Goal: Task Accomplishment & Management: Complete application form

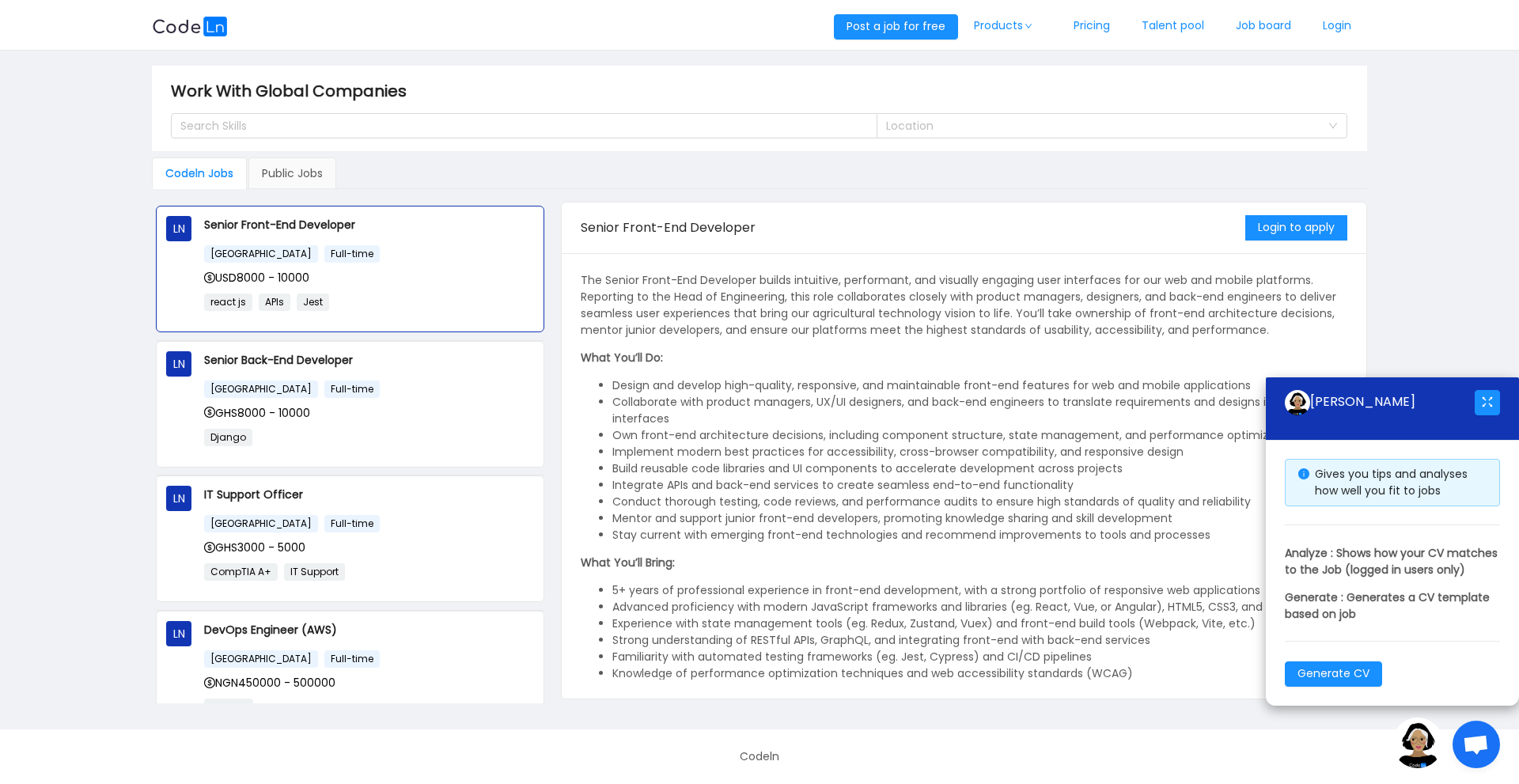
click at [1434, 286] on main "Work With Global Companies Search Skills Location Codeln Jobs Public Jobs LN Se…" at bounding box center [760, 390] width 1519 height 679
click at [1475, 735] on span "Open chat" at bounding box center [1475, 746] width 26 height 22
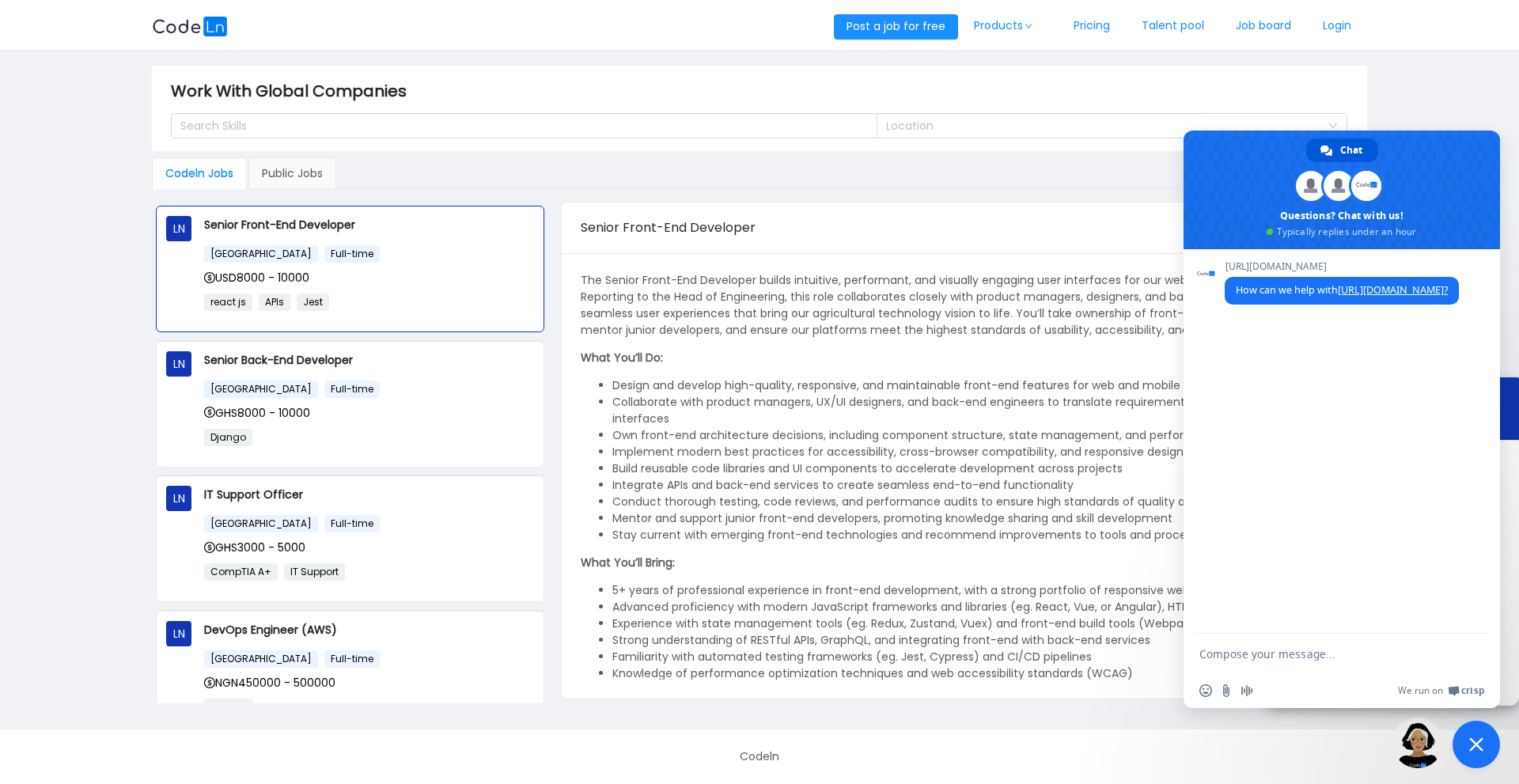
click at [1476, 733] on span "Close chat" at bounding box center [1476, 744] width 47 height 47
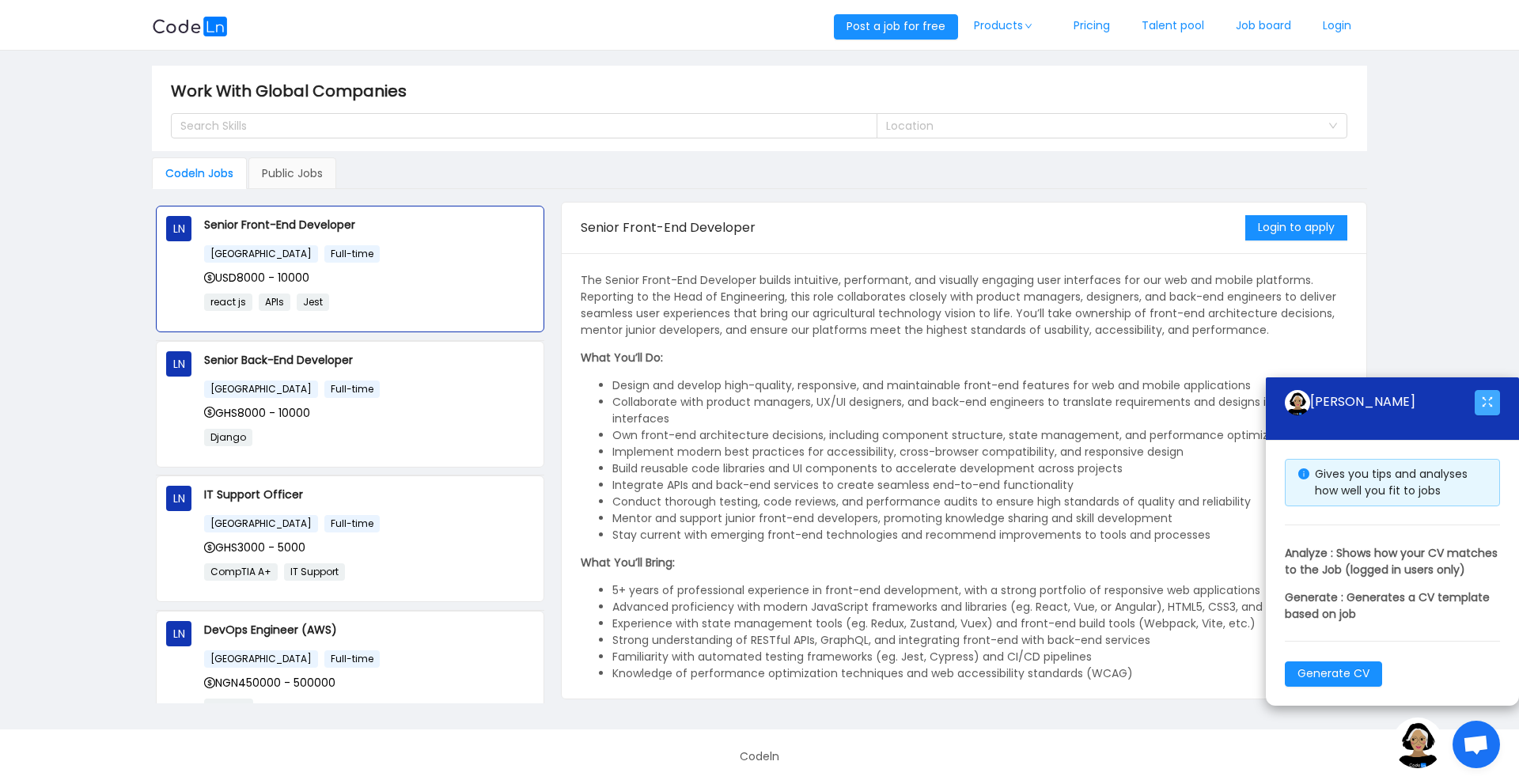
click at [1491, 390] on button "button" at bounding box center [1487, 403] width 25 height 25
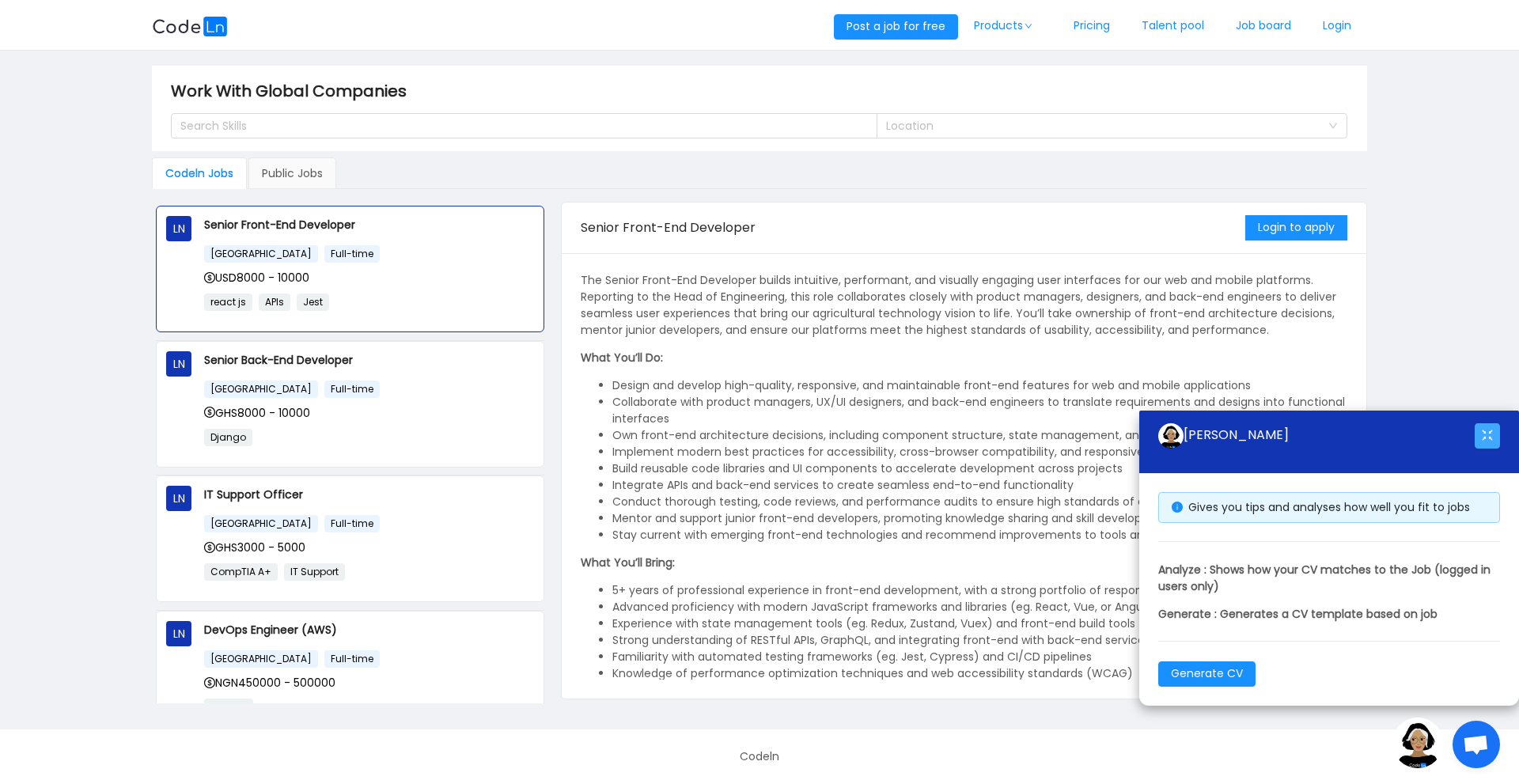
click at [1480, 430] on button "button" at bounding box center [1487, 436] width 25 height 25
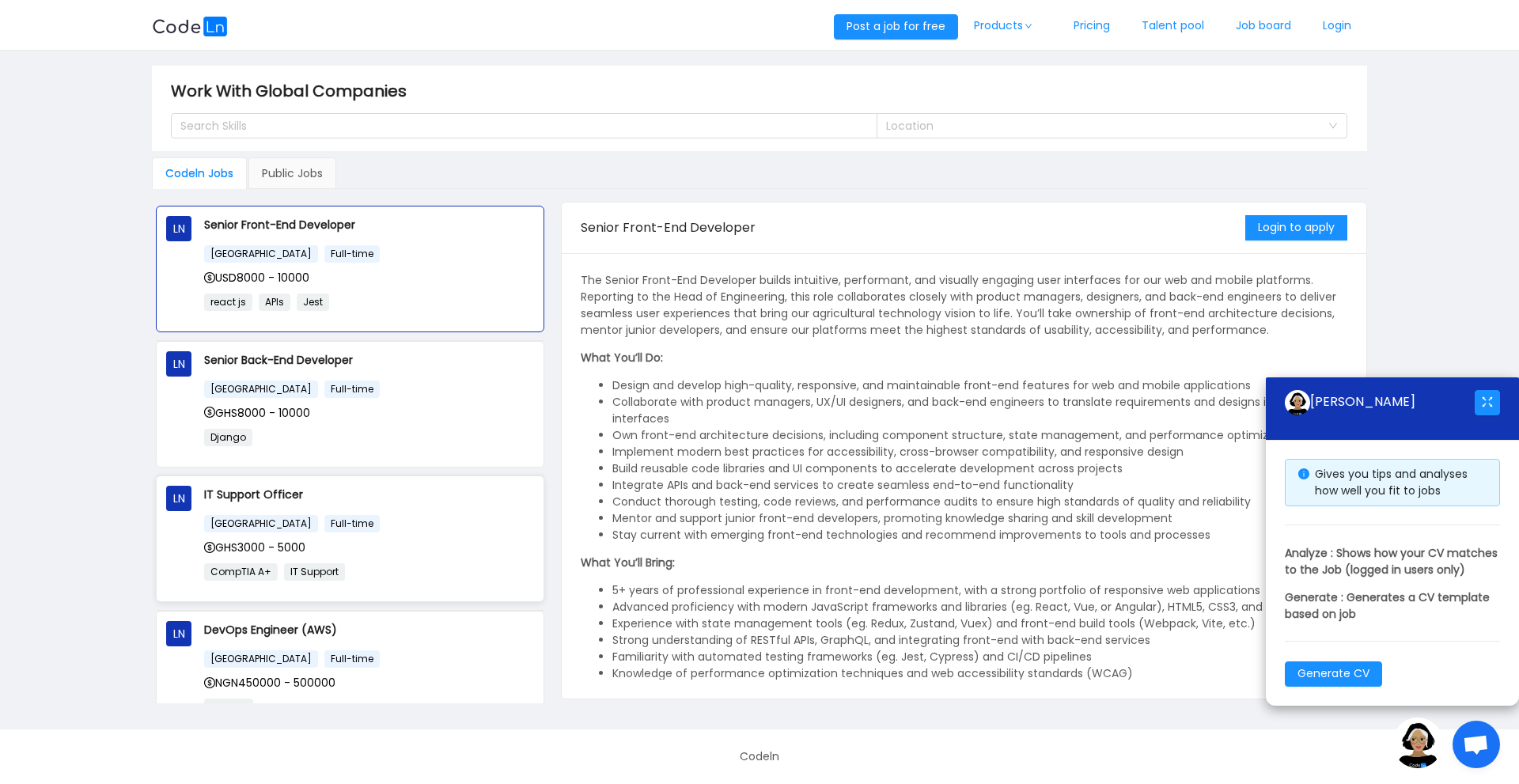
click at [388, 516] on div "Ghana Full-time" at bounding box center [369, 523] width 330 height 18
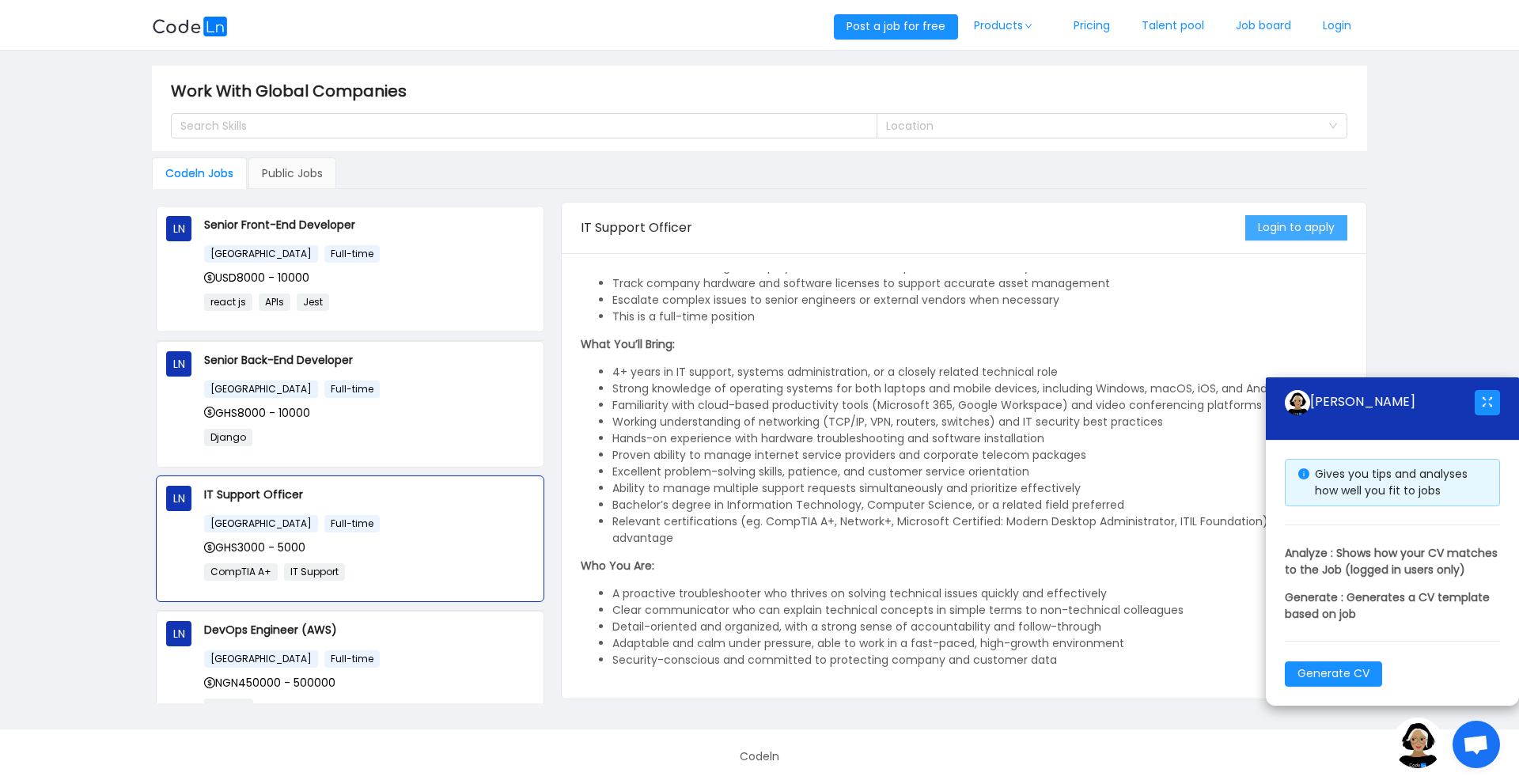
click at [1320, 239] on button "Login to apply" at bounding box center [1296, 228] width 102 height 25
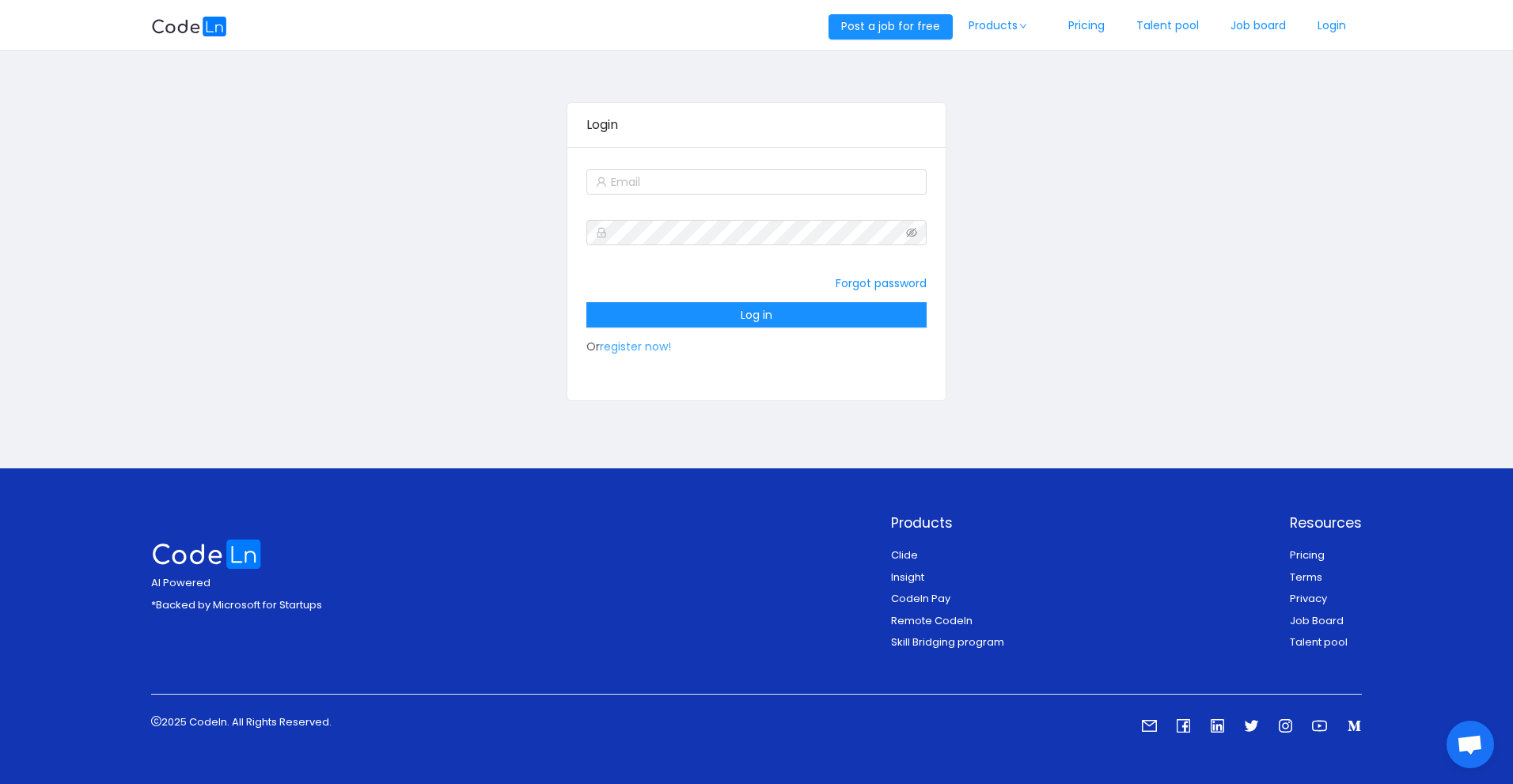
click at [639, 344] on link "register now!" at bounding box center [635, 347] width 71 height 16
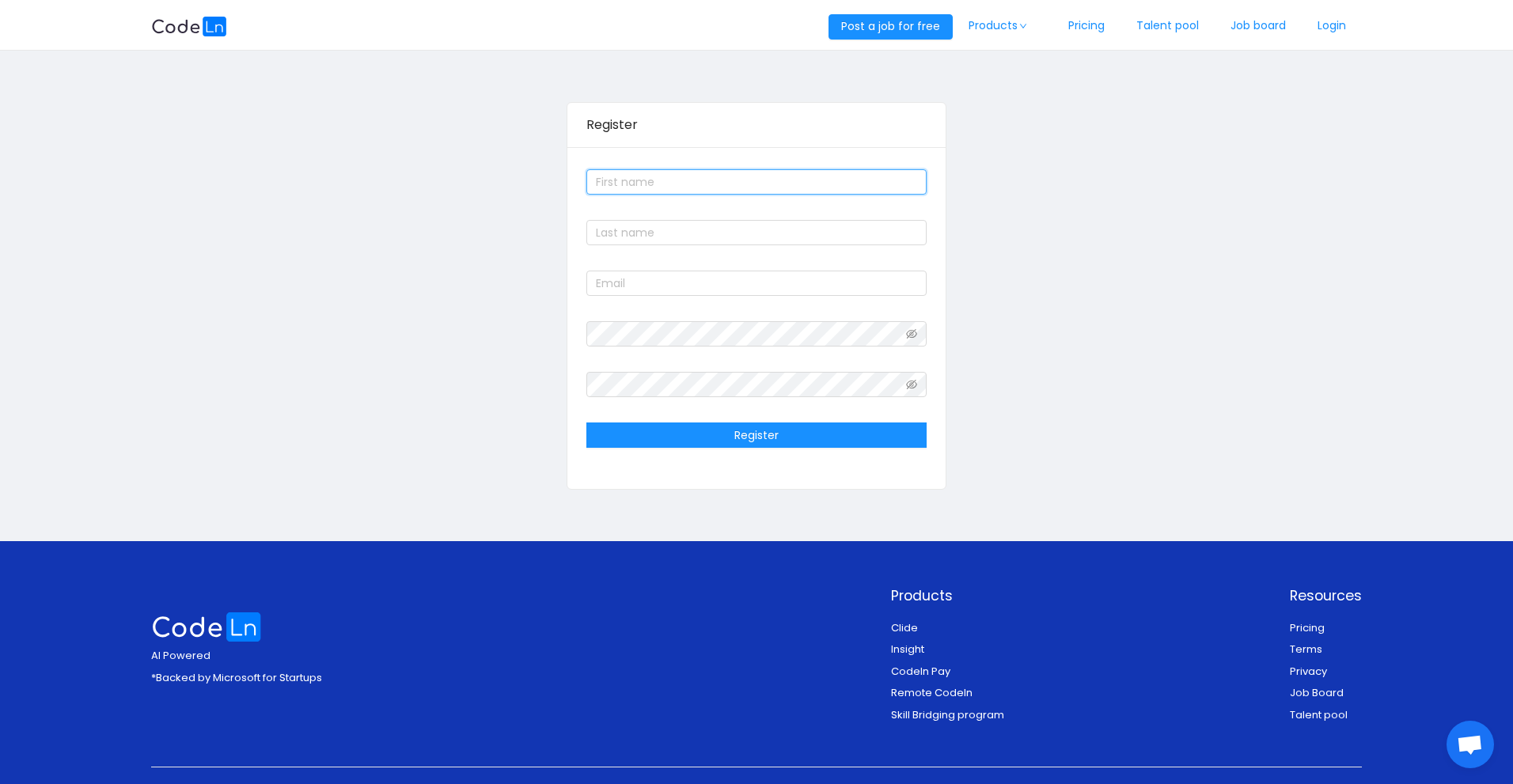
click at [659, 173] on input "text" at bounding box center [756, 182] width 339 height 25
type input "Elvis"
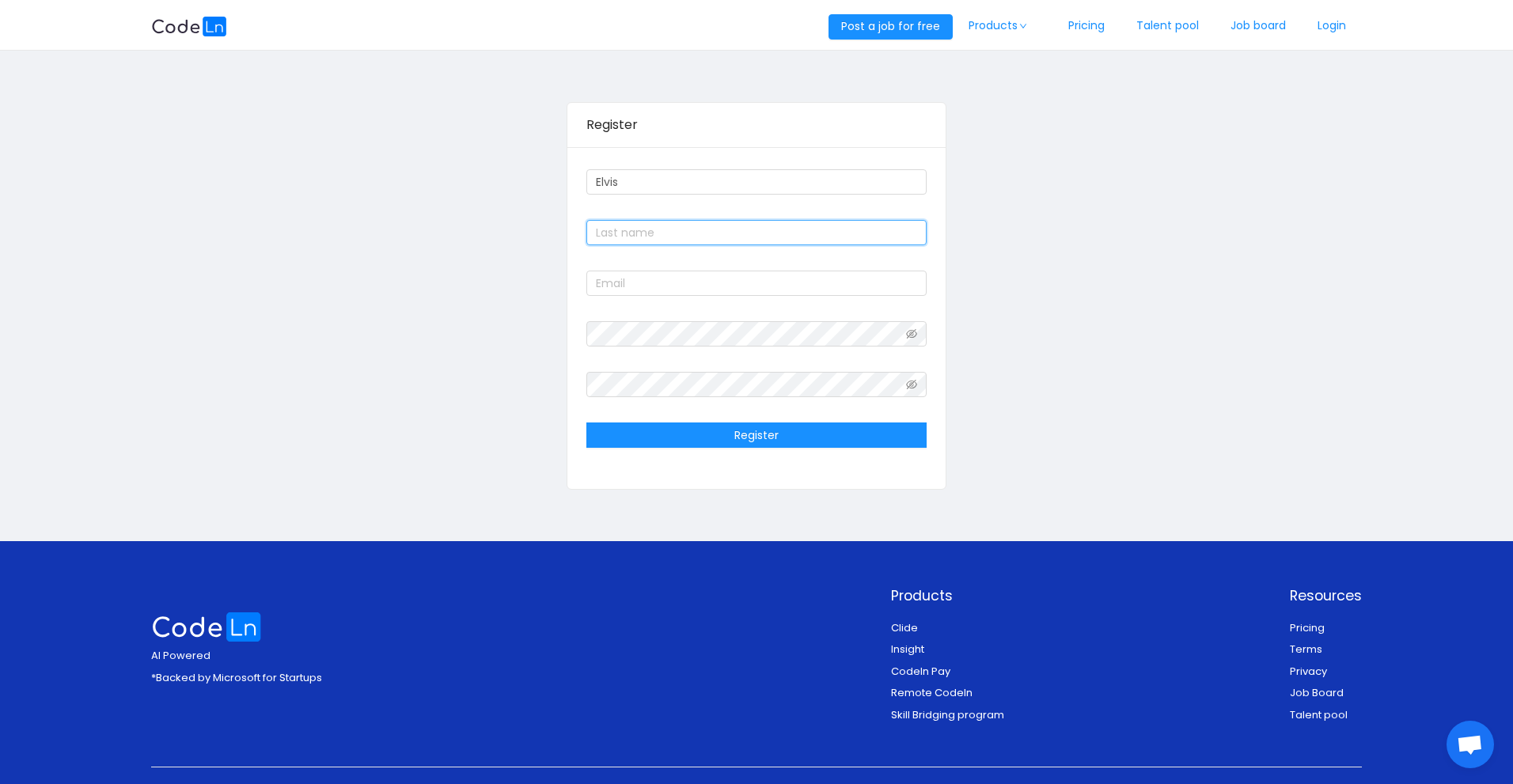
type input "Kwawu"
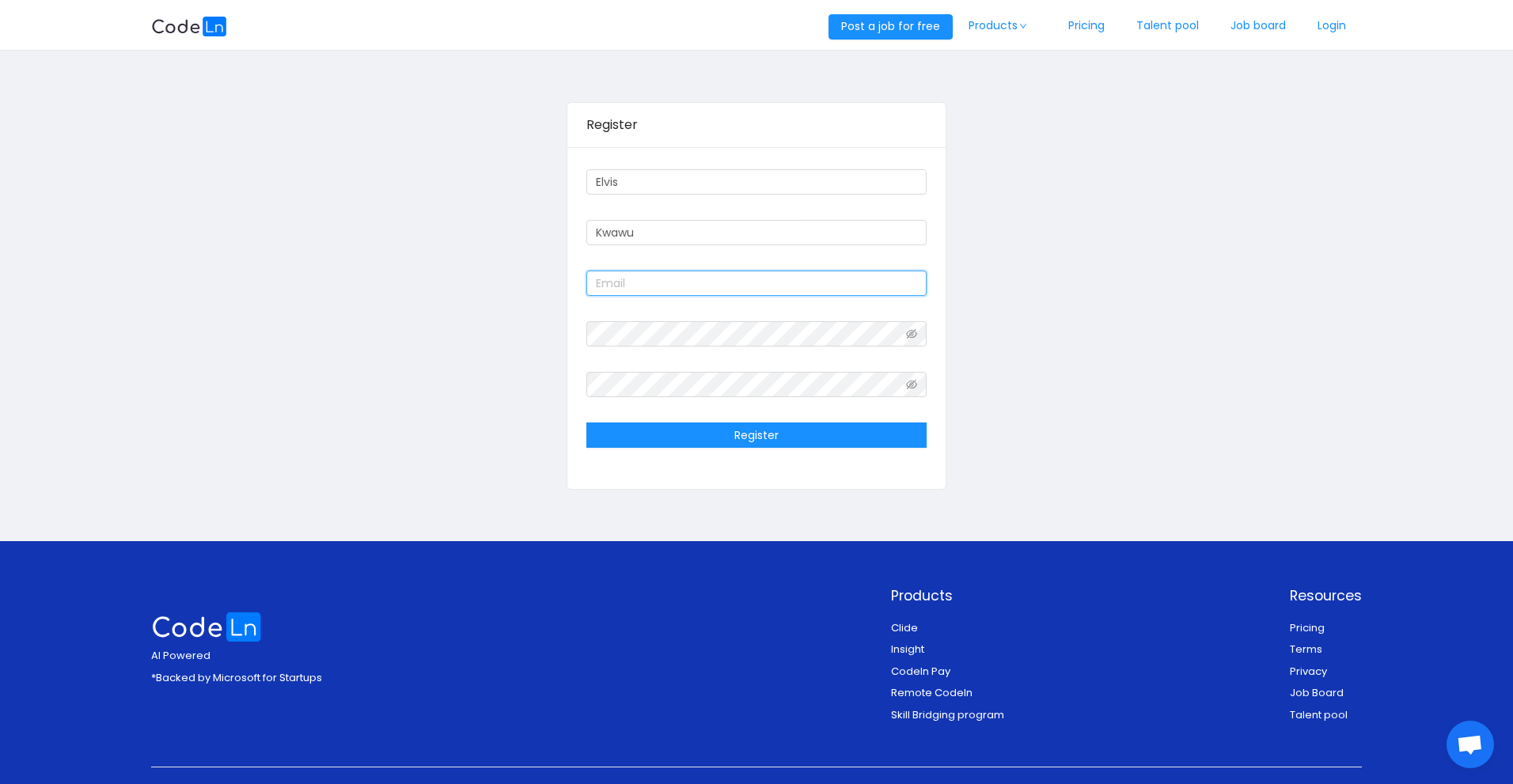
type input "elviskwawu@gmail.com"
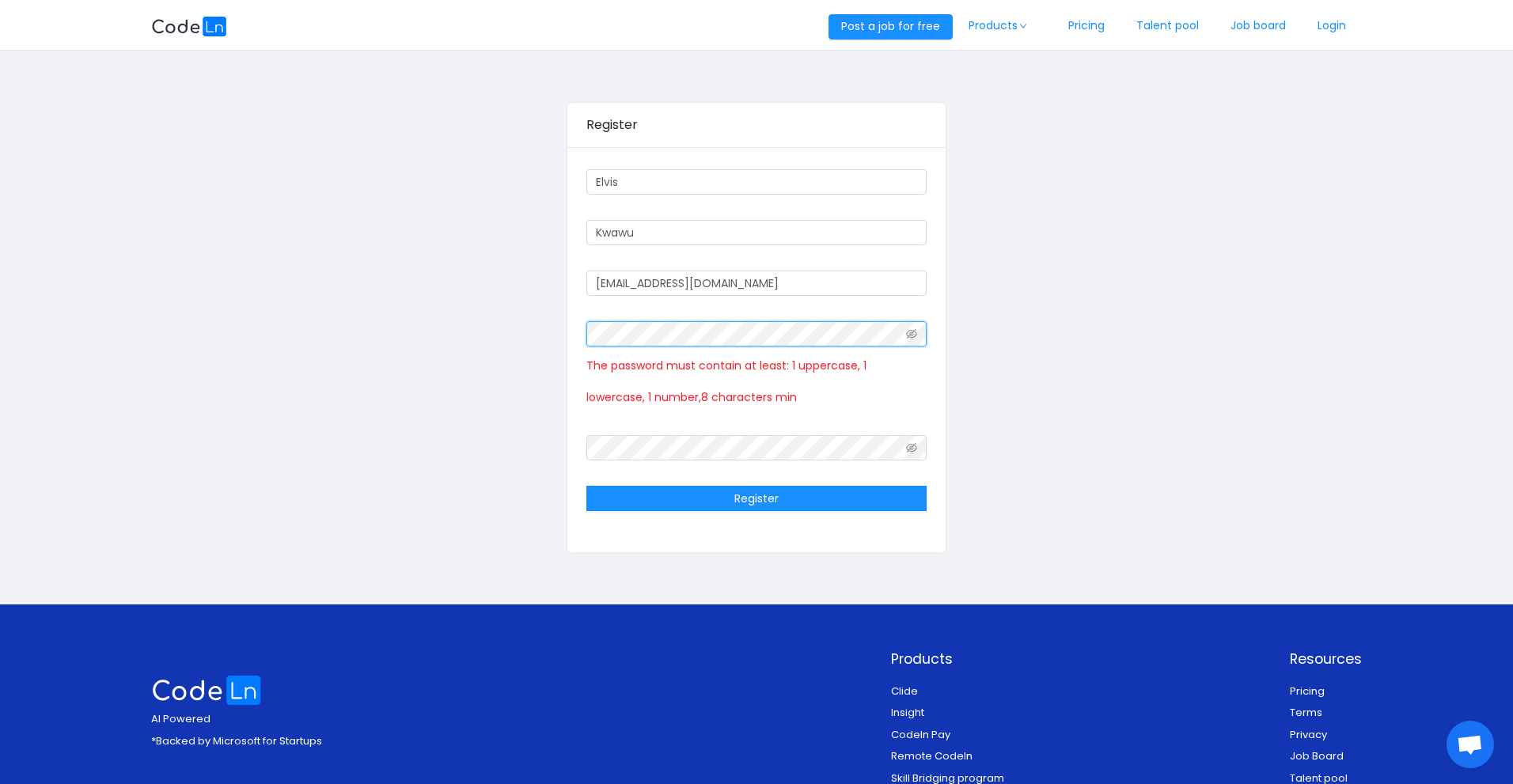
click at [535, 327] on div "Register Elvis Kwawu elviskwawu@gmail.com The password must contain at least: 1…" at bounding box center [756, 328] width 1211 height 524
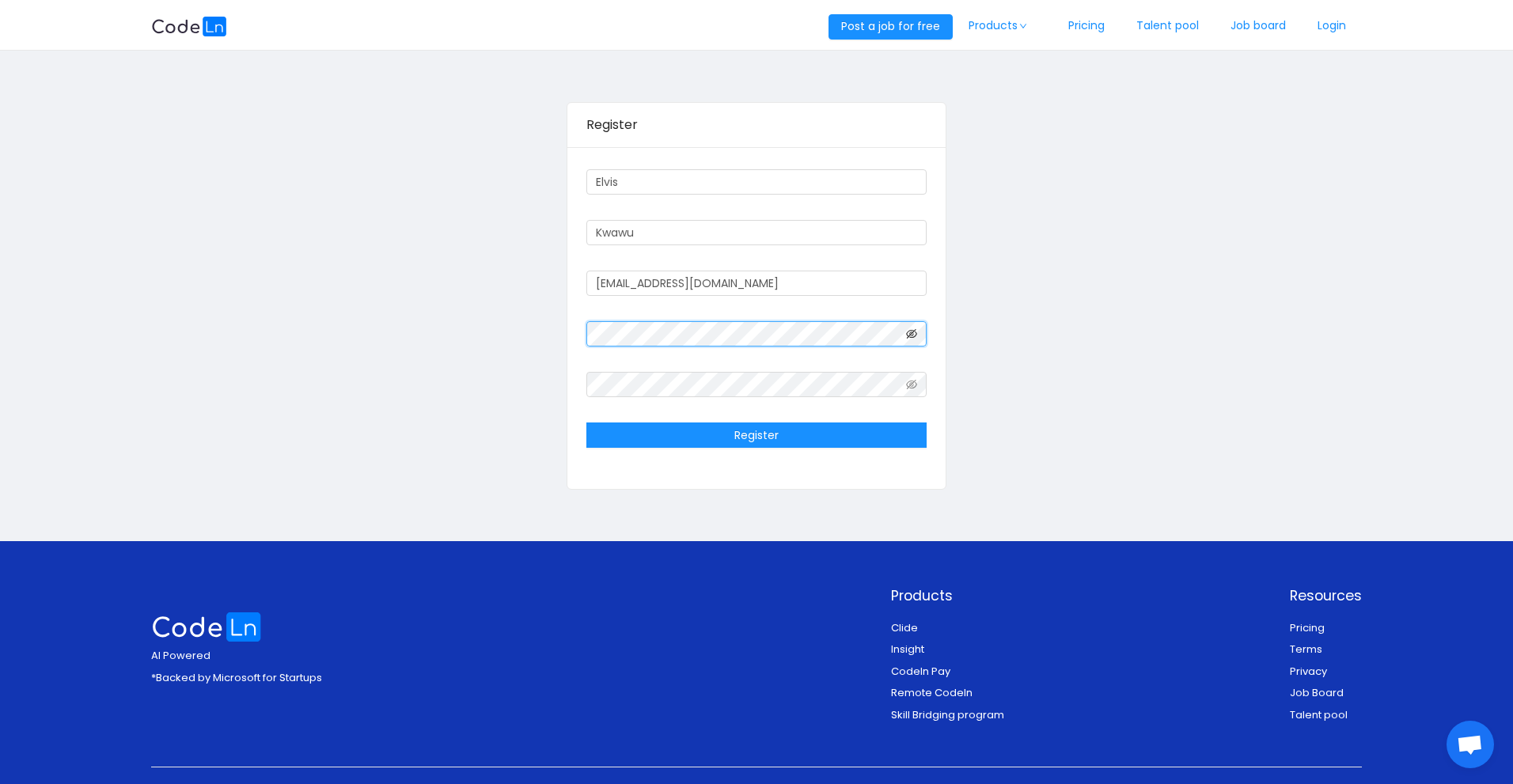
click at [908, 329] on icon "icon: eye-invisible" at bounding box center [912, 334] width 11 height 11
click at [908, 329] on icon "icon: eye" at bounding box center [912, 334] width 11 height 11
click at [908, 328] on icon "icon: eye-invisible" at bounding box center [912, 334] width 11 height 11
click at [558, 328] on div "Register Elvis Kwawu elviskwawu@gmail.com Register" at bounding box center [756, 296] width 1211 height 460
click at [909, 382] on icon "icon: eye-invisible" at bounding box center [912, 384] width 11 height 9
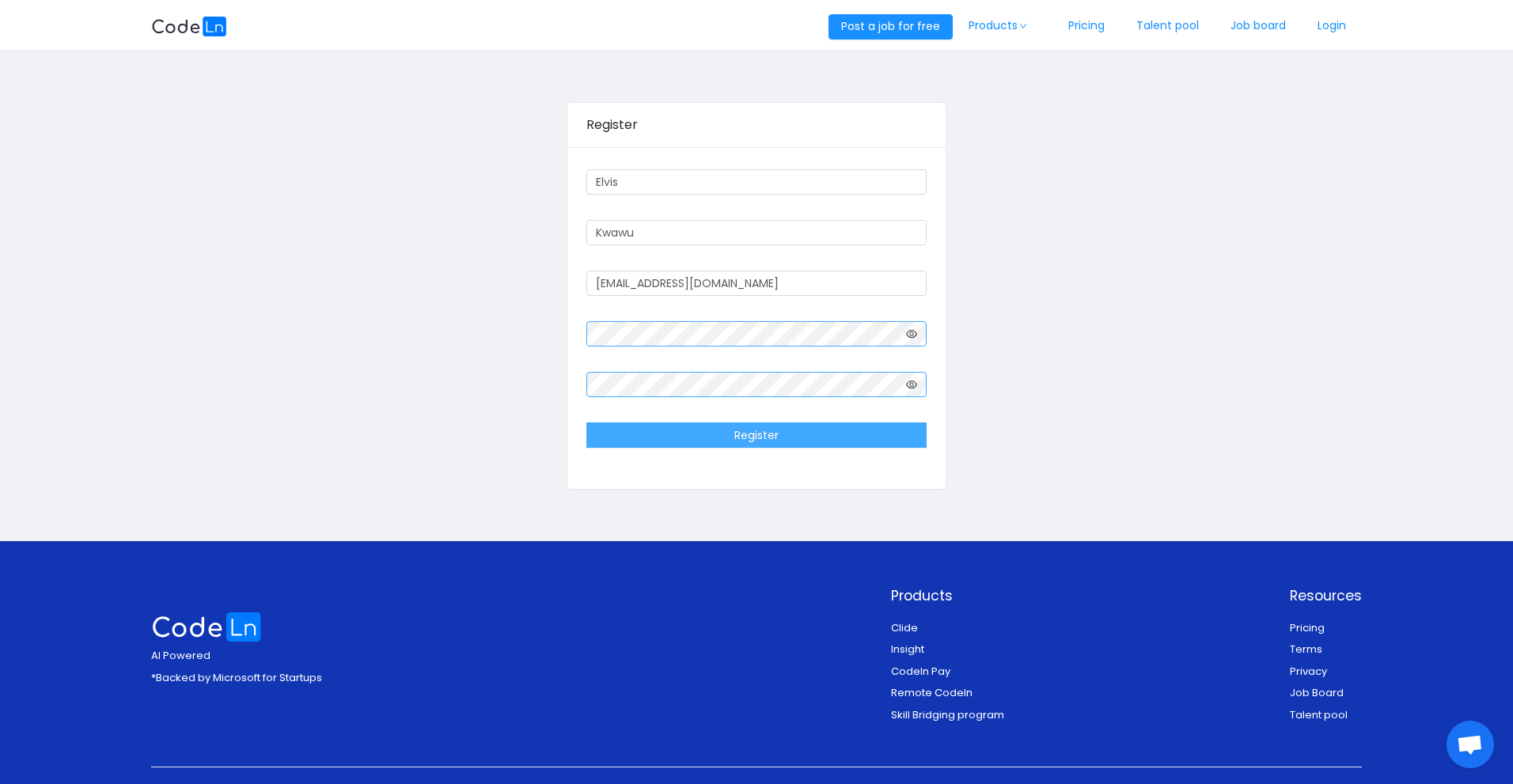
click at [831, 430] on button "Register" at bounding box center [756, 435] width 339 height 25
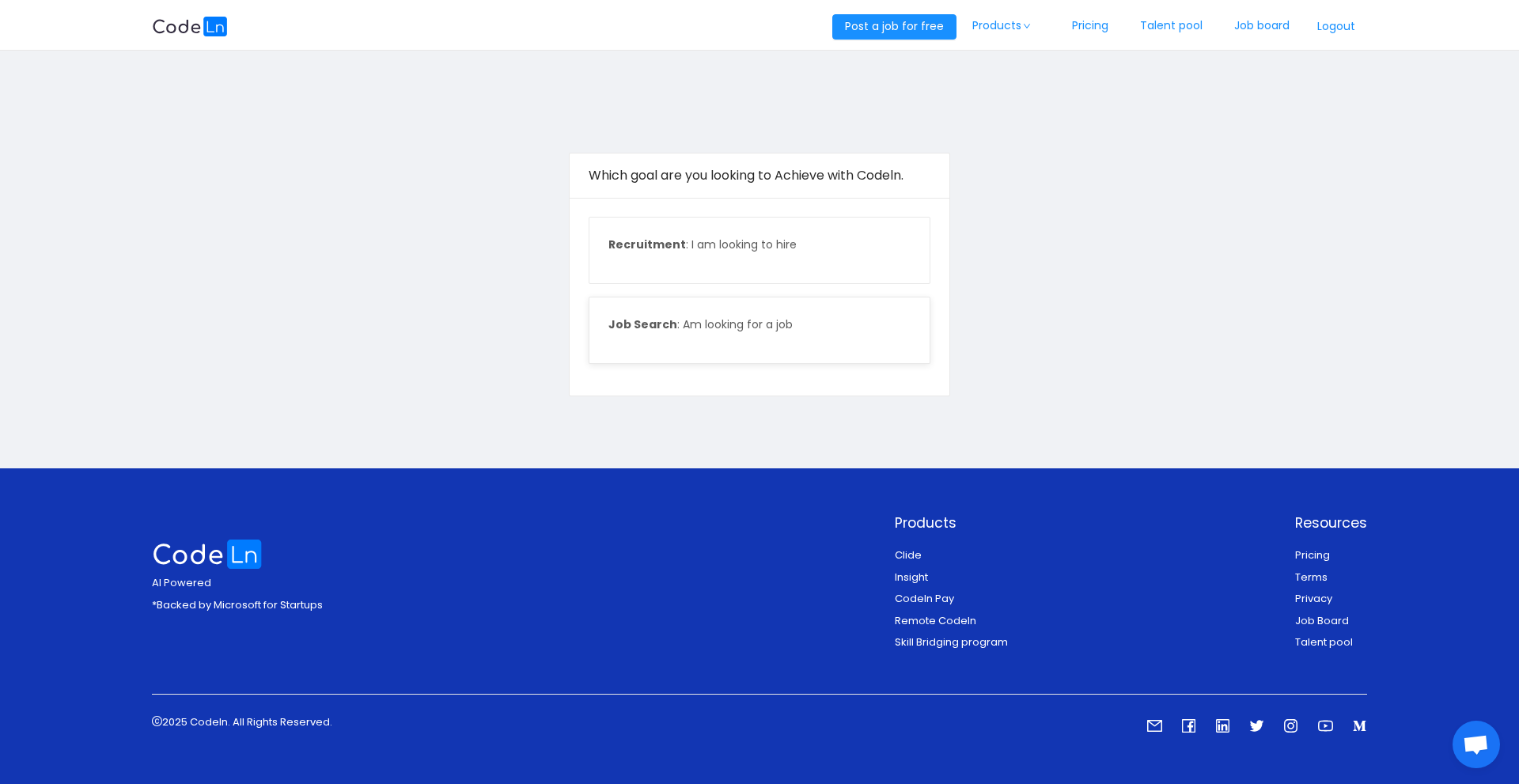
click at [742, 328] on p "Job Search : Am looking for a job" at bounding box center [759, 324] width 301 height 17
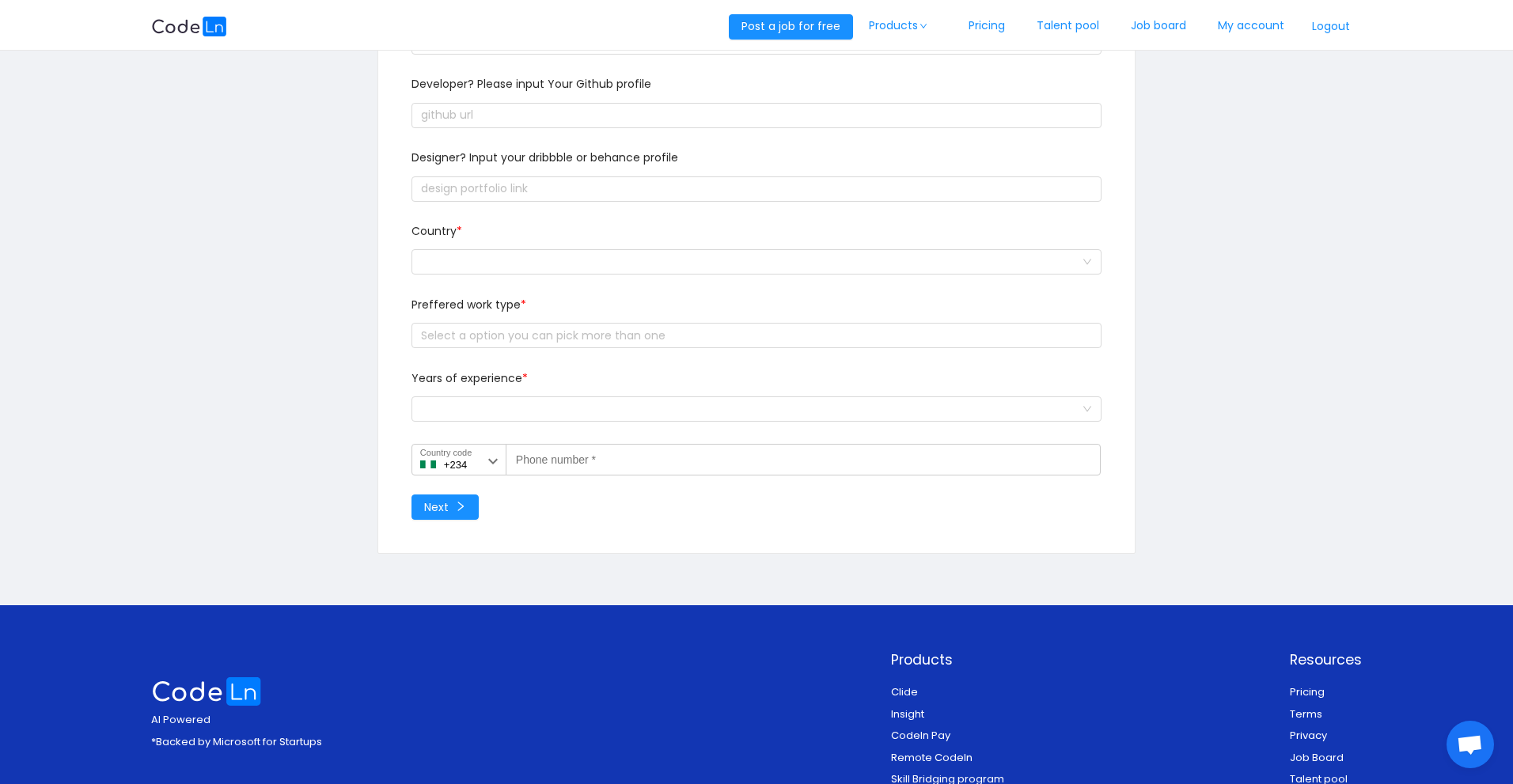
scroll to position [263, 0]
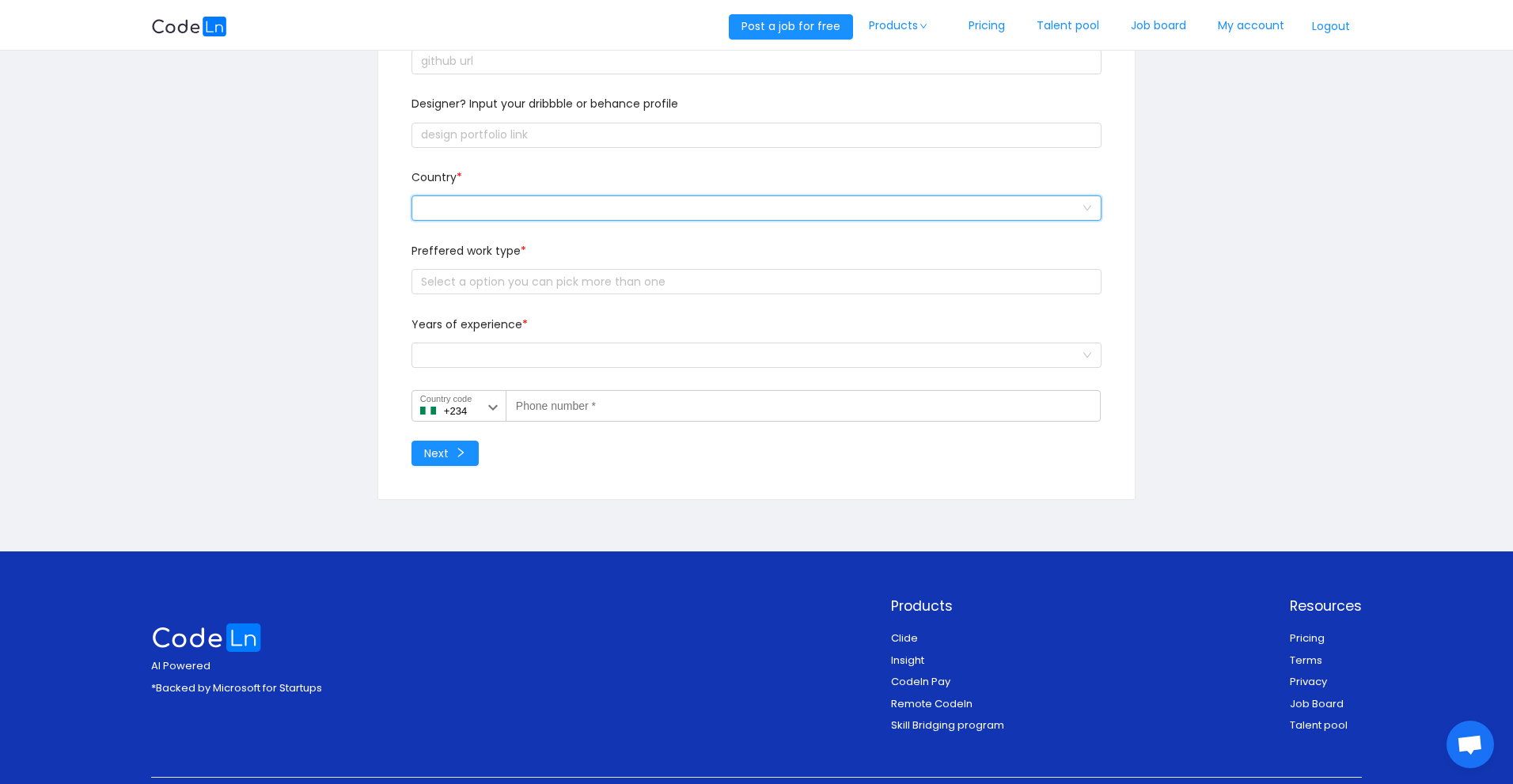
click at [573, 206] on div at bounding box center [751, 208] width 661 height 24
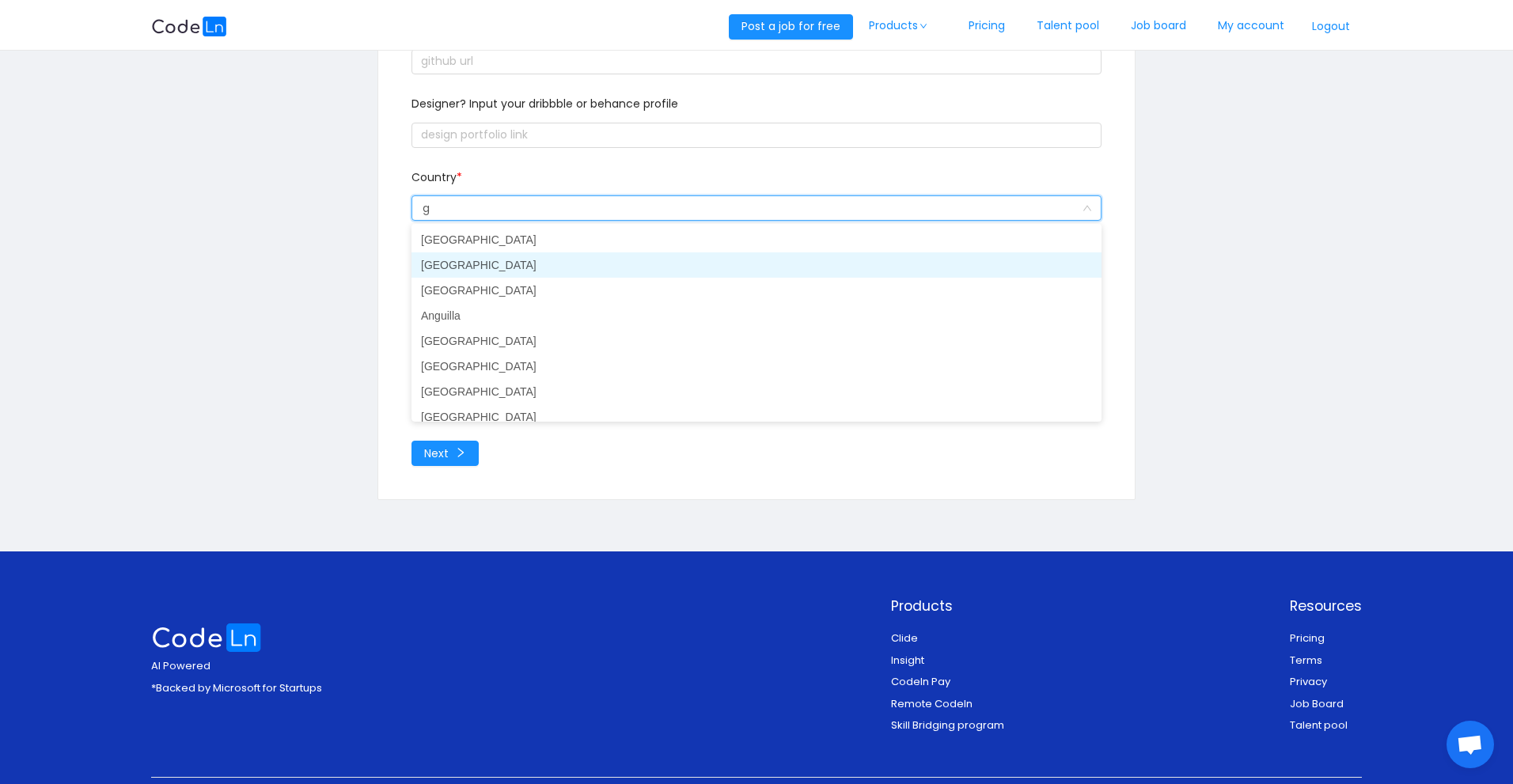
type input "gh"
click at [529, 261] on li "[GEOGRAPHIC_DATA]" at bounding box center [756, 265] width 690 height 25
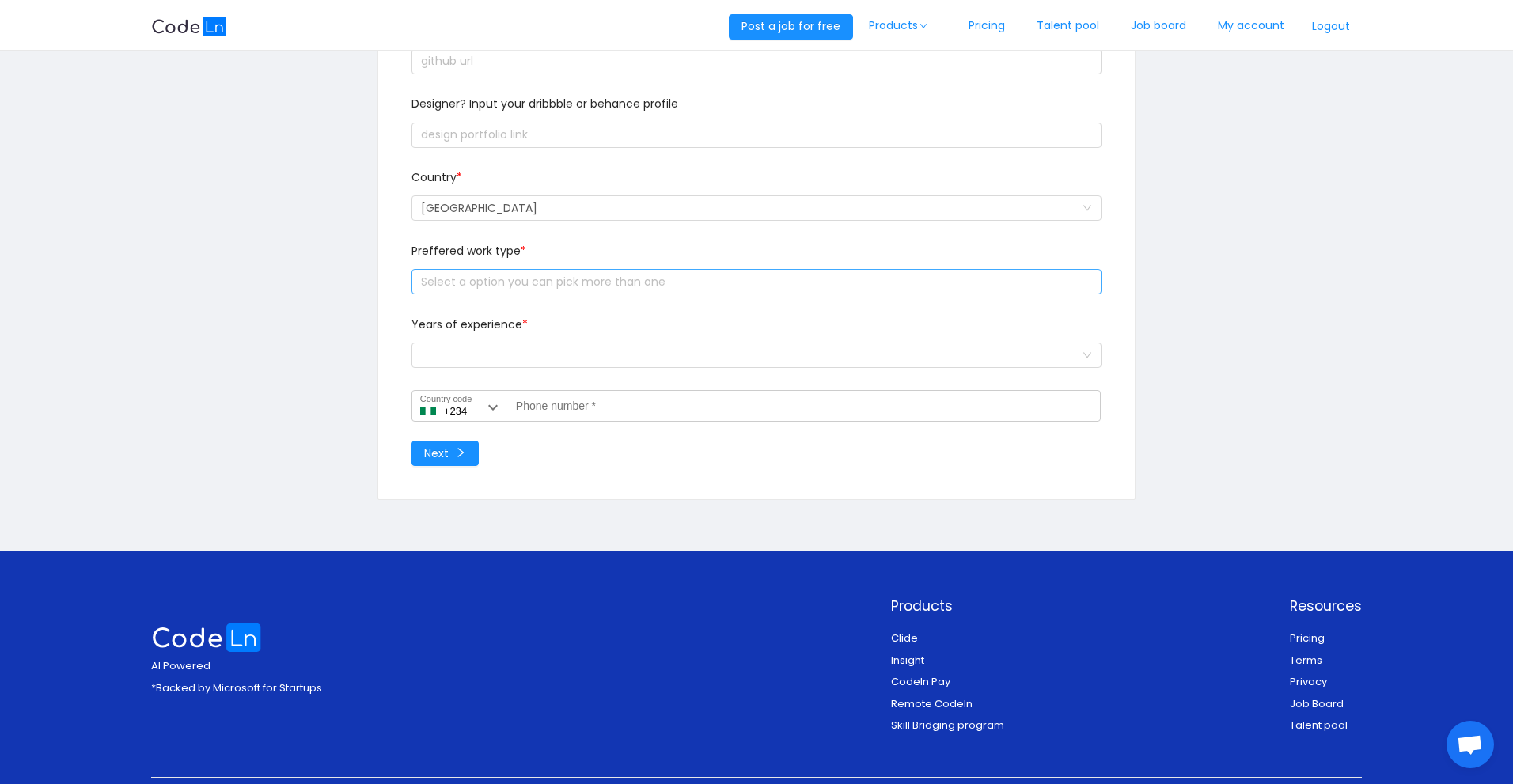
click at [534, 286] on div "Select a option you can pick more than one" at bounding box center [753, 282] width 664 height 16
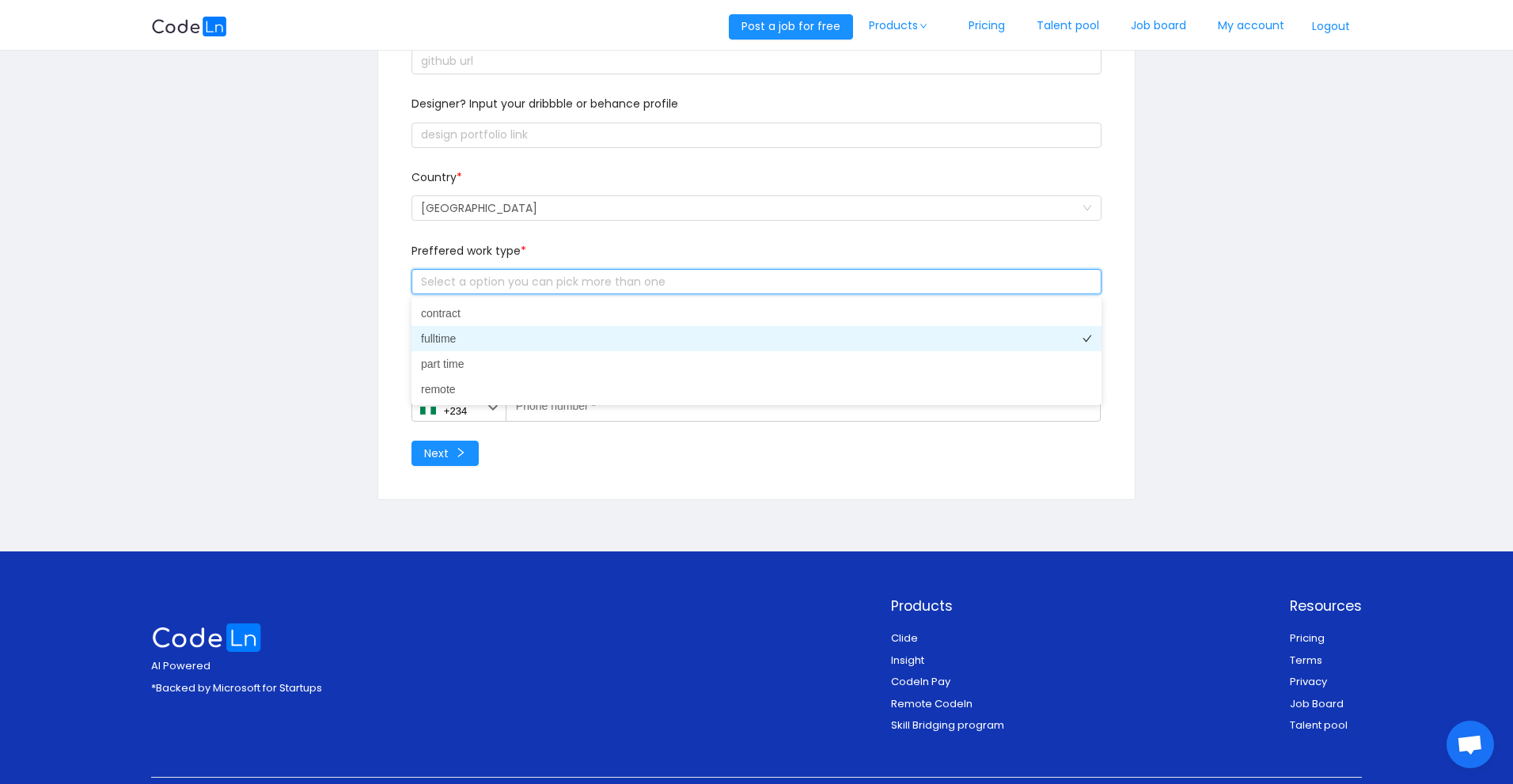
click at [468, 336] on li "fulltime" at bounding box center [756, 339] width 690 height 25
click at [536, 286] on div "Select a option you can pick more than one fulltime" at bounding box center [754, 282] width 676 height 24
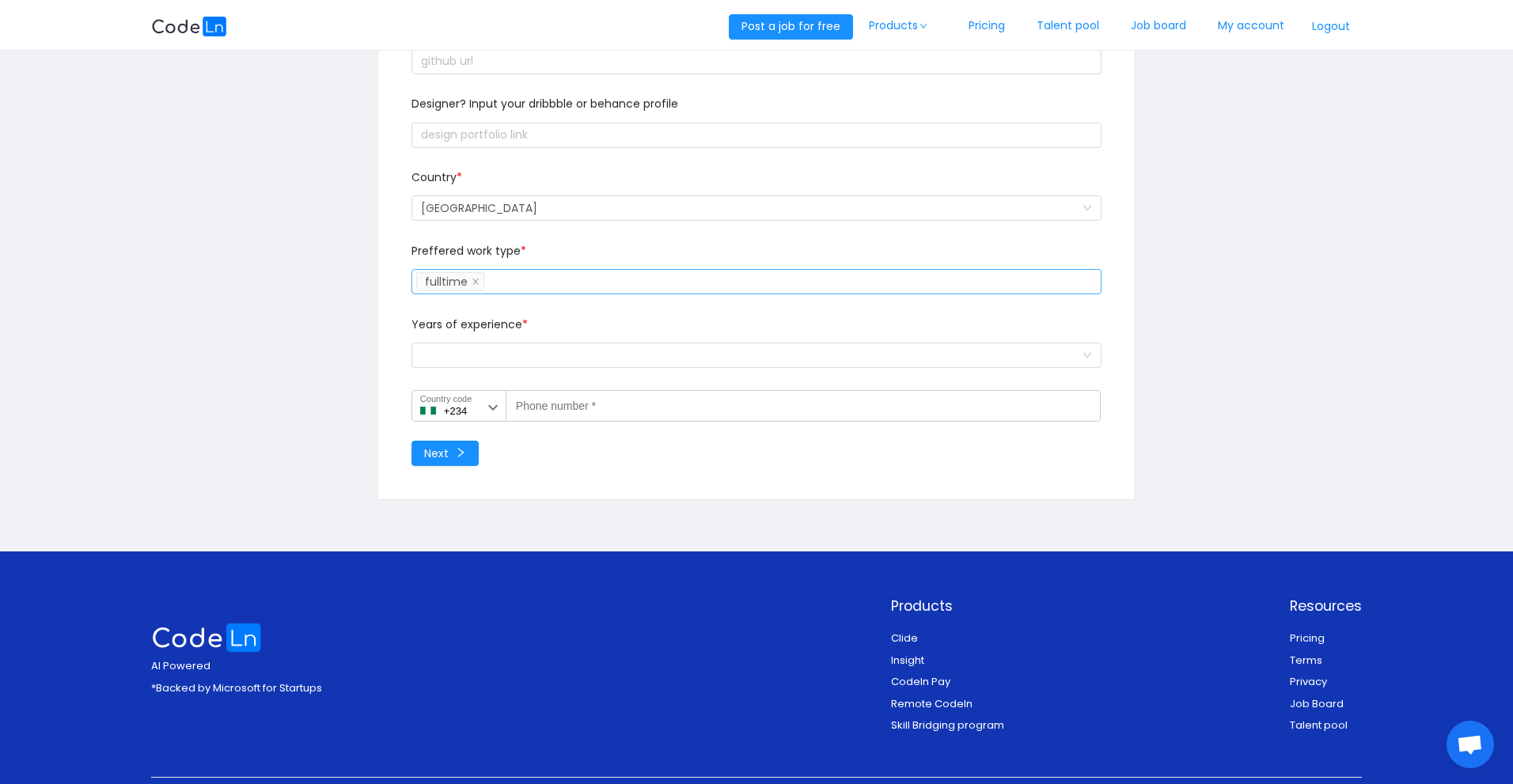
click at [523, 288] on div "Select a option you can pick more than one fulltime" at bounding box center [754, 282] width 676 height 24
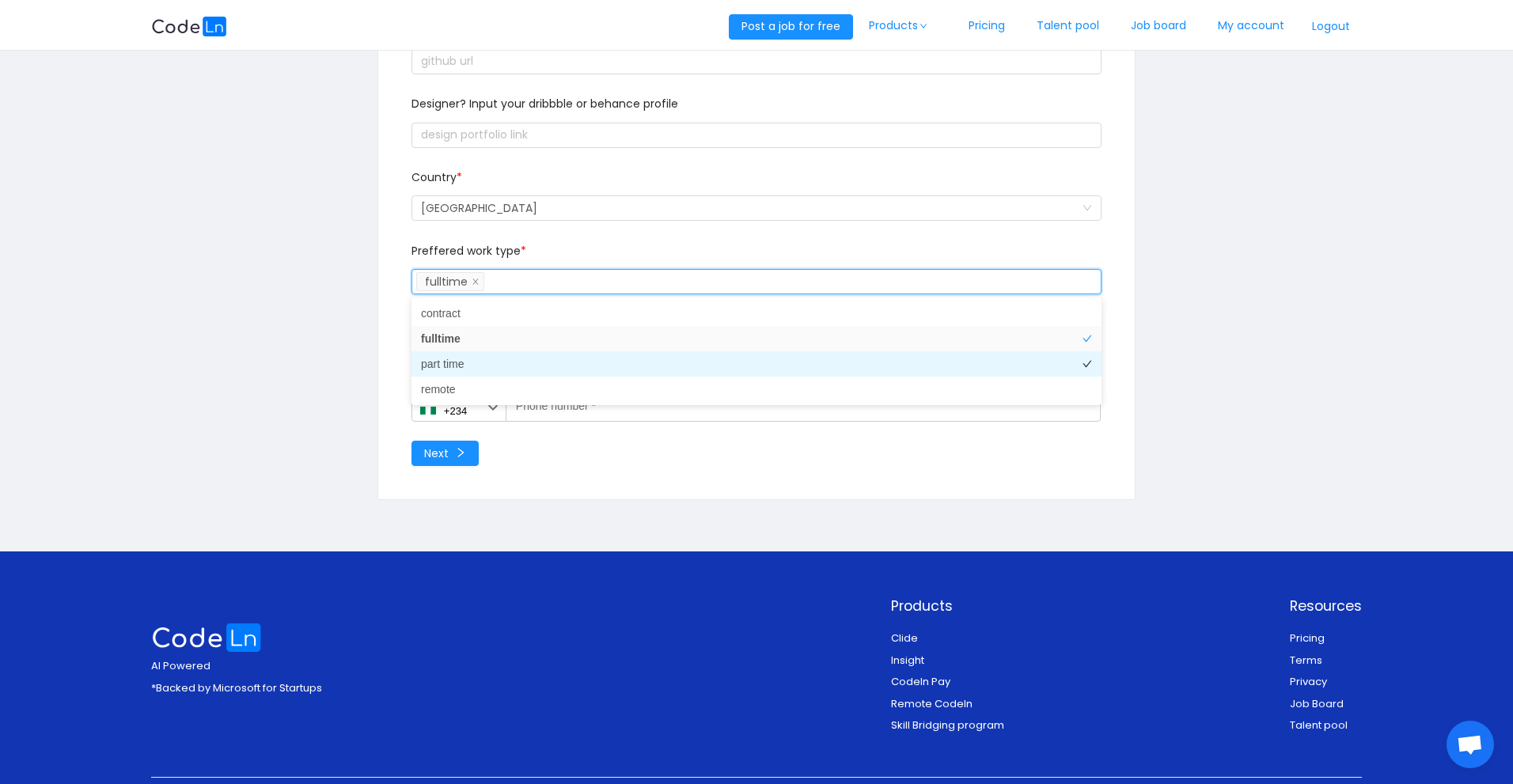
click at [469, 362] on li "part time" at bounding box center [756, 364] width 690 height 25
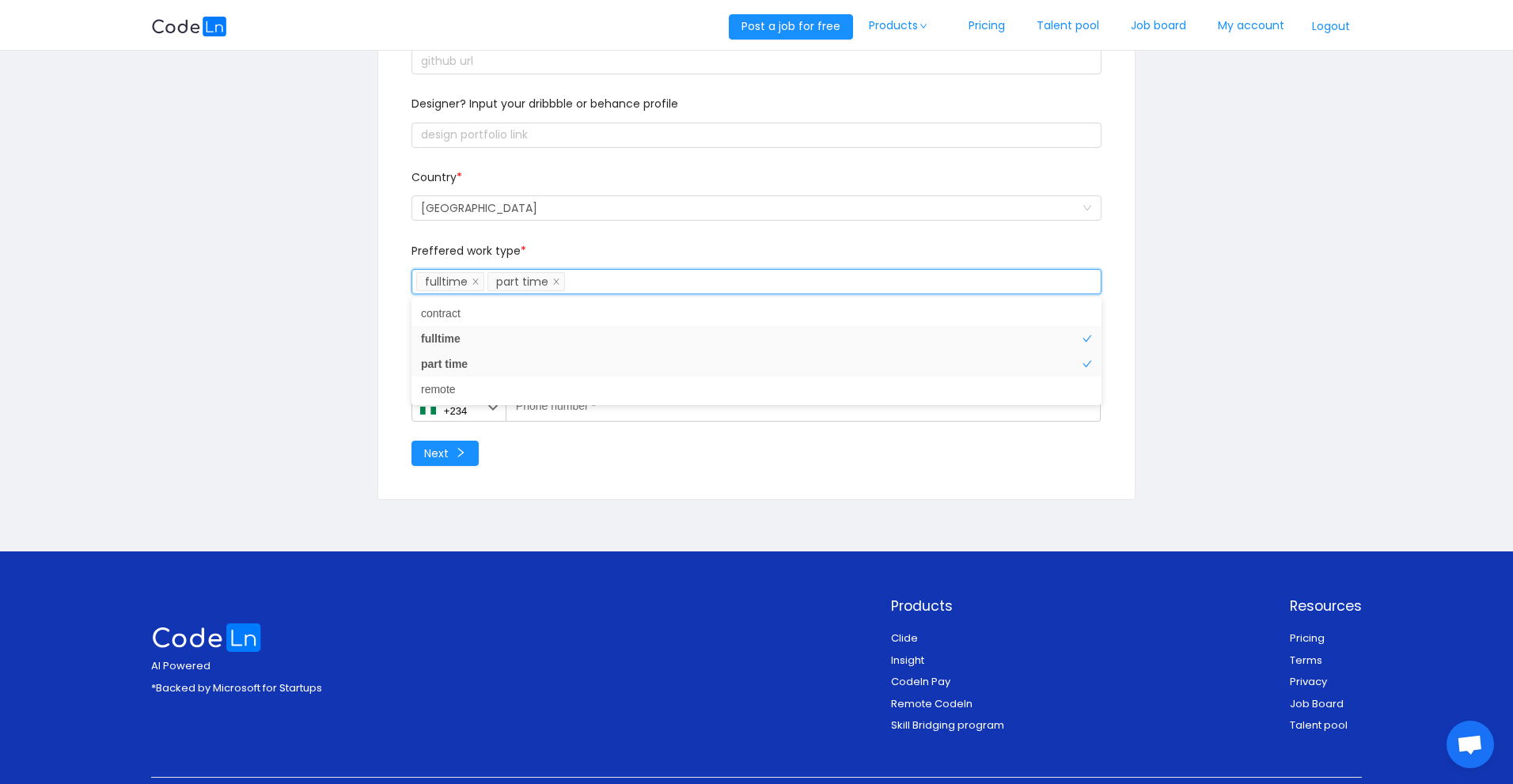
click at [587, 283] on div "Select a option you can pick more than one fulltime part time" at bounding box center [754, 282] width 676 height 24
click at [590, 283] on div "Select a option you can pick more than one fulltime part time" at bounding box center [754, 282] width 676 height 24
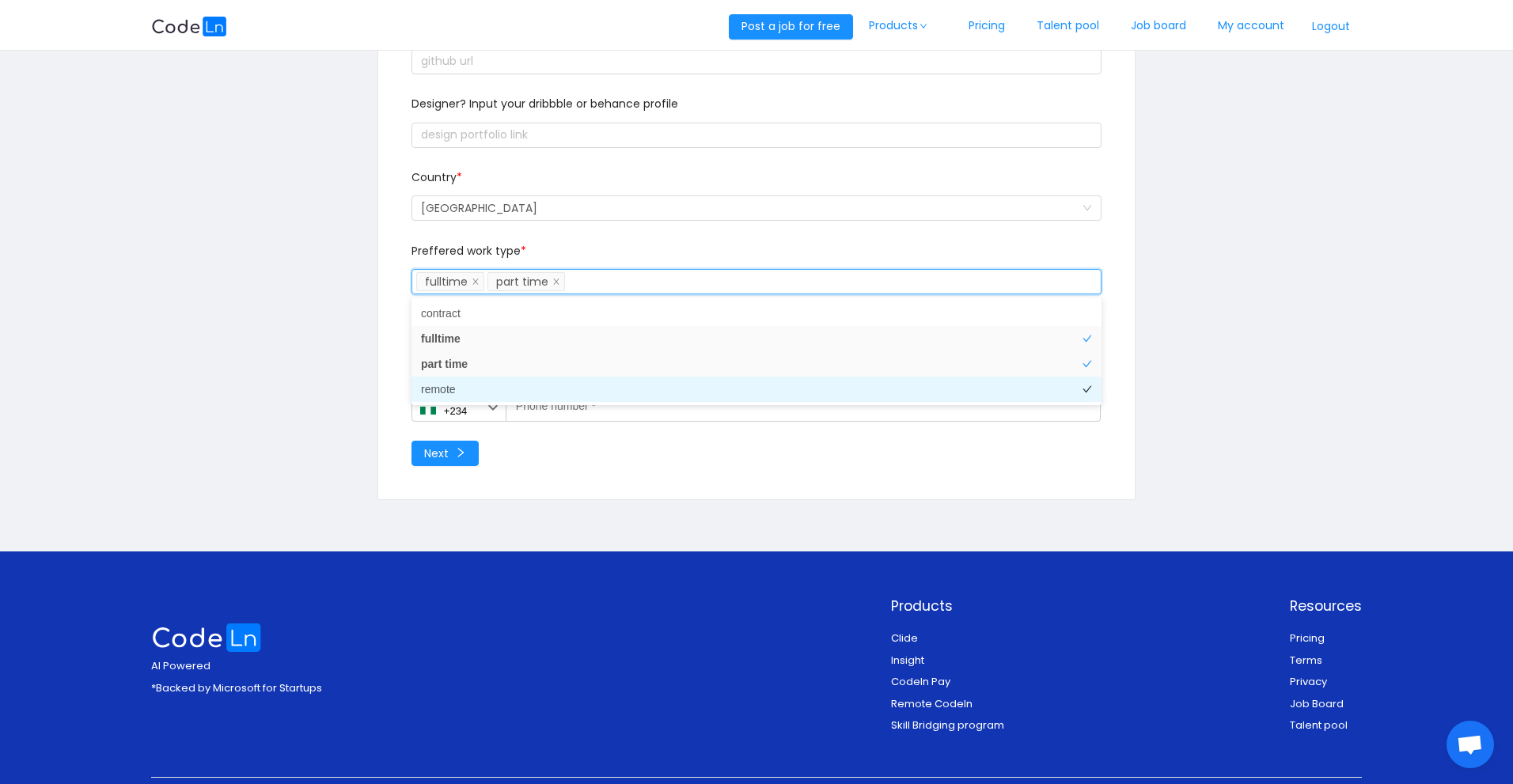
click at [487, 387] on li "remote" at bounding box center [756, 389] width 690 height 25
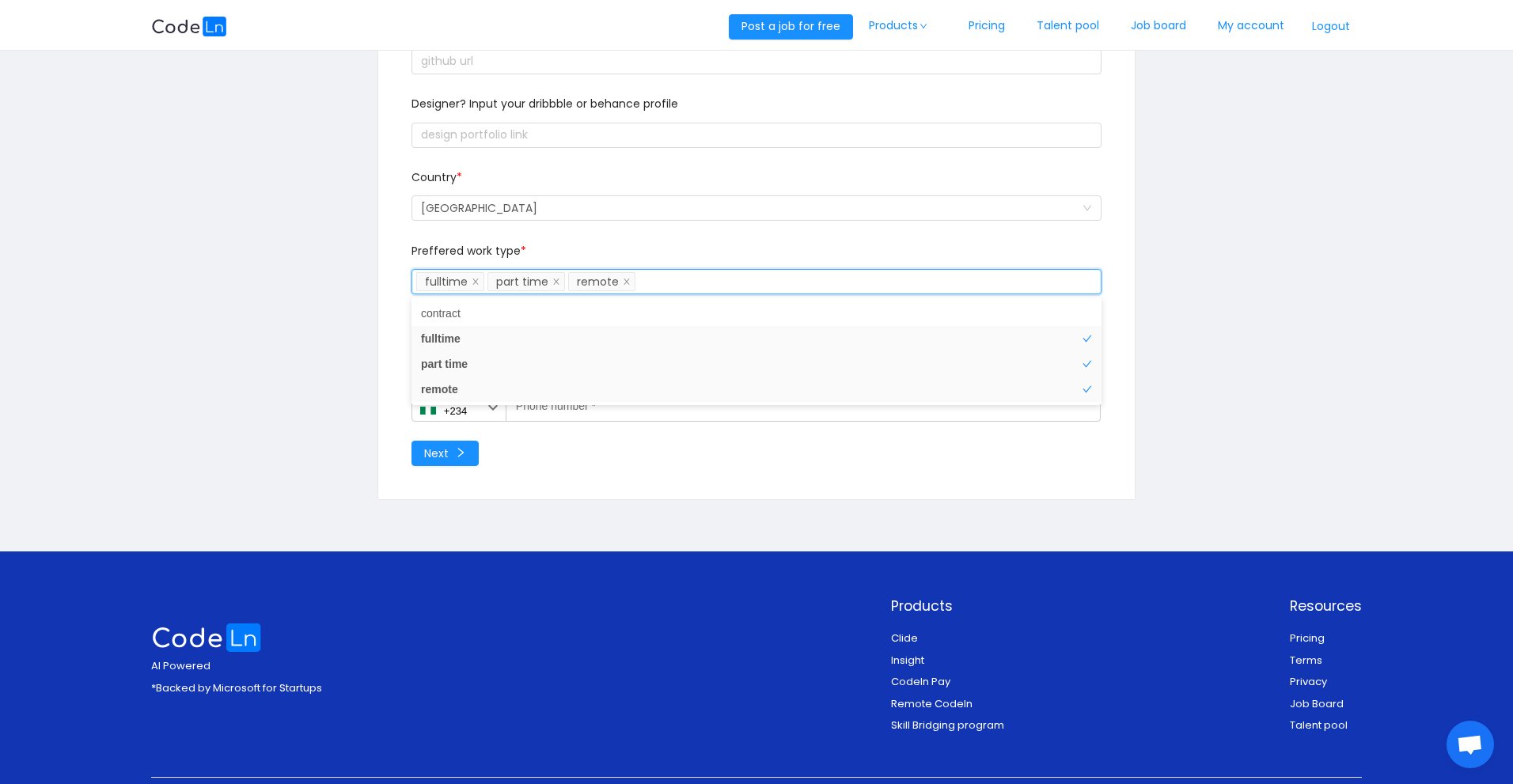
click at [678, 279] on div "Select a option you can pick more than one fulltime part time remote" at bounding box center [754, 282] width 676 height 24
click at [679, 285] on div "Select a option you can pick more than one fulltime part time remote" at bounding box center [754, 282] width 676 height 24
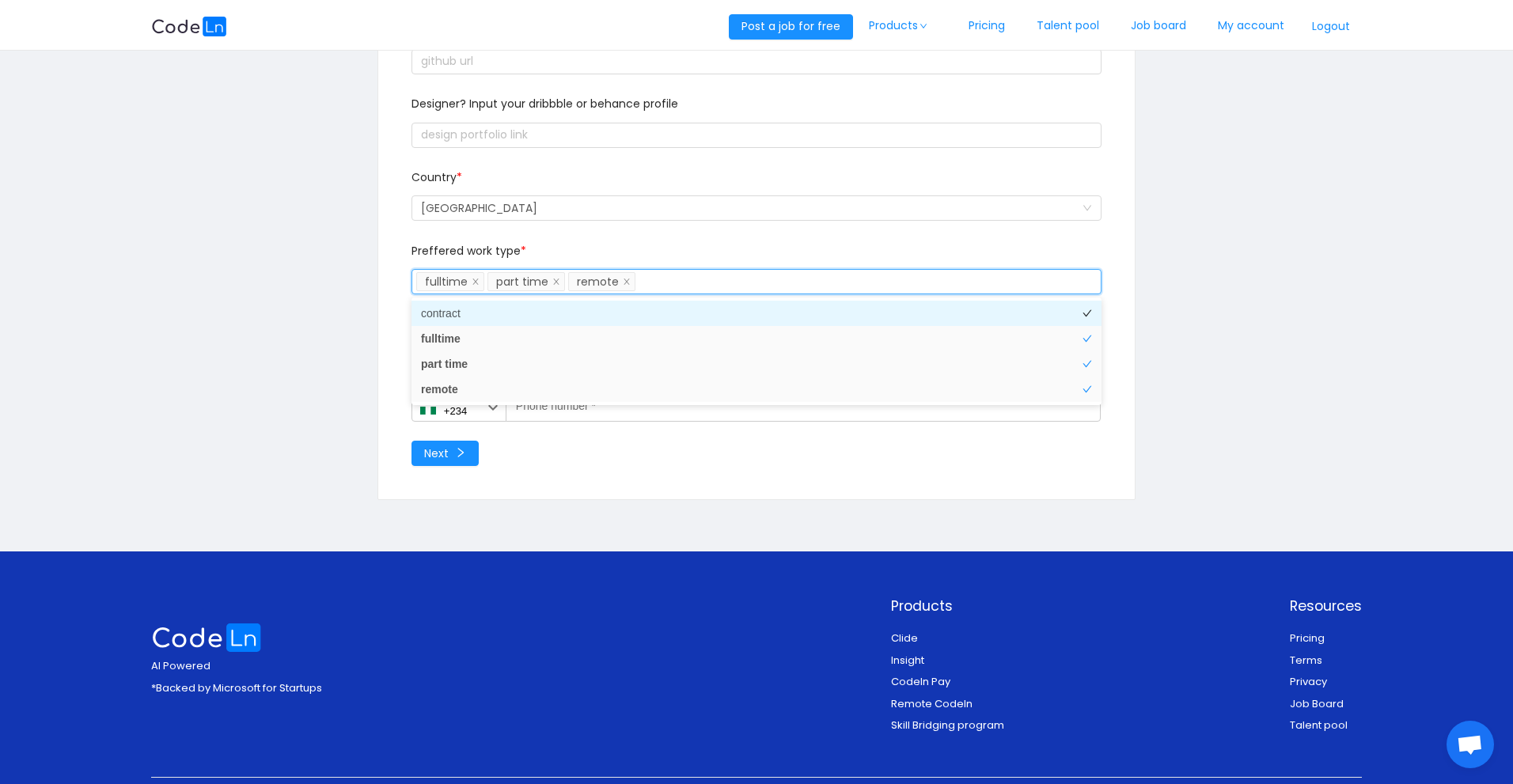
click at [635, 317] on li "contract" at bounding box center [756, 313] width 690 height 25
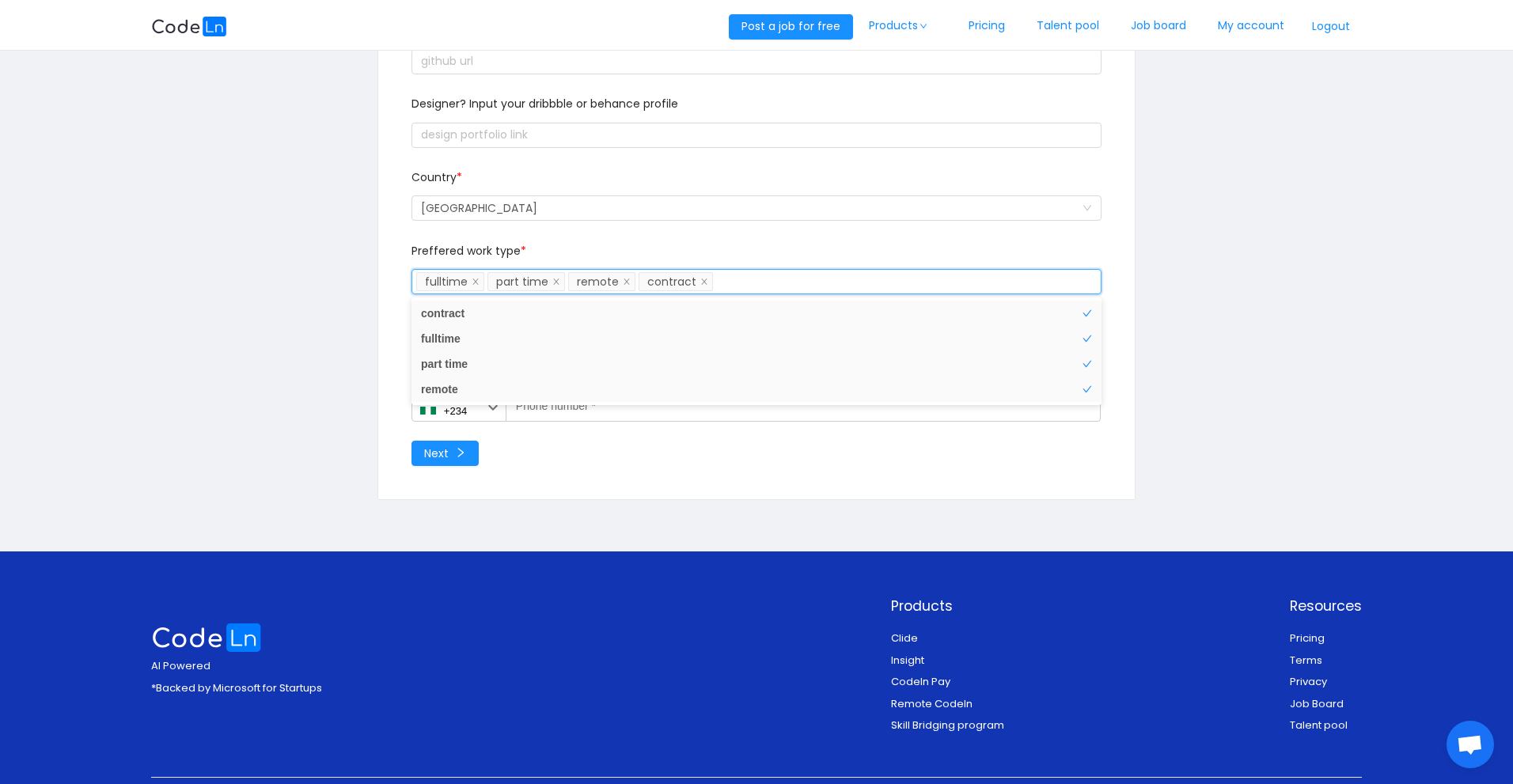
click at [727, 284] on div "Select a option you can pick more than one fulltime part time remote contract" at bounding box center [754, 282] width 676 height 24
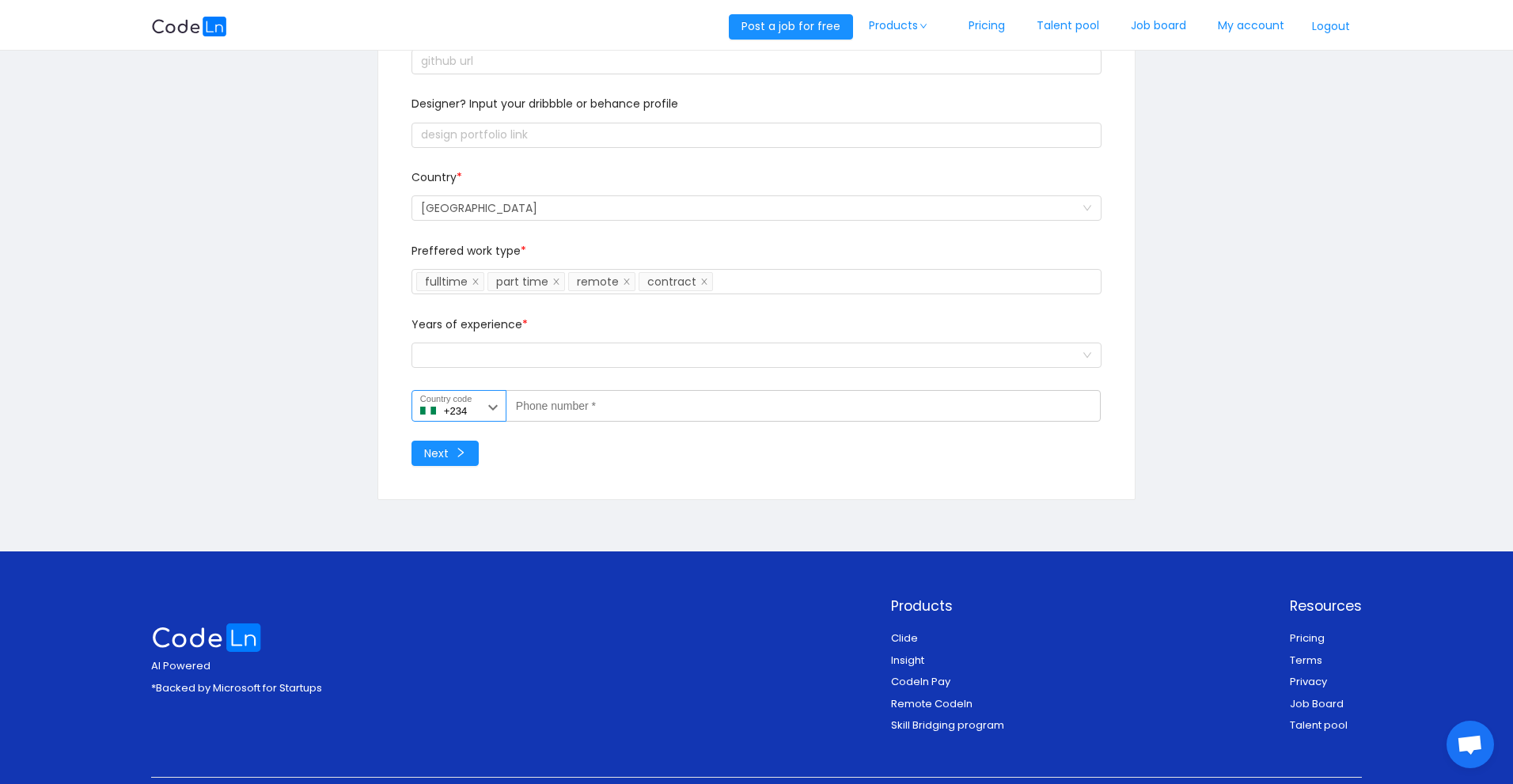
click at [498, 404] on icon at bounding box center [493, 407] width 19 height 19
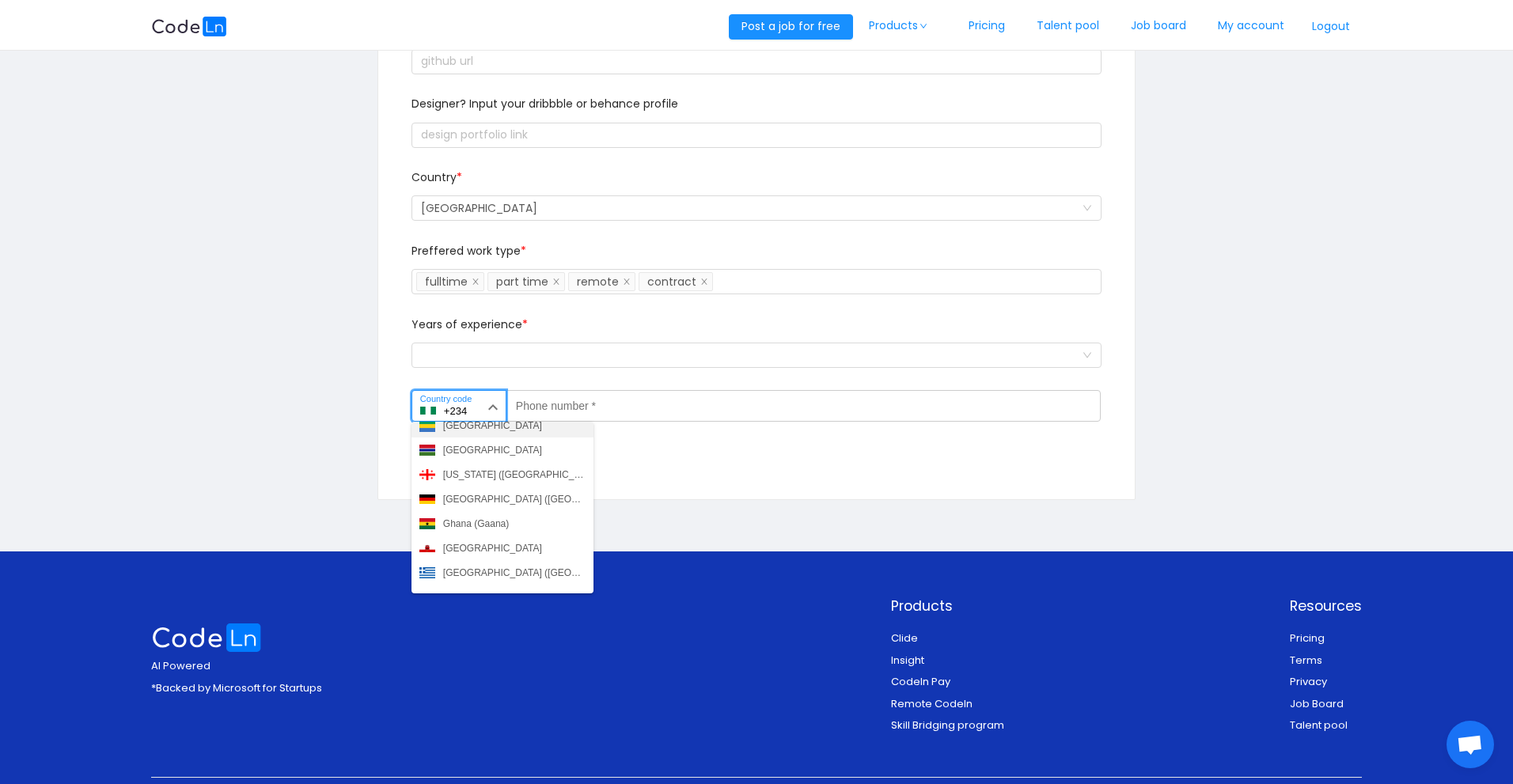
scroll to position [1922, 0]
click at [491, 477] on div "Ghana (Gaana)" at bounding box center [476, 473] width 66 height 14
type input "+233"
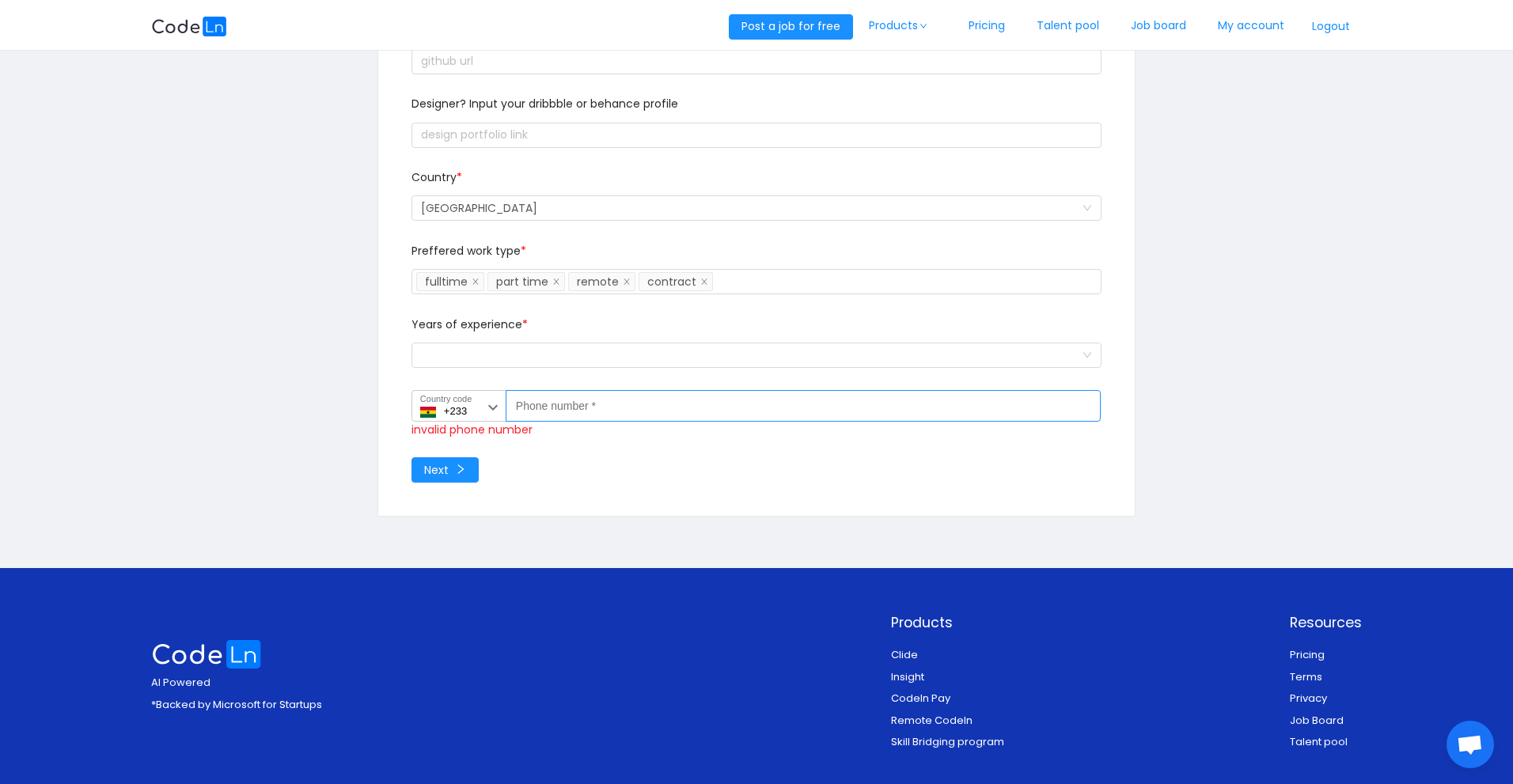
click at [552, 409] on label "Phone number *" at bounding box center [548, 403] width 63 height 13
click at [552, 409] on input "Phone number *" at bounding box center [803, 406] width 595 height 32
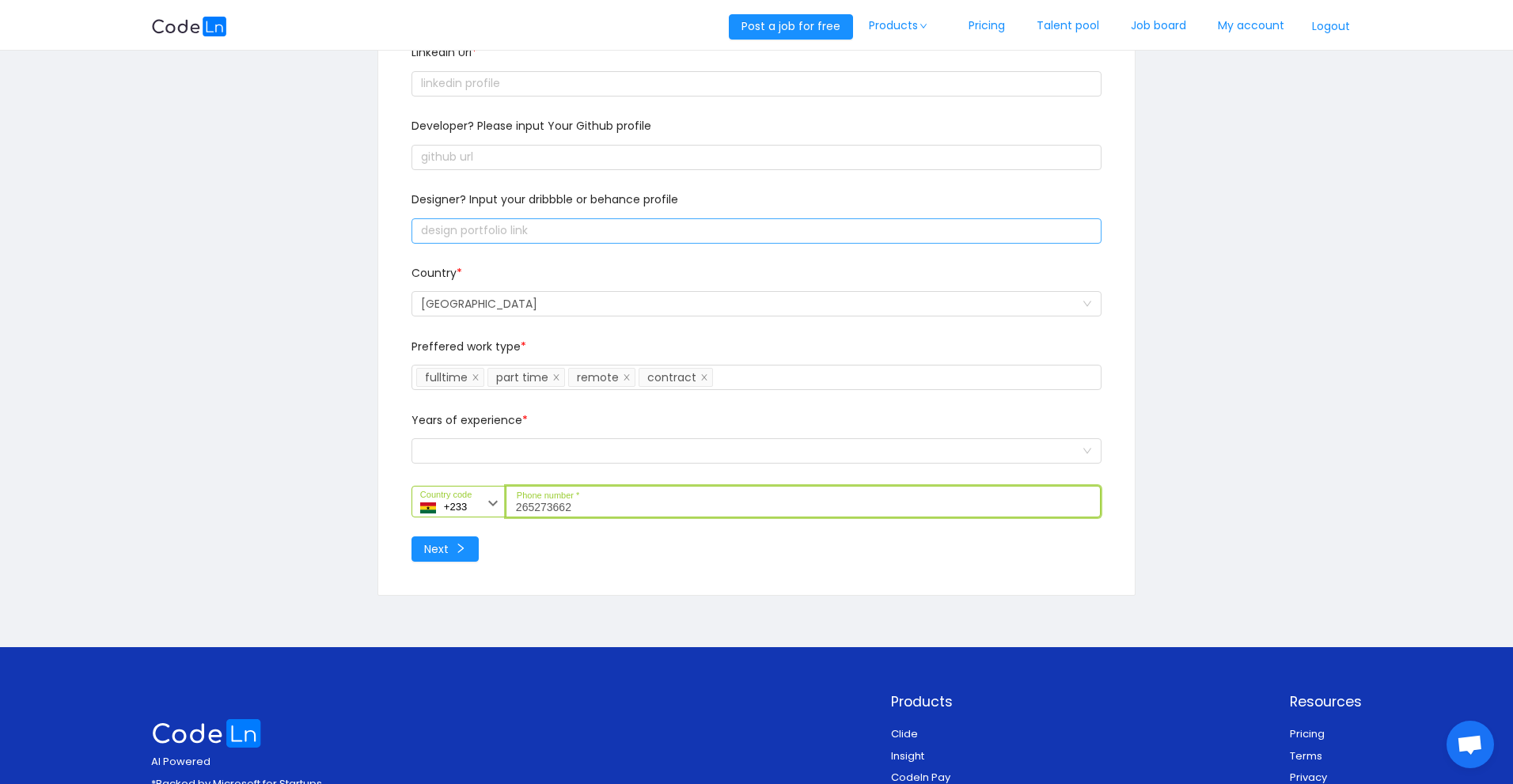
scroll to position [0, 0]
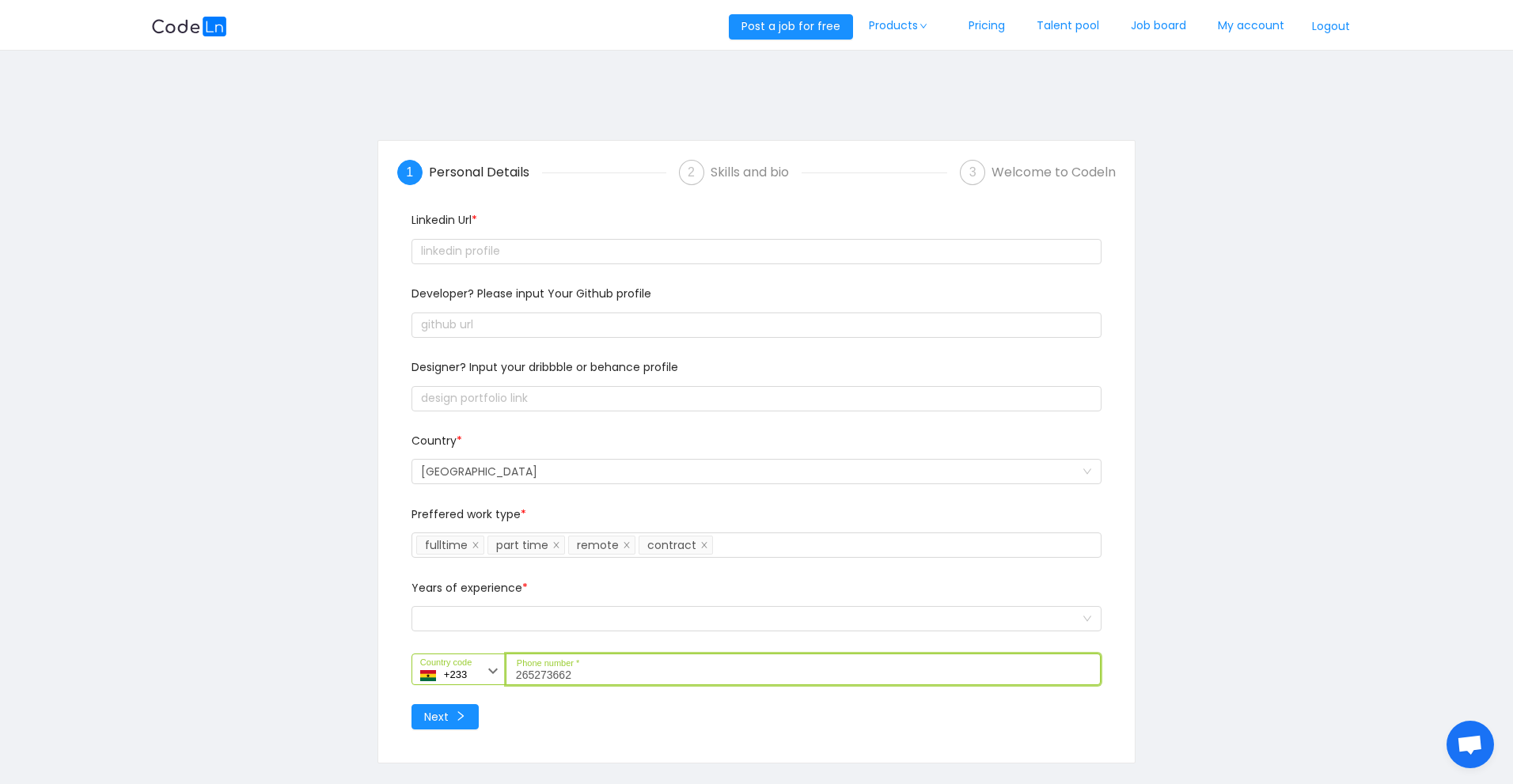
type input "265273662"
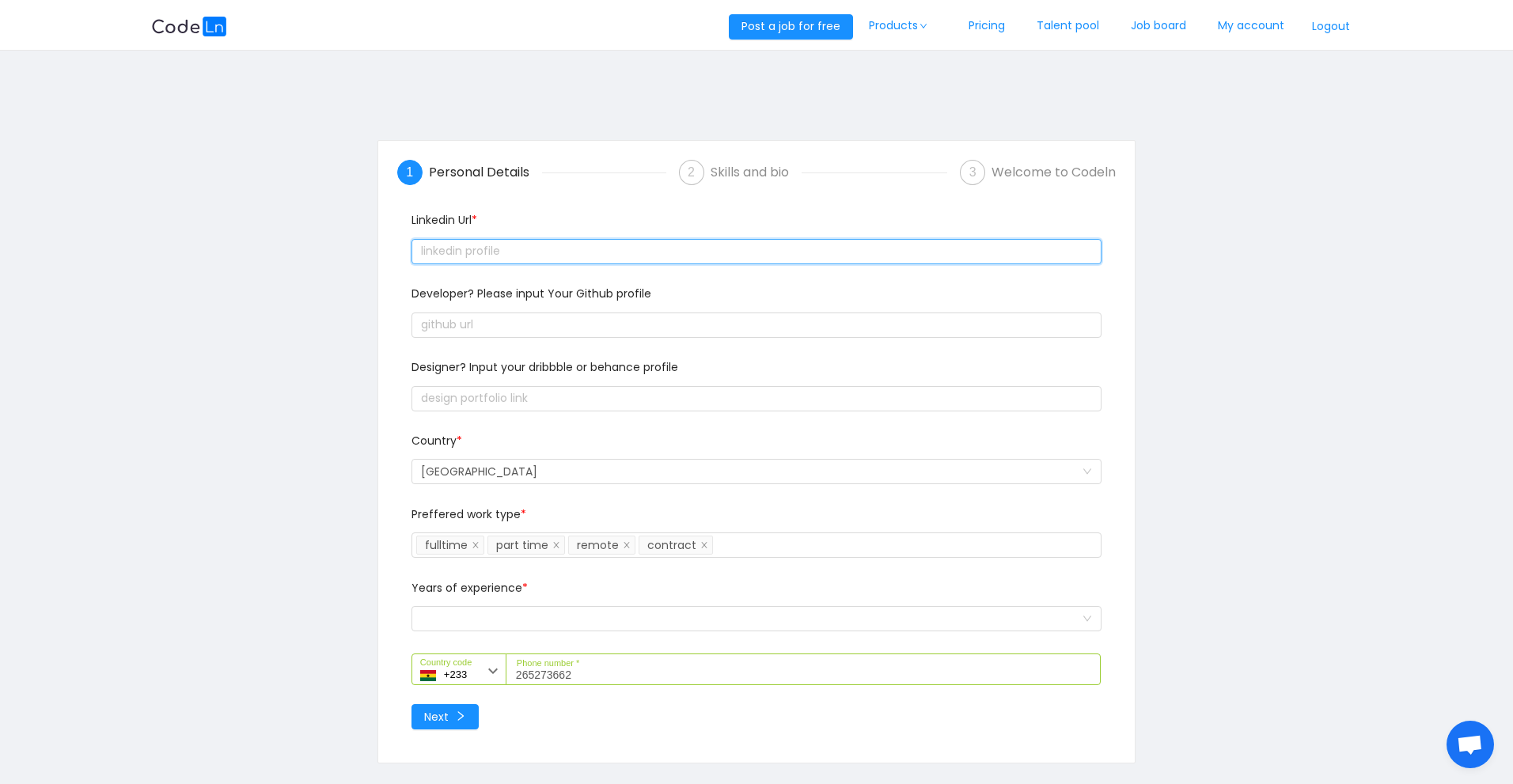
click at [548, 256] on input "text" at bounding box center [756, 252] width 690 height 25
drag, startPoint x: 546, startPoint y: 256, endPoint x: 538, endPoint y: 263, distance: 10.6
paste input "text"
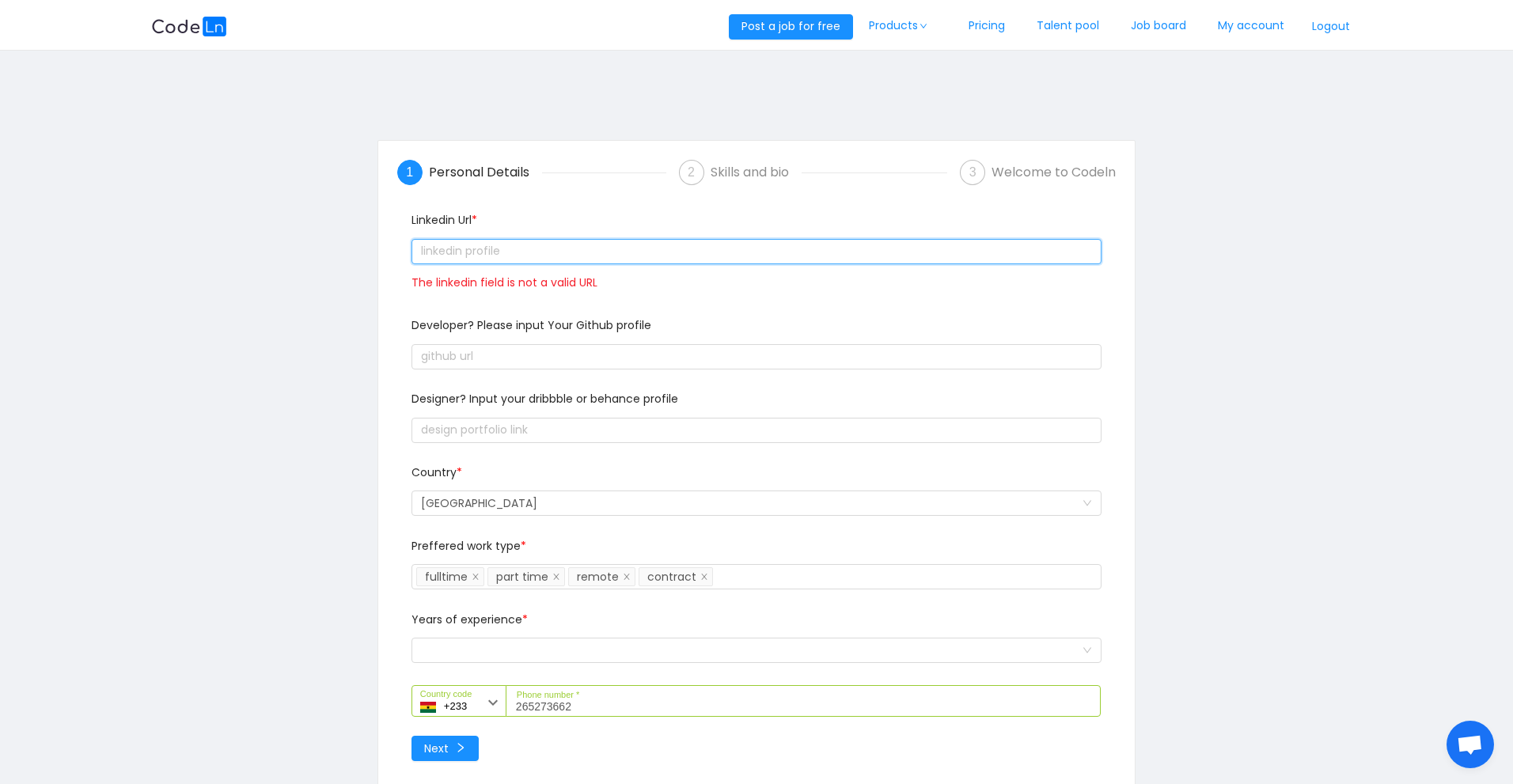
paste input "text"
click at [528, 259] on input "text" at bounding box center [756, 252] width 690 height 25
paste input "text"
click at [486, 254] on input "text" at bounding box center [756, 252] width 690 height 25
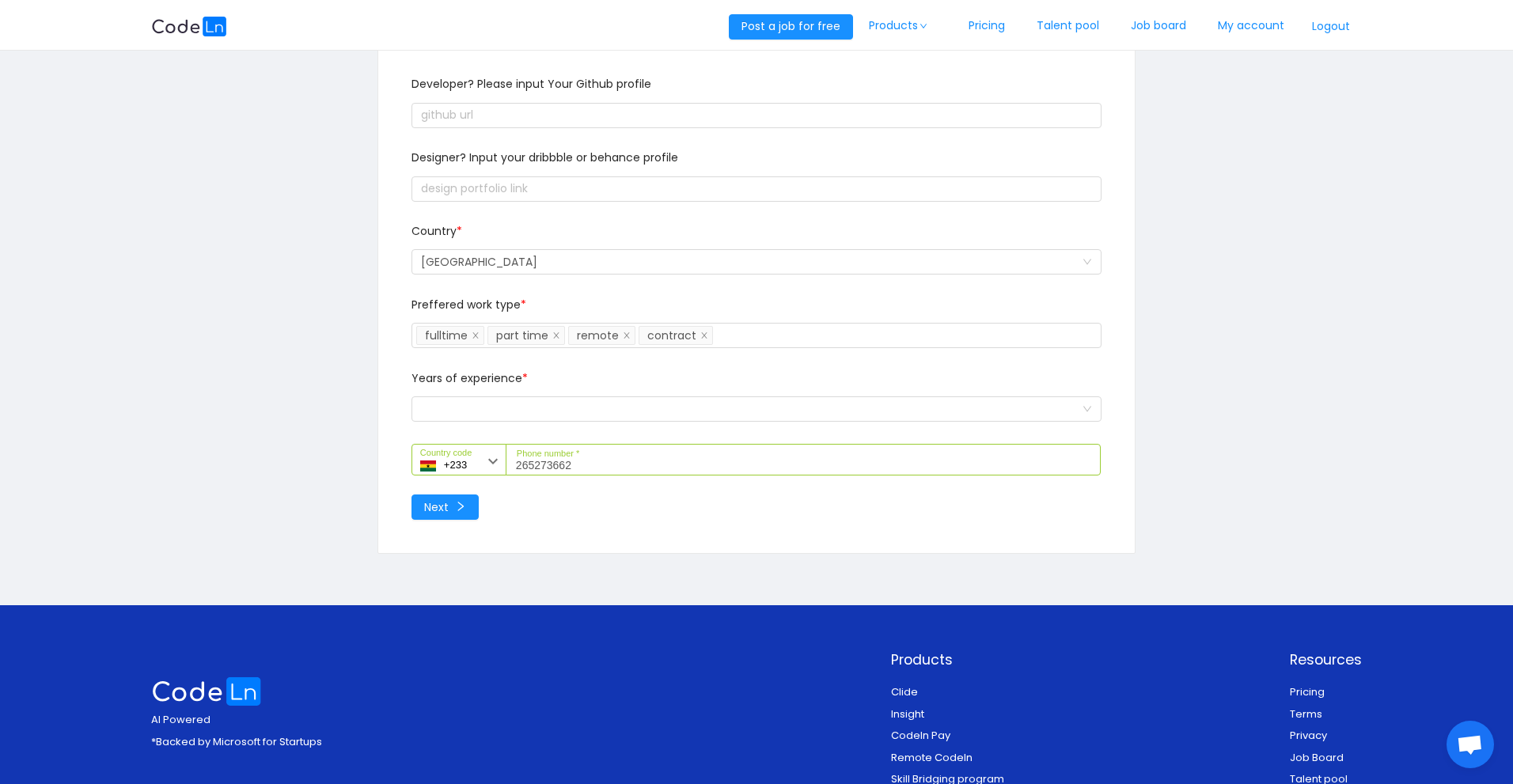
scroll to position [263, 0]
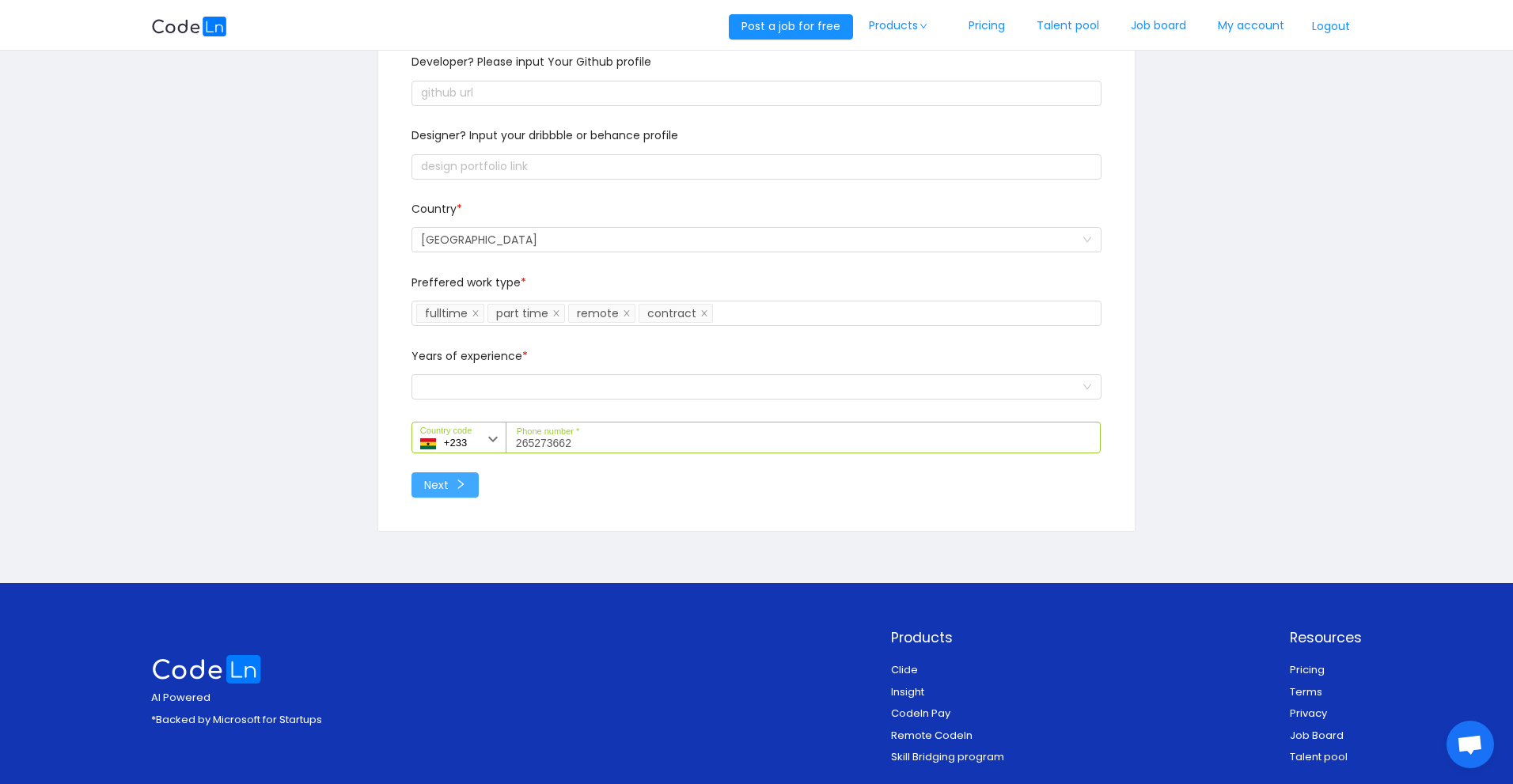
click at [468, 483] on button "Next" at bounding box center [445, 485] width 67 height 25
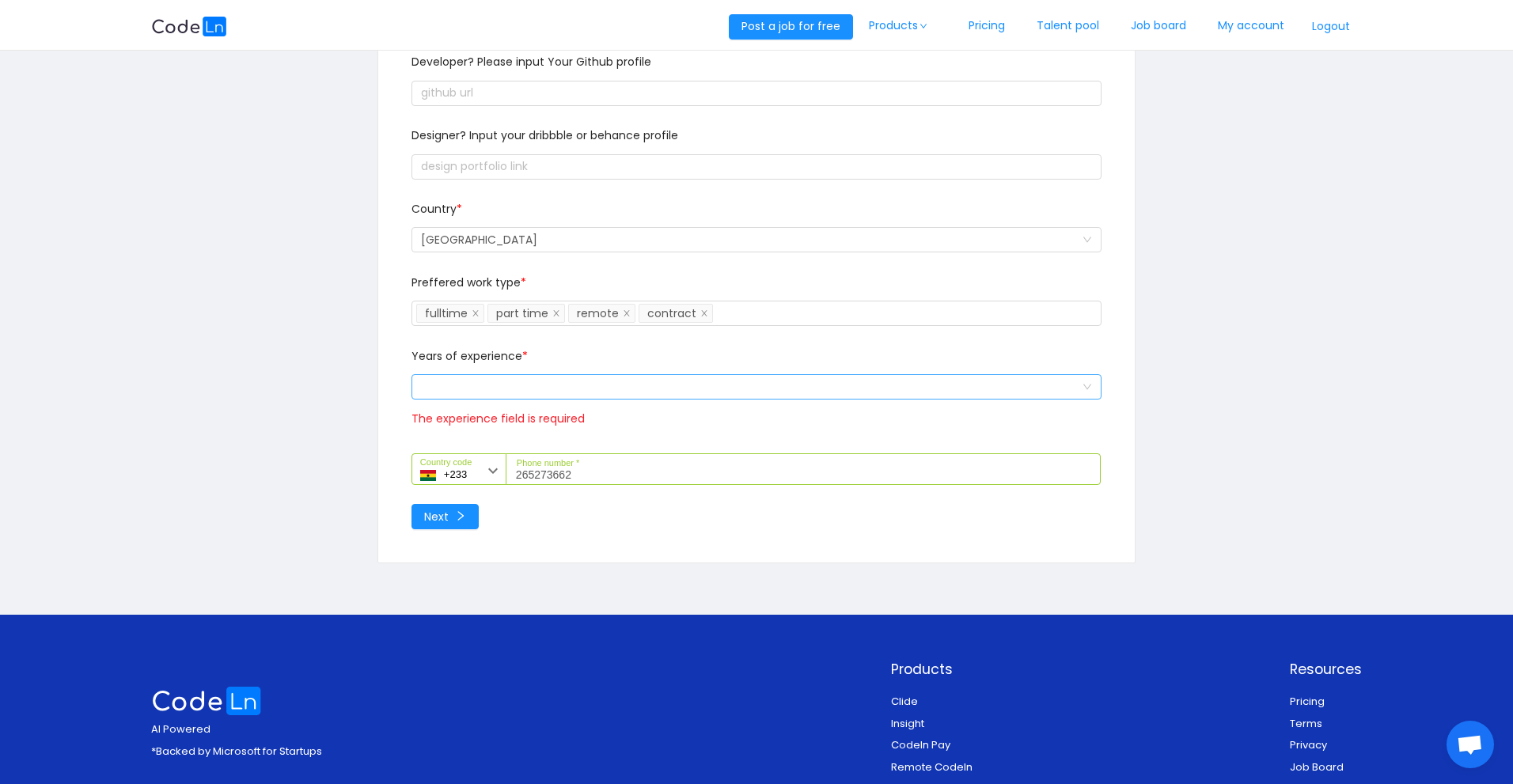
click at [541, 392] on div "Select a option and change input text above" at bounding box center [751, 387] width 661 height 24
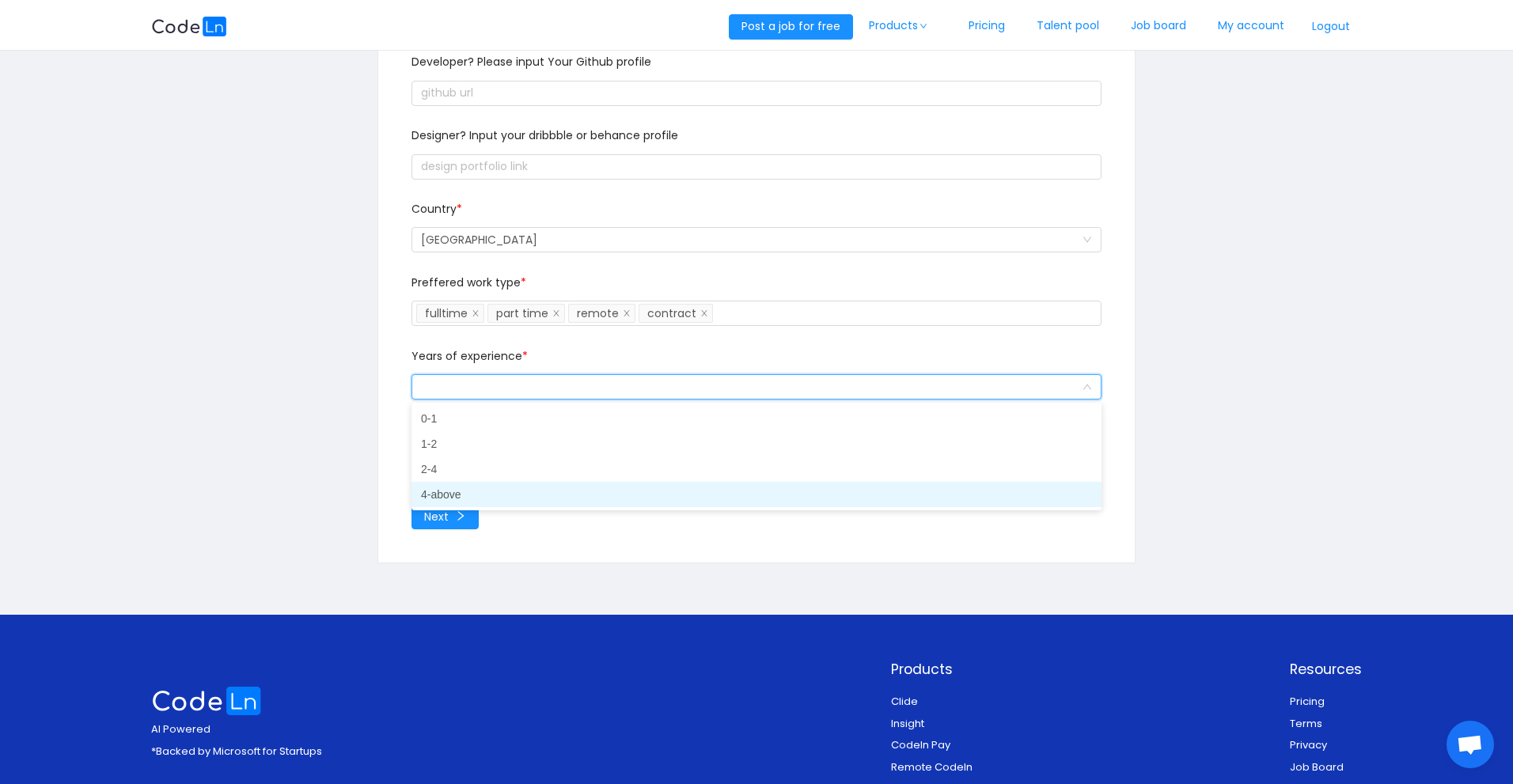
click at [452, 494] on li "4-above" at bounding box center [756, 494] width 690 height 25
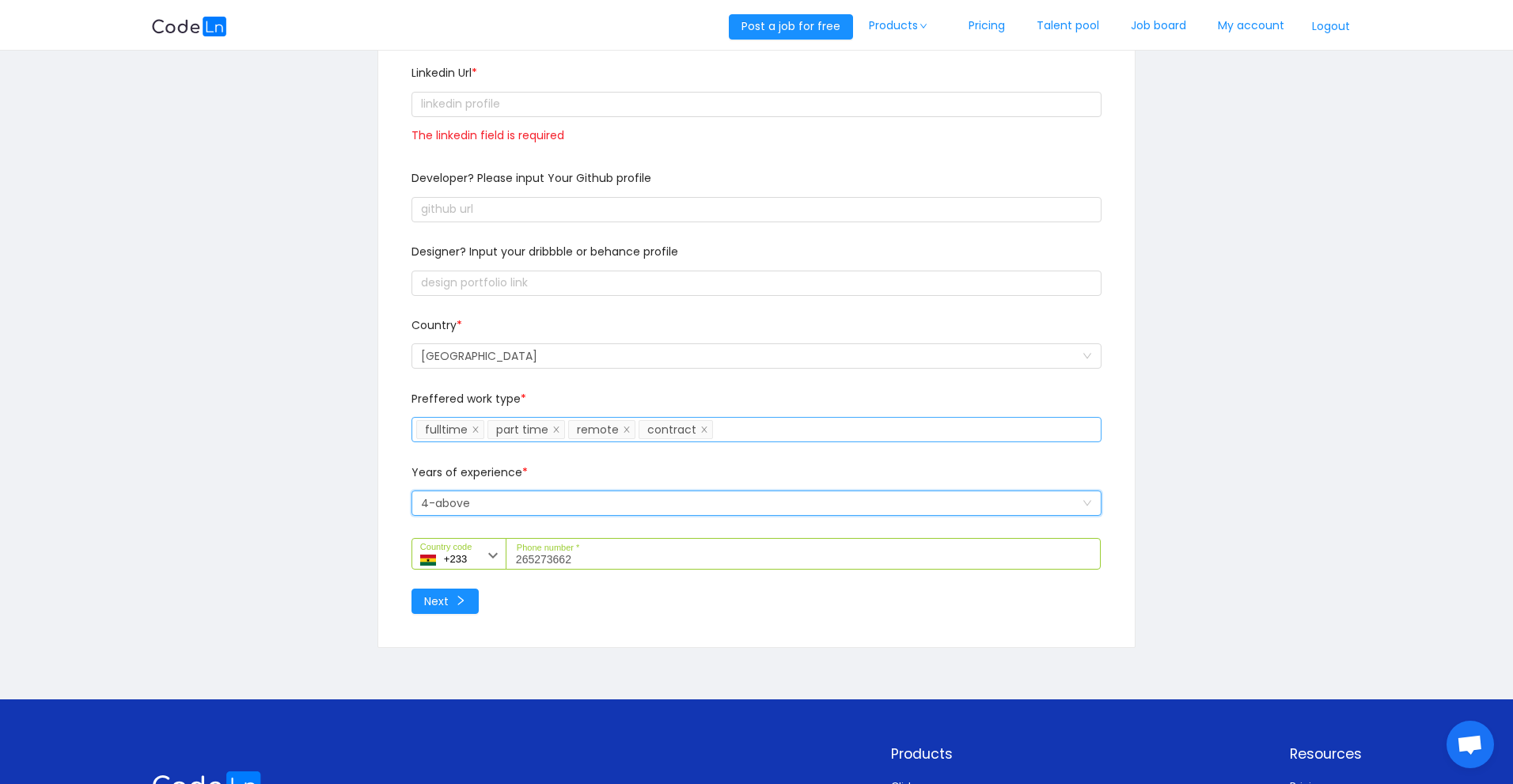
scroll to position [0, 0]
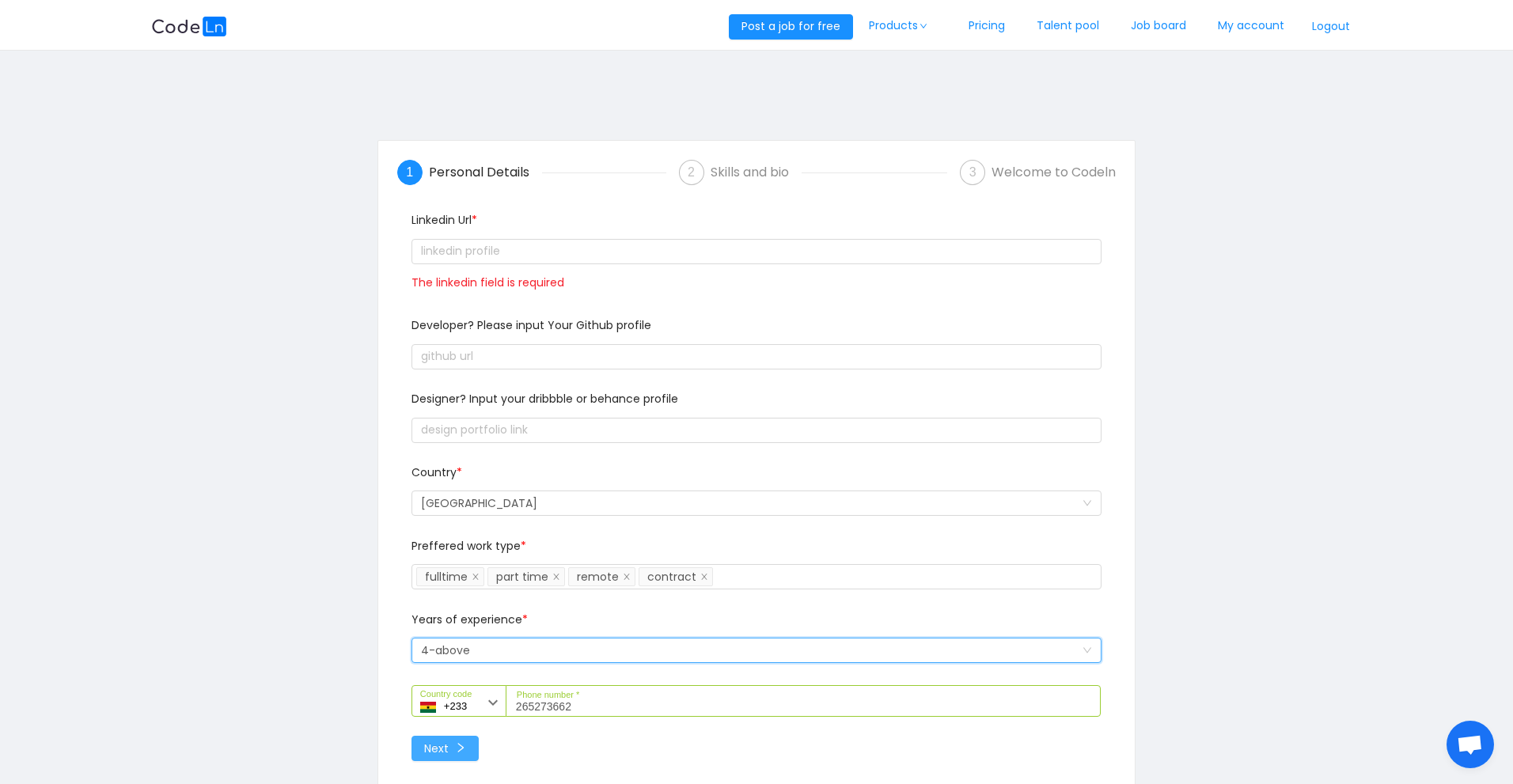
click at [450, 745] on button "Next" at bounding box center [445, 748] width 67 height 25
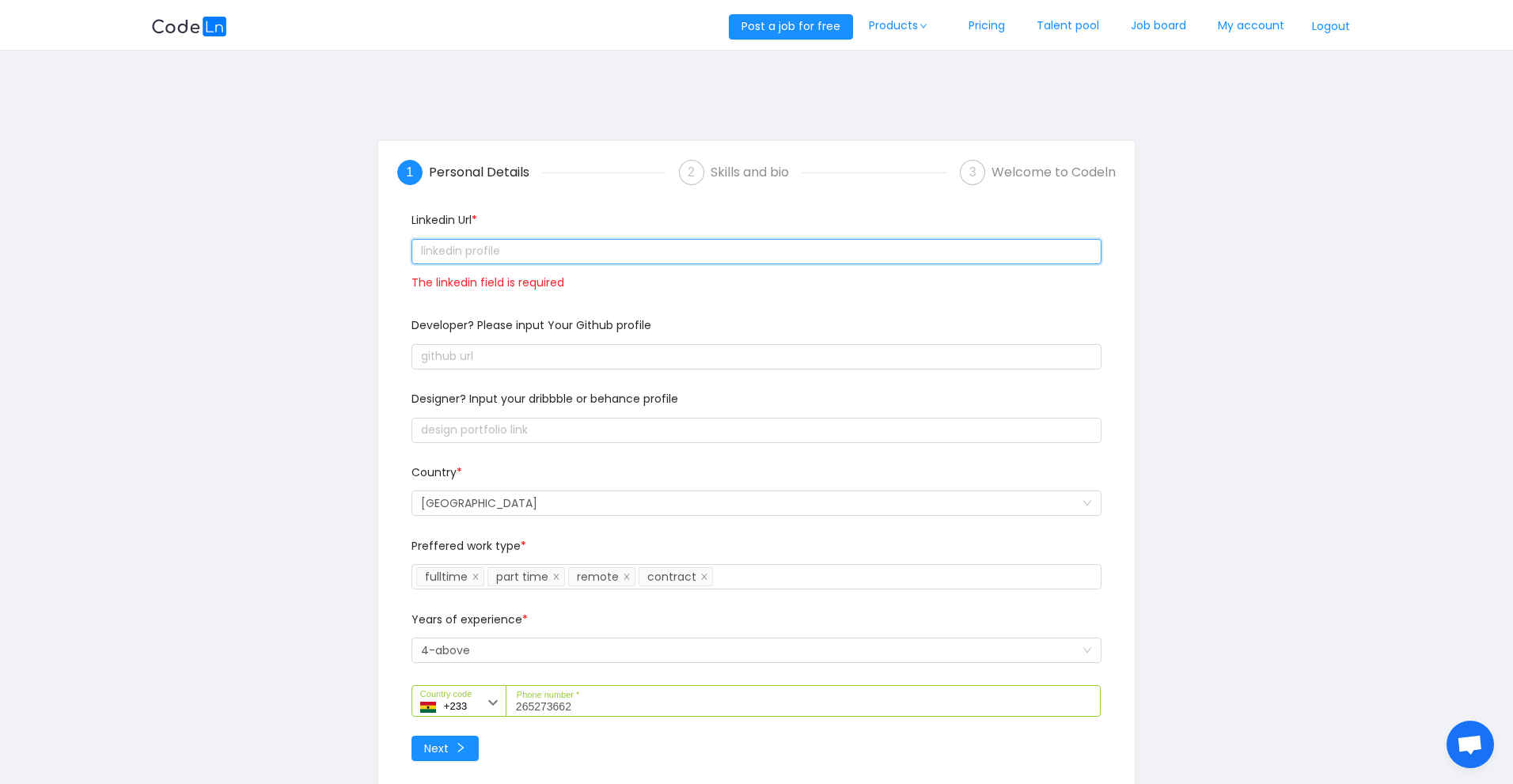
click at [487, 253] on input "text" at bounding box center [756, 252] width 690 height 25
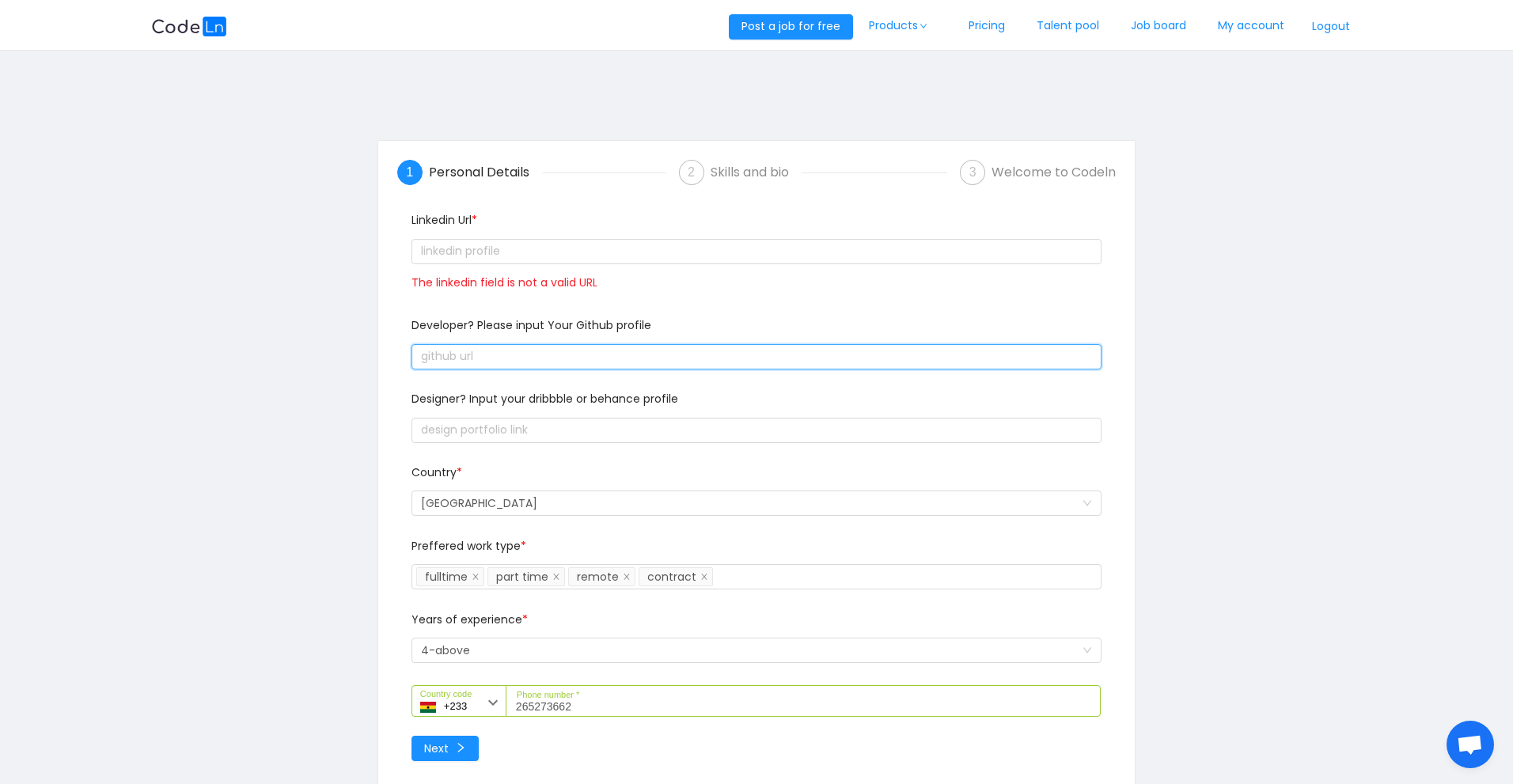
click at [505, 364] on input "text" at bounding box center [756, 357] width 690 height 25
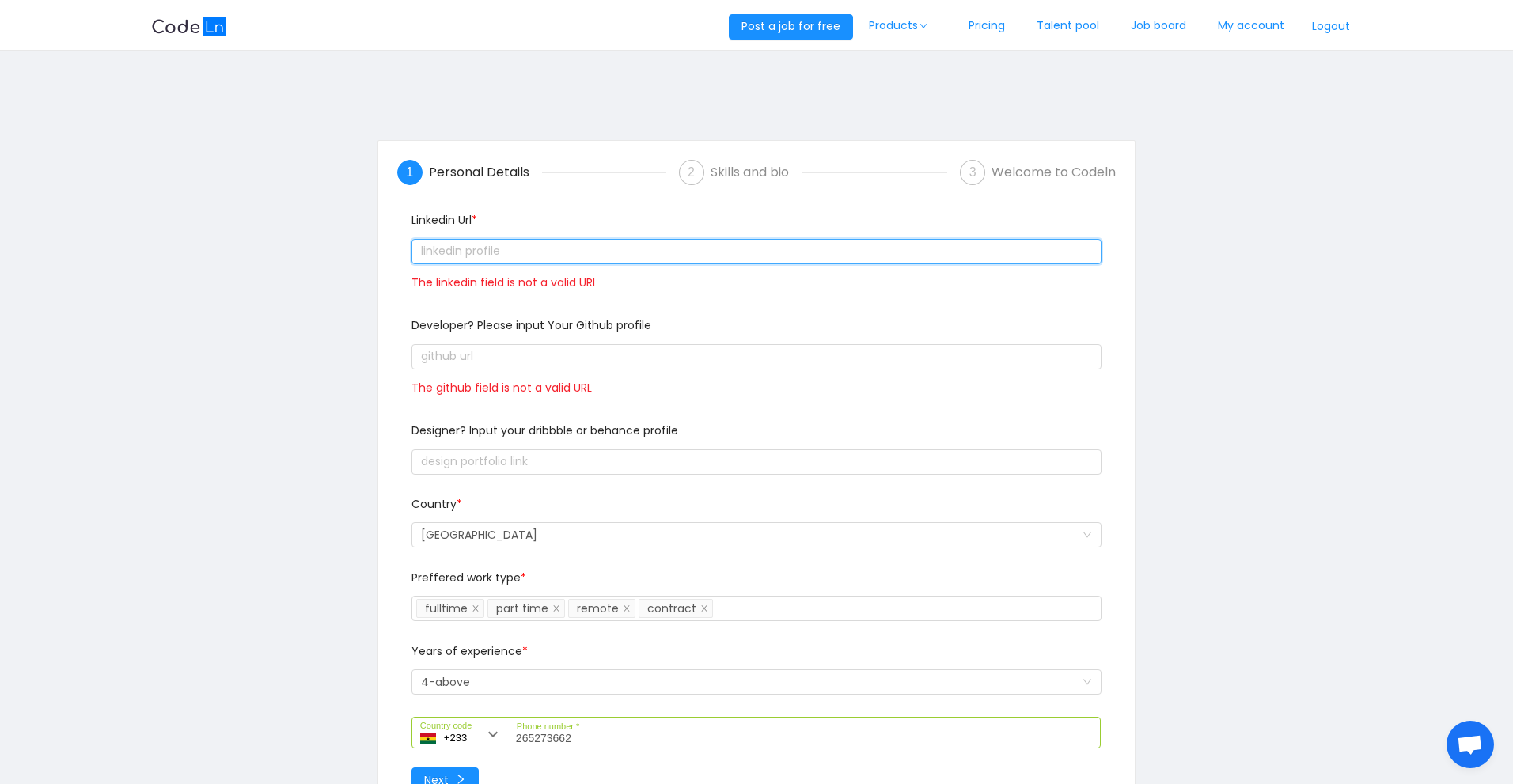
click at [537, 258] on input "text" at bounding box center [756, 252] width 690 height 25
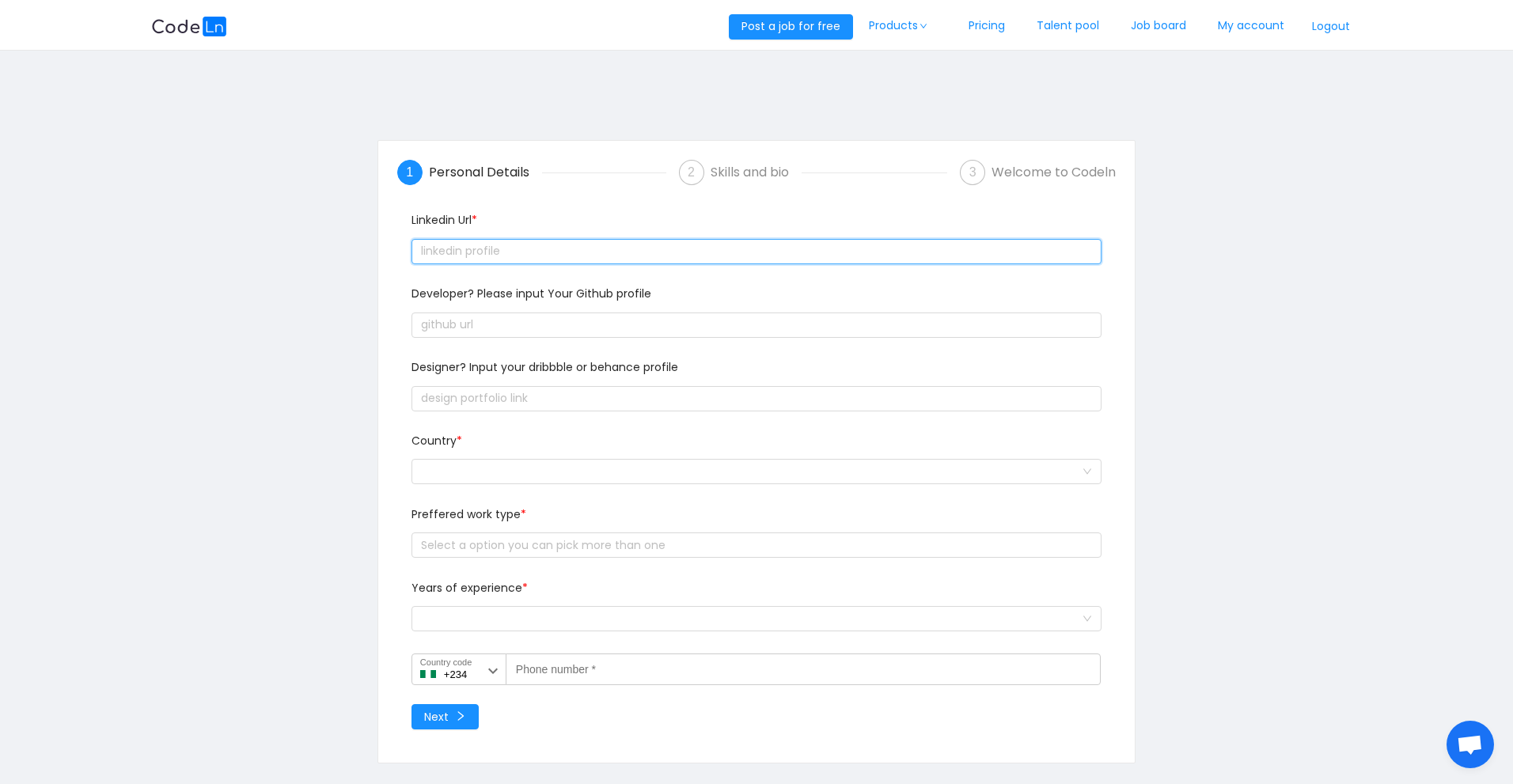
click at [513, 246] on input "text" at bounding box center [756, 252] width 690 height 25
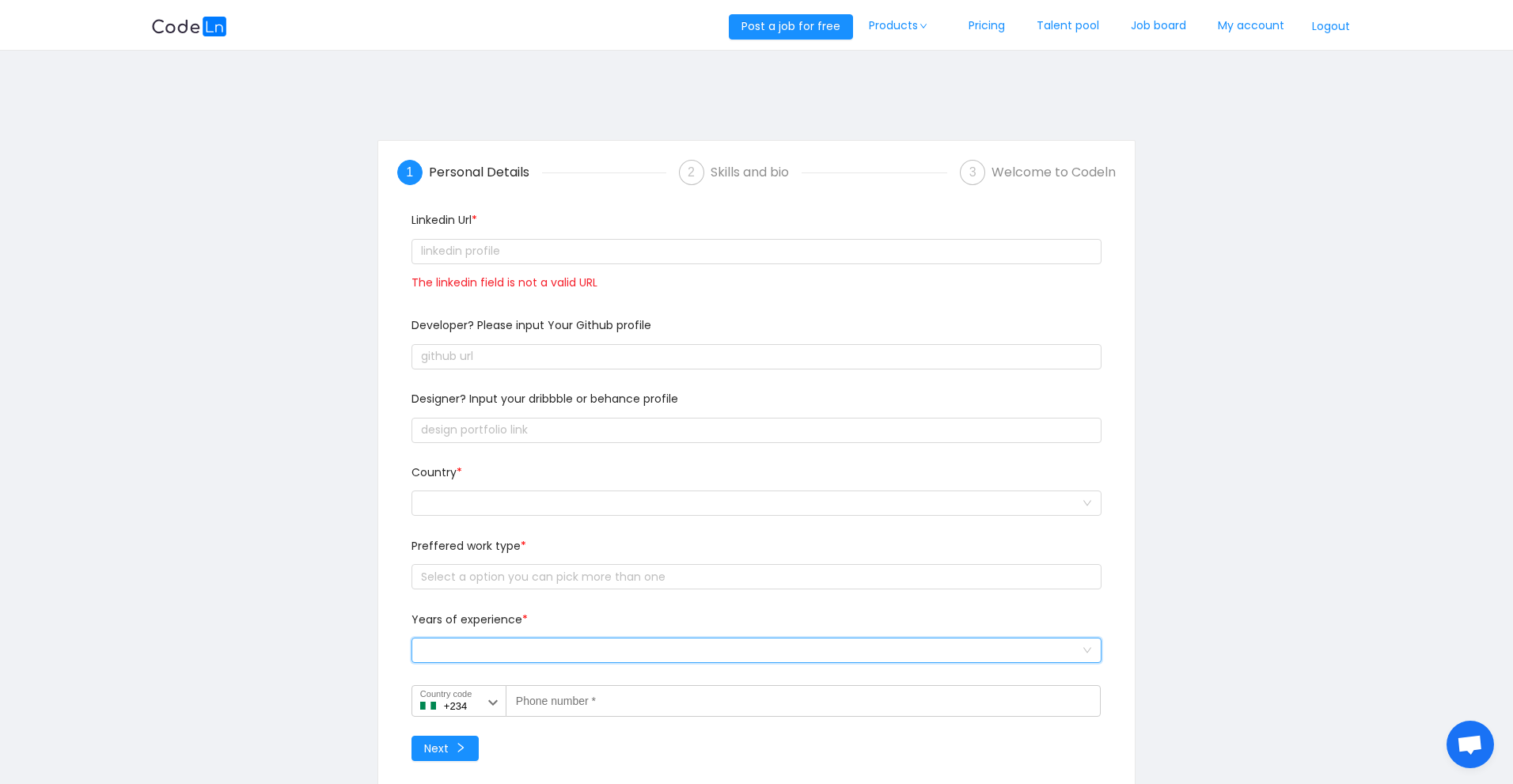
click at [515, 646] on div "Select a option and change input text above" at bounding box center [751, 650] width 661 height 24
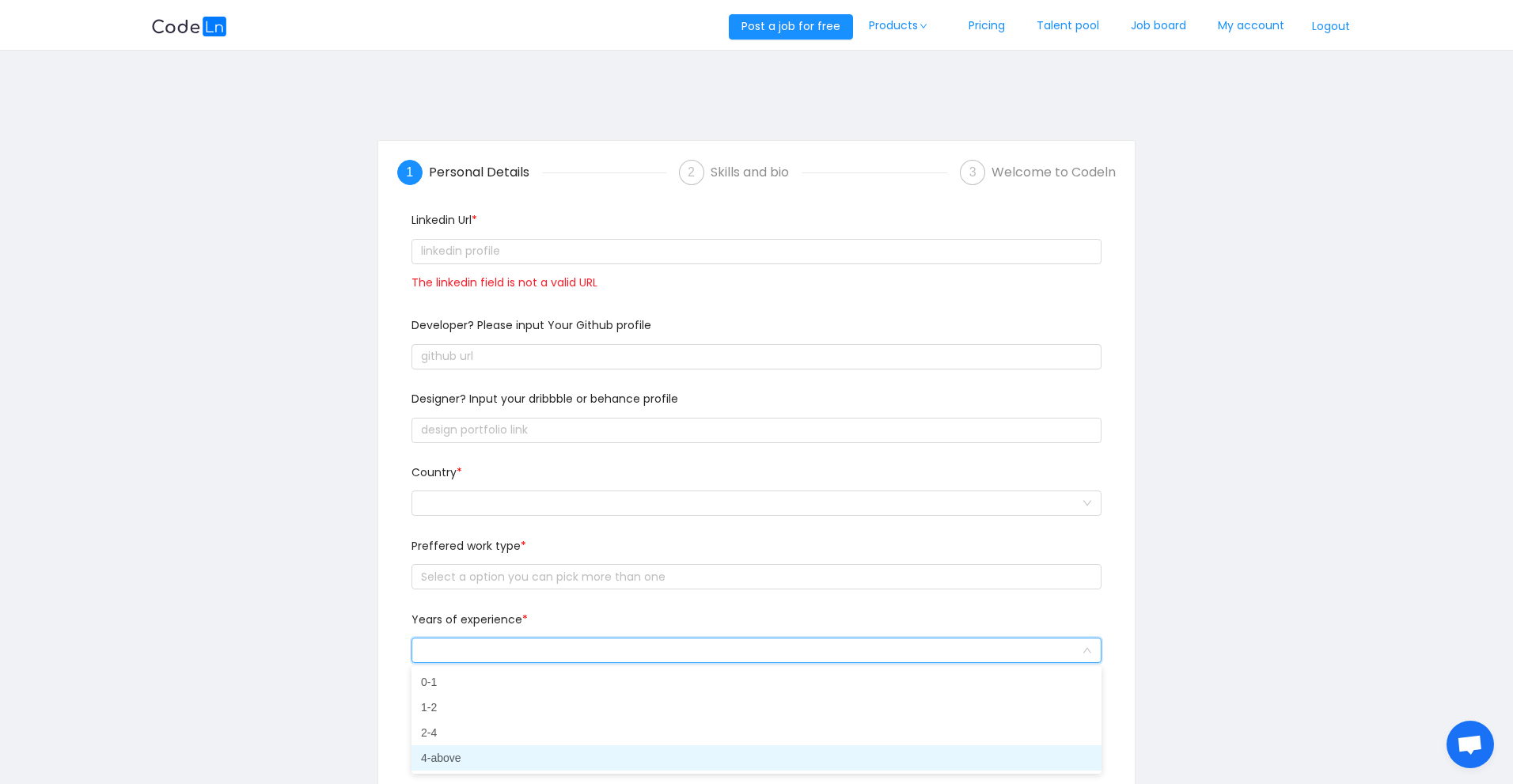
click at [462, 759] on li "4-above" at bounding box center [756, 758] width 690 height 25
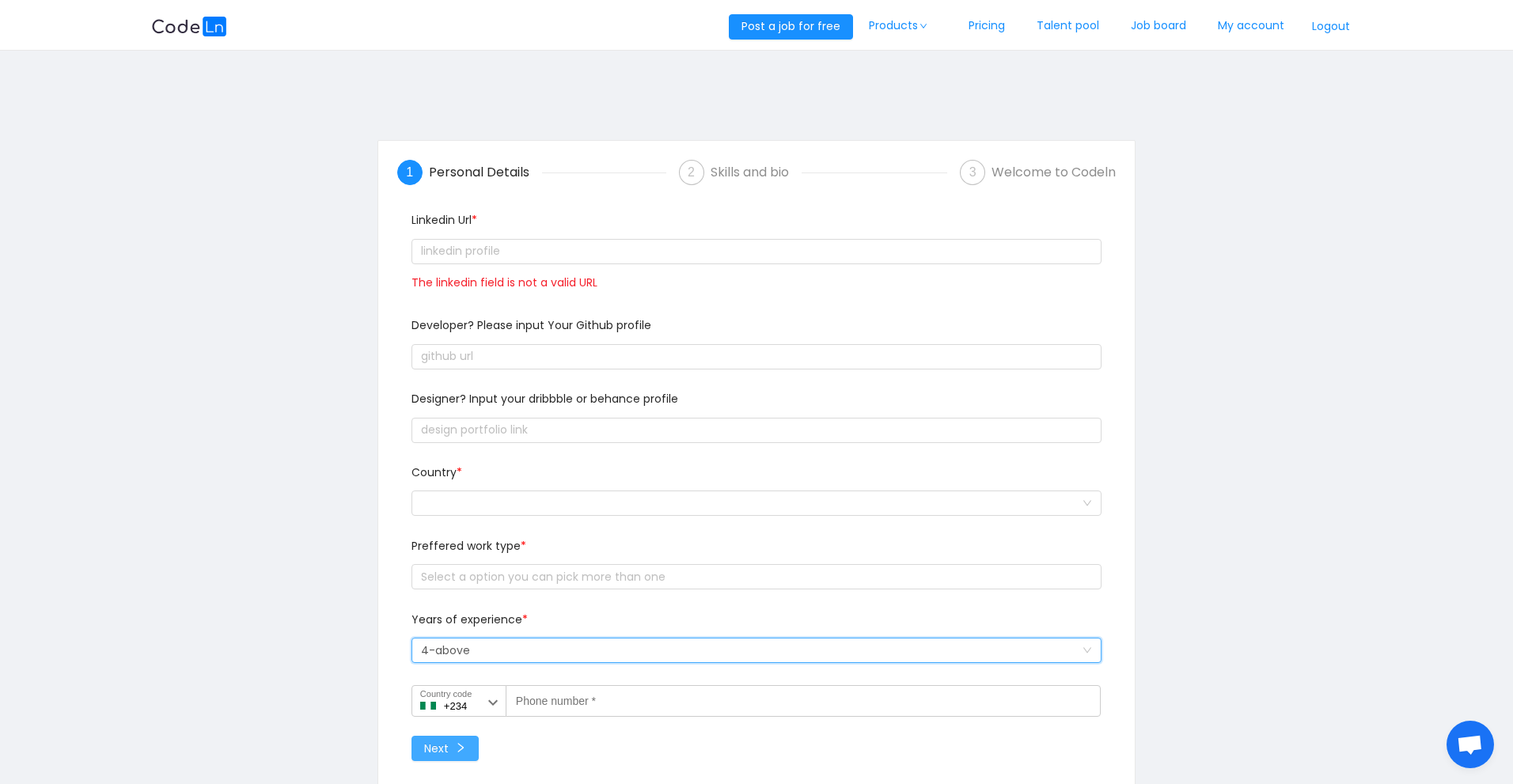
click at [468, 746] on button "Next" at bounding box center [445, 748] width 67 height 25
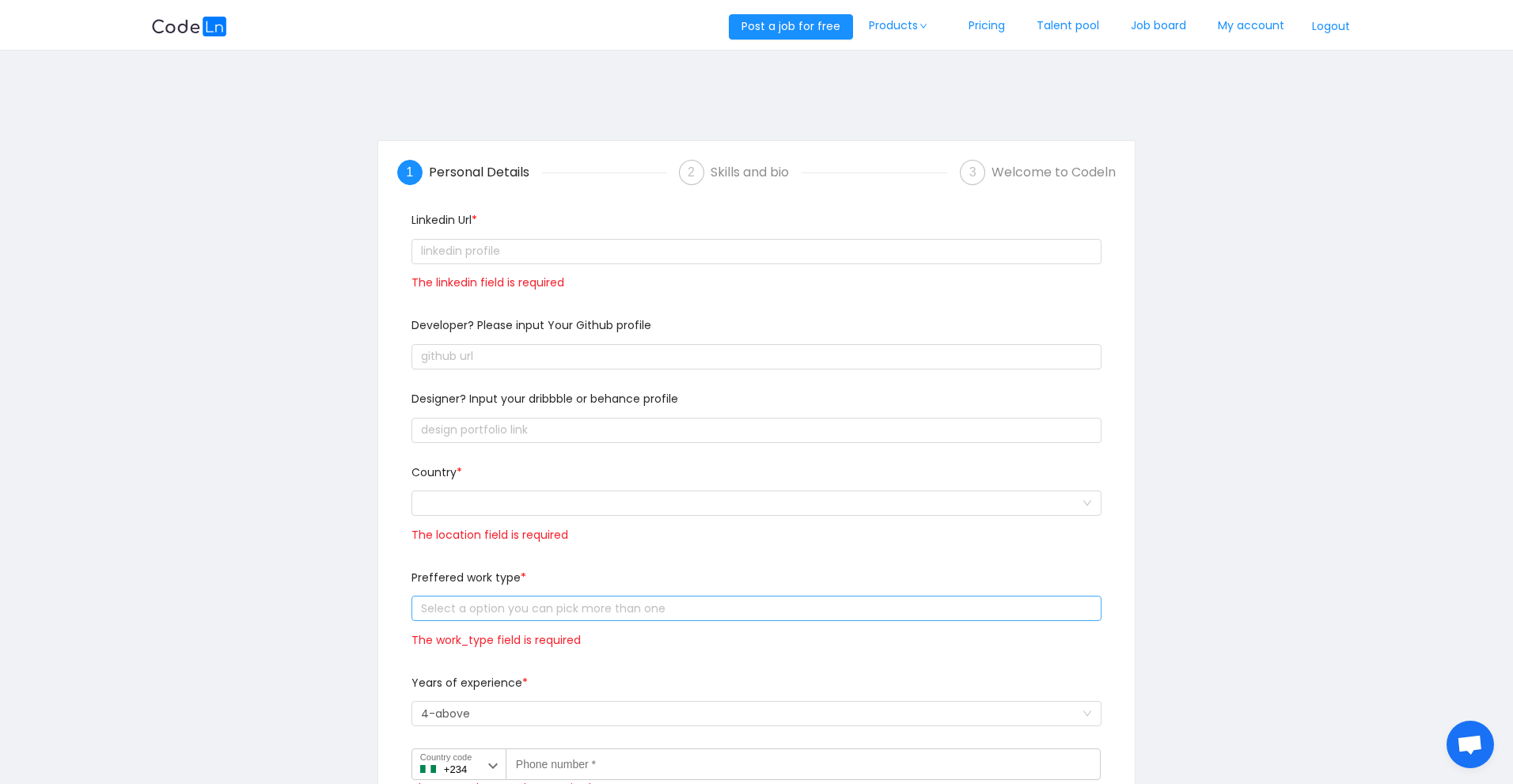
scroll to position [132, 0]
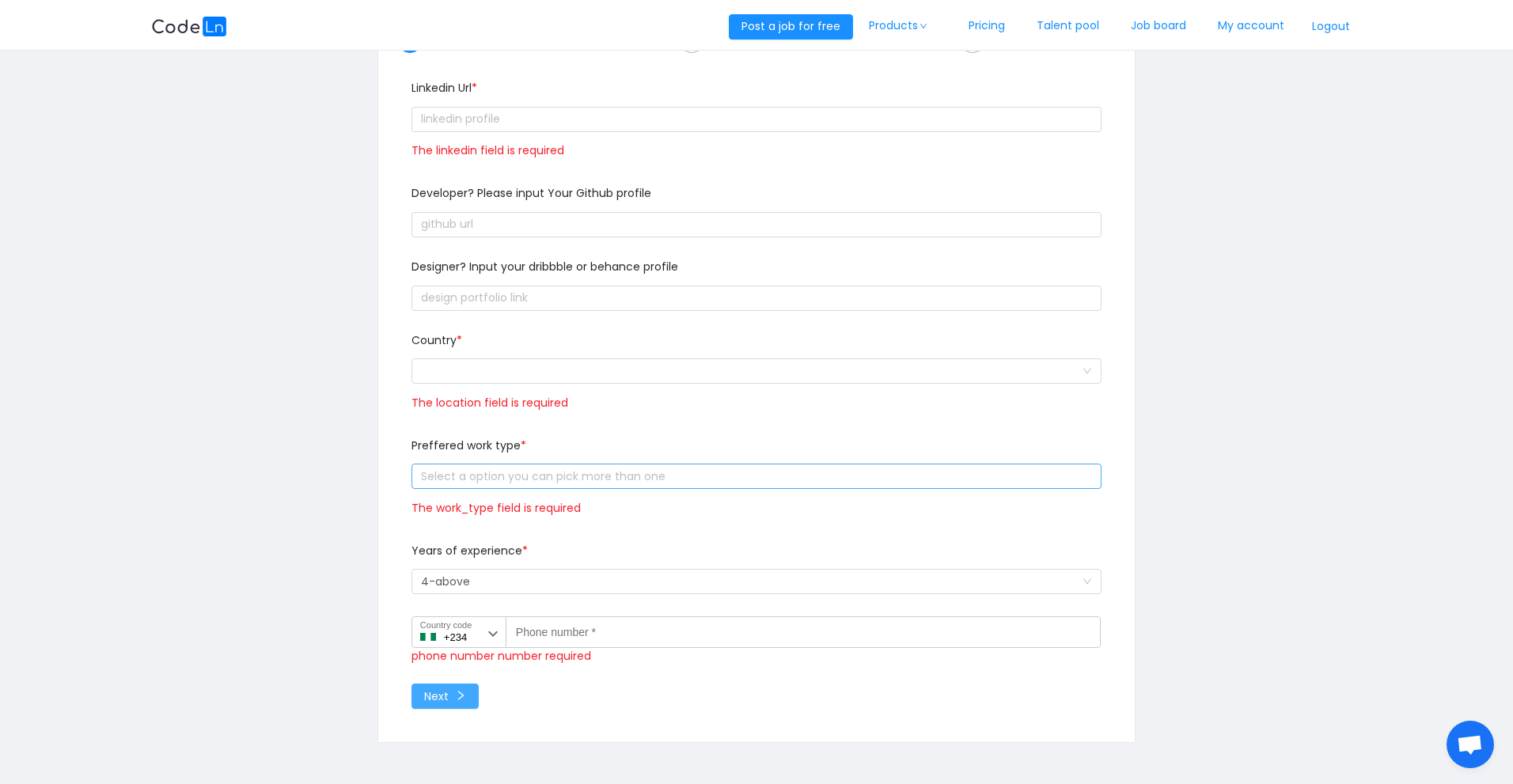
click at [558, 480] on div "Select a option you can pick more than one" at bounding box center [753, 476] width 664 height 16
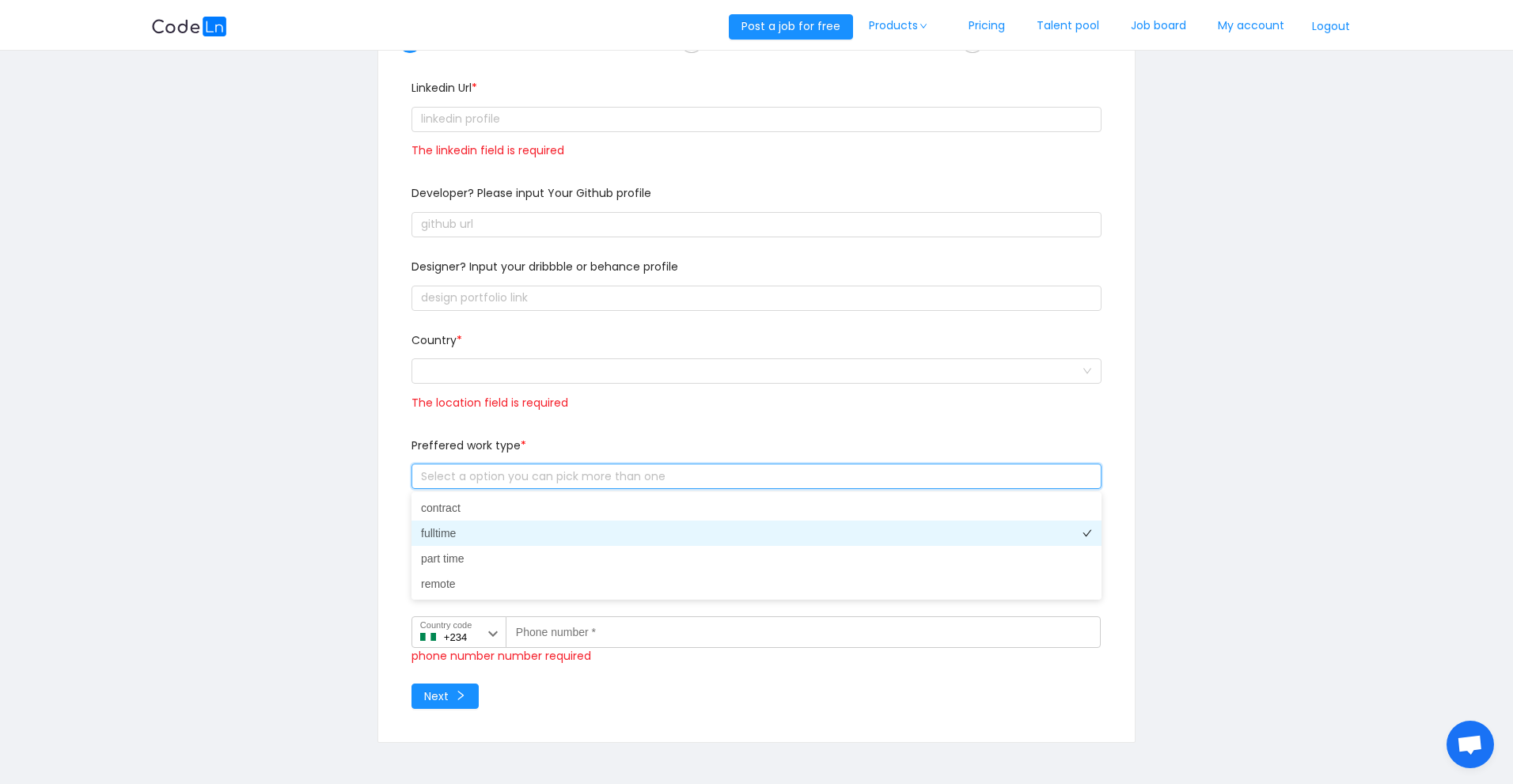
click at [461, 536] on li "fulltime" at bounding box center [756, 533] width 690 height 25
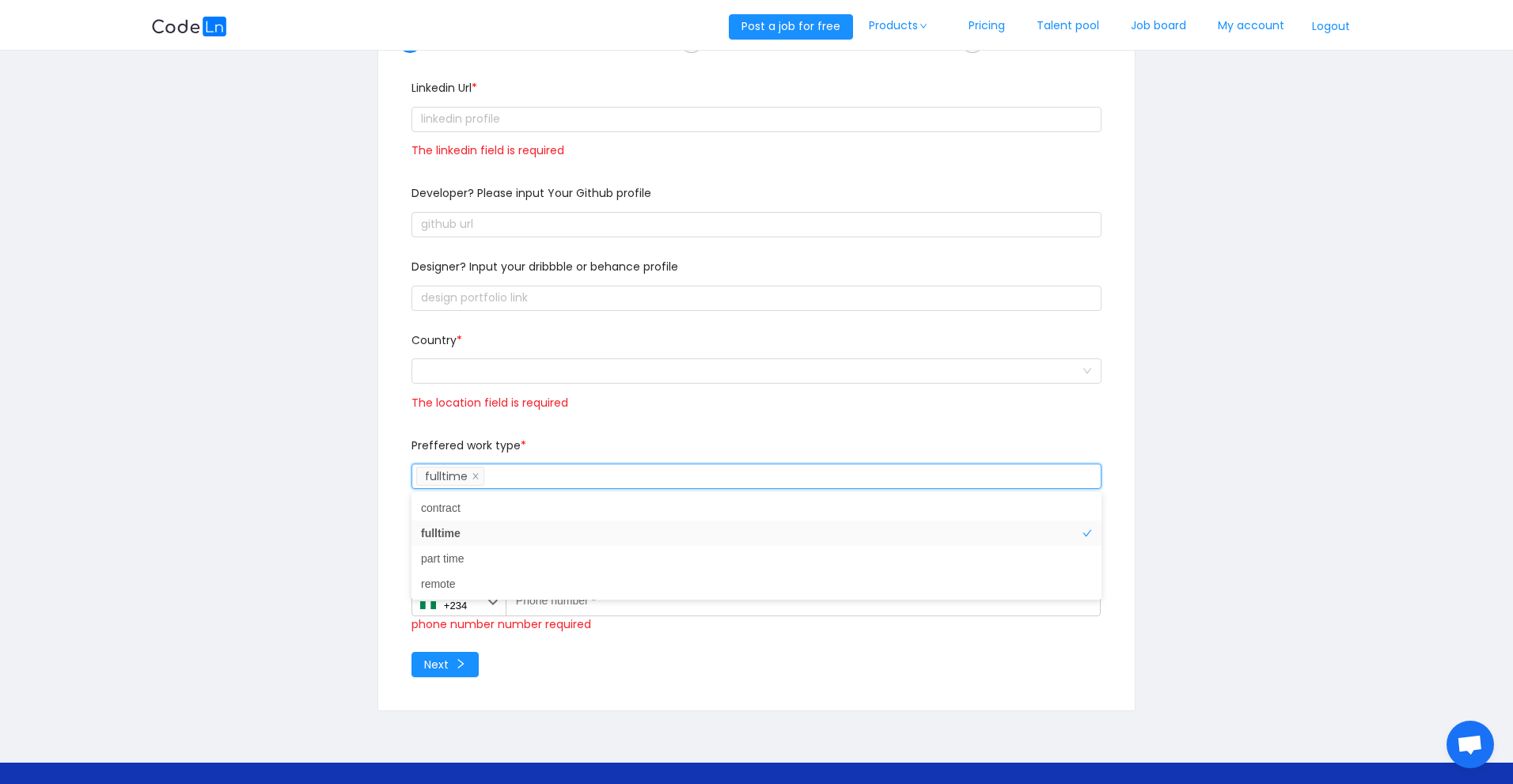
click at [553, 482] on div "Select a option you can pick more than one fulltime" at bounding box center [754, 476] width 676 height 24
click at [523, 475] on div "Select a option you can pick more than one fulltime" at bounding box center [754, 476] width 676 height 24
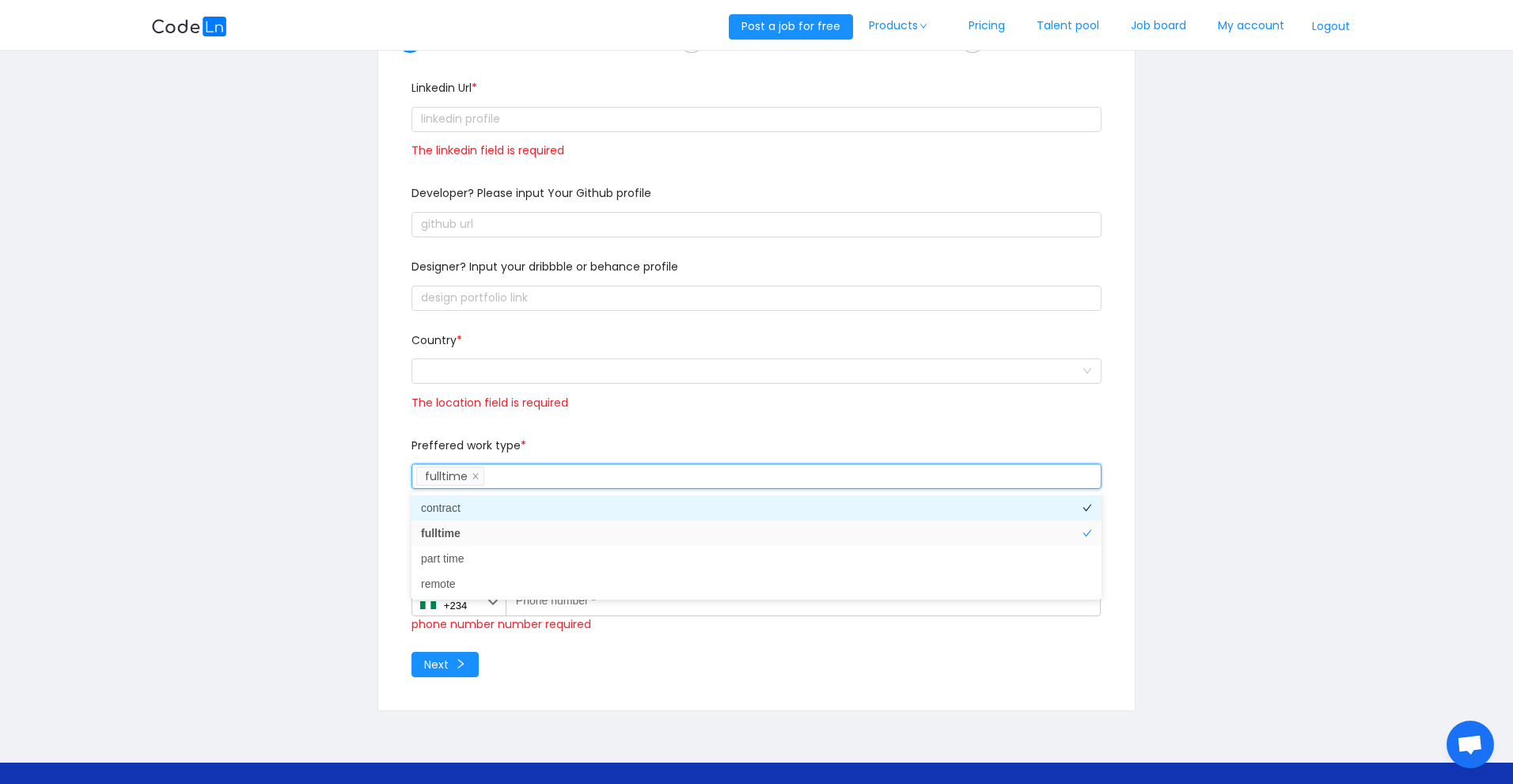
click at [477, 504] on li "contract" at bounding box center [756, 508] width 690 height 25
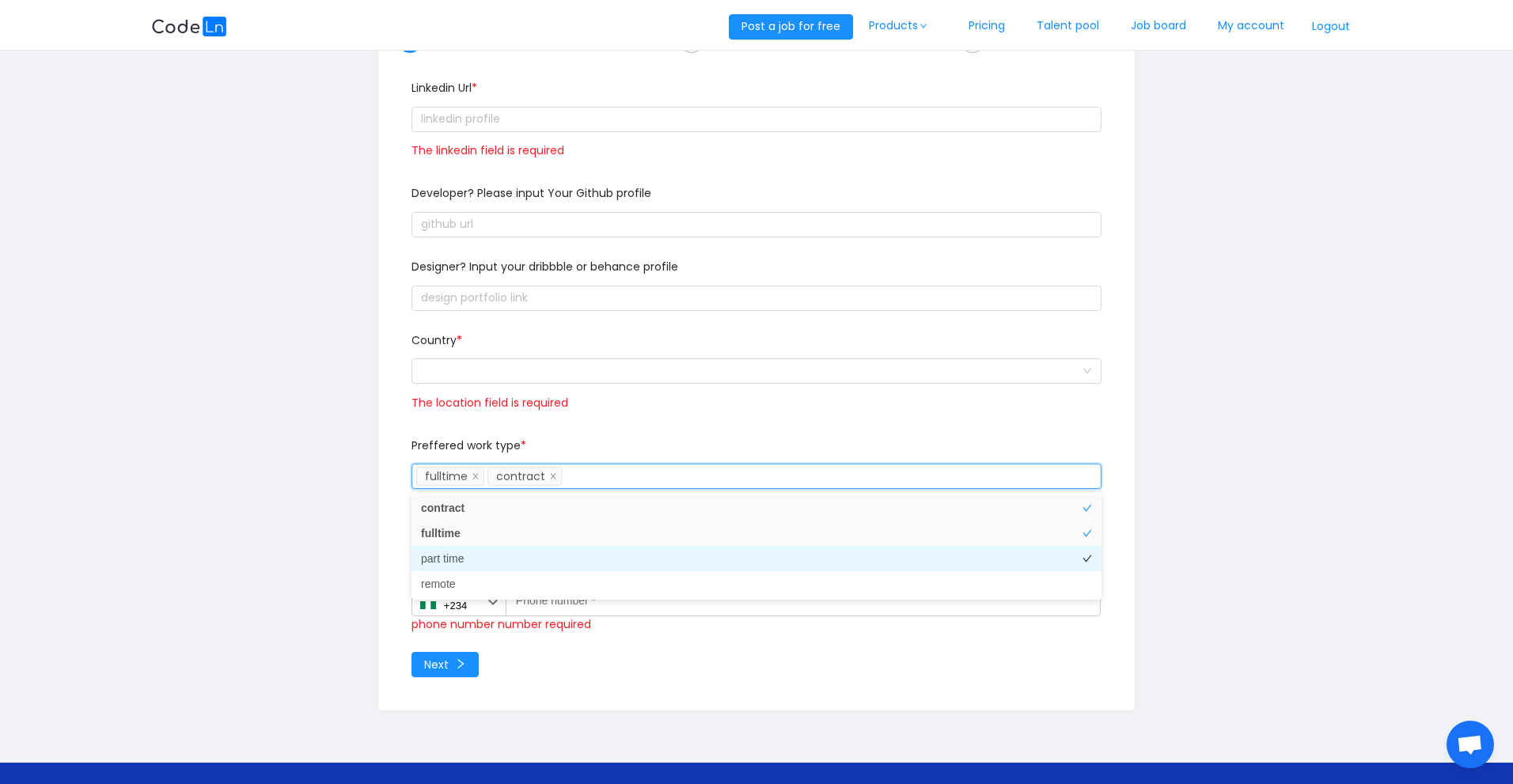
click at [476, 562] on li "part time" at bounding box center [756, 559] width 690 height 25
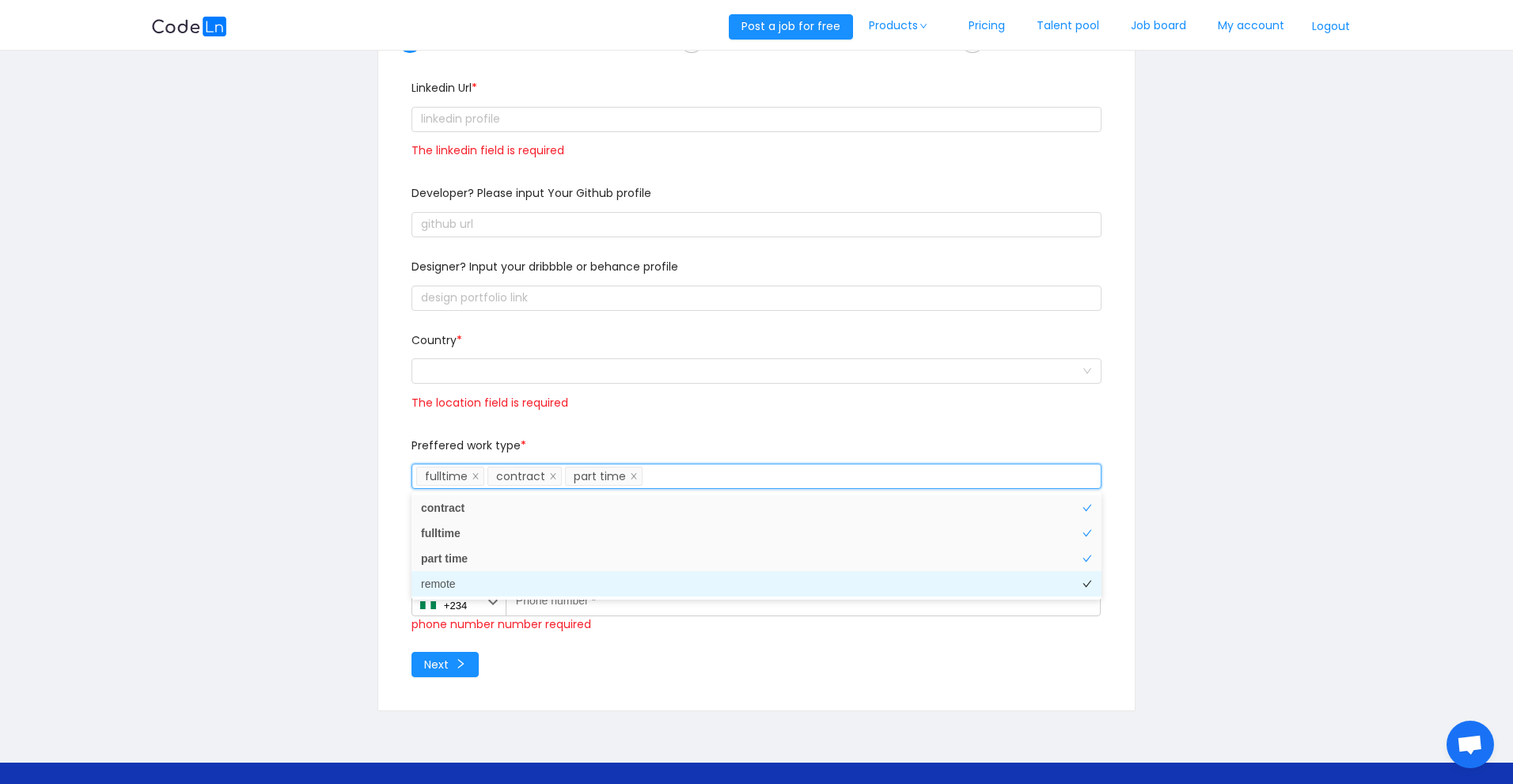
click at [469, 581] on li "remote" at bounding box center [756, 584] width 690 height 25
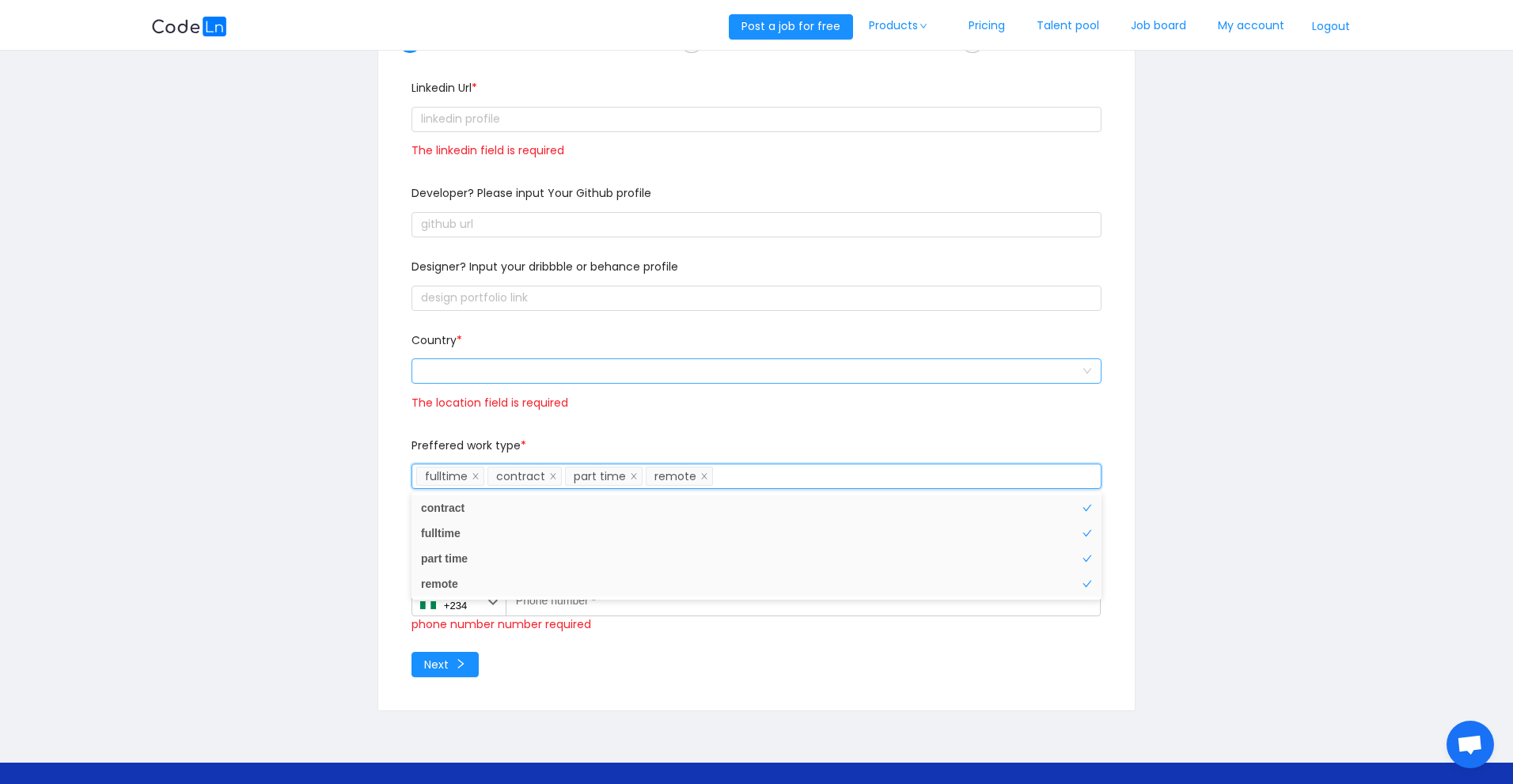
click at [525, 374] on div at bounding box center [751, 371] width 661 height 24
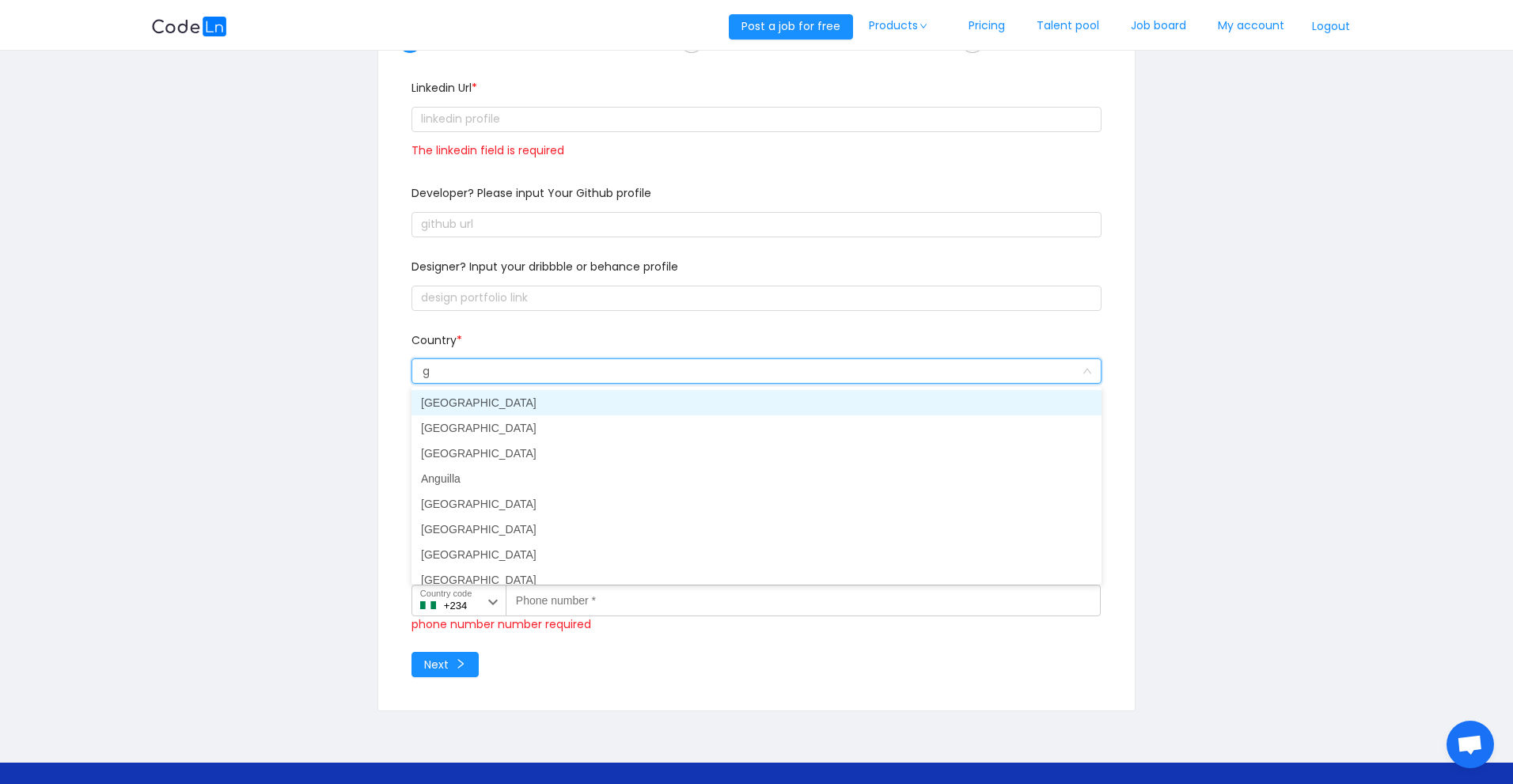
type input "gh"
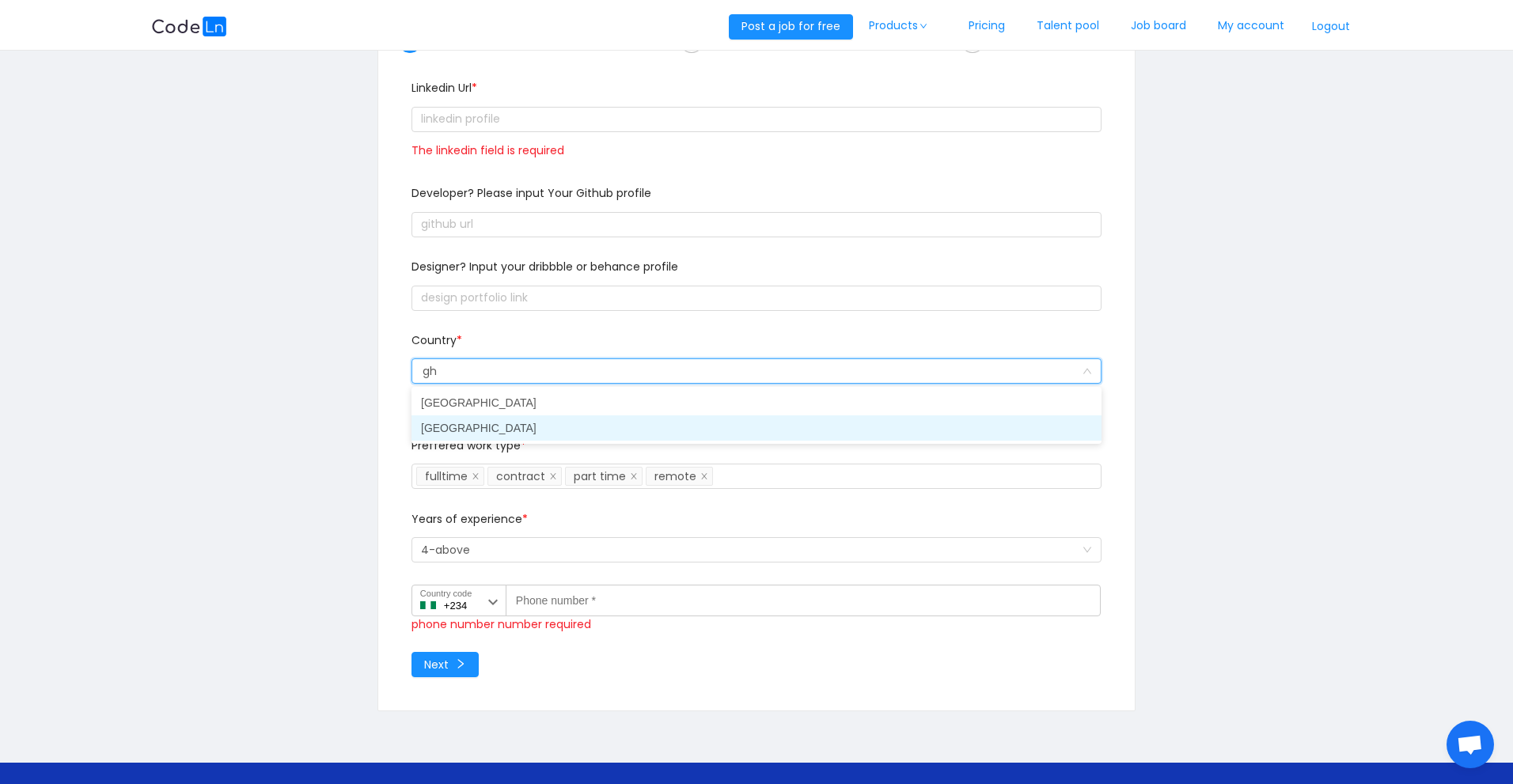
click at [499, 427] on li "[GEOGRAPHIC_DATA]" at bounding box center [756, 428] width 690 height 25
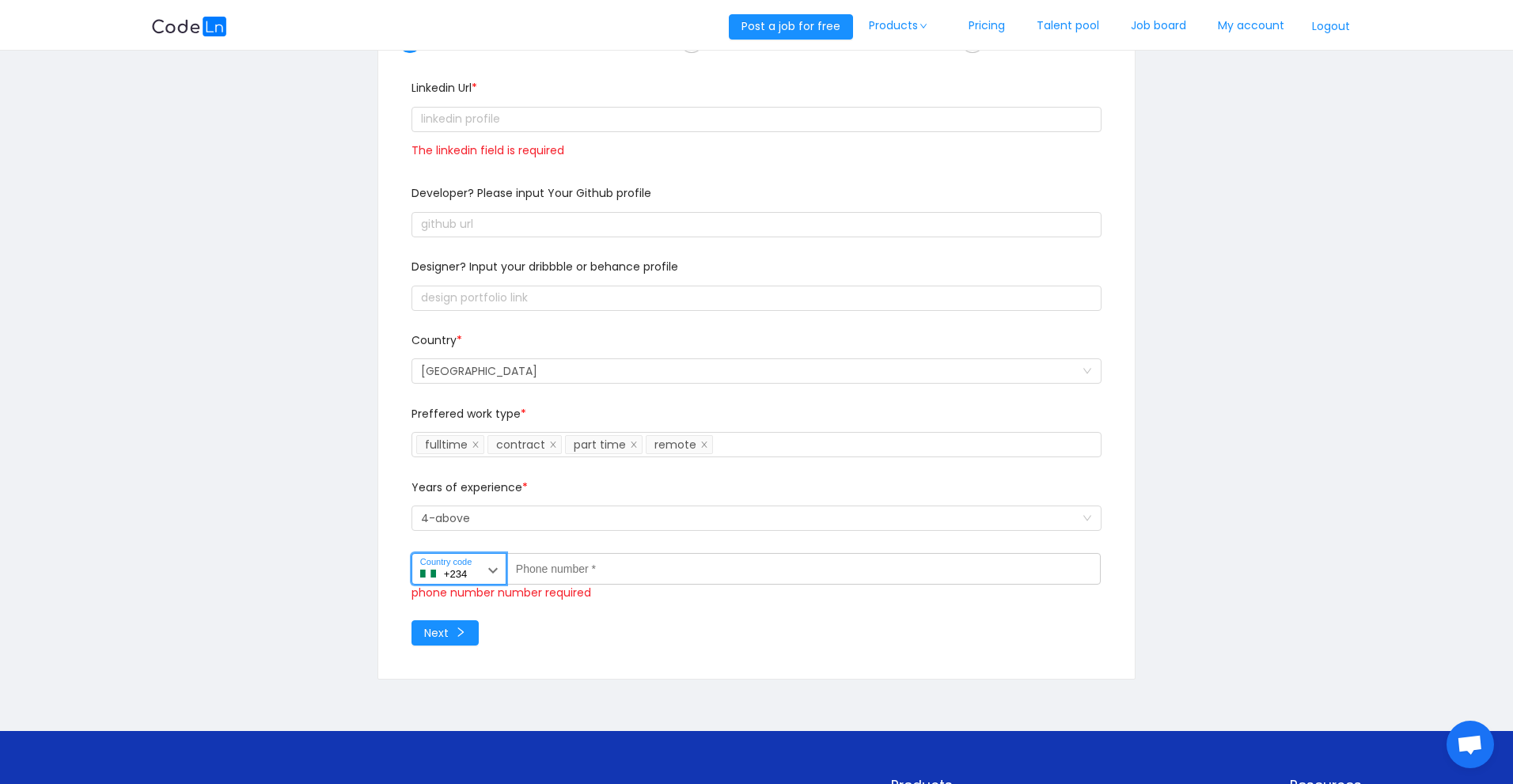
click at [480, 570] on input "+234" at bounding box center [459, 569] width 95 height 32
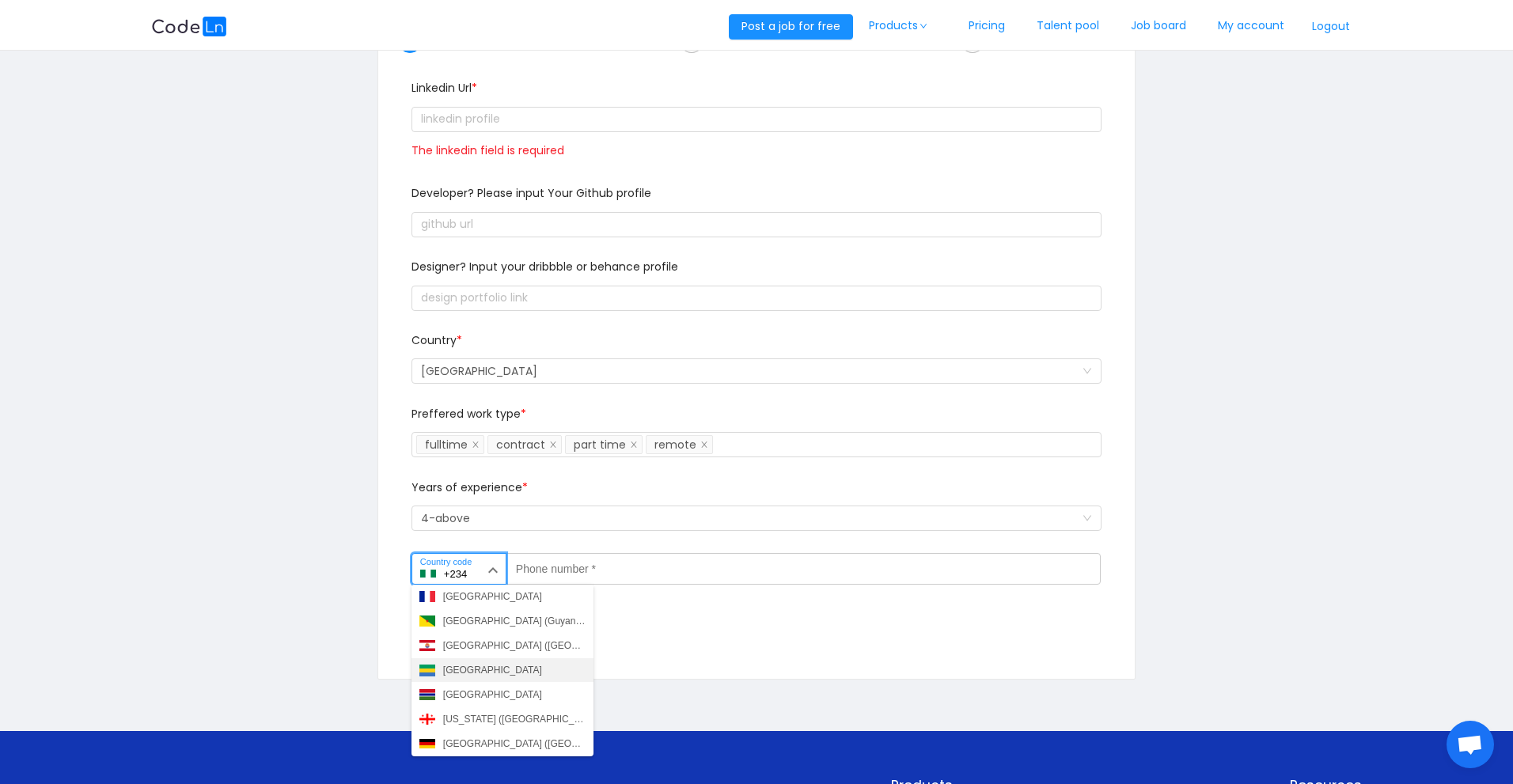
scroll to position [1888, 0]
click at [478, 665] on div "Ghana (Gaana)" at bounding box center [476, 670] width 66 height 14
type input "+233"
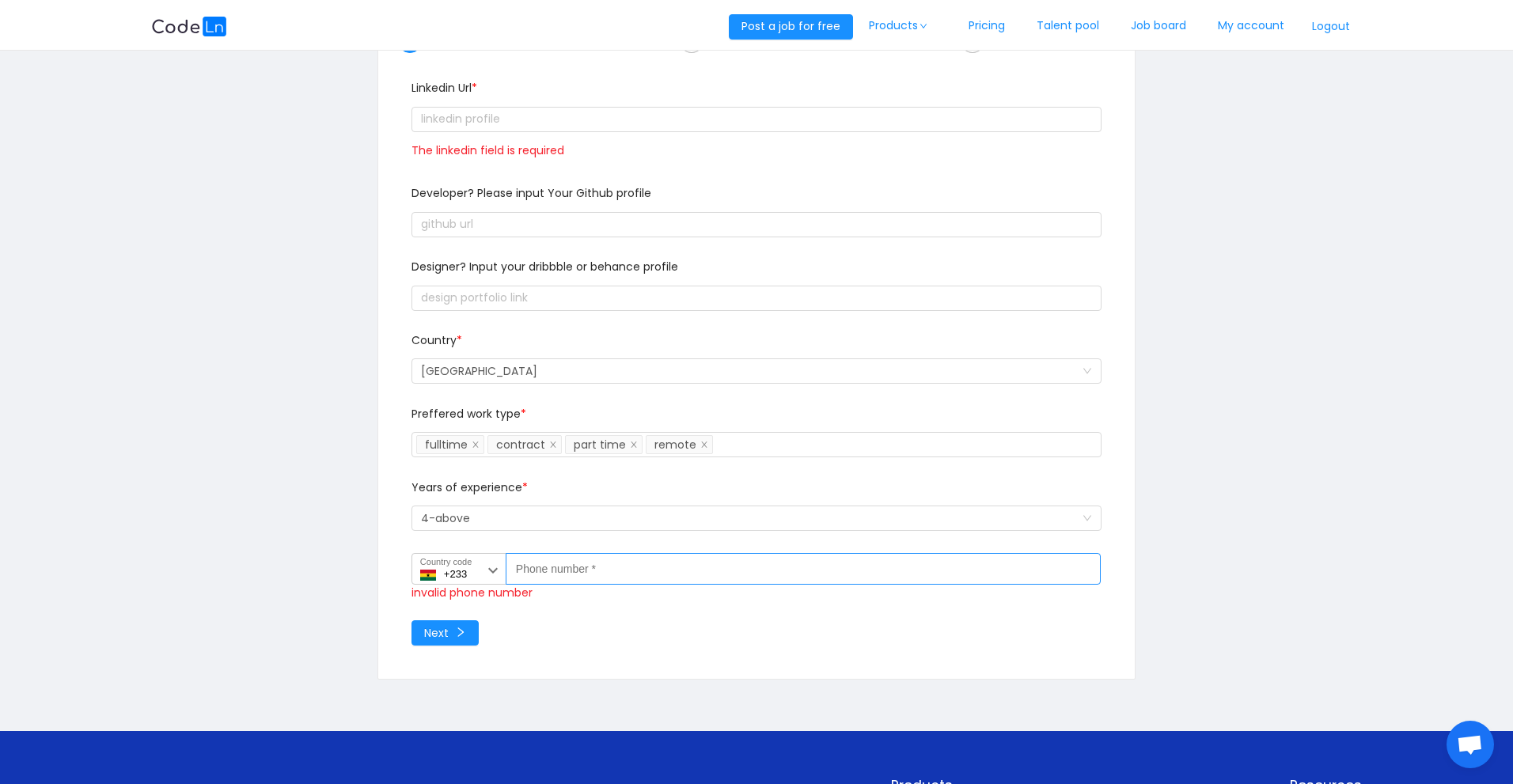
click at [572, 562] on label "Phone number *" at bounding box center [548, 566] width 63 height 13
click at [572, 562] on input "Phone number *" at bounding box center [803, 569] width 595 height 32
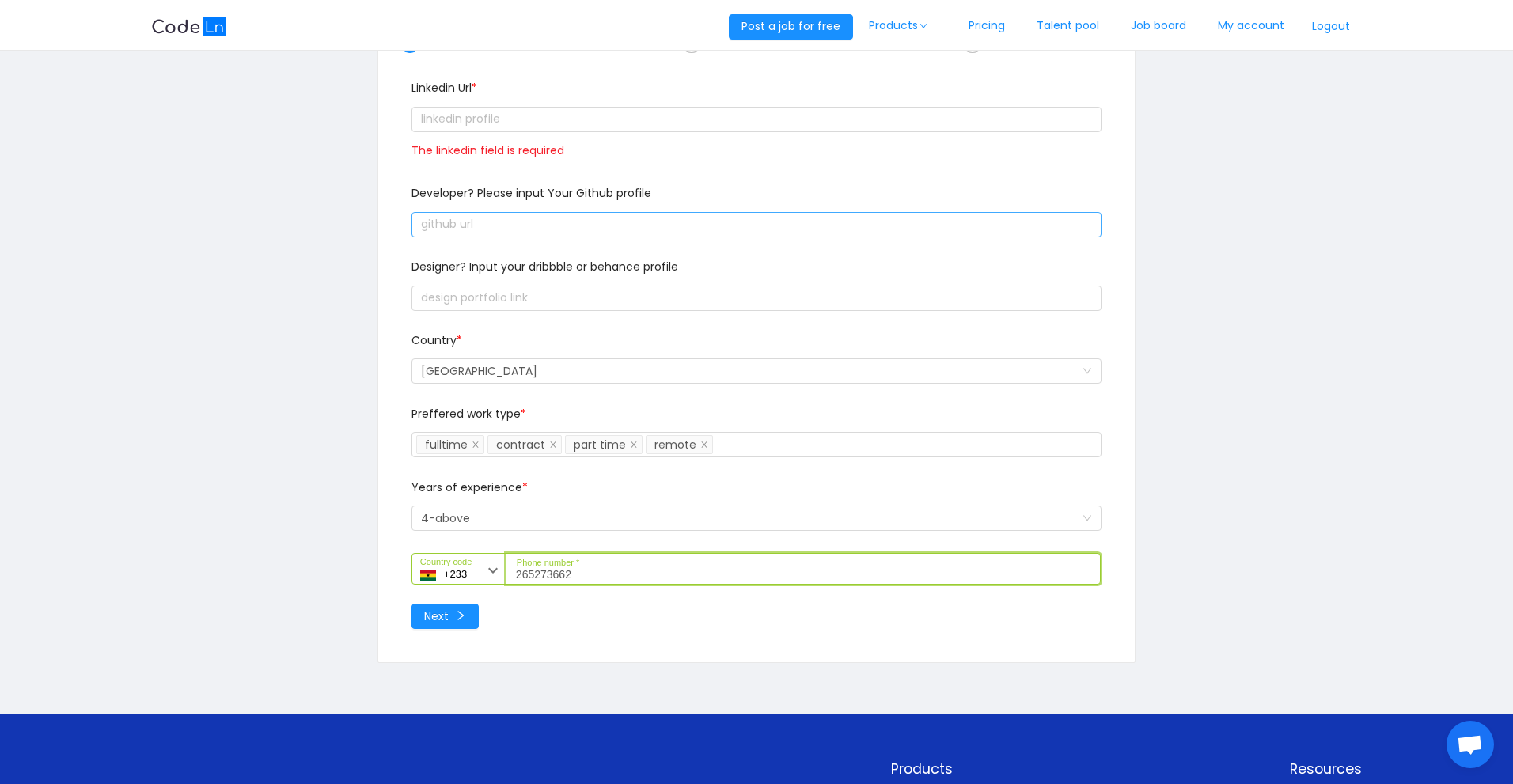
type input "265273662"
click at [491, 219] on input "text" at bounding box center [756, 225] width 690 height 25
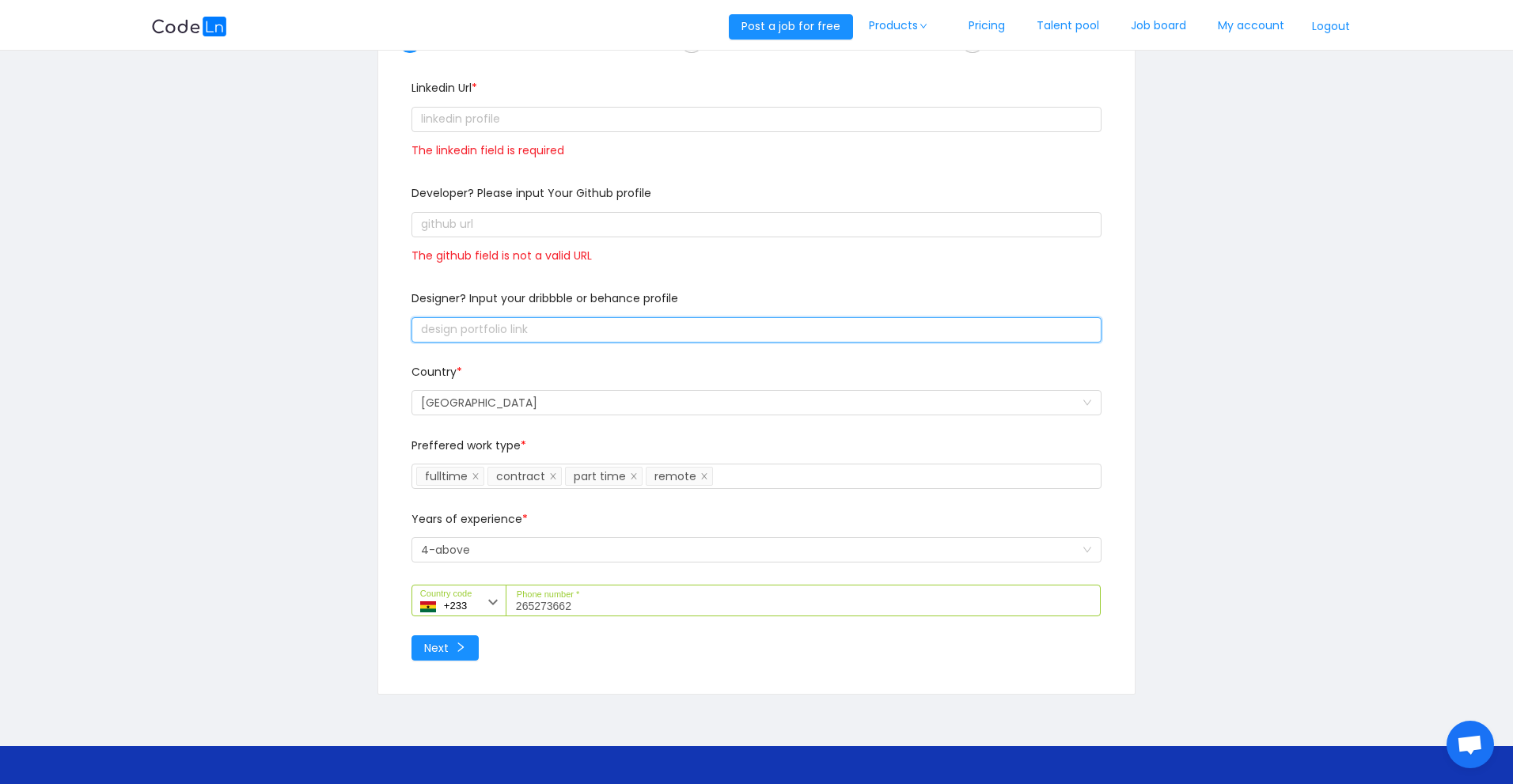
click at [700, 328] on input "text" at bounding box center [756, 330] width 690 height 25
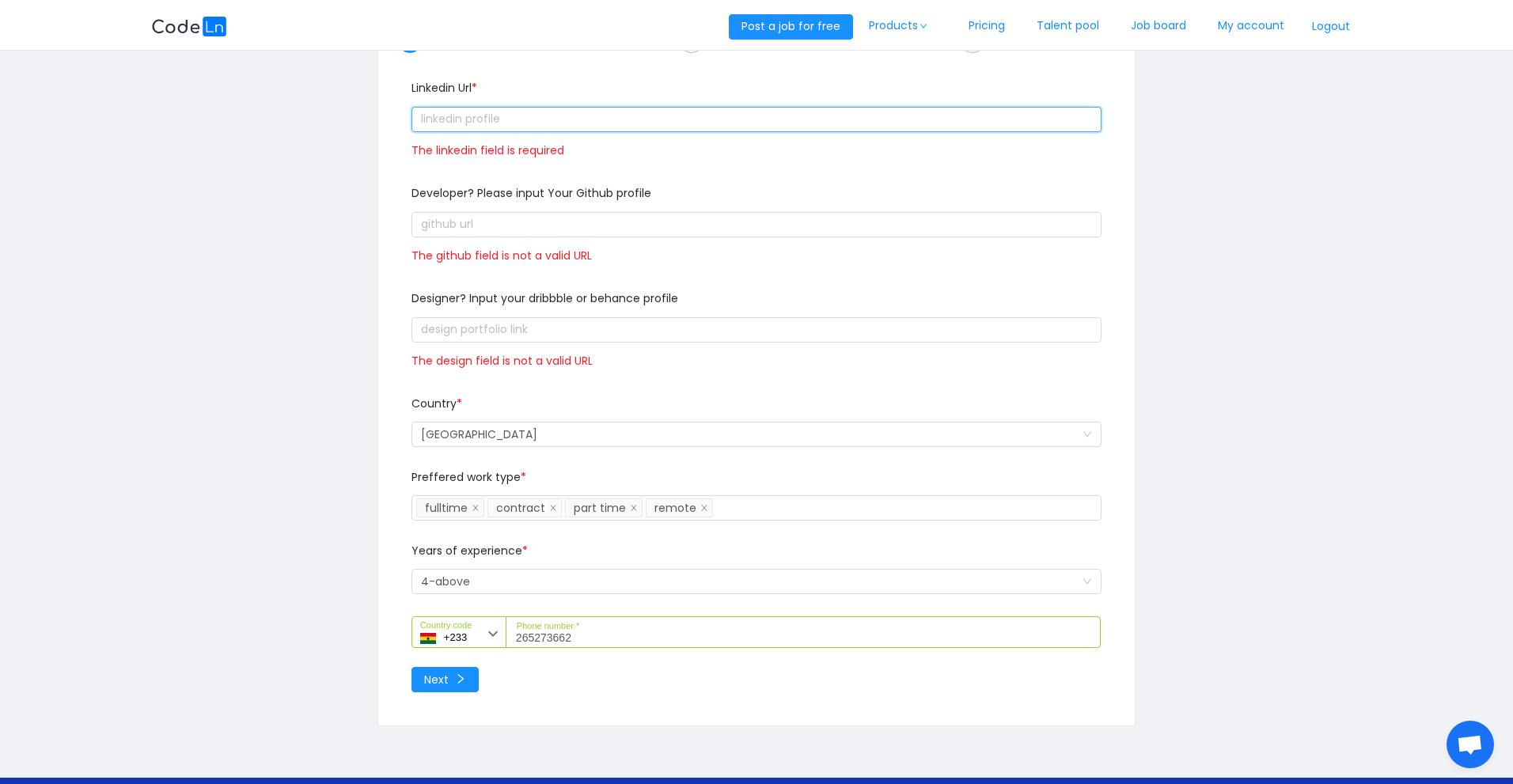
click at [455, 112] on input "text" at bounding box center [756, 119] width 690 height 25
paste input "text"
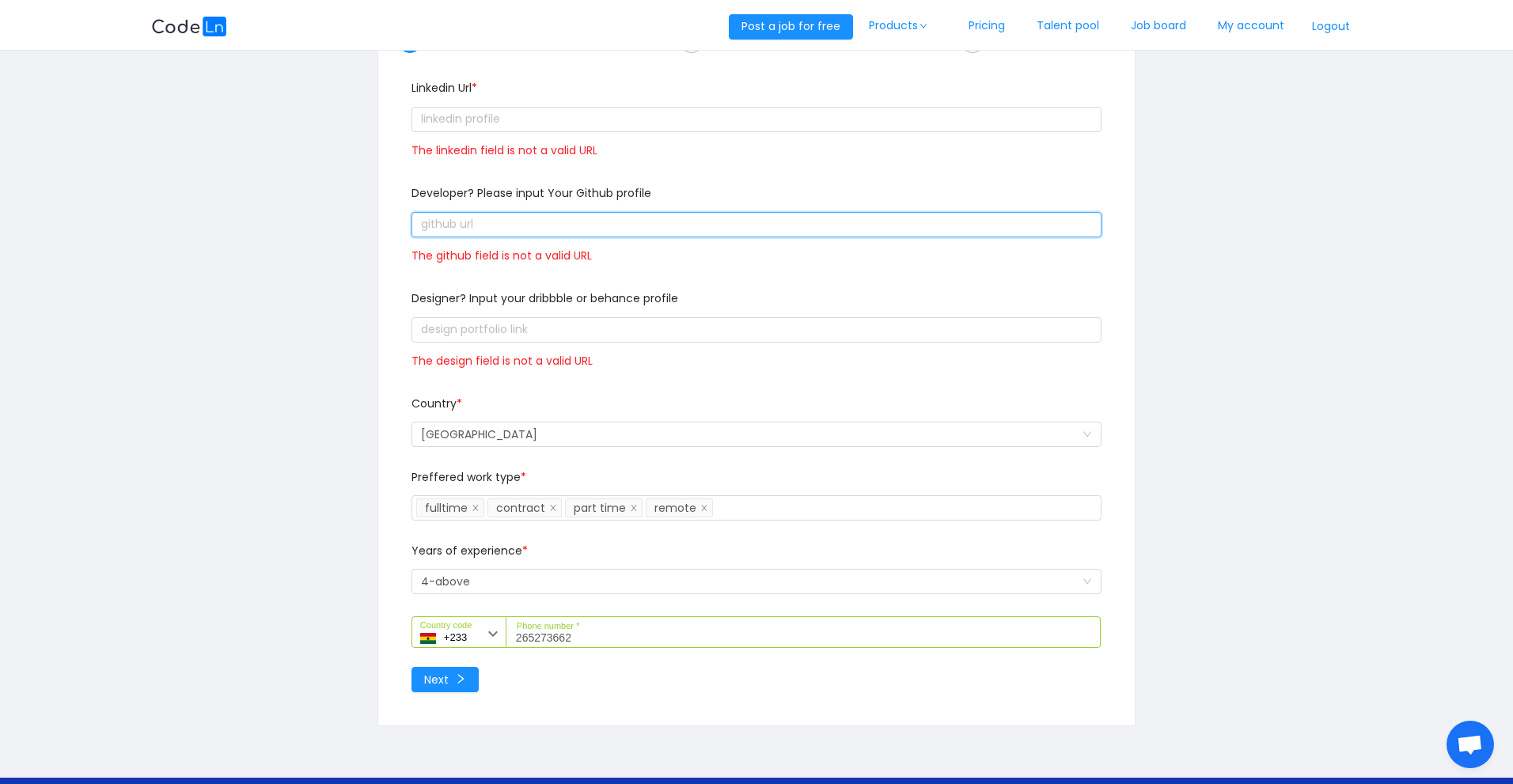
drag, startPoint x: 590, startPoint y: 218, endPoint x: 313, endPoint y: 169, distance: 281.3
click at [313, 169] on div "1 Personal Details 2 Skills and bio 3 Welcome to Codeln Linkedin Url * The link…" at bounding box center [756, 367] width 1211 height 791
click at [819, 230] on input "text" at bounding box center [756, 225] width 690 height 25
drag, startPoint x: 819, startPoint y: 230, endPoint x: 154, endPoint y: 62, distance: 685.9
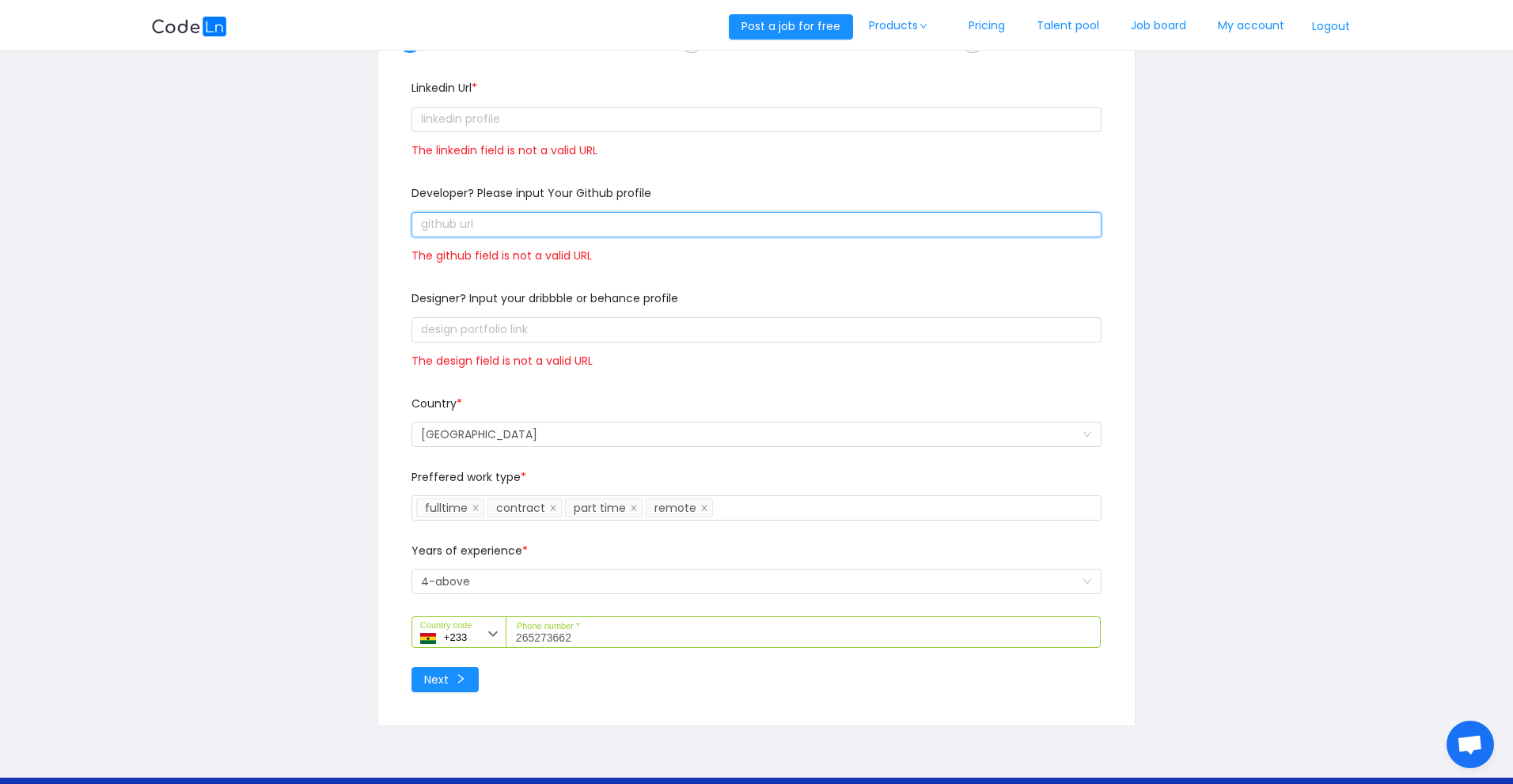
click at [161, 62] on div "1 Personal Details 2 Skills and bio 3 Welcome to Codeln Linkedin Url * The link…" at bounding box center [756, 367] width 1211 height 791
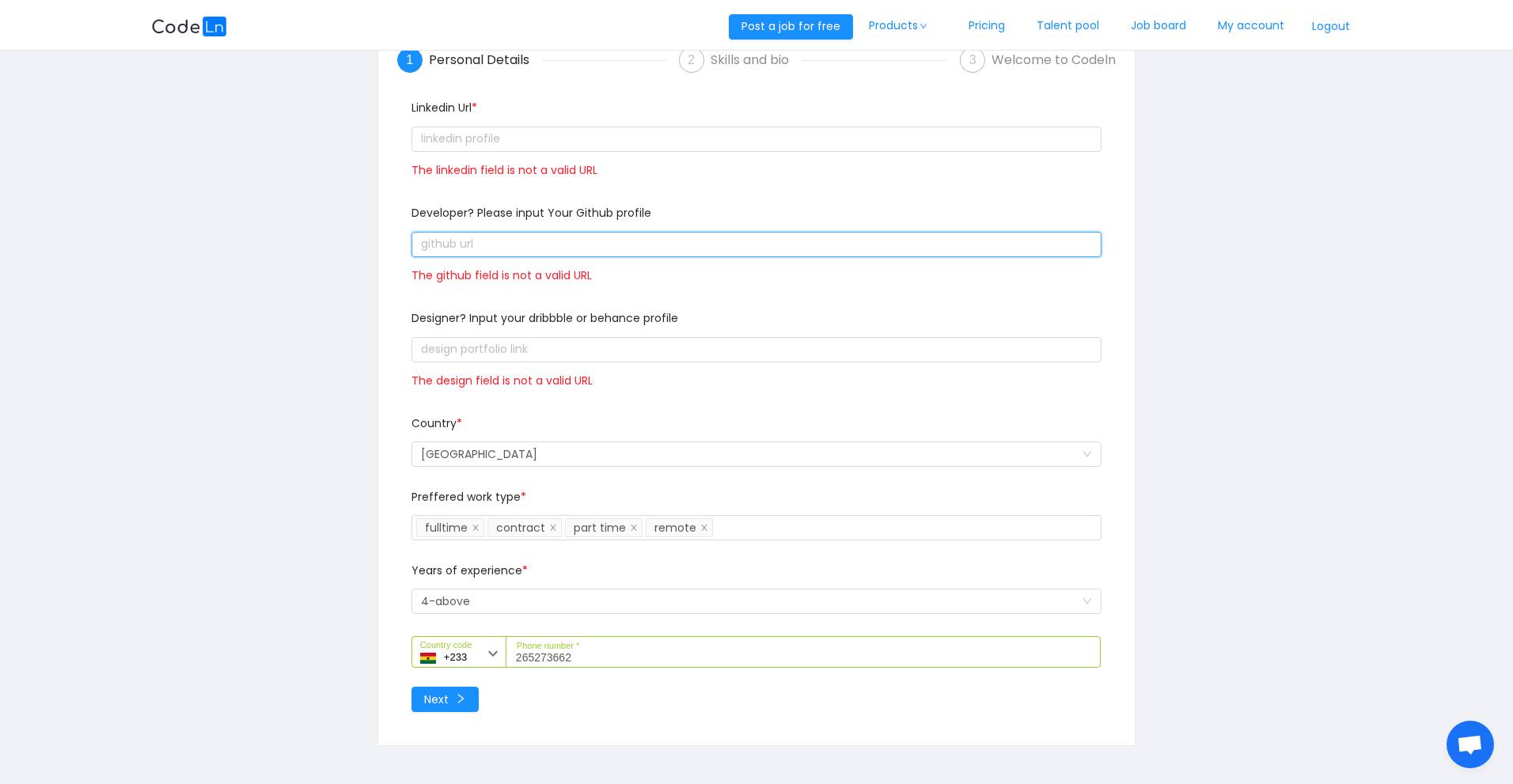
scroll to position [0, 0]
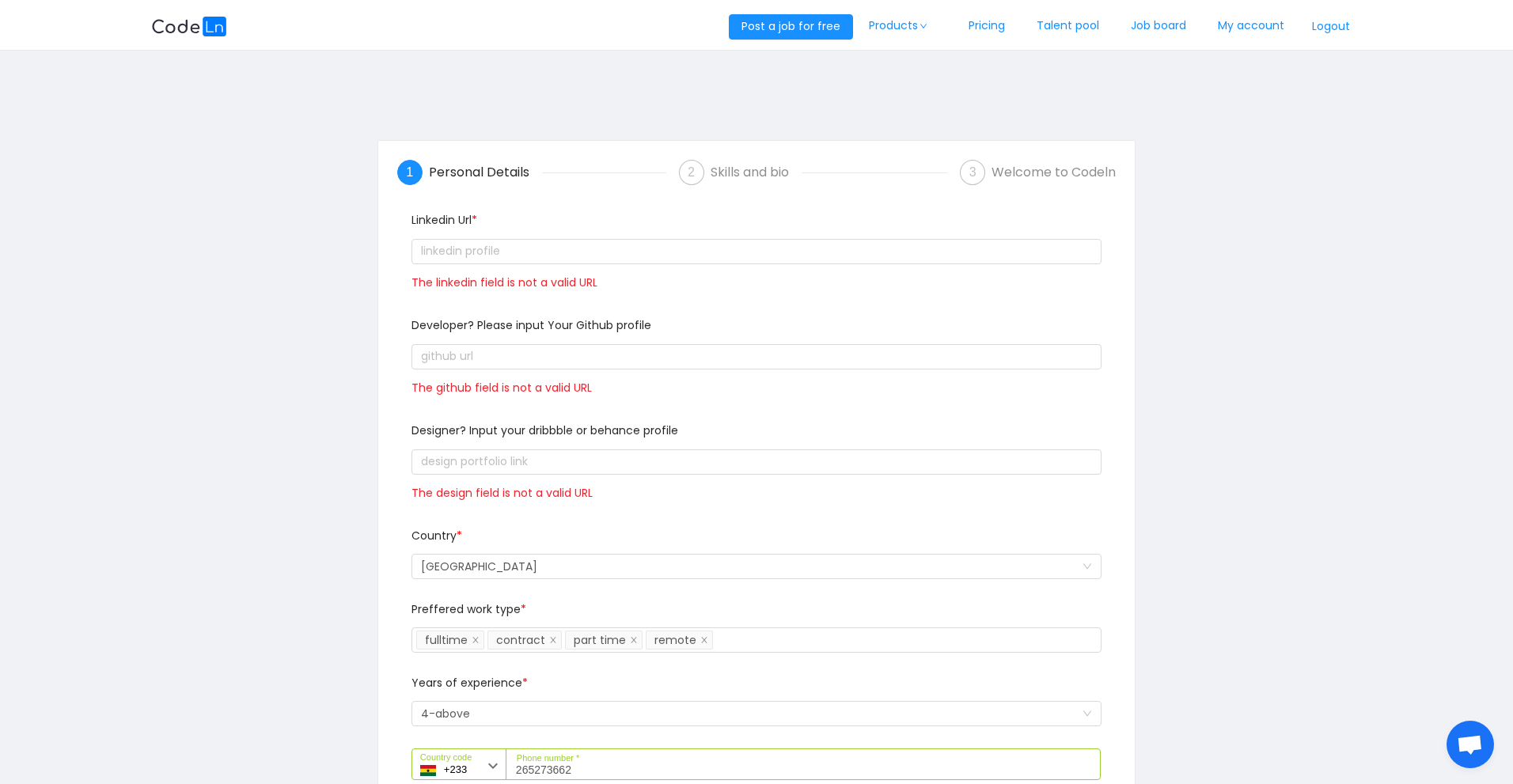
click at [472, 172] on div "Personal Details" at bounding box center [485, 172] width 113 height 25
click at [1167, 31] on link "Job board" at bounding box center [1158, 26] width 87 height 52
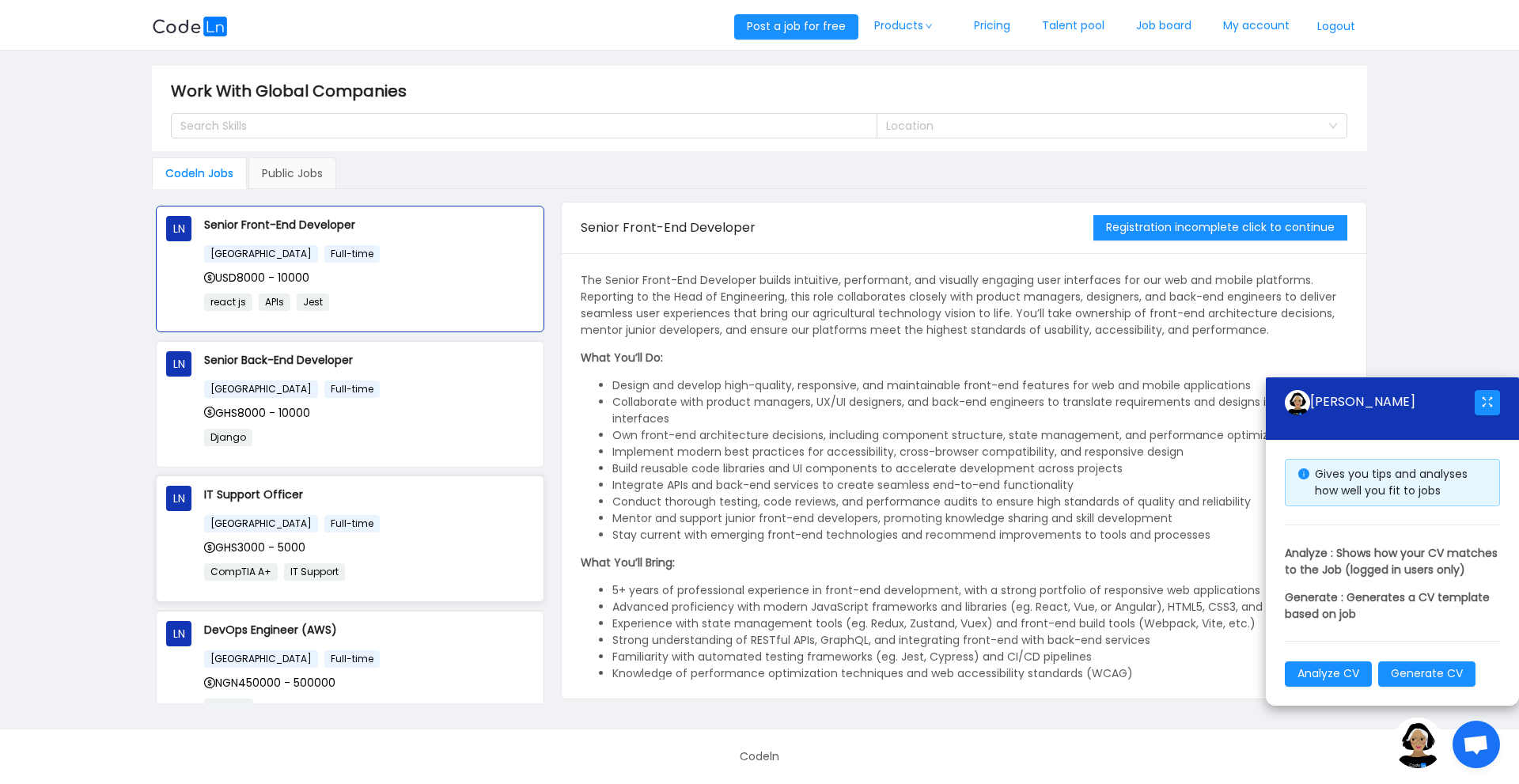
click at [326, 502] on p "IT Support Officer" at bounding box center [369, 494] width 330 height 17
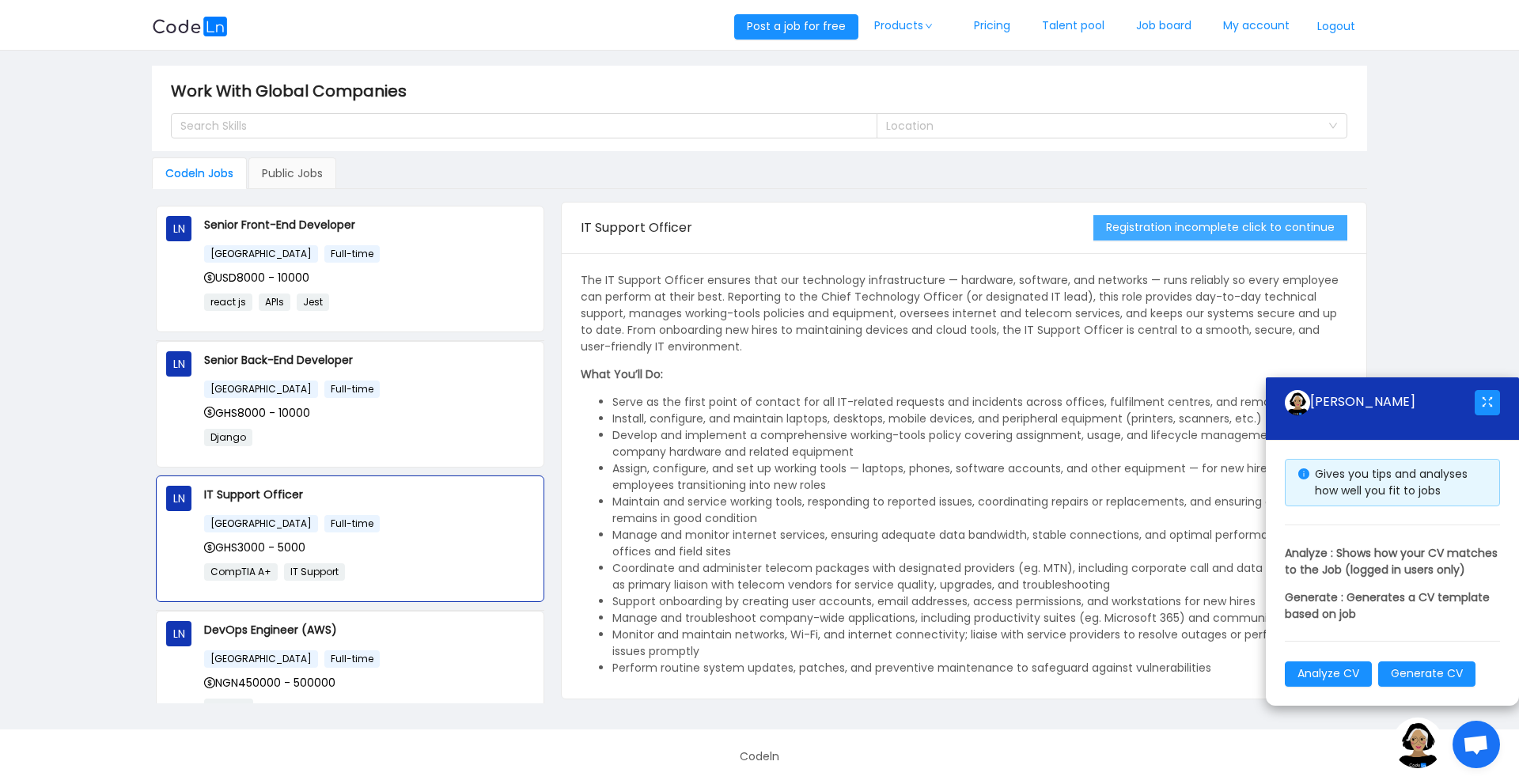
click at [1214, 226] on button "Registration incomplete click to continue" at bounding box center [1220, 228] width 254 height 25
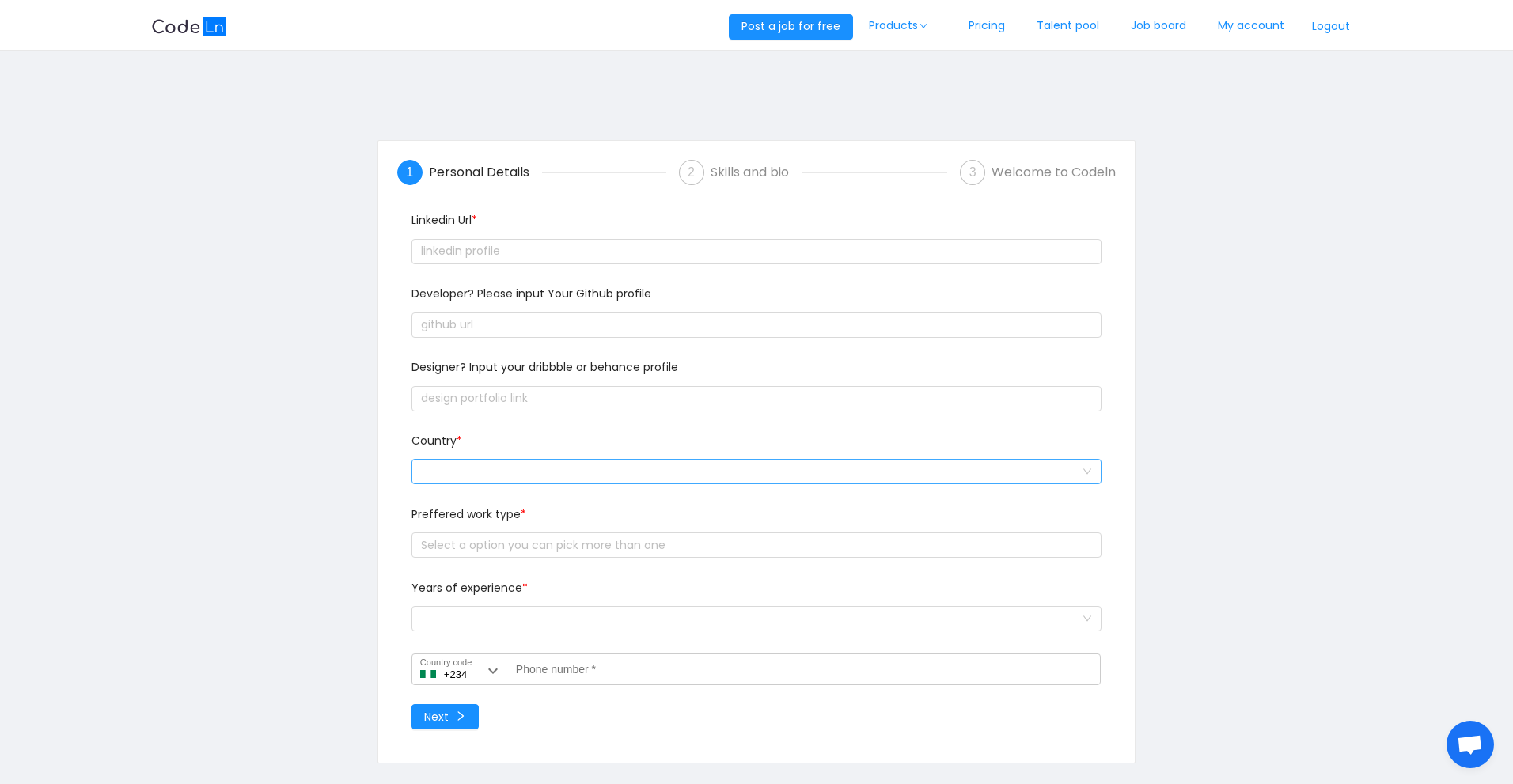
click at [532, 475] on div at bounding box center [751, 472] width 661 height 24
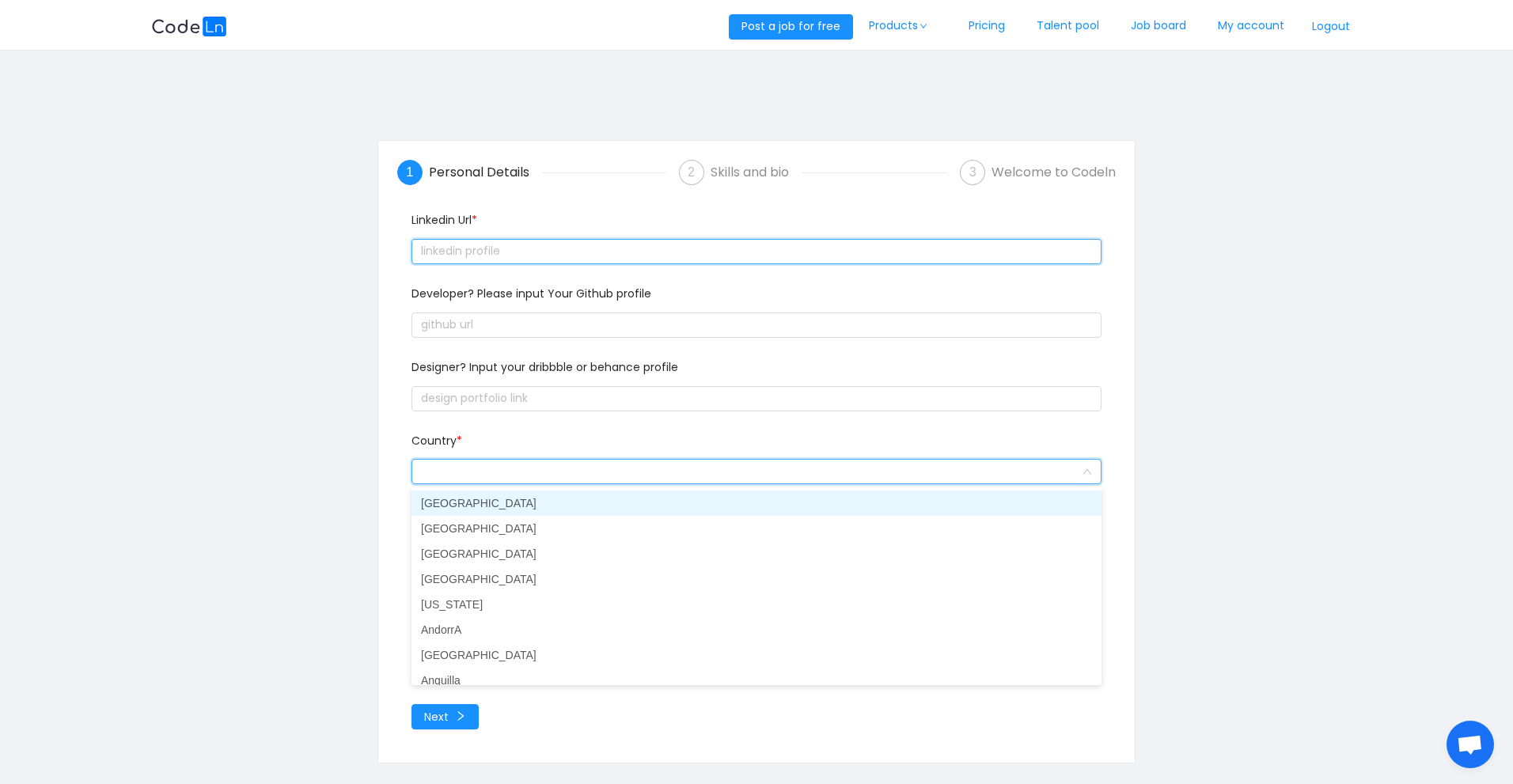
click at [534, 253] on input "text" at bounding box center [756, 252] width 690 height 25
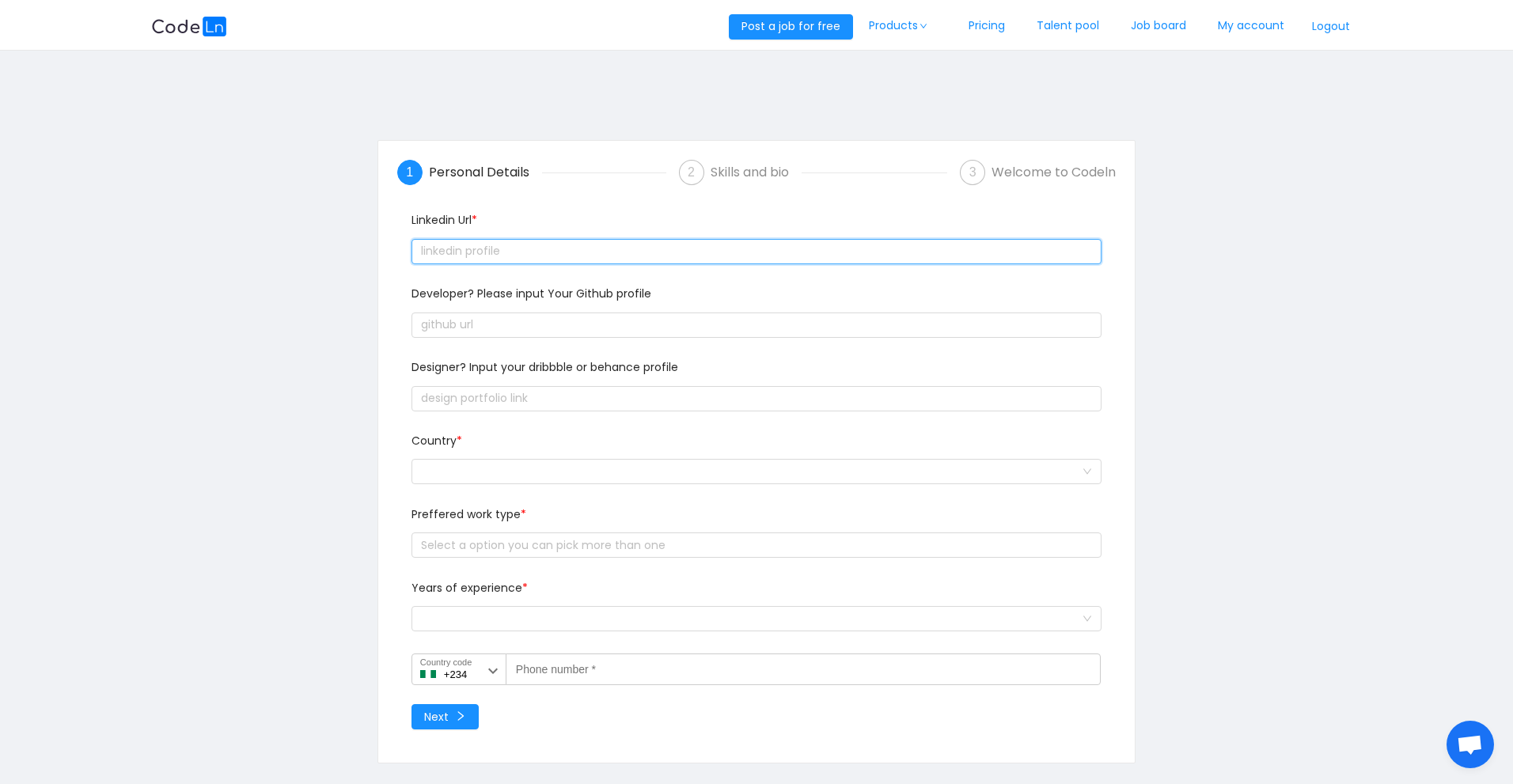
paste input "text"
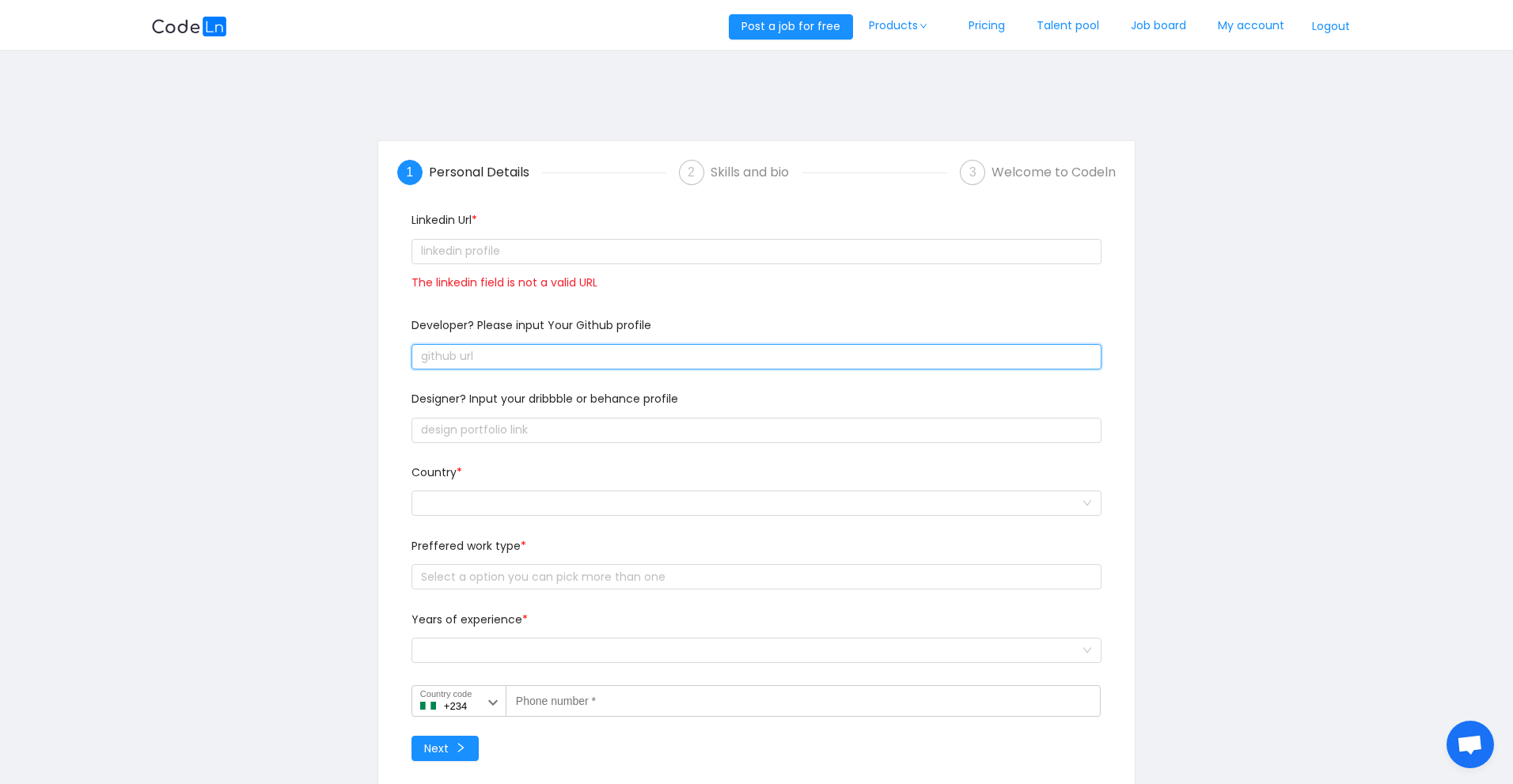
click at [519, 364] on input "text" at bounding box center [756, 357] width 690 height 25
click at [726, 174] on div "Skills and bio" at bounding box center [756, 172] width 91 height 25
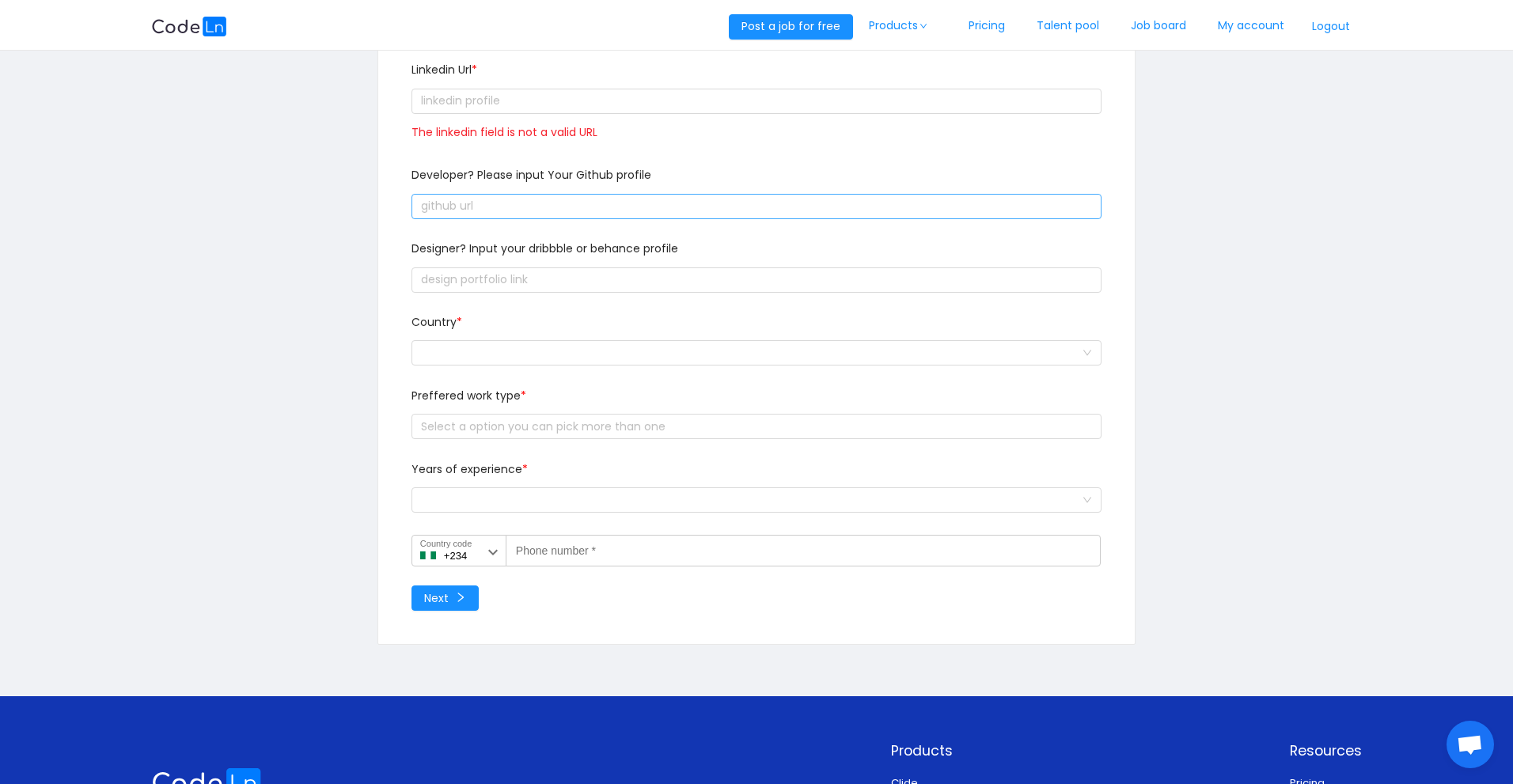
scroll to position [378, 0]
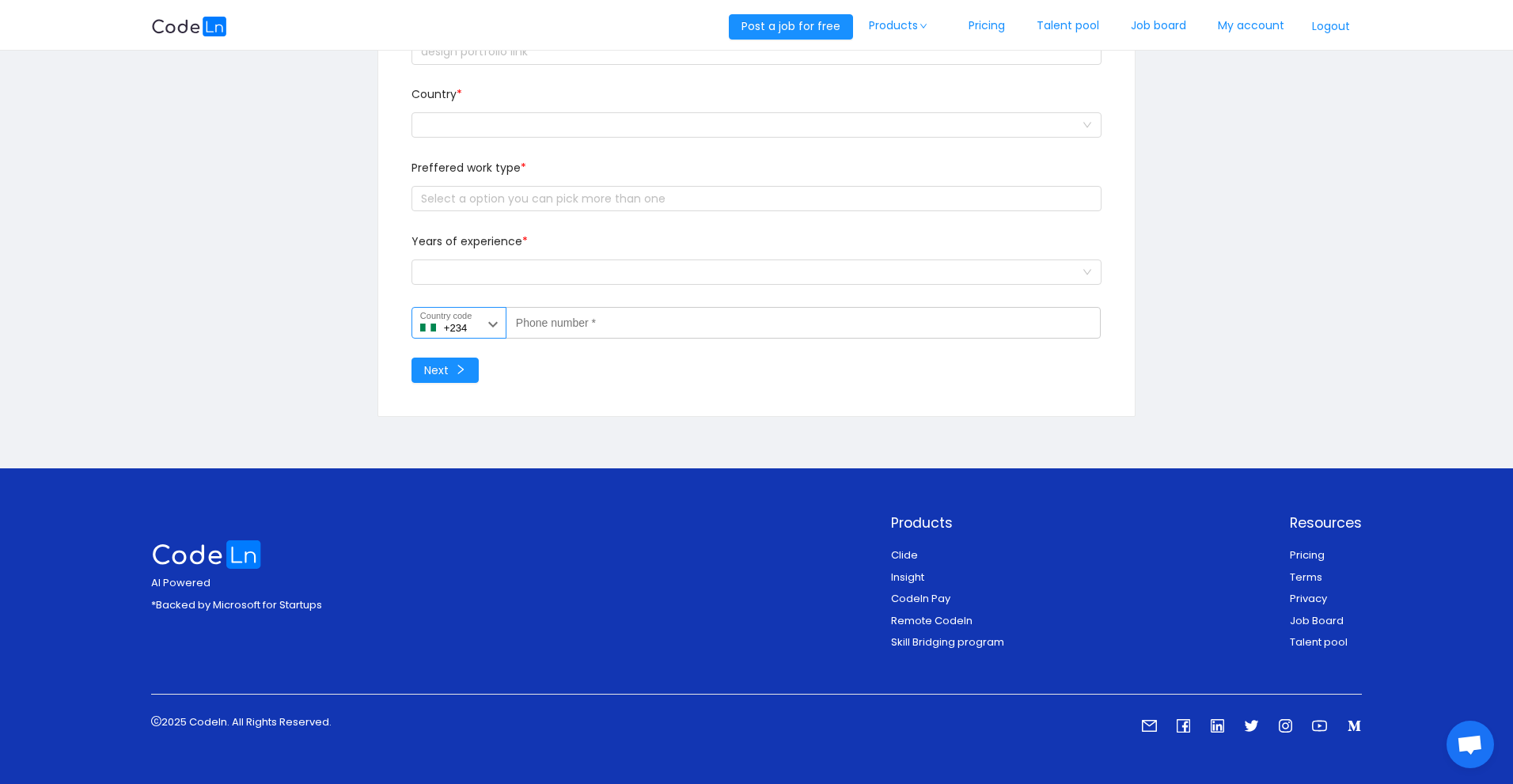
click at [495, 329] on icon at bounding box center [493, 324] width 19 height 19
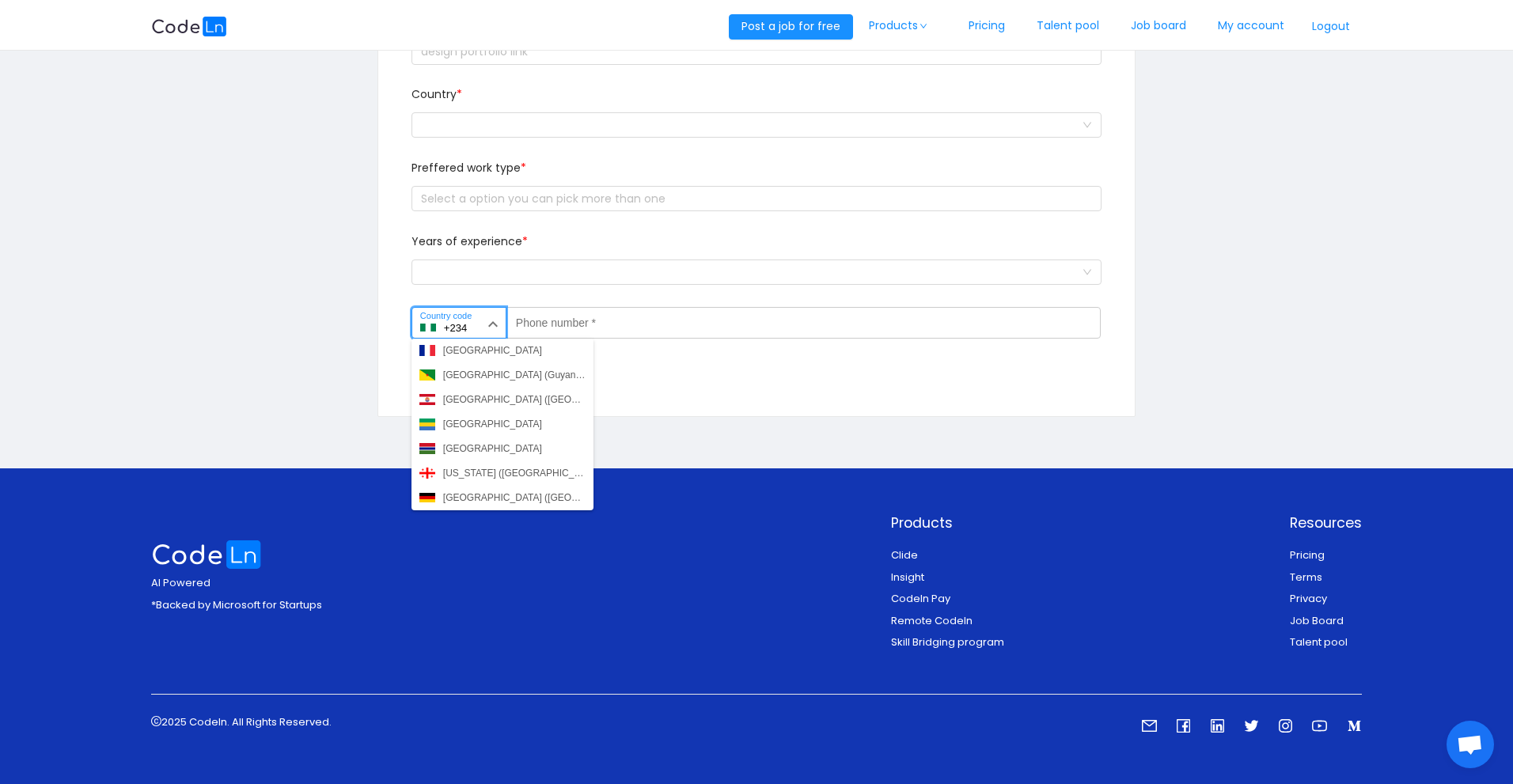
scroll to position [1888, 0]
click at [458, 425] on div "Ghana (Gaana)" at bounding box center [476, 424] width 66 height 14
type input "+233"
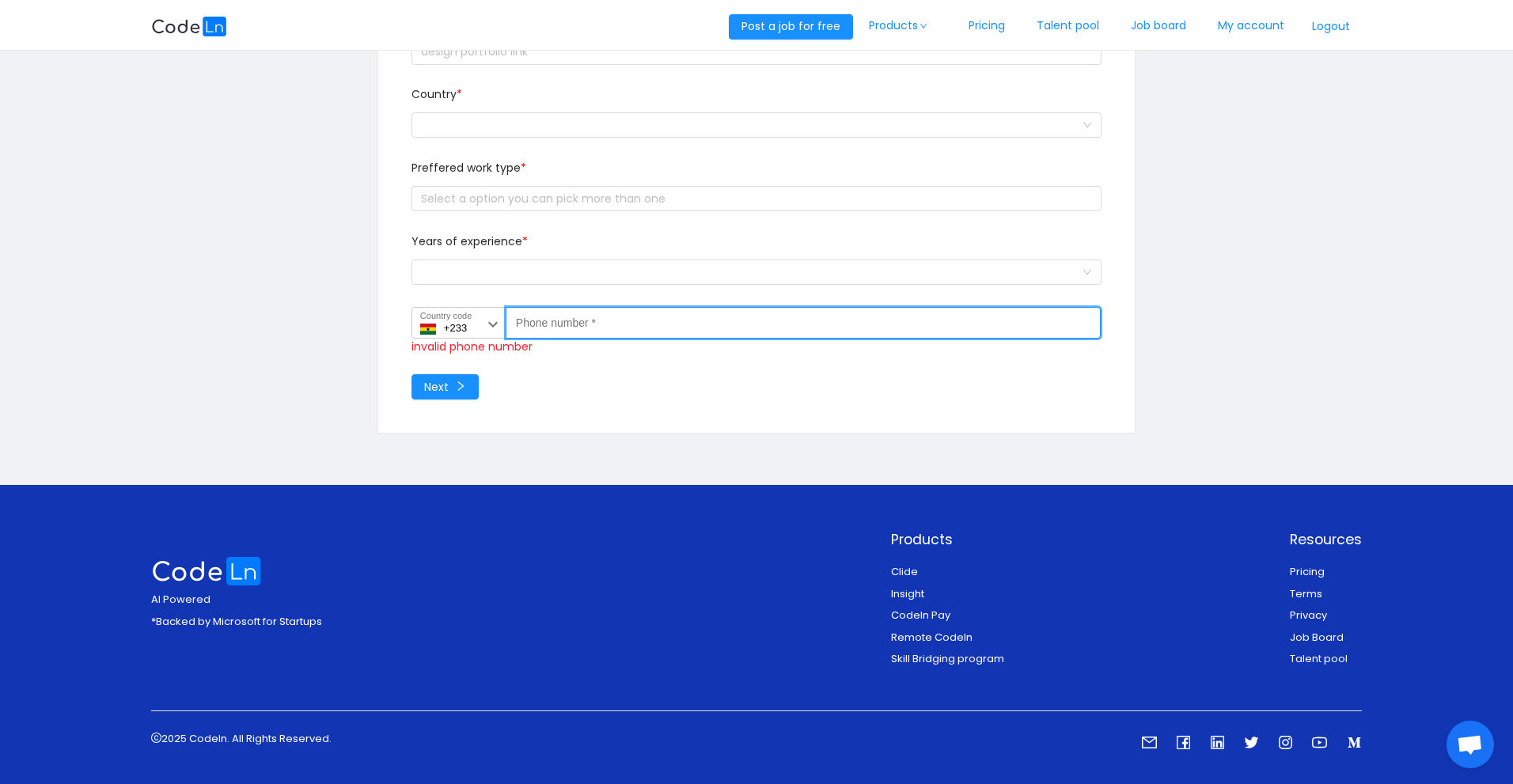
click at [612, 323] on input "Phone number *" at bounding box center [803, 323] width 595 height 32
type input "0"
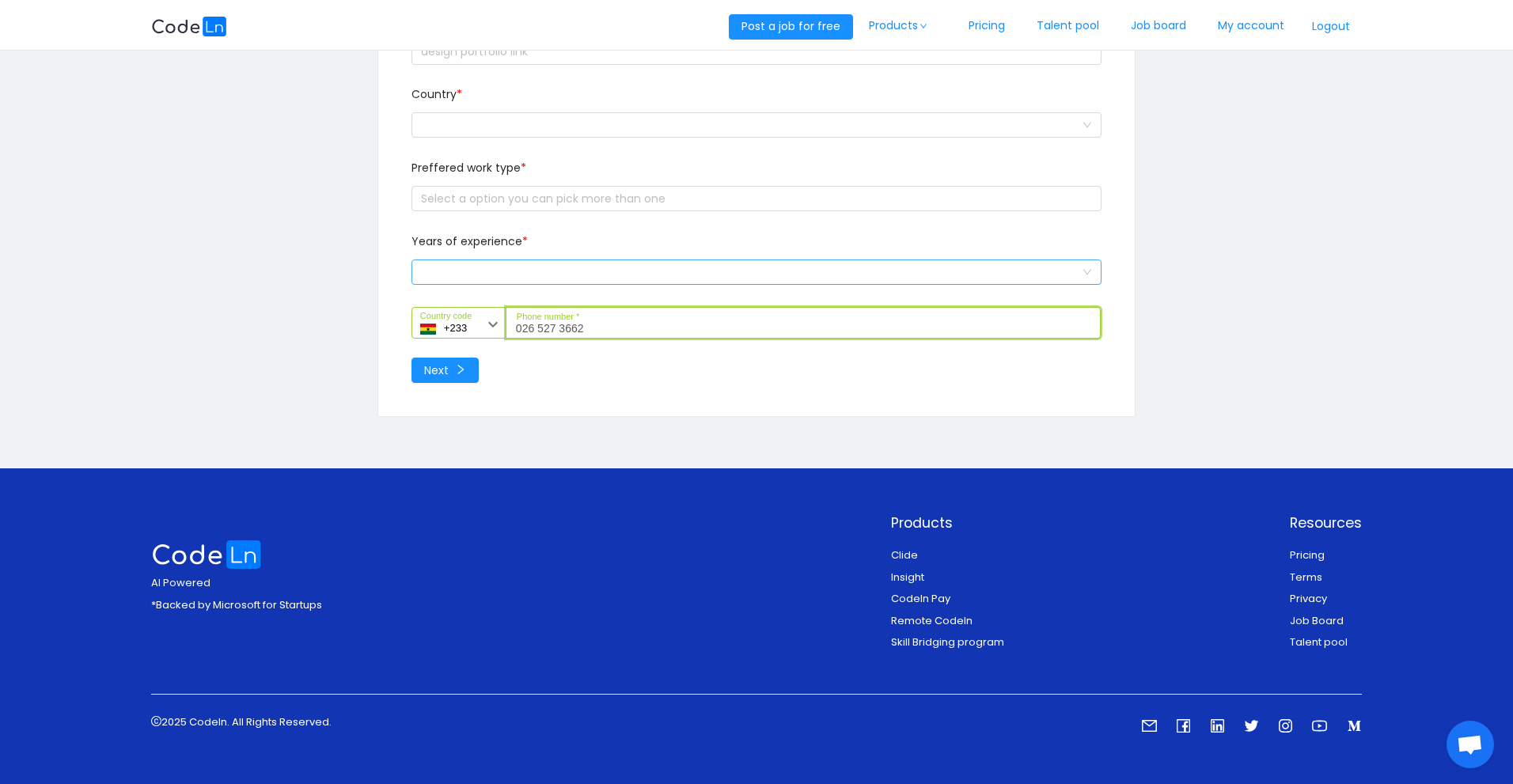
type input "026 527 3662"
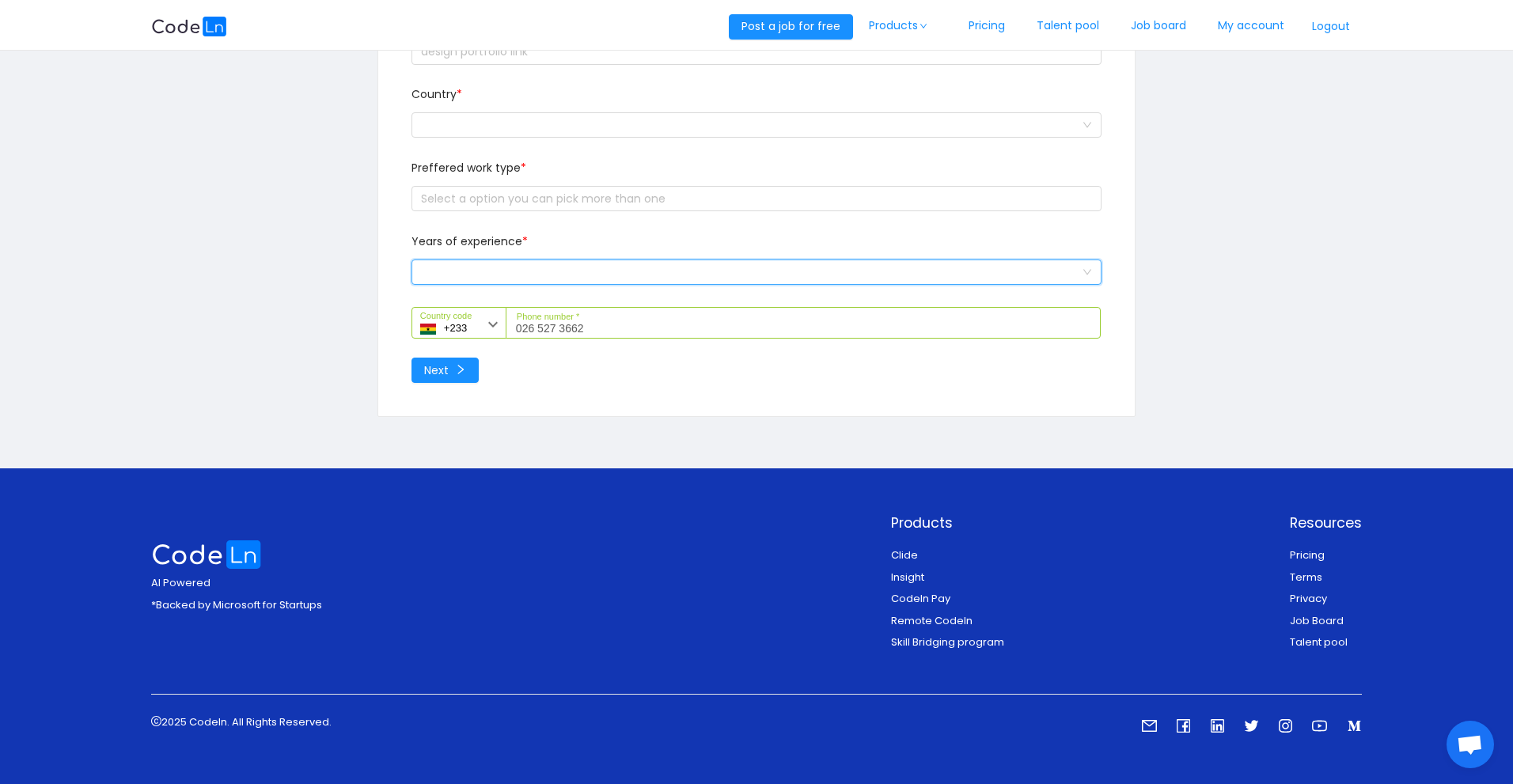
click at [548, 281] on div "Select a option and change input text above" at bounding box center [751, 272] width 661 height 24
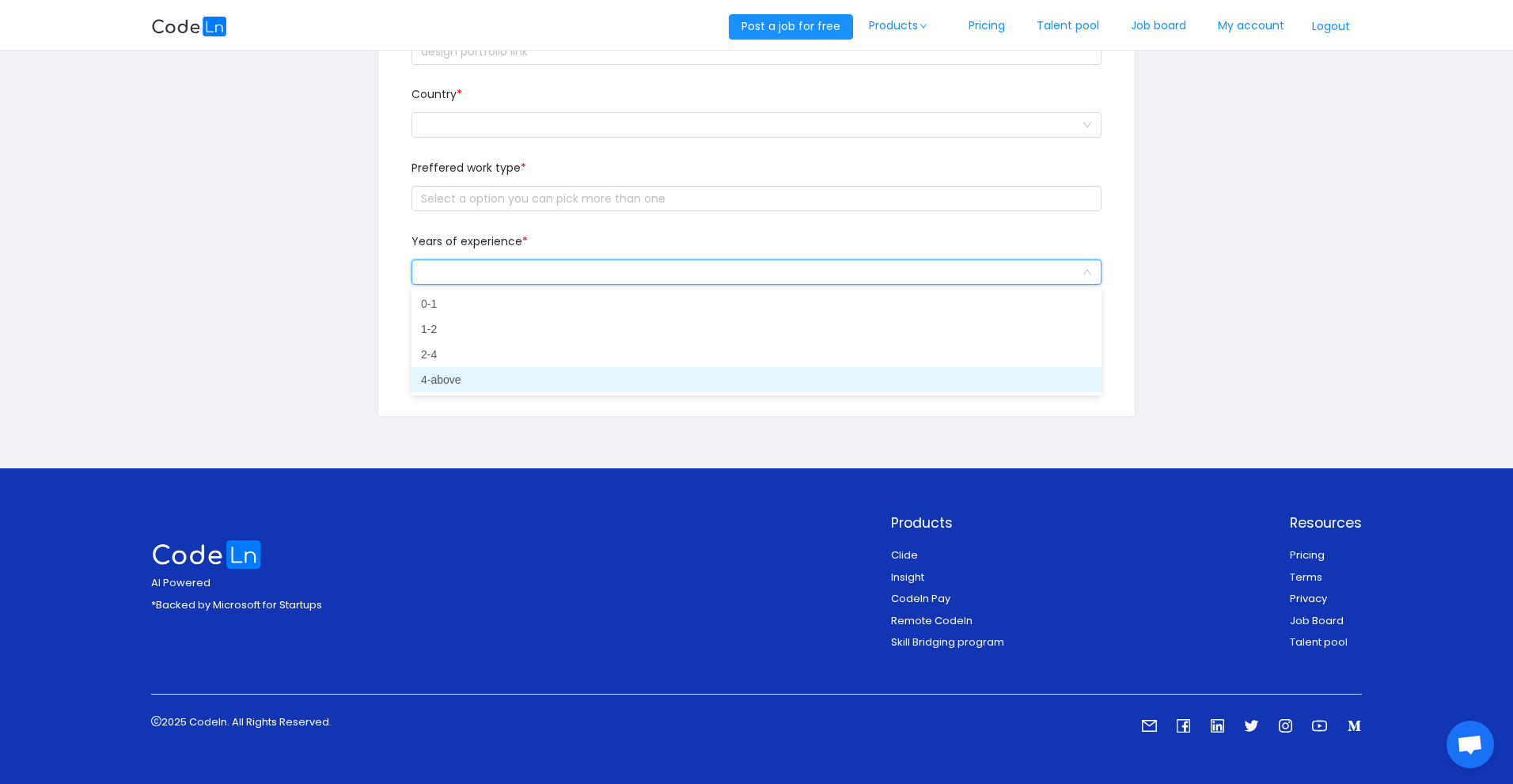
click at [430, 373] on li "4-above" at bounding box center [756, 380] width 690 height 25
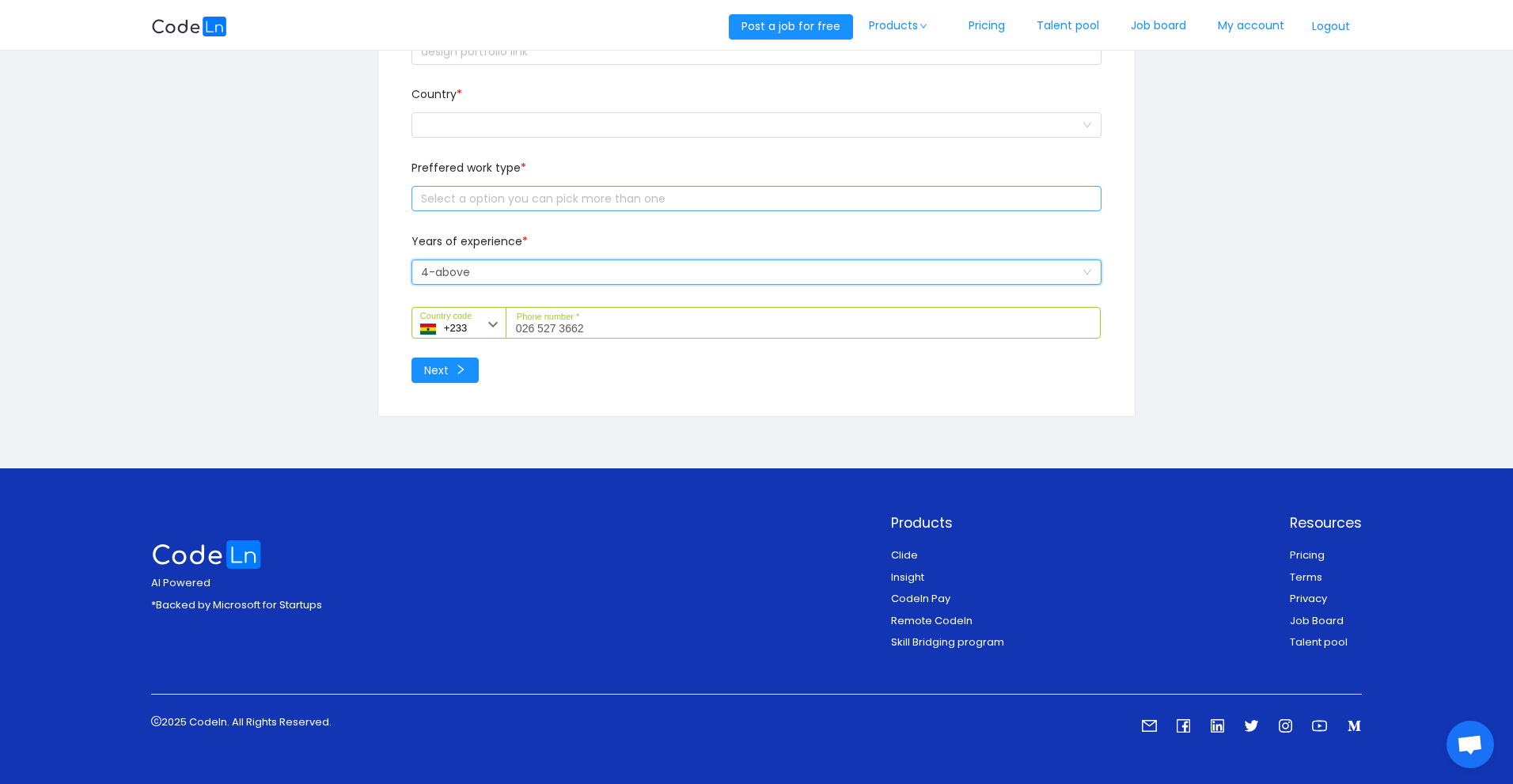
click at [501, 189] on div "Select a option you can pick more than one" at bounding box center [754, 199] width 676 height 24
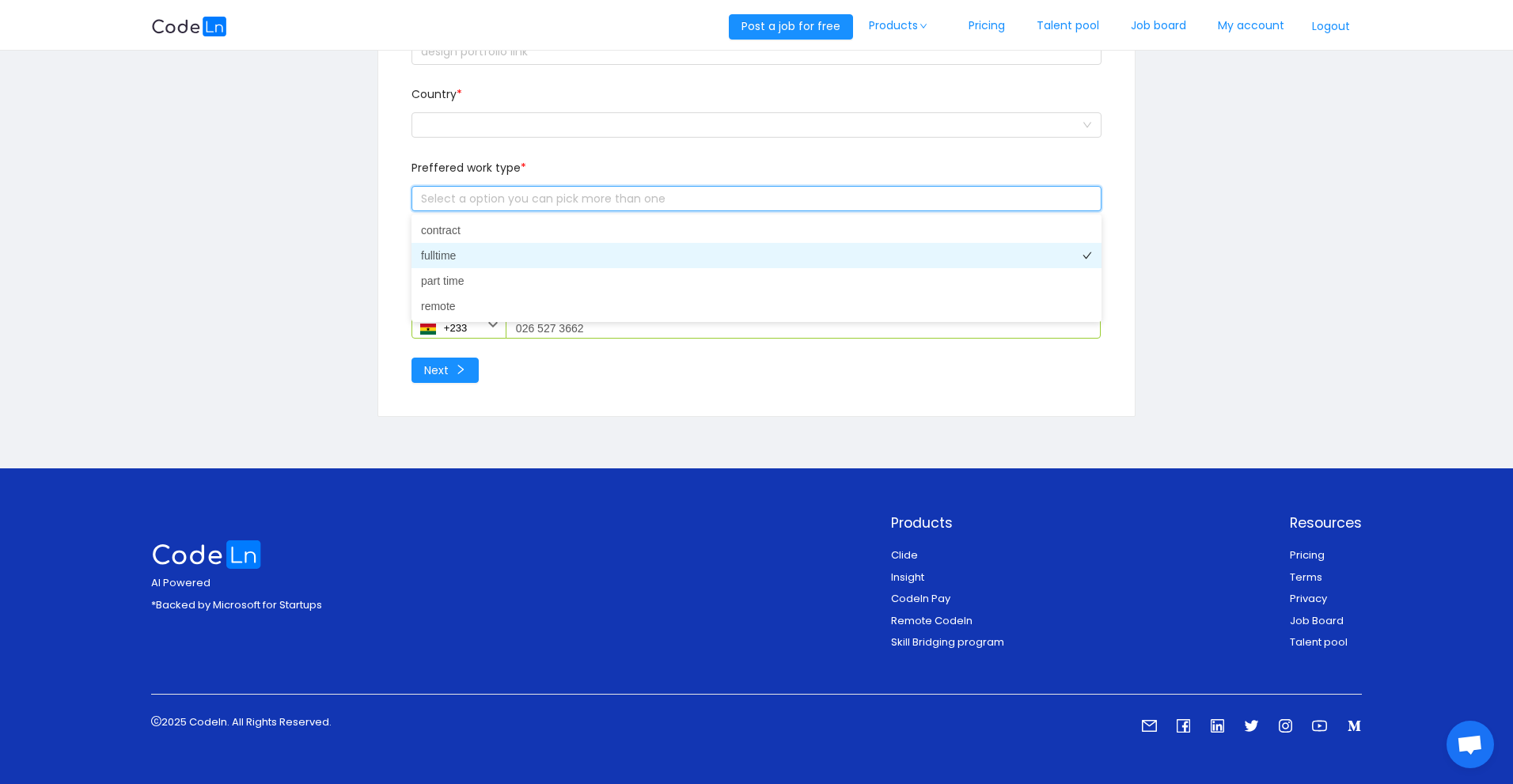
click at [464, 256] on li "fulltime" at bounding box center [756, 256] width 690 height 25
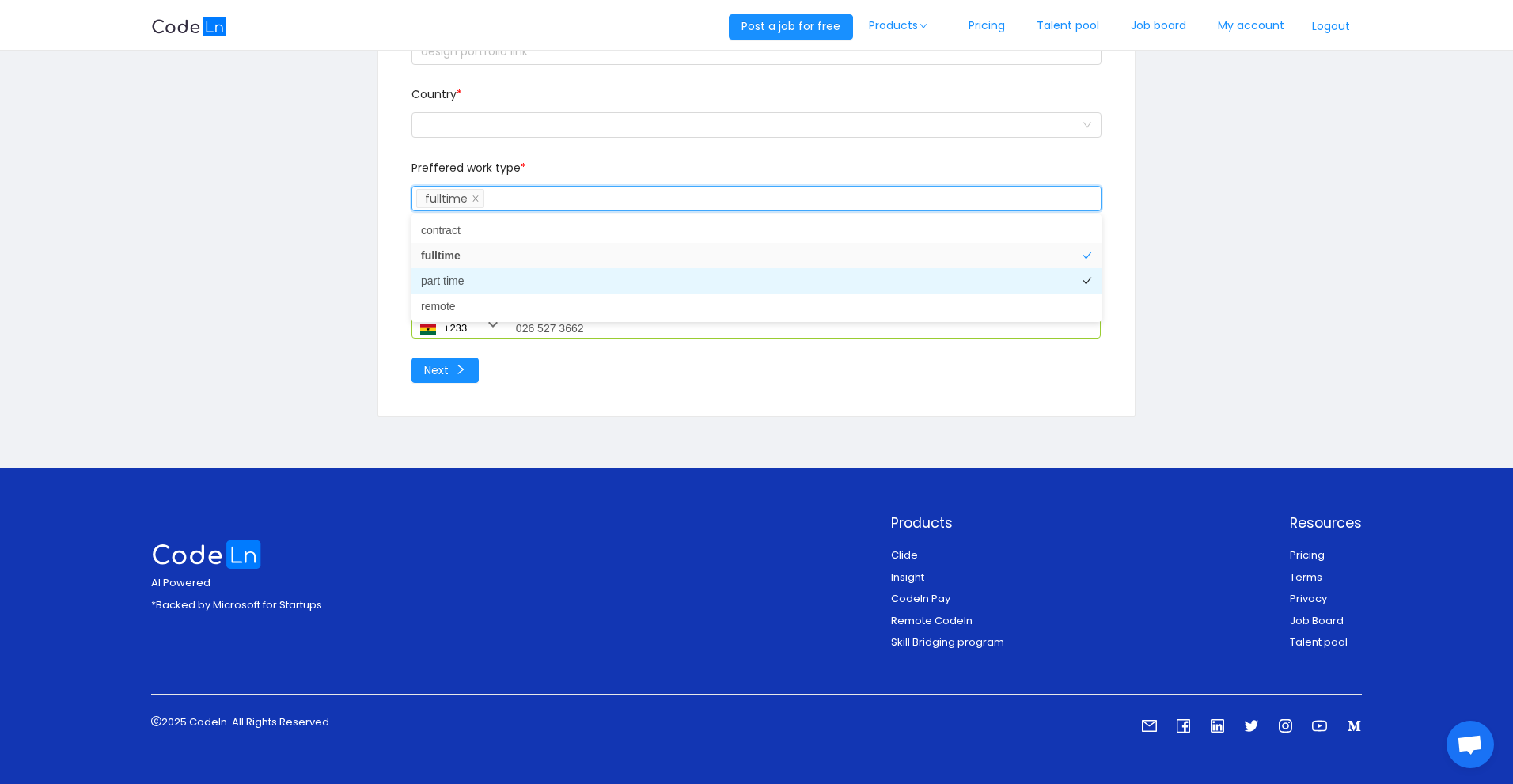
click at [455, 278] on li "part time" at bounding box center [756, 281] width 690 height 25
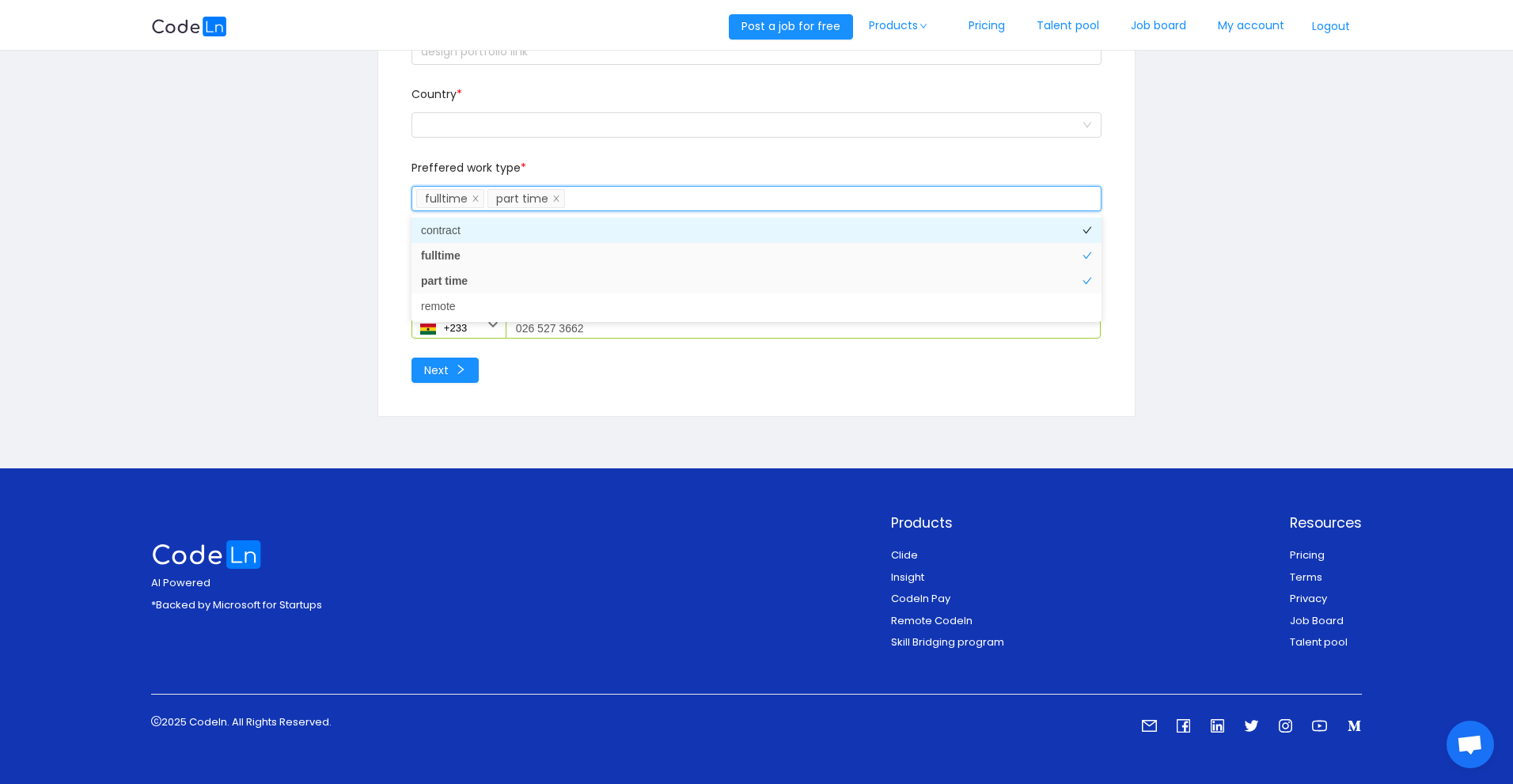
click at [469, 230] on li "contract" at bounding box center [756, 230] width 690 height 25
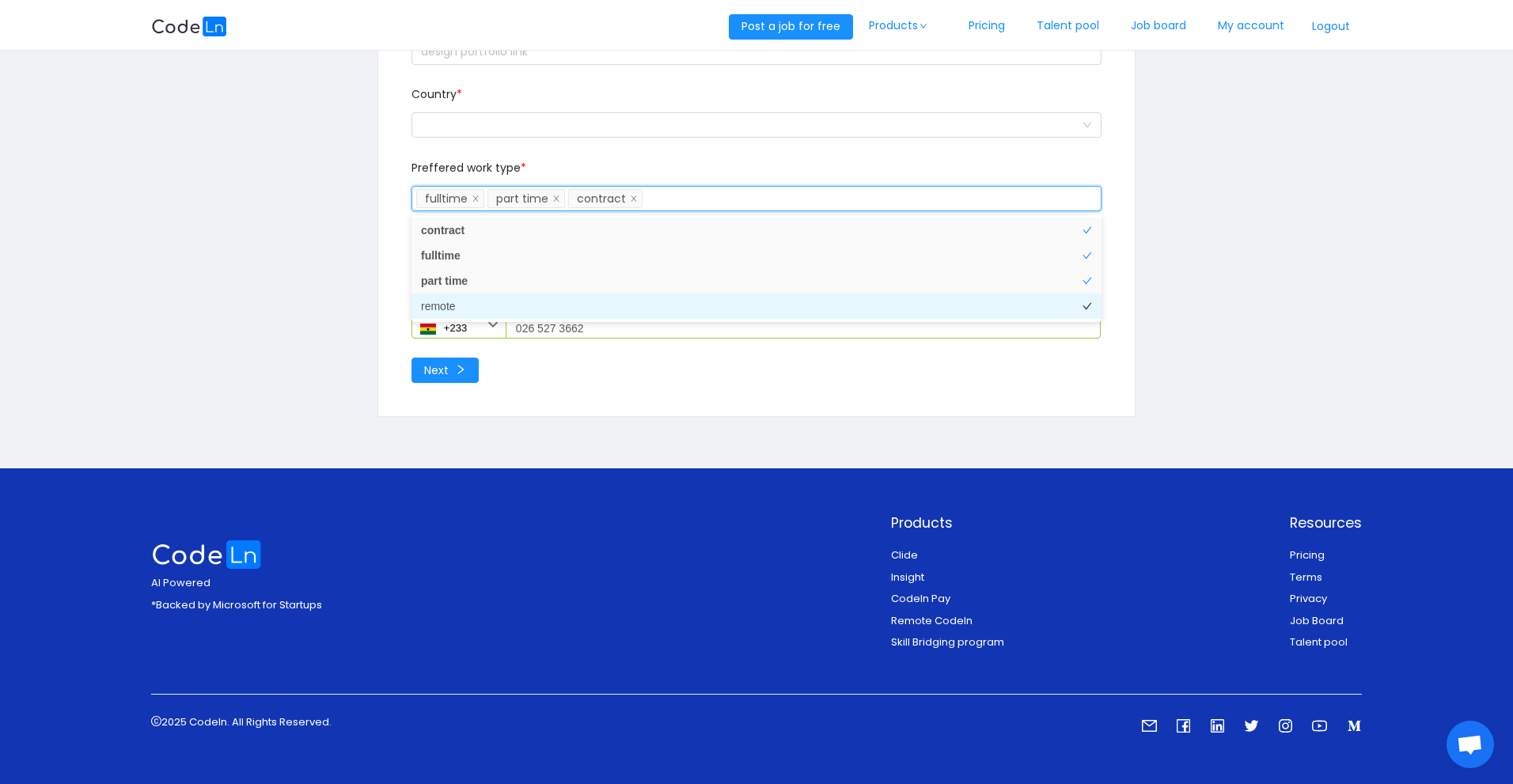
click at [469, 305] on li "remote" at bounding box center [756, 306] width 690 height 25
click at [527, 113] on div at bounding box center [751, 125] width 661 height 24
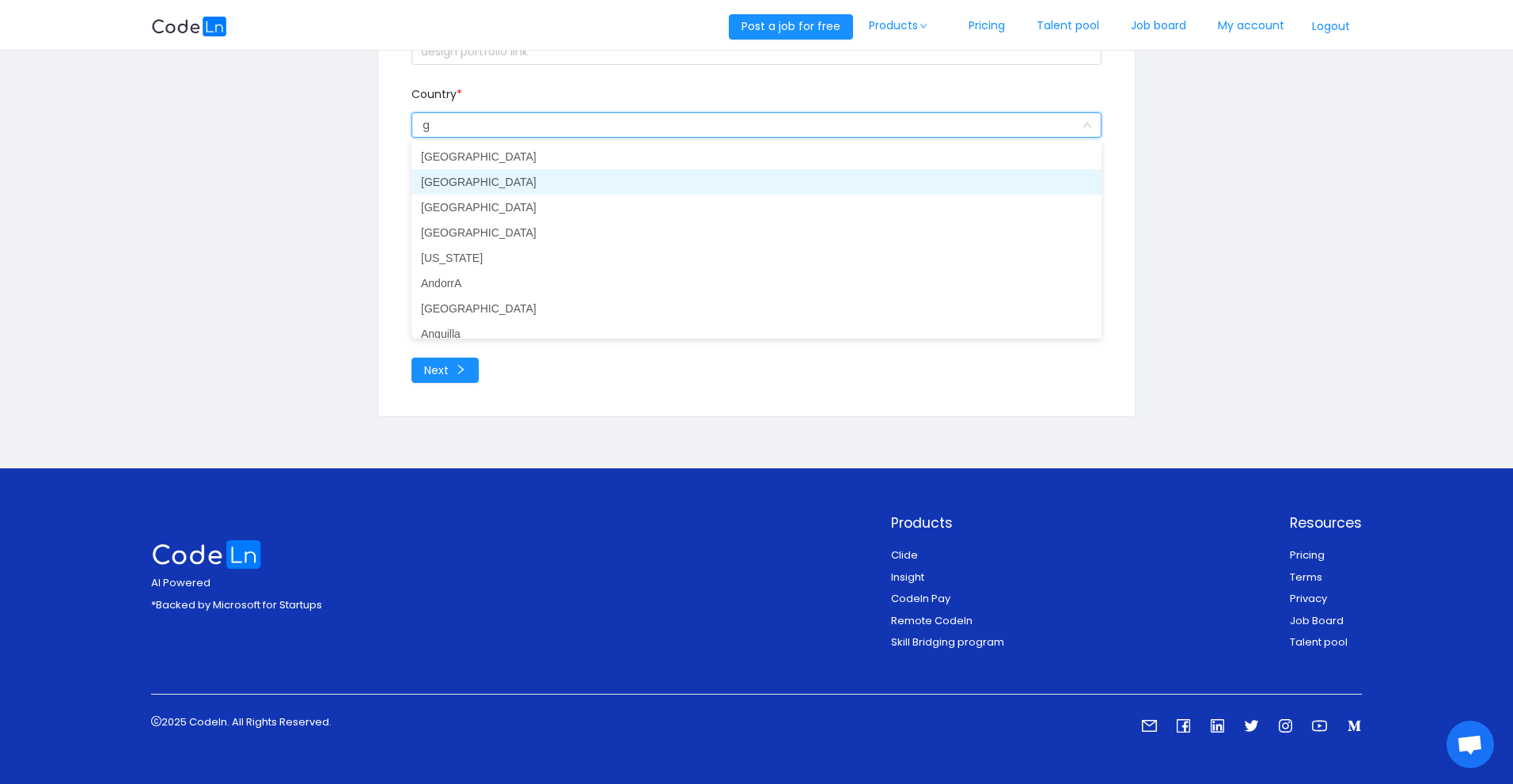
type input "gh"
click at [481, 178] on li "[GEOGRAPHIC_DATA]" at bounding box center [756, 182] width 690 height 25
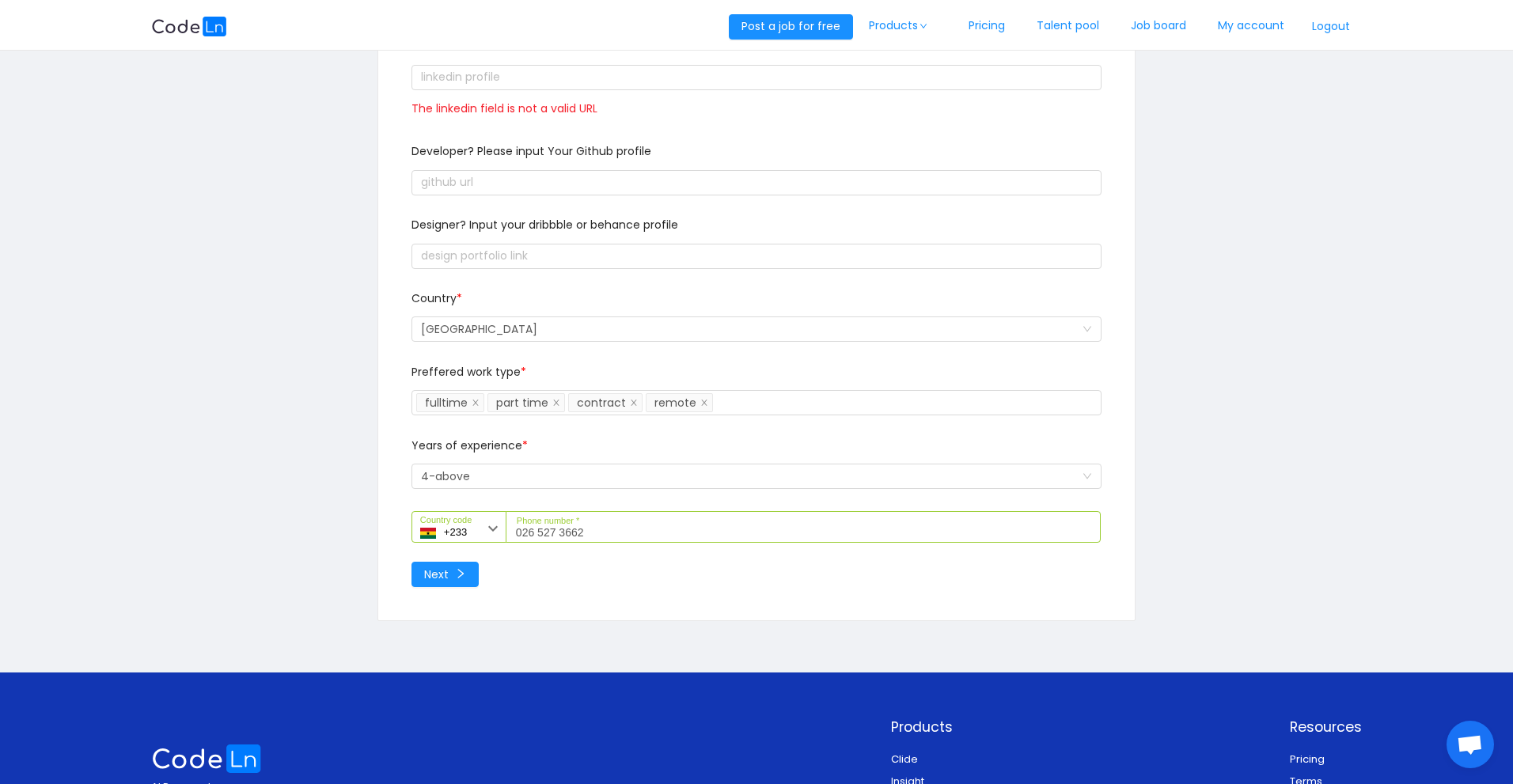
scroll to position [115, 0]
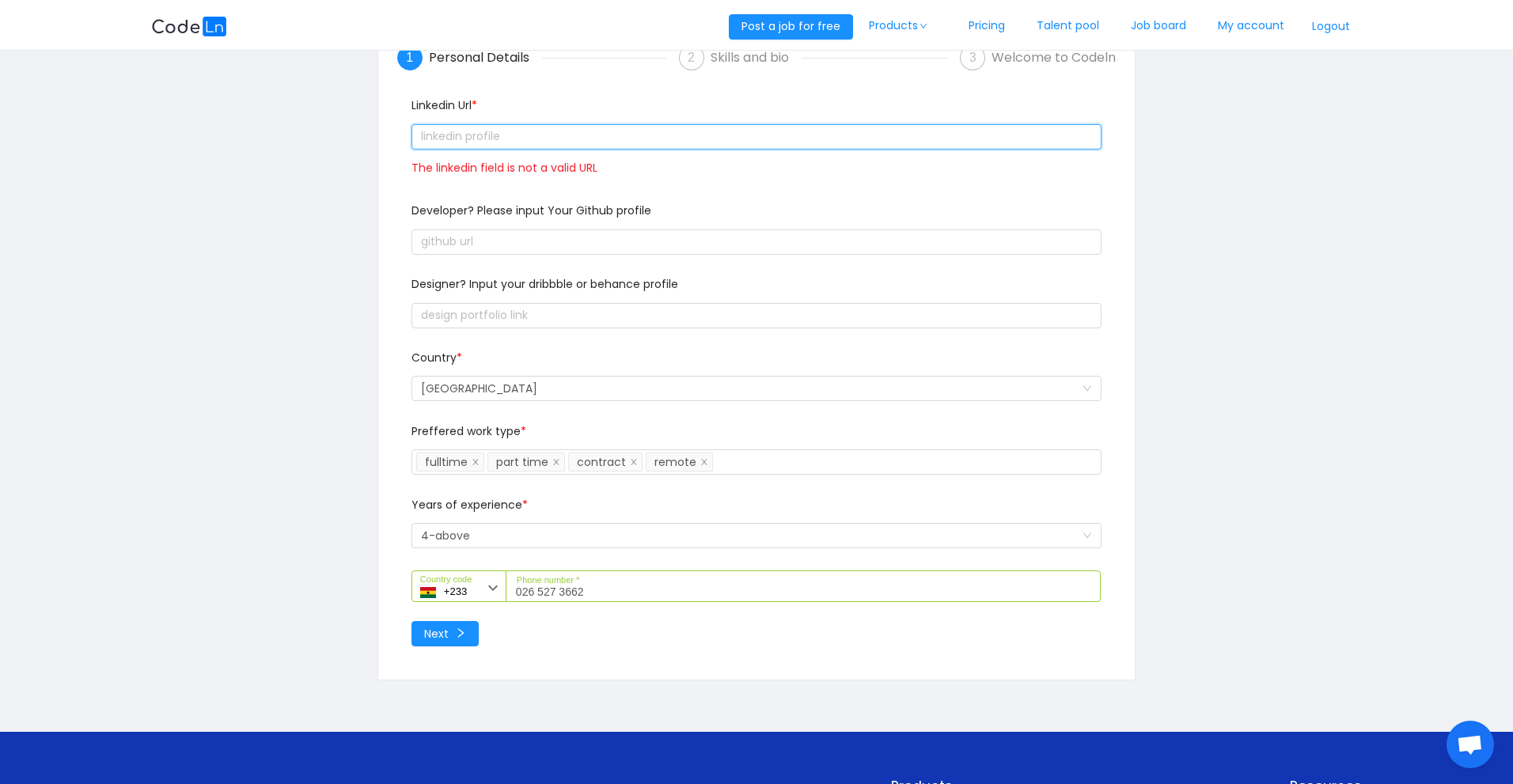
click at [1087, 138] on input "text" at bounding box center [756, 137] width 690 height 25
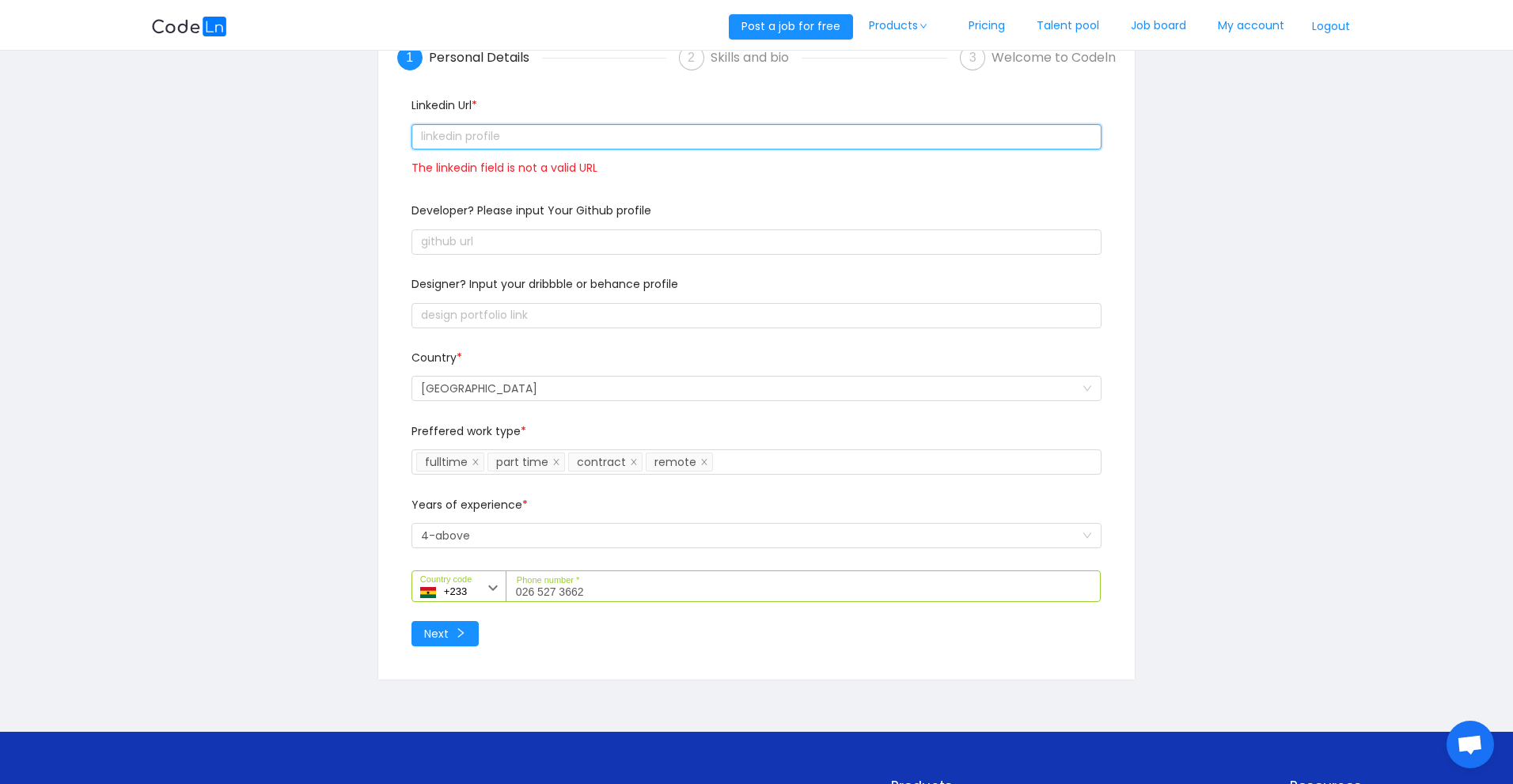
click at [1087, 138] on input "text" at bounding box center [756, 137] width 690 height 25
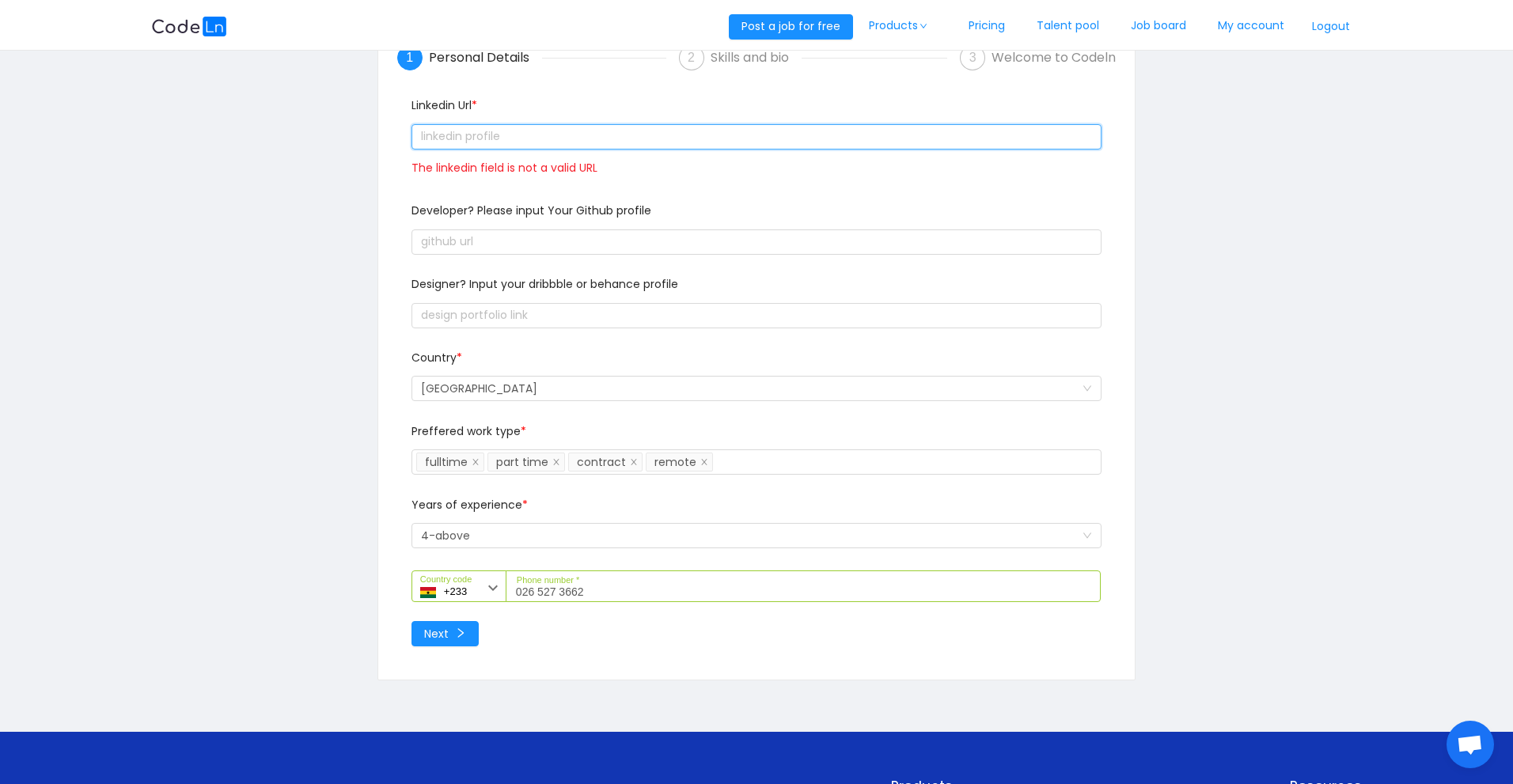
click at [1087, 138] on input "text" at bounding box center [756, 137] width 690 height 25
drag, startPoint x: 1087, startPoint y: 138, endPoint x: 347, endPoint y: 116, distance: 740.3
click at [347, 116] on div "1 Personal Details 2 Skills and bio 3 Welcome to Codeln Linkedin Url * The link…" at bounding box center [756, 353] width 1211 height 728
click at [1252, 24] on link "My account" at bounding box center [1251, 26] width 98 height 52
click at [1251, 24] on link "My account" at bounding box center [1251, 26] width 98 height 52
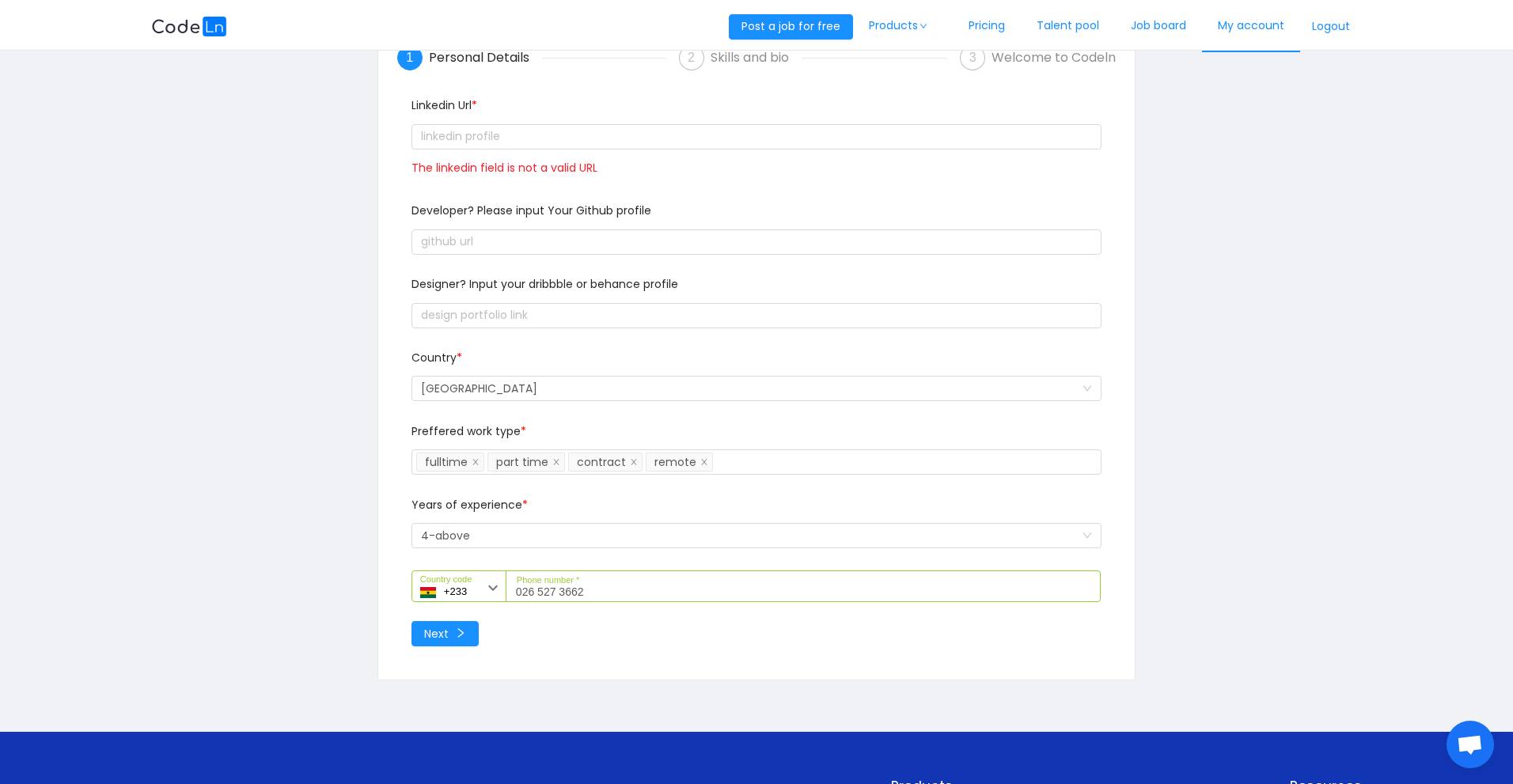
click at [1251, 24] on link "My account" at bounding box center [1251, 26] width 98 height 52
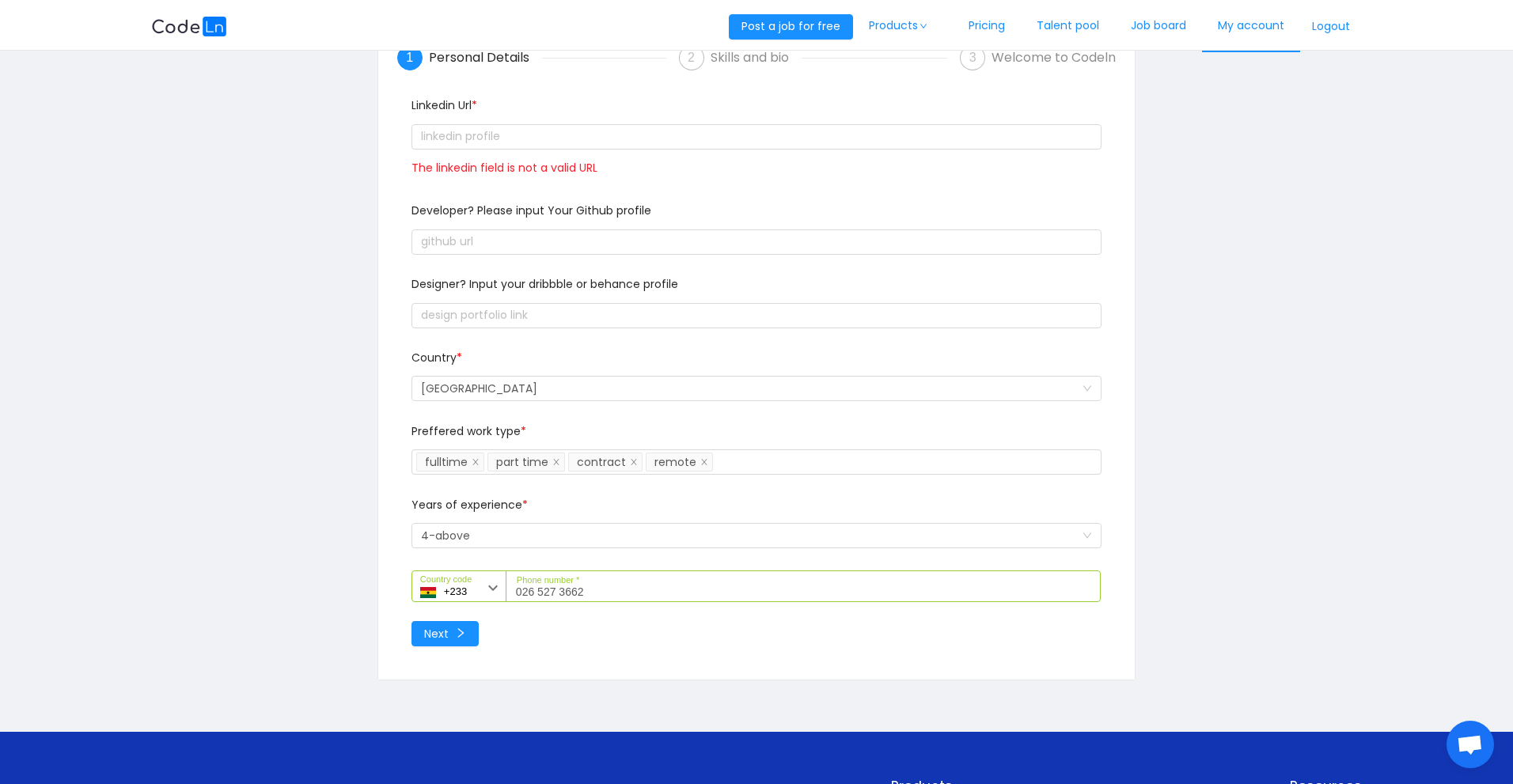
click at [1251, 24] on link "My account" at bounding box center [1251, 26] width 98 height 52
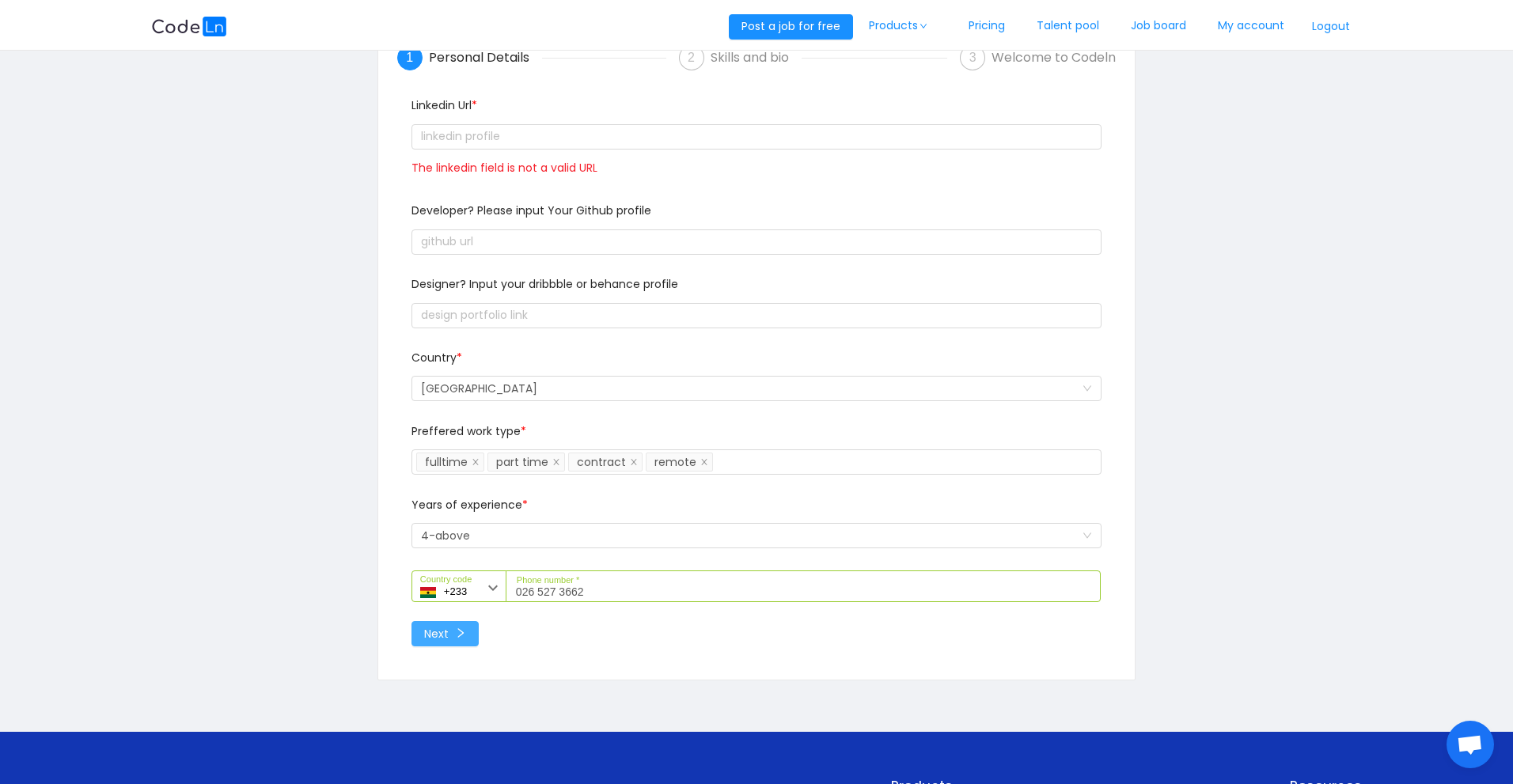
click at [469, 631] on button "Next" at bounding box center [445, 634] width 67 height 25
click at [628, 132] on input "text" at bounding box center [756, 137] width 690 height 25
paste input "text"
drag, startPoint x: 636, startPoint y: 135, endPoint x: 992, endPoint y: 199, distance: 361.7
click at [992, 199] on div "Linkedin Url * The linkedin field is not a valid URL" at bounding box center [756, 150] width 703 height 105
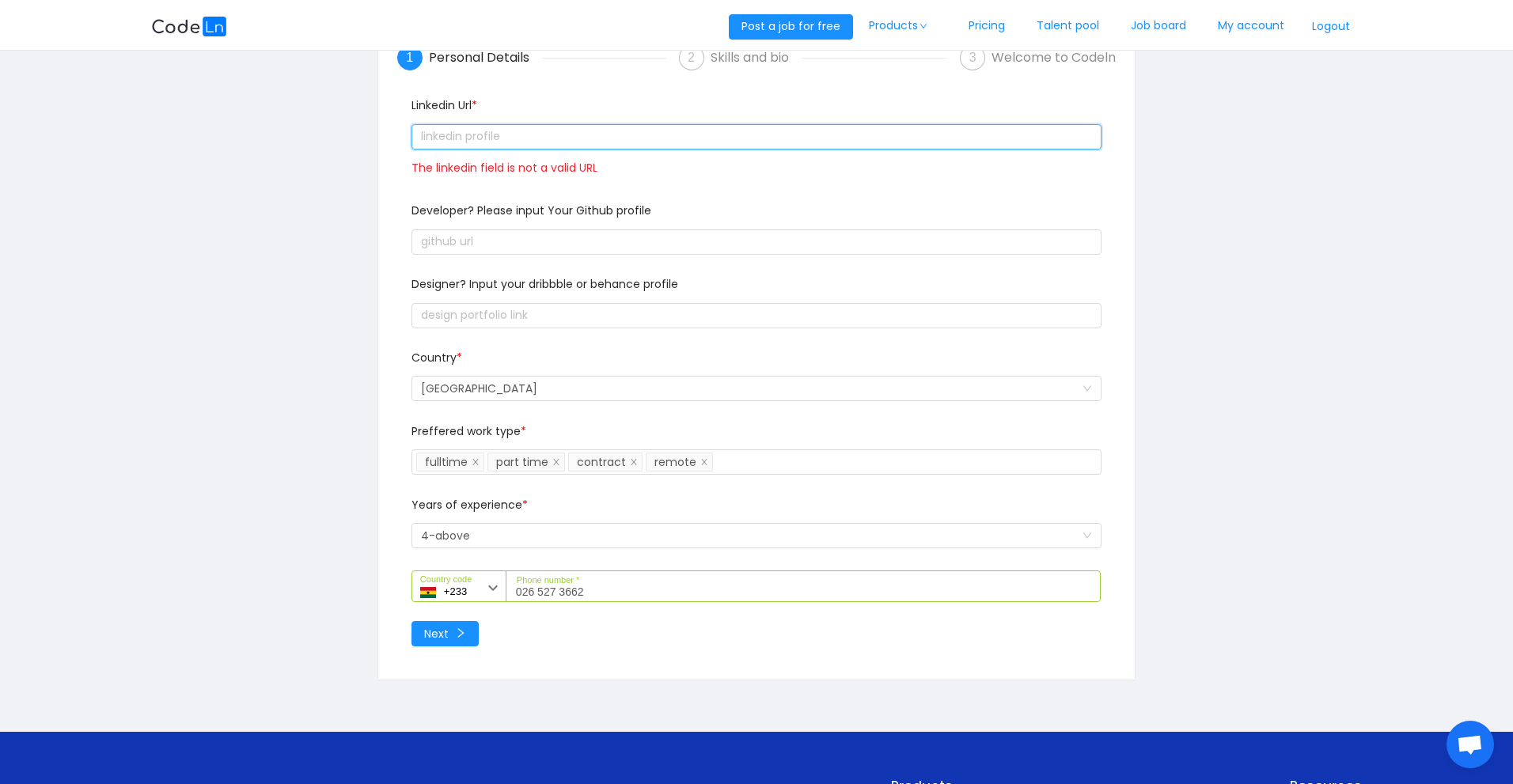
drag, startPoint x: 1067, startPoint y: 131, endPoint x: 187, endPoint y: 149, distance: 880.2
click at [187, 149] on div "1 Personal Details 2 Skills and bio 3 Welcome to Codeln Linkedin Url * The link…" at bounding box center [756, 353] width 1211 height 728
paste input "text"
click at [446, 633] on button "Next" at bounding box center [445, 634] width 67 height 25
click at [598, 138] on input "text" at bounding box center [756, 137] width 690 height 25
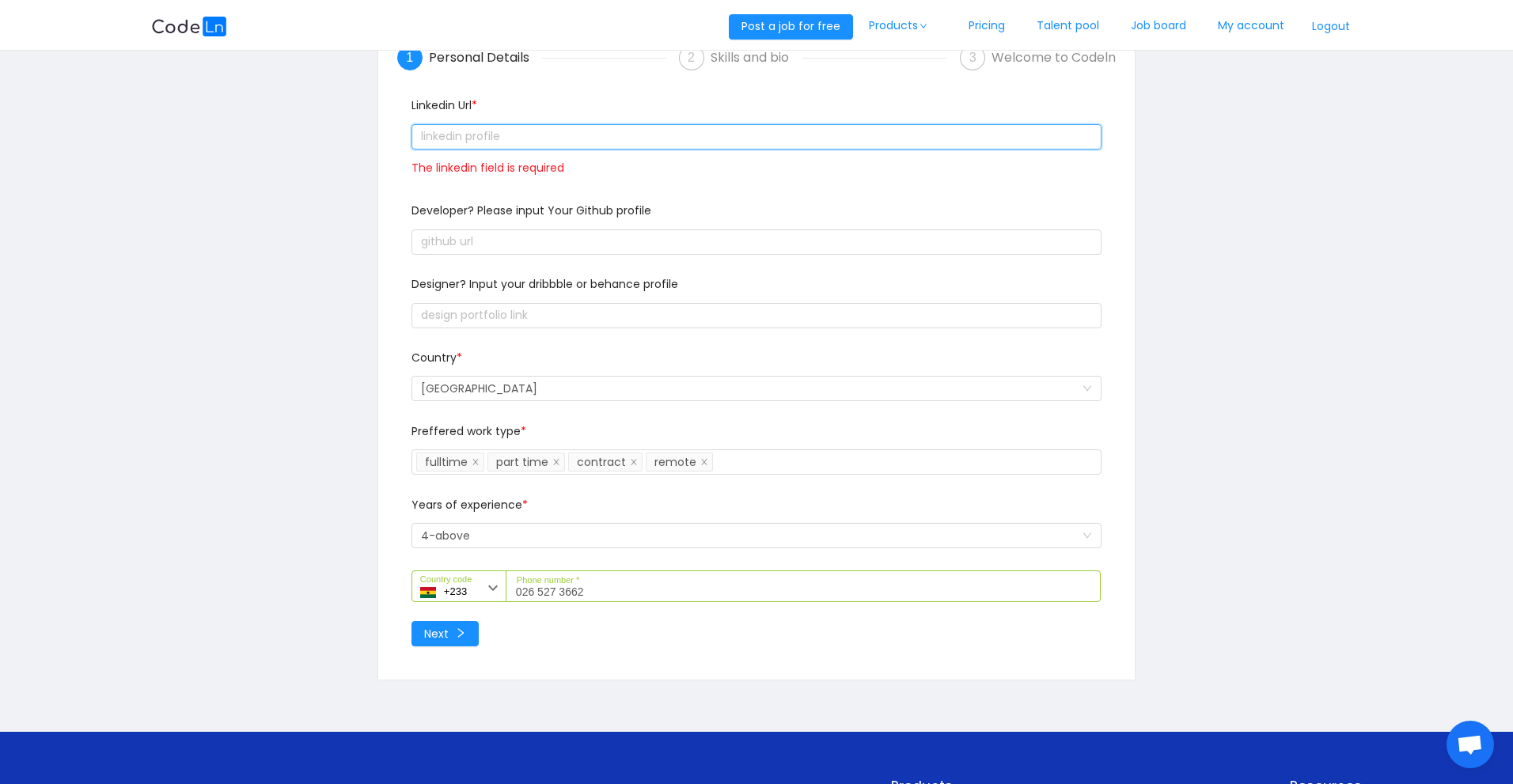
click at [598, 138] on input "text" at bounding box center [756, 137] width 690 height 25
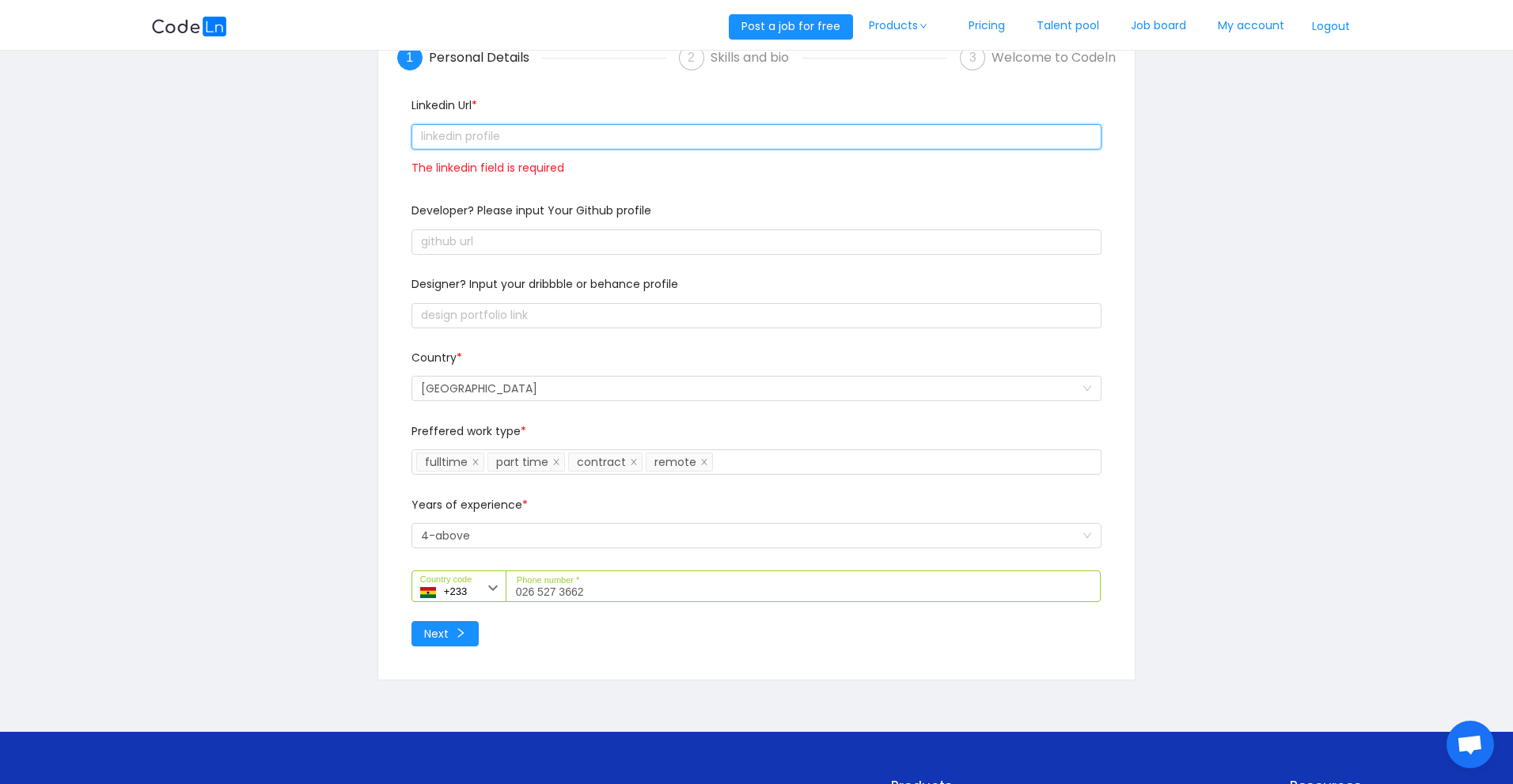
click at [598, 138] on input "text" at bounding box center [756, 137] width 690 height 25
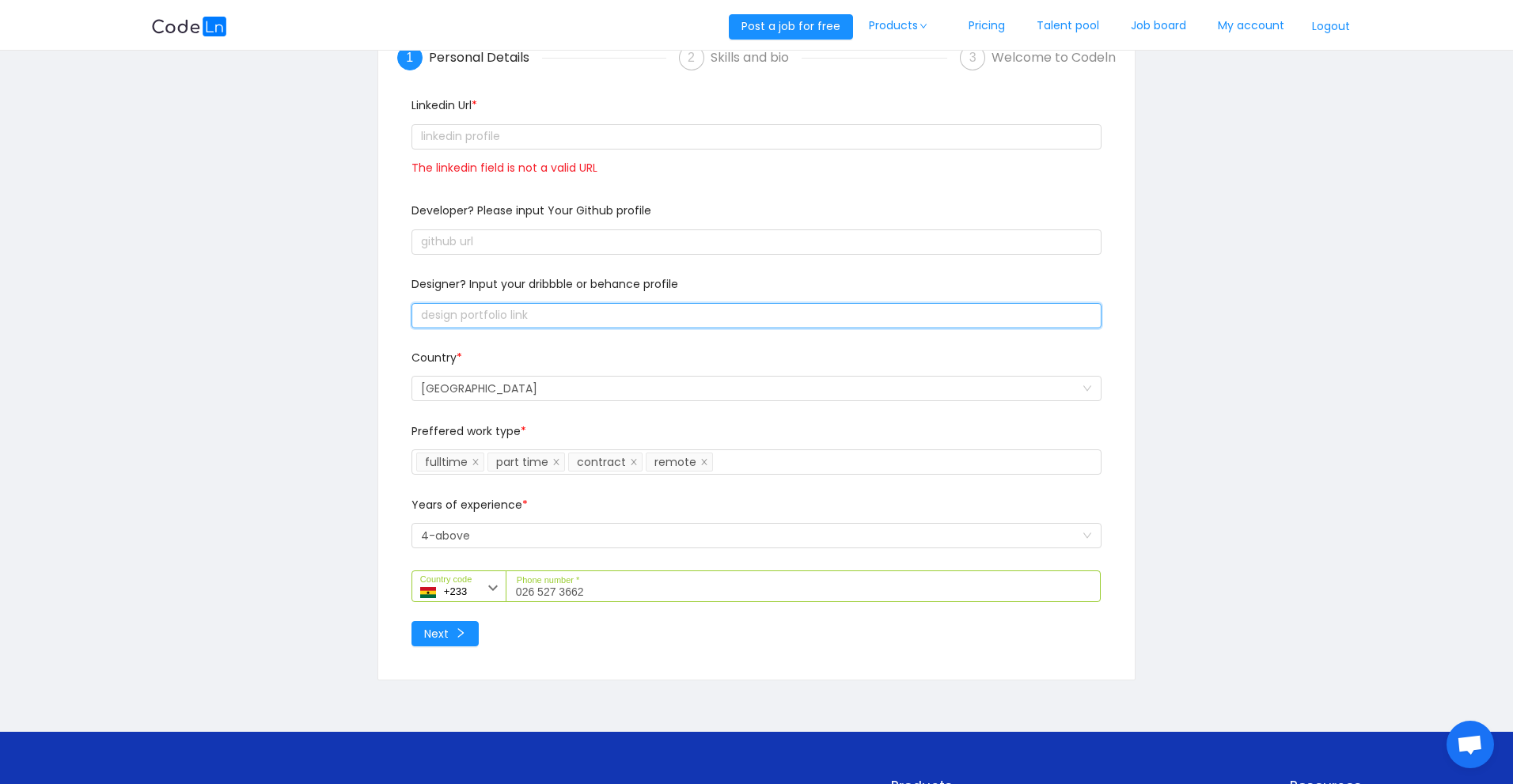
click at [530, 323] on input "text" at bounding box center [756, 316] width 690 height 25
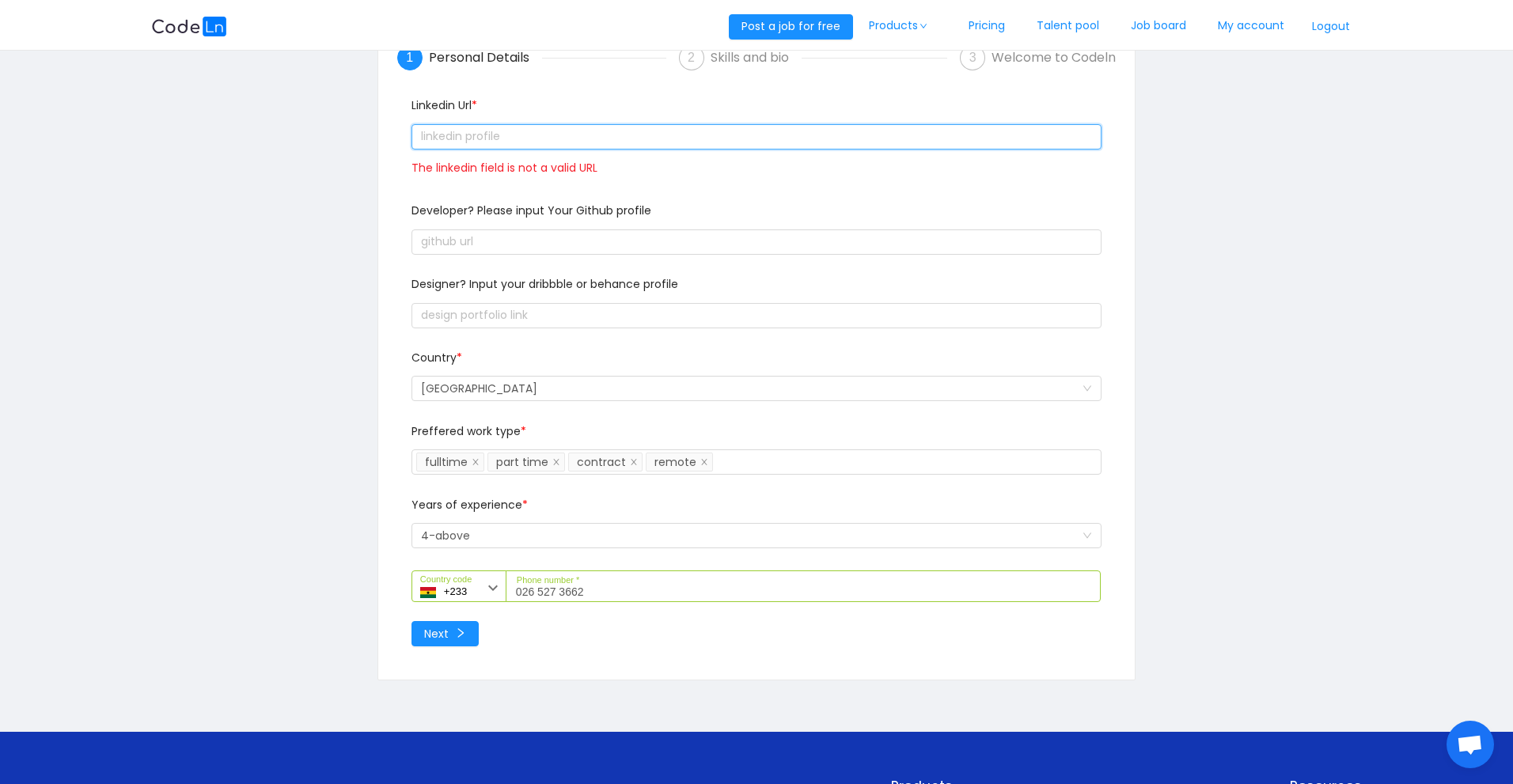
click at [510, 136] on input "text" at bounding box center [756, 137] width 690 height 25
drag, startPoint x: 586, startPoint y: 138, endPoint x: 207, endPoint y: 104, distance: 380.5
click at [207, 104] on div "1 Personal Details 2 Skills and bio 3 Welcome to Codeln Linkedin Url * The link…" at bounding box center [756, 353] width 1211 height 728
click at [438, 638] on button "Next" at bounding box center [445, 634] width 67 height 25
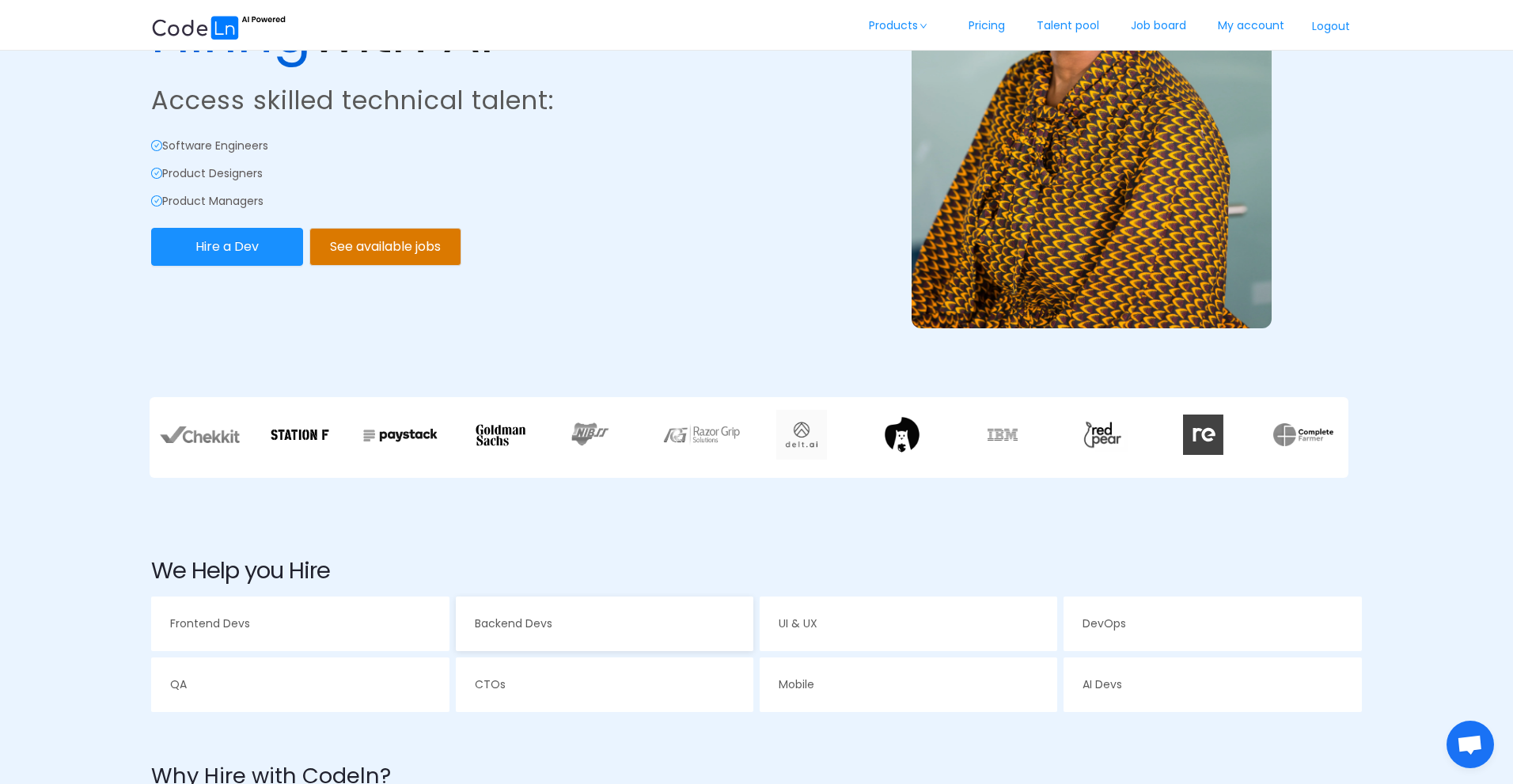
scroll to position [132, 0]
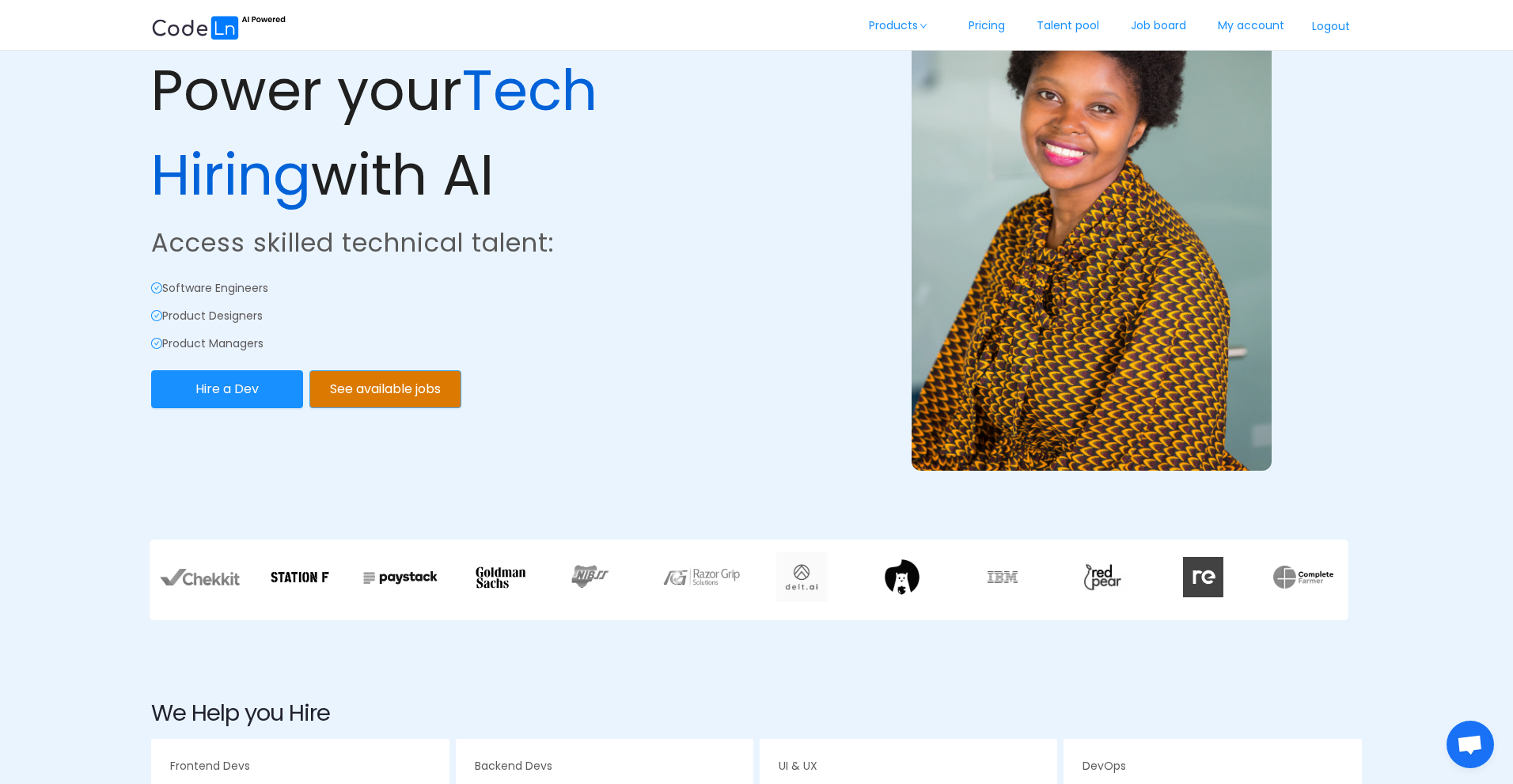
click at [354, 377] on button "See available jobs" at bounding box center [385, 389] width 152 height 38
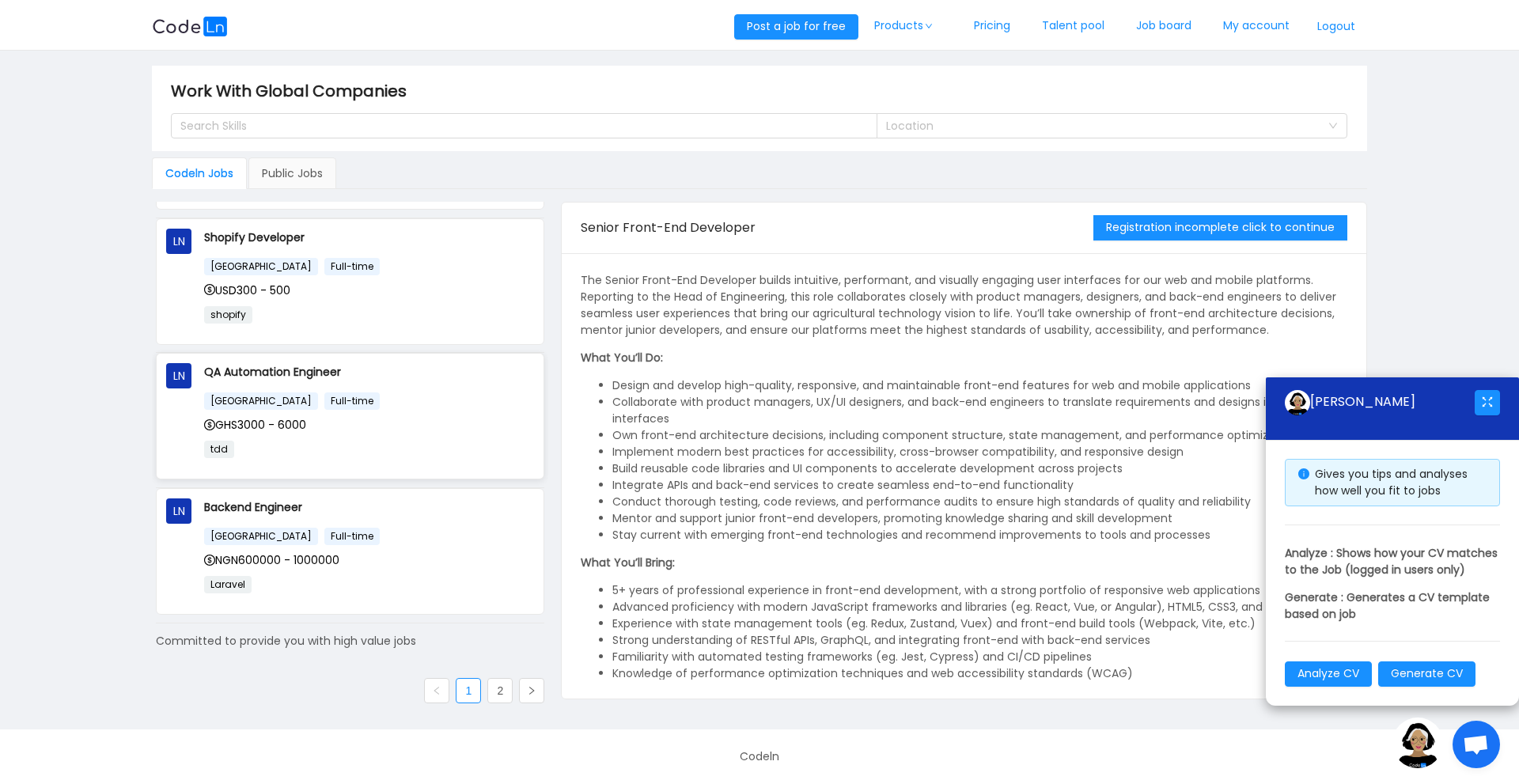
scroll to position [936, 0]
click at [488, 688] on link "2" at bounding box center [500, 688] width 24 height 24
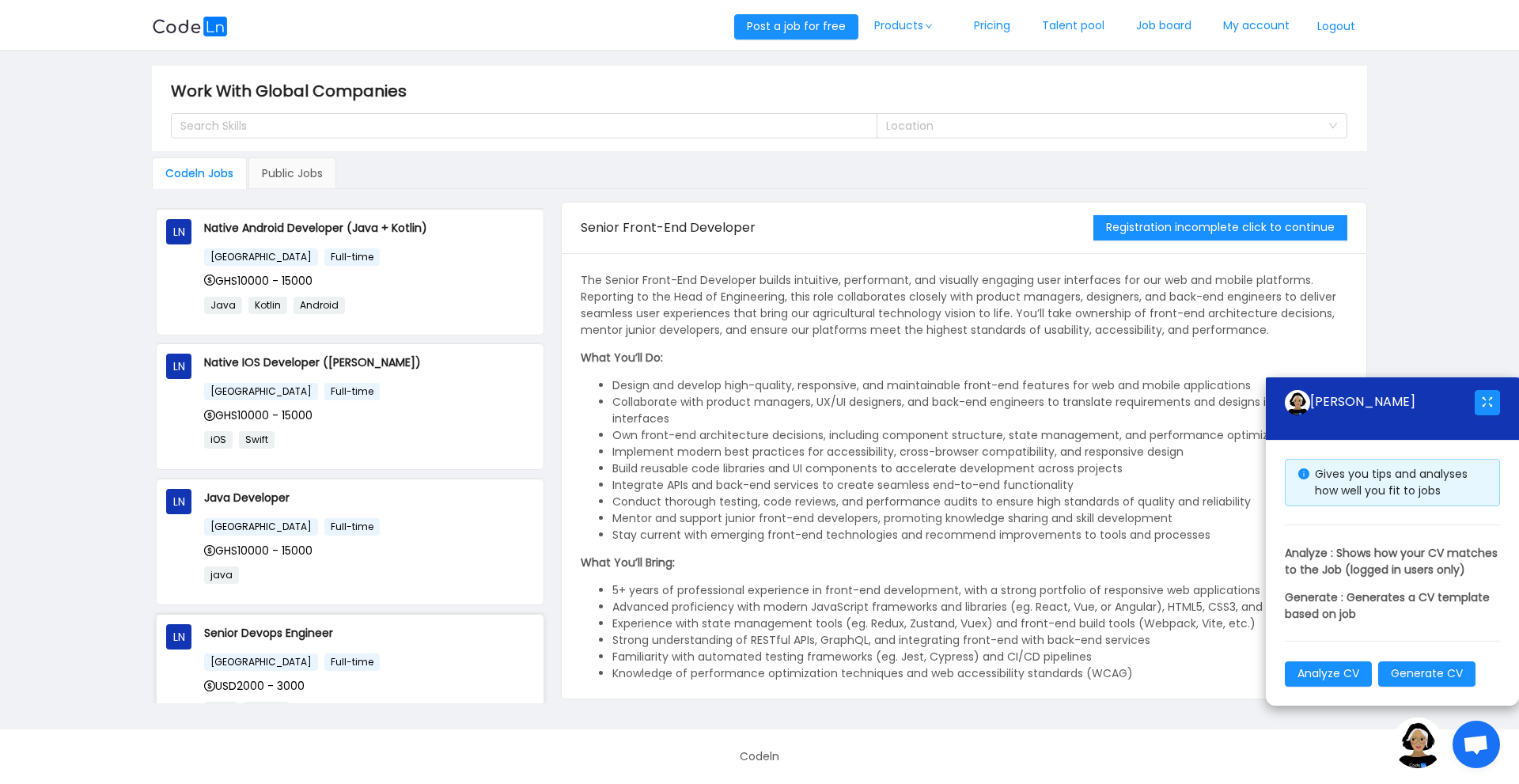
scroll to position [0, 0]
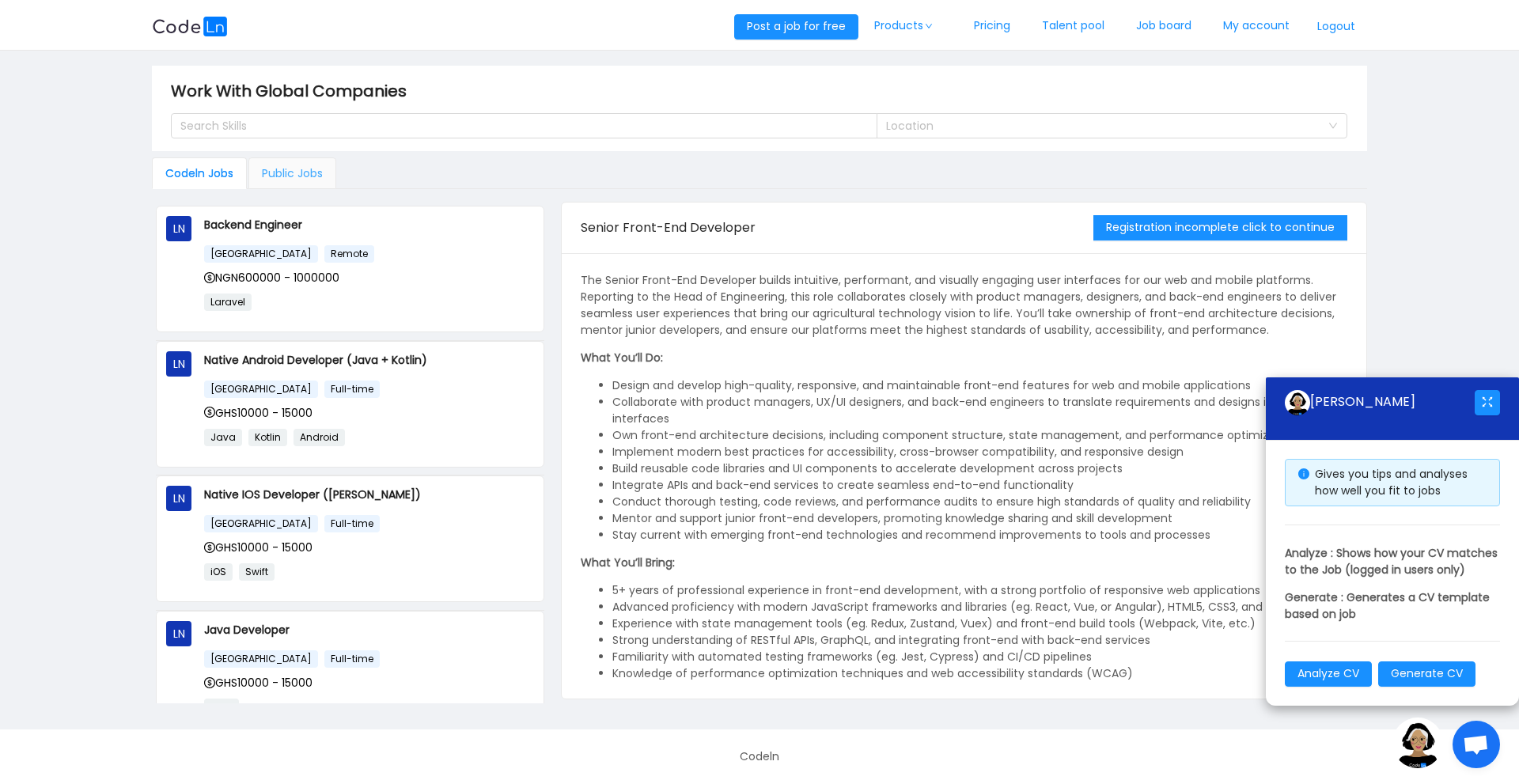
click at [315, 176] on div "Public Jobs" at bounding box center [292, 173] width 88 height 32
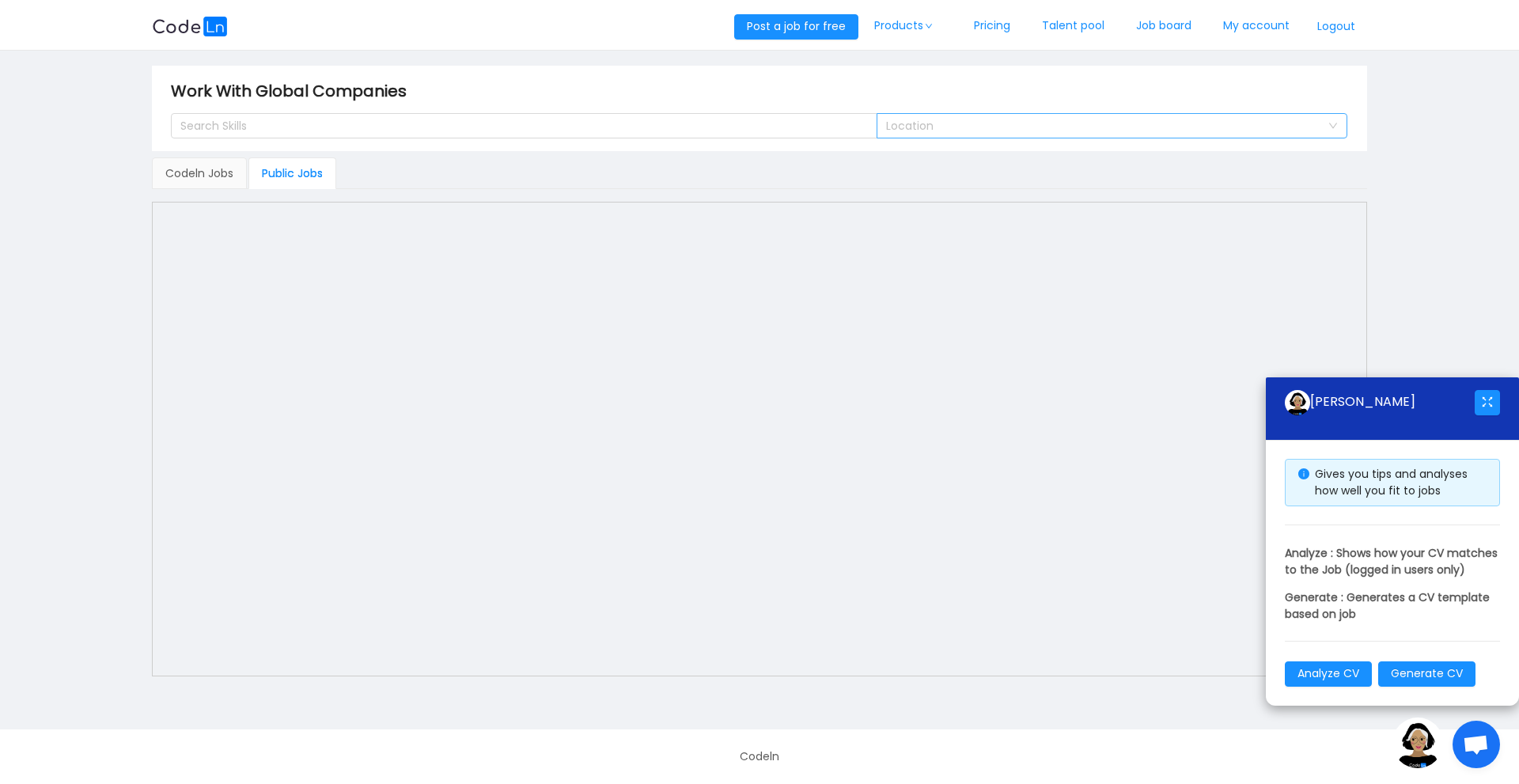
click at [1050, 131] on div "Location" at bounding box center [1103, 126] width 434 height 16
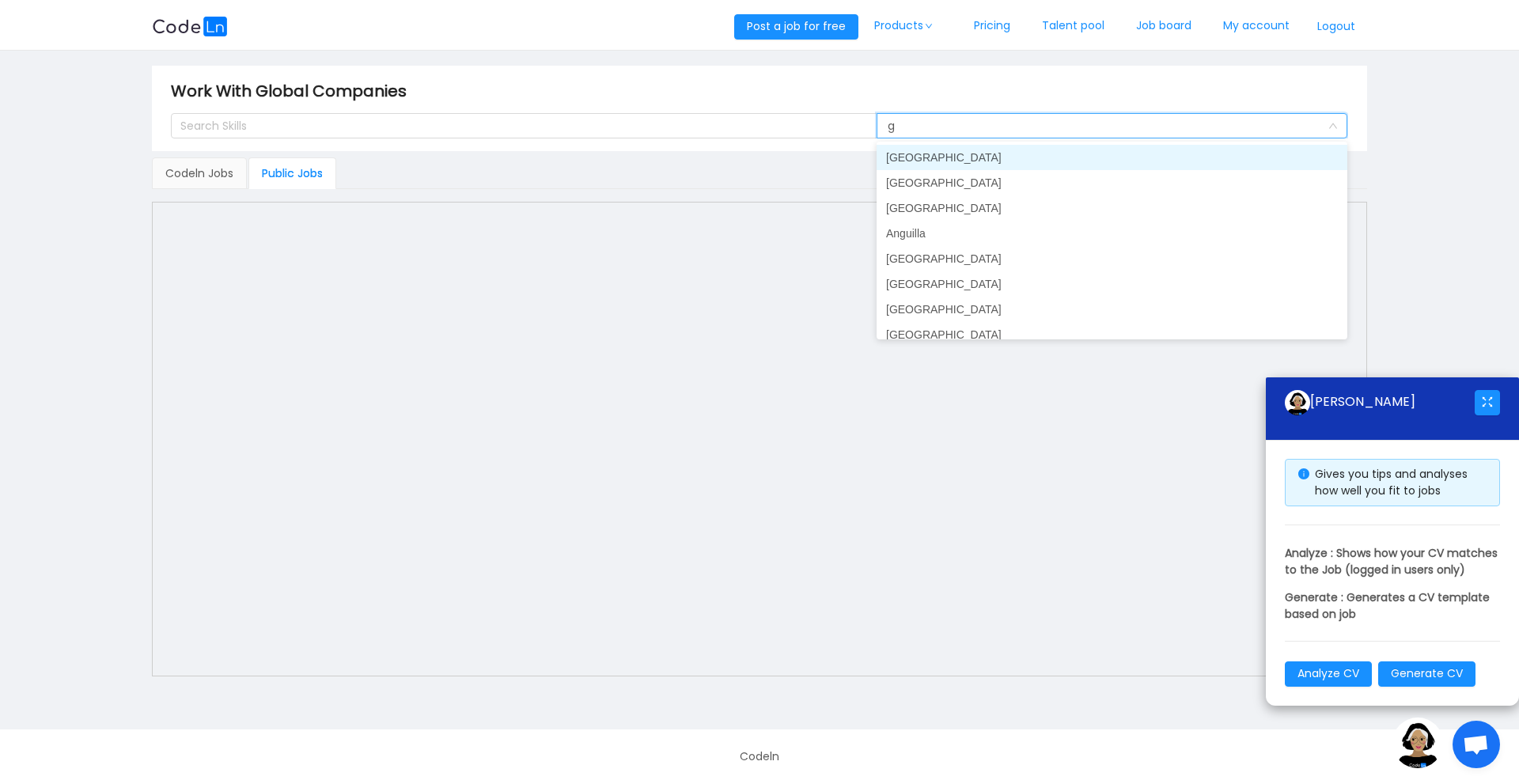
type input "gh"
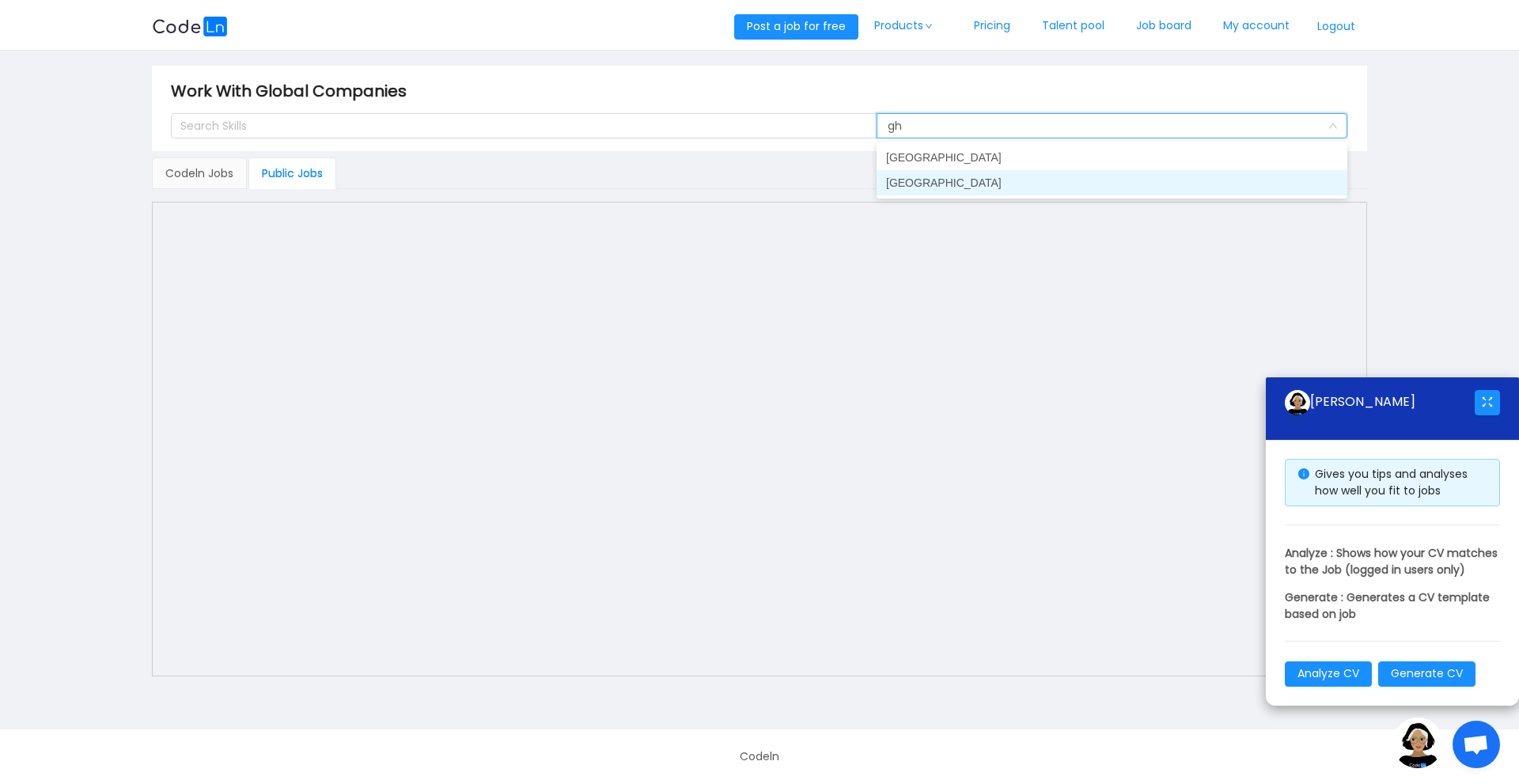
click at [925, 183] on li "[GEOGRAPHIC_DATA]" at bounding box center [1112, 183] width 471 height 25
click at [989, 125] on div "Location [GEOGRAPHIC_DATA]" at bounding box center [1107, 126] width 441 height 24
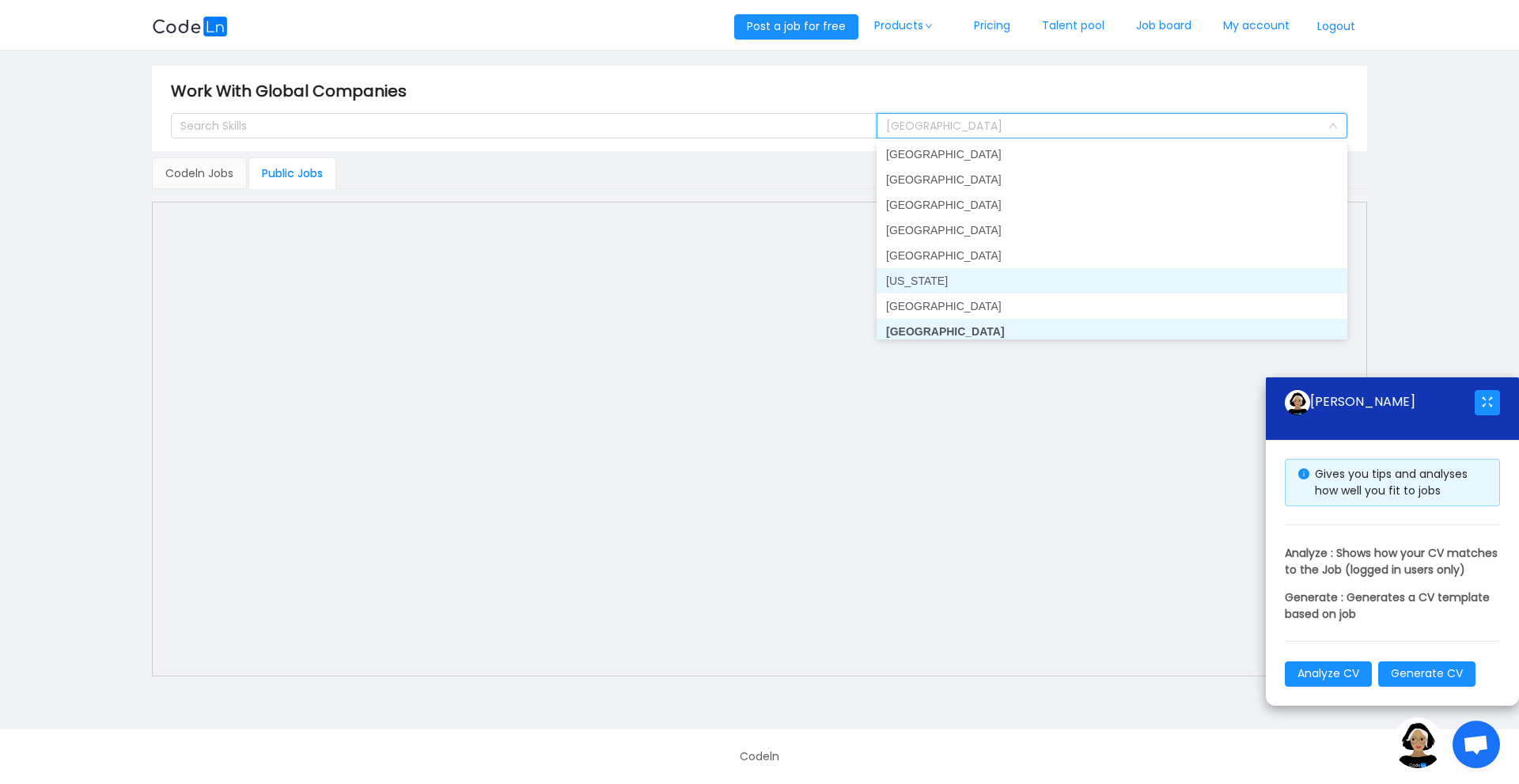
scroll to position [1881, 0]
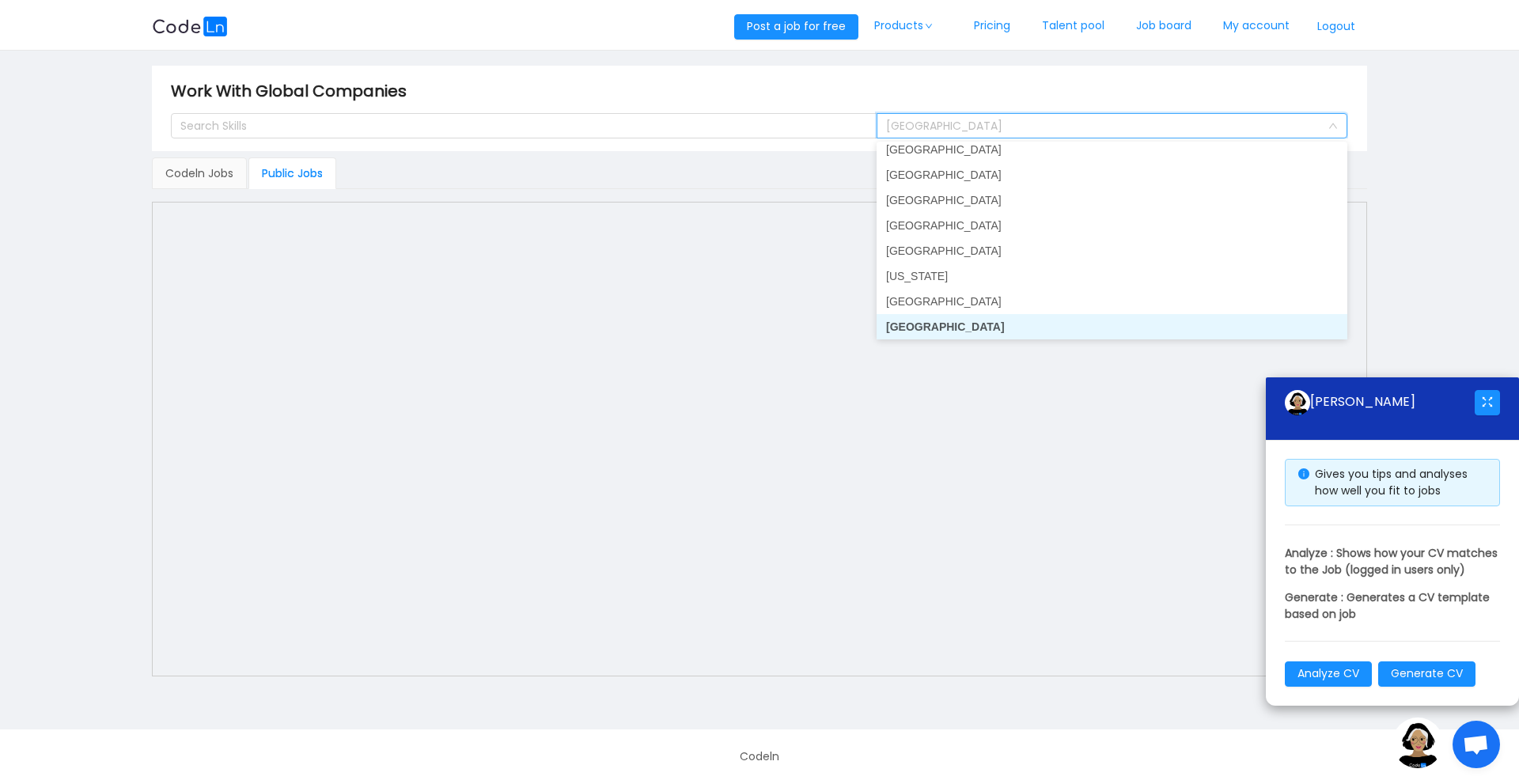
click at [905, 322] on li "[GEOGRAPHIC_DATA]" at bounding box center [1112, 327] width 471 height 25
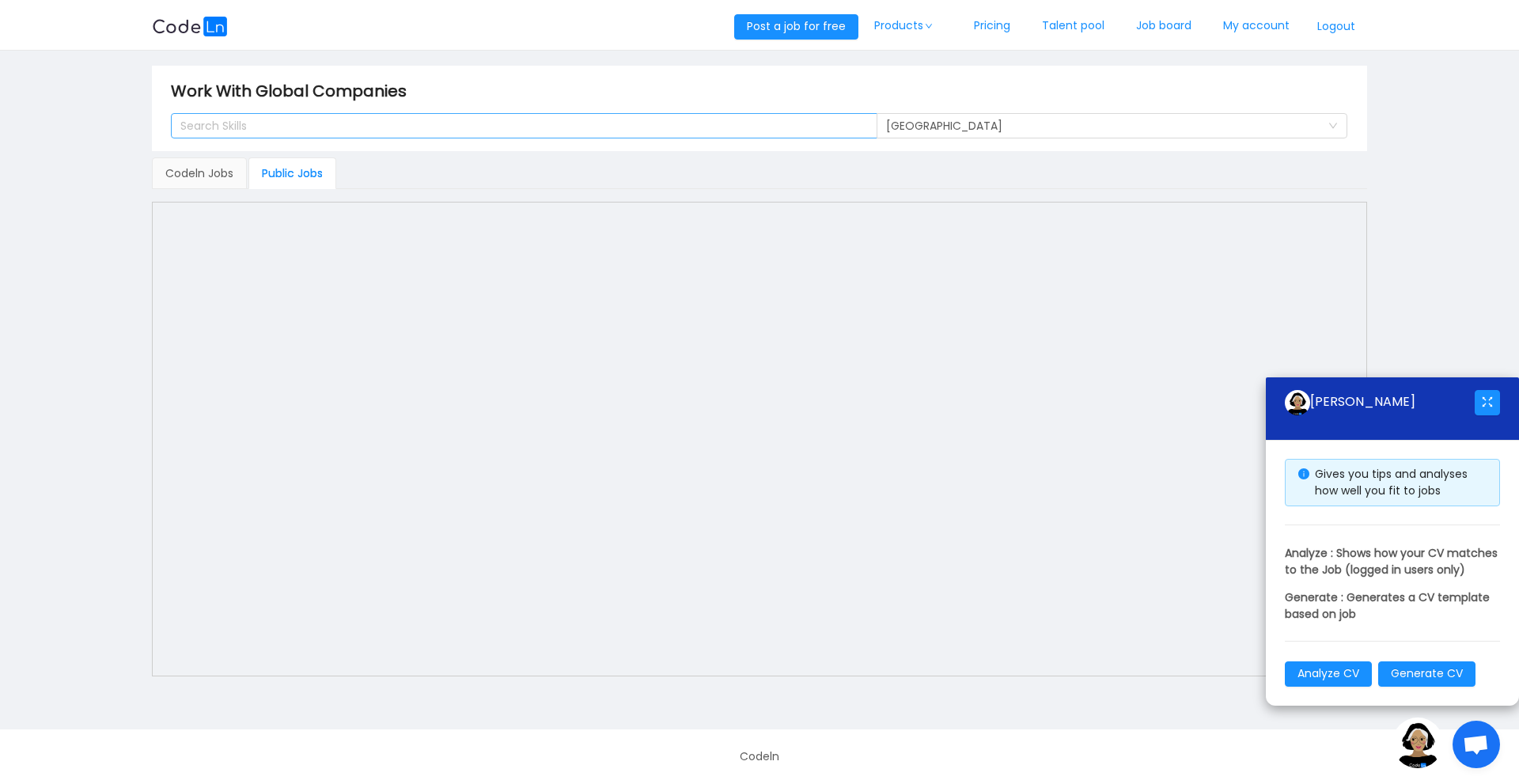
click at [630, 120] on div "Search Skills" at bounding box center [517, 126] width 673 height 16
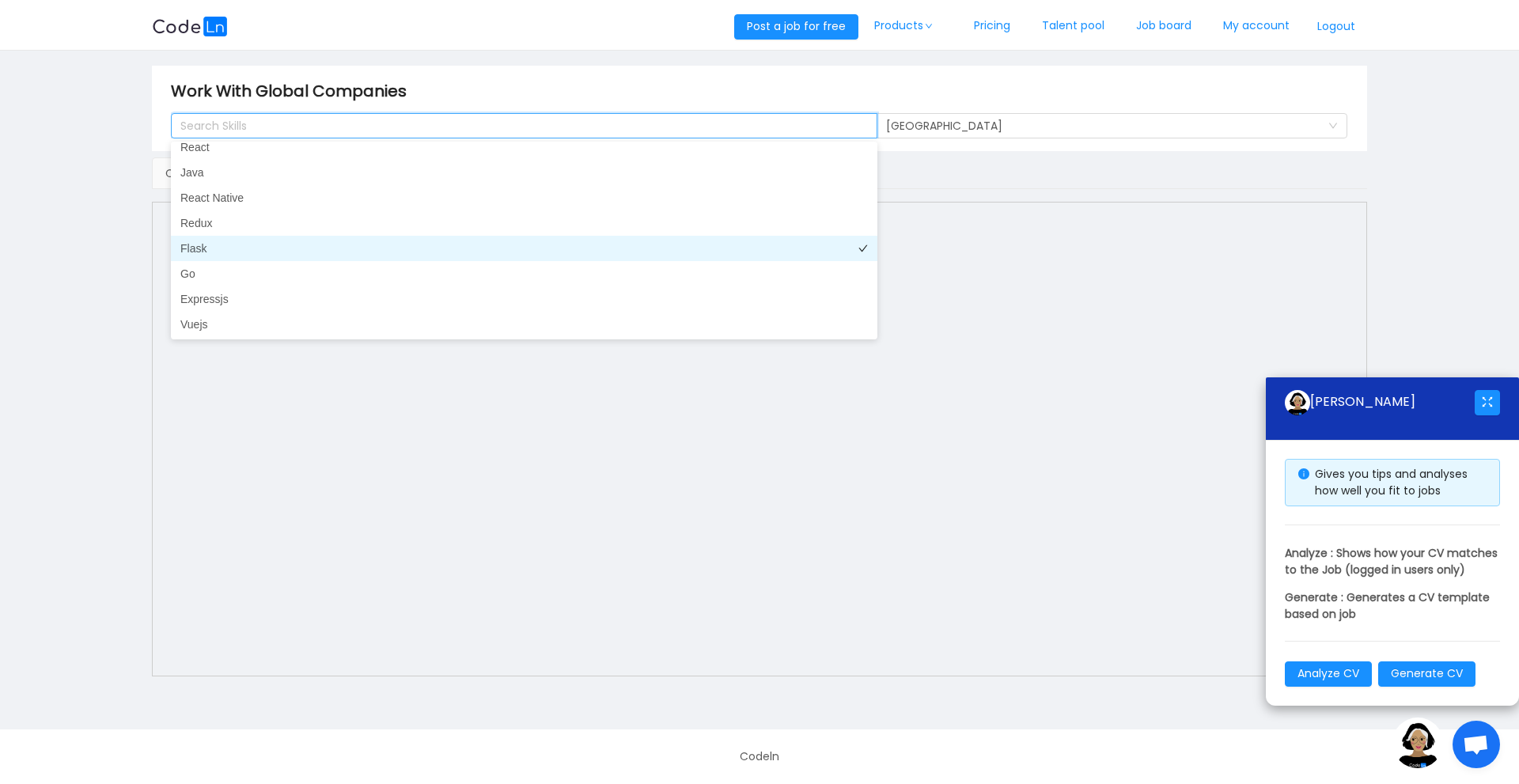
scroll to position [132, 0]
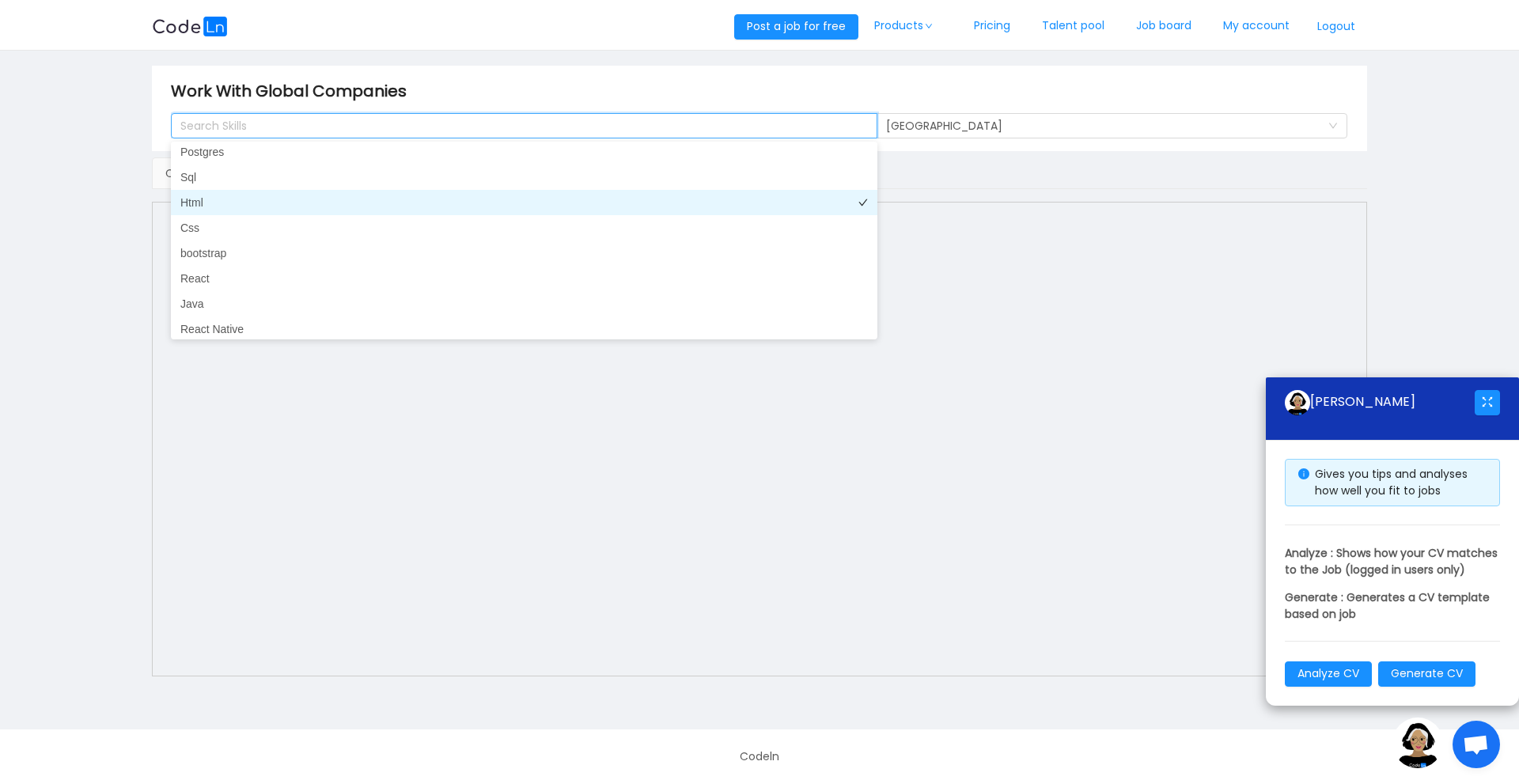
click at [222, 207] on li "Html" at bounding box center [524, 203] width 706 height 25
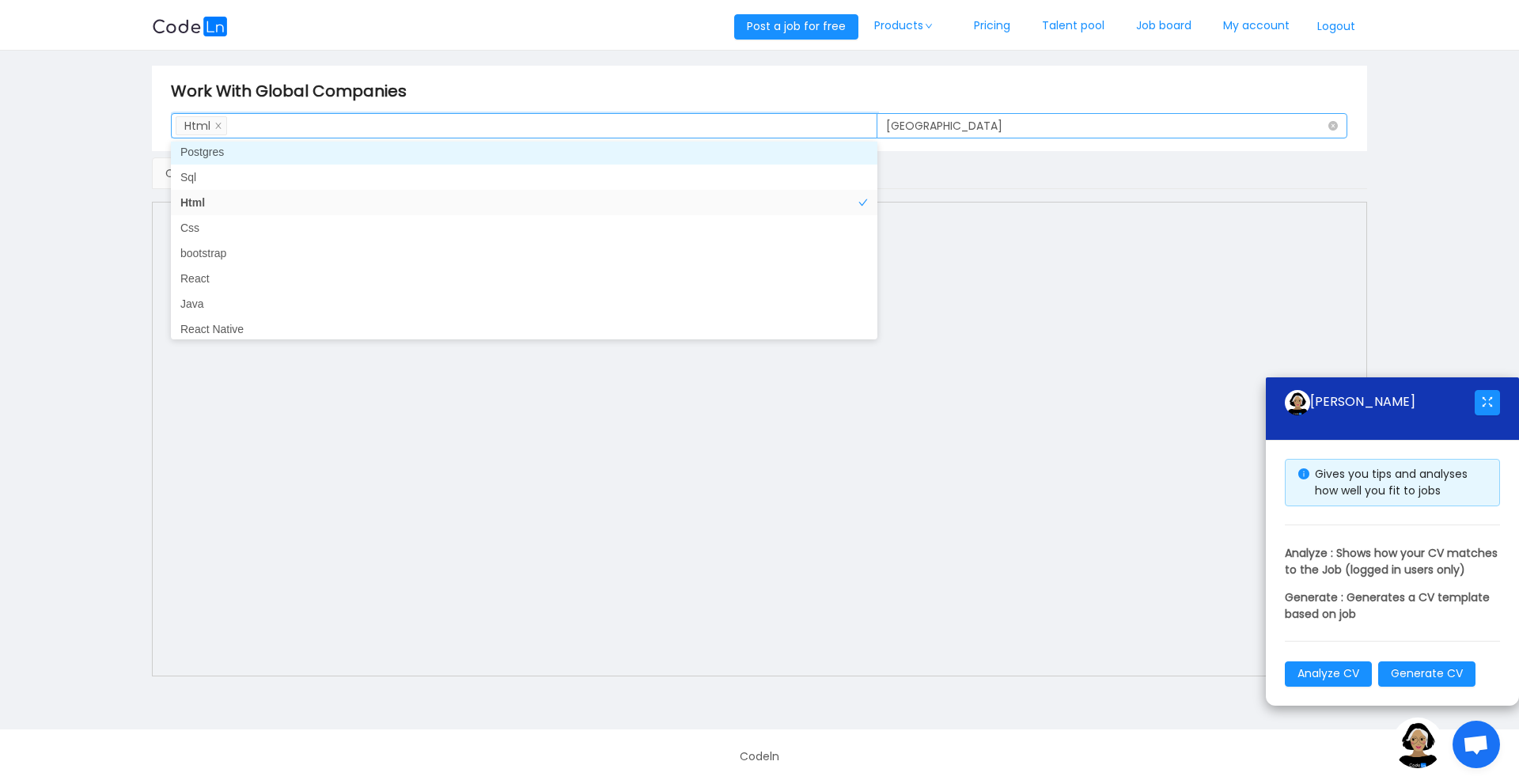
scroll to position [130, 0]
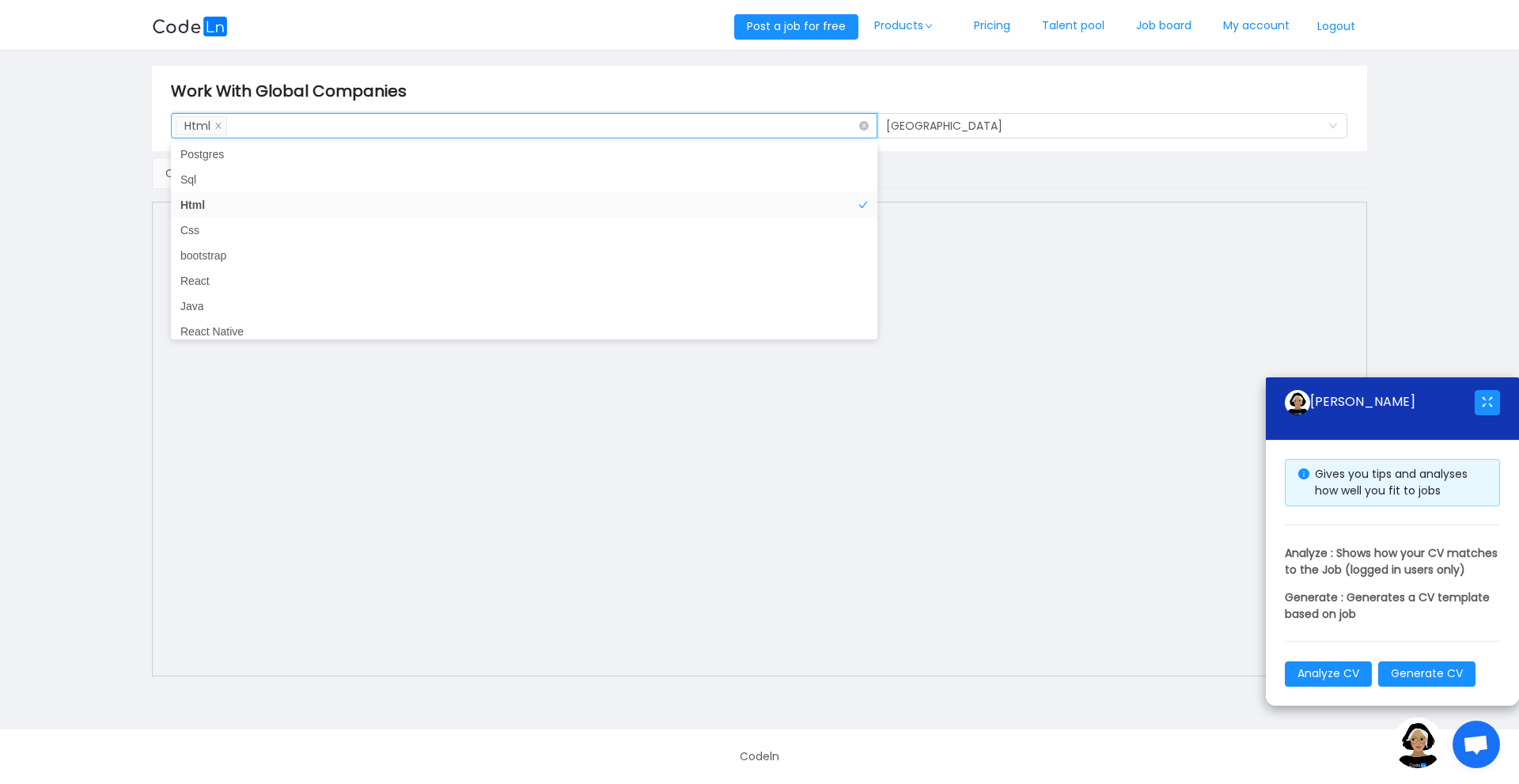
click at [561, 122] on div "Search Skills Html" at bounding box center [518, 126] width 685 height 24
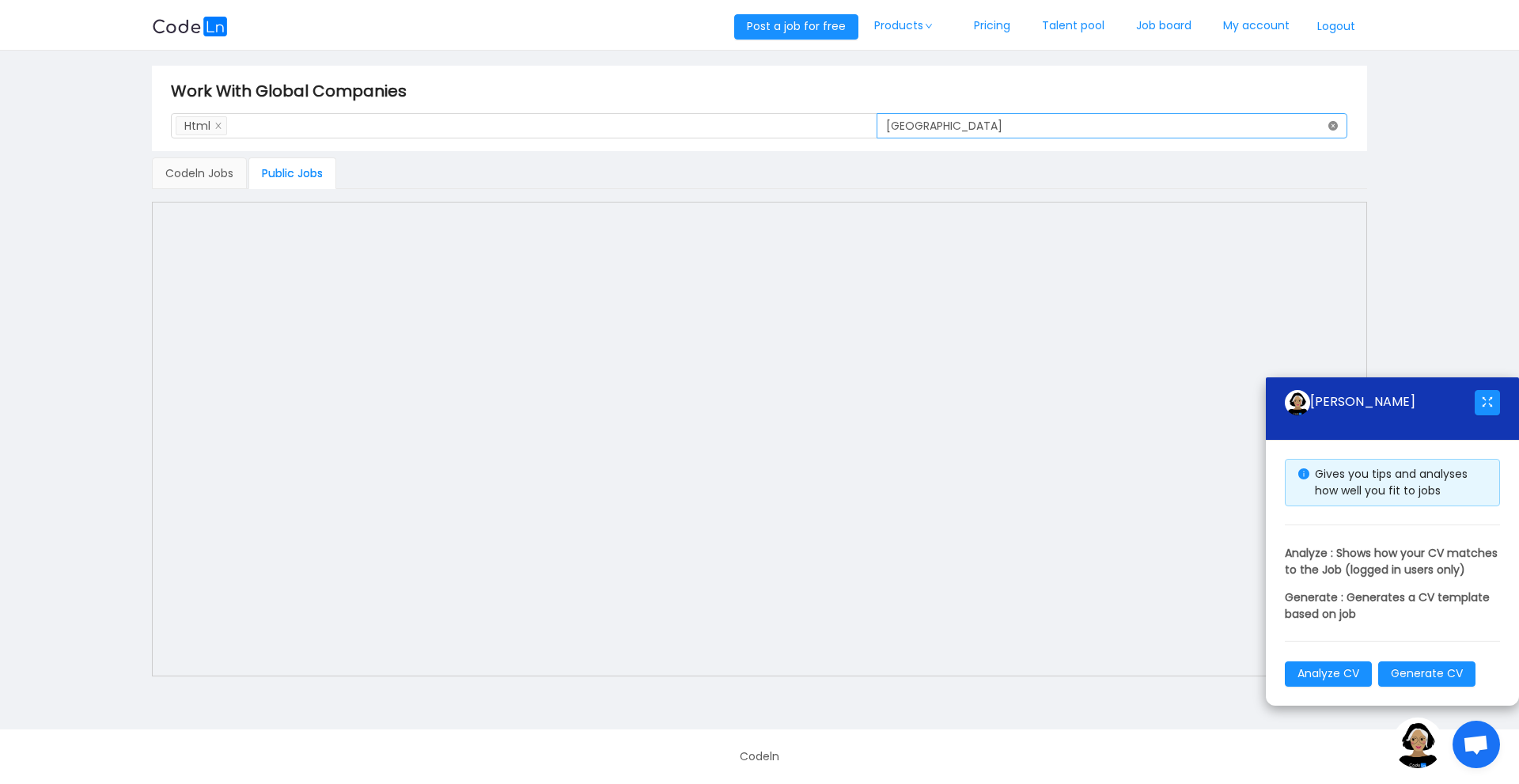
click at [1330, 121] on icon "icon: close-circle" at bounding box center [1333, 126] width 9 height 9
click at [593, 123] on div "Search Skills Html" at bounding box center [518, 126] width 685 height 24
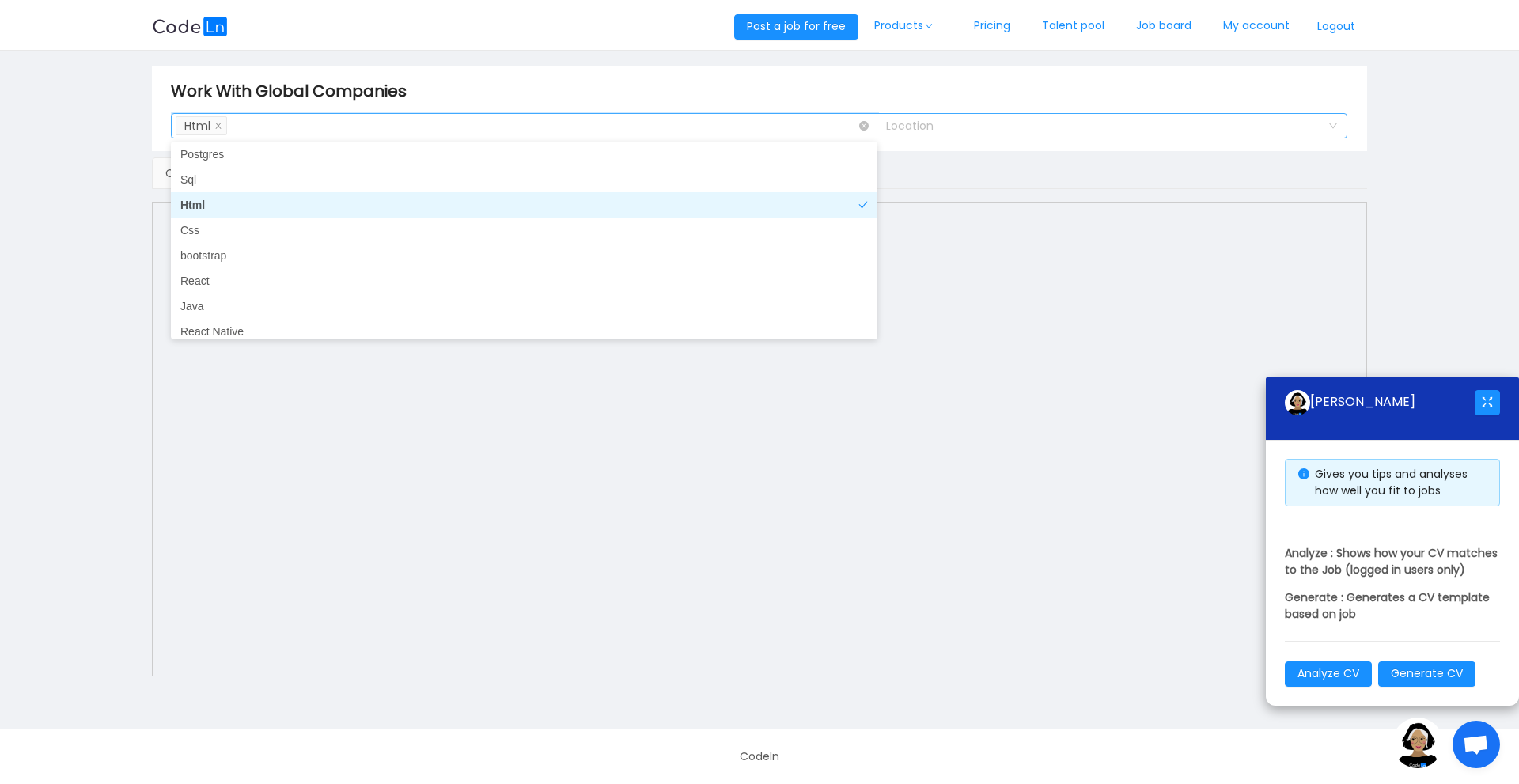
click at [593, 123] on div "Search Skills Html" at bounding box center [518, 126] width 685 height 24
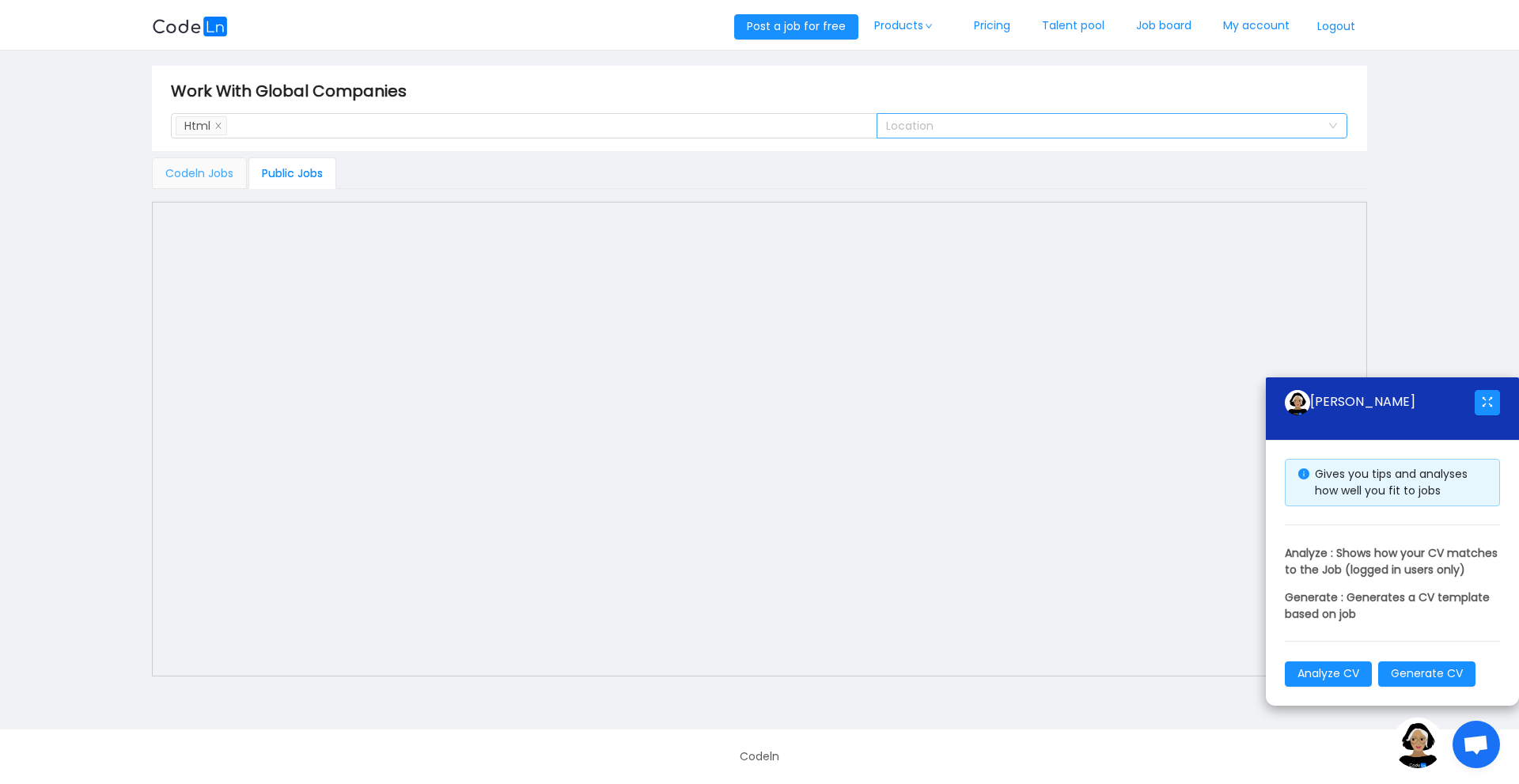
click at [169, 160] on div "Codeln Jobs" at bounding box center [199, 173] width 95 height 32
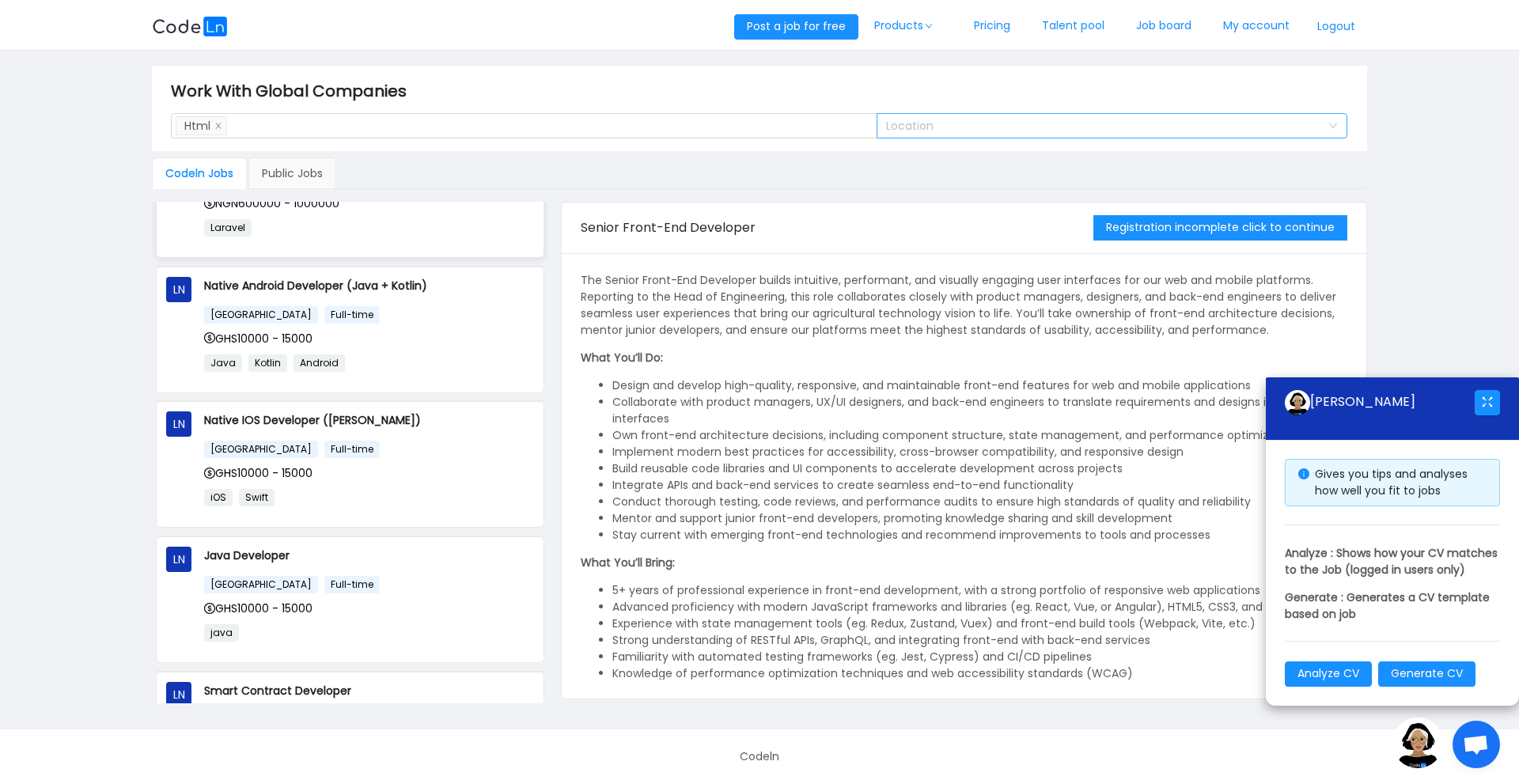
scroll to position [0, 0]
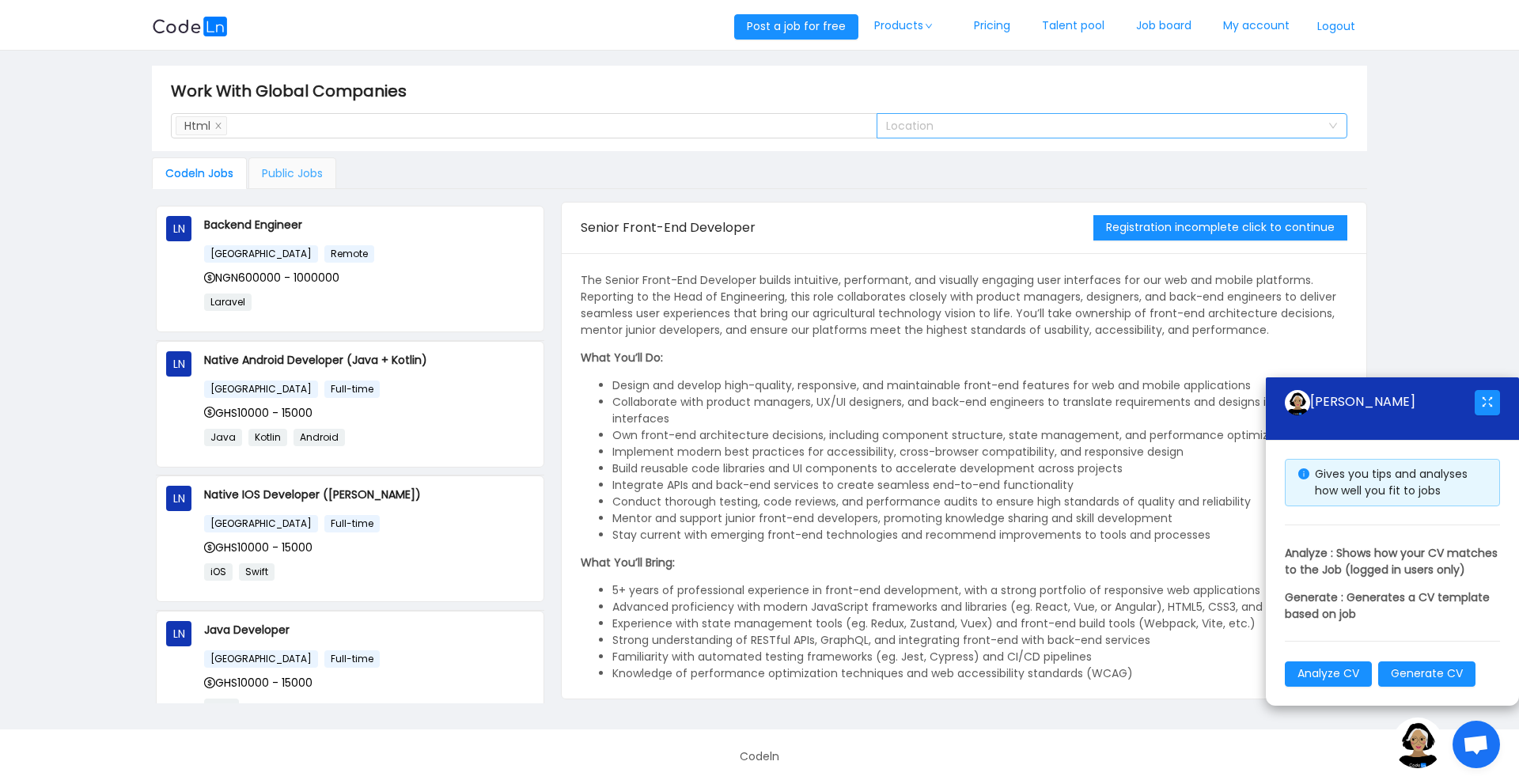
click at [295, 176] on div "Public Jobs" at bounding box center [292, 173] width 88 height 32
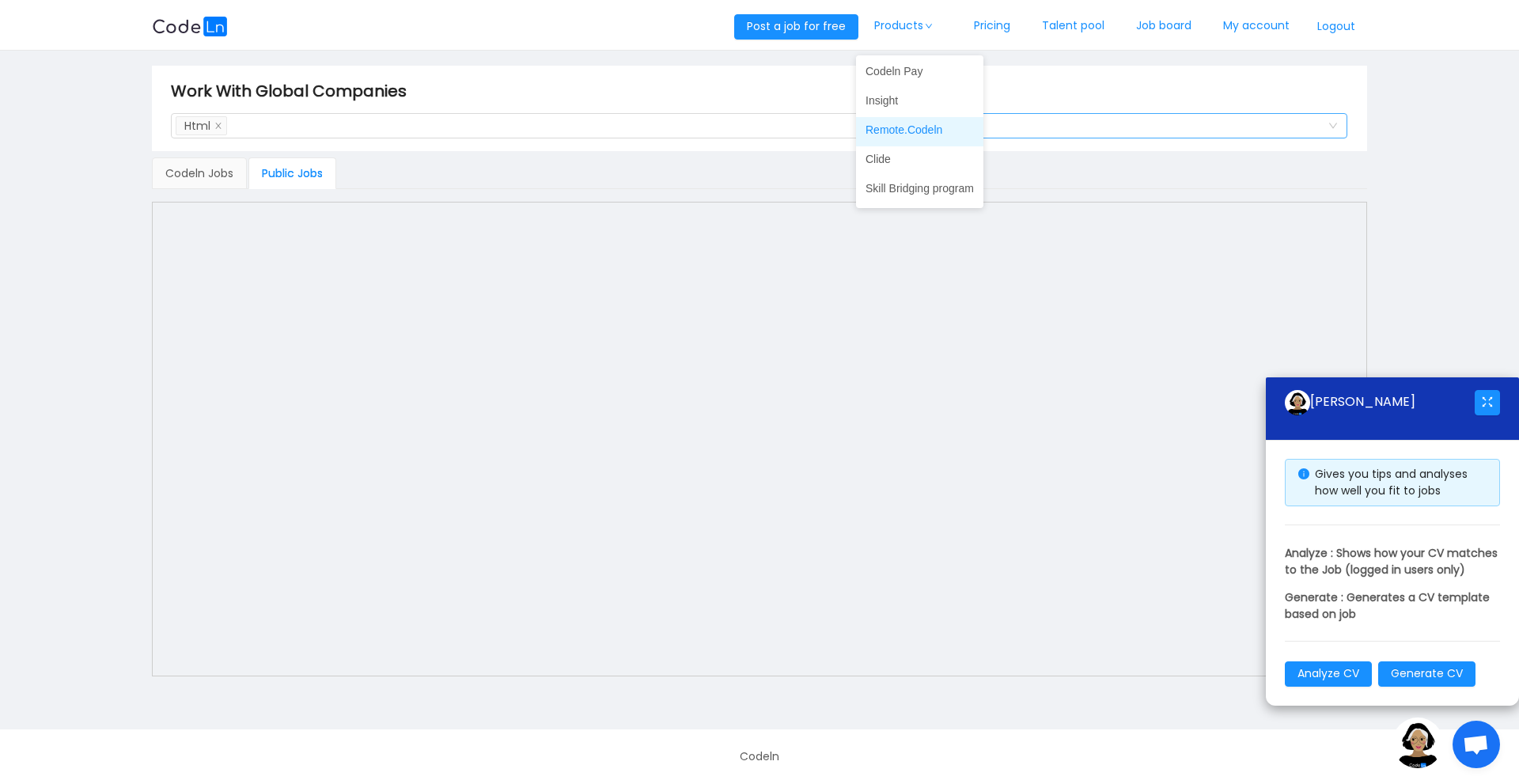
click at [894, 134] on link "Remote.Codeln" at bounding box center [919, 130] width 127 height 25
click at [247, 132] on div "Search Skills Html" at bounding box center [518, 126] width 685 height 24
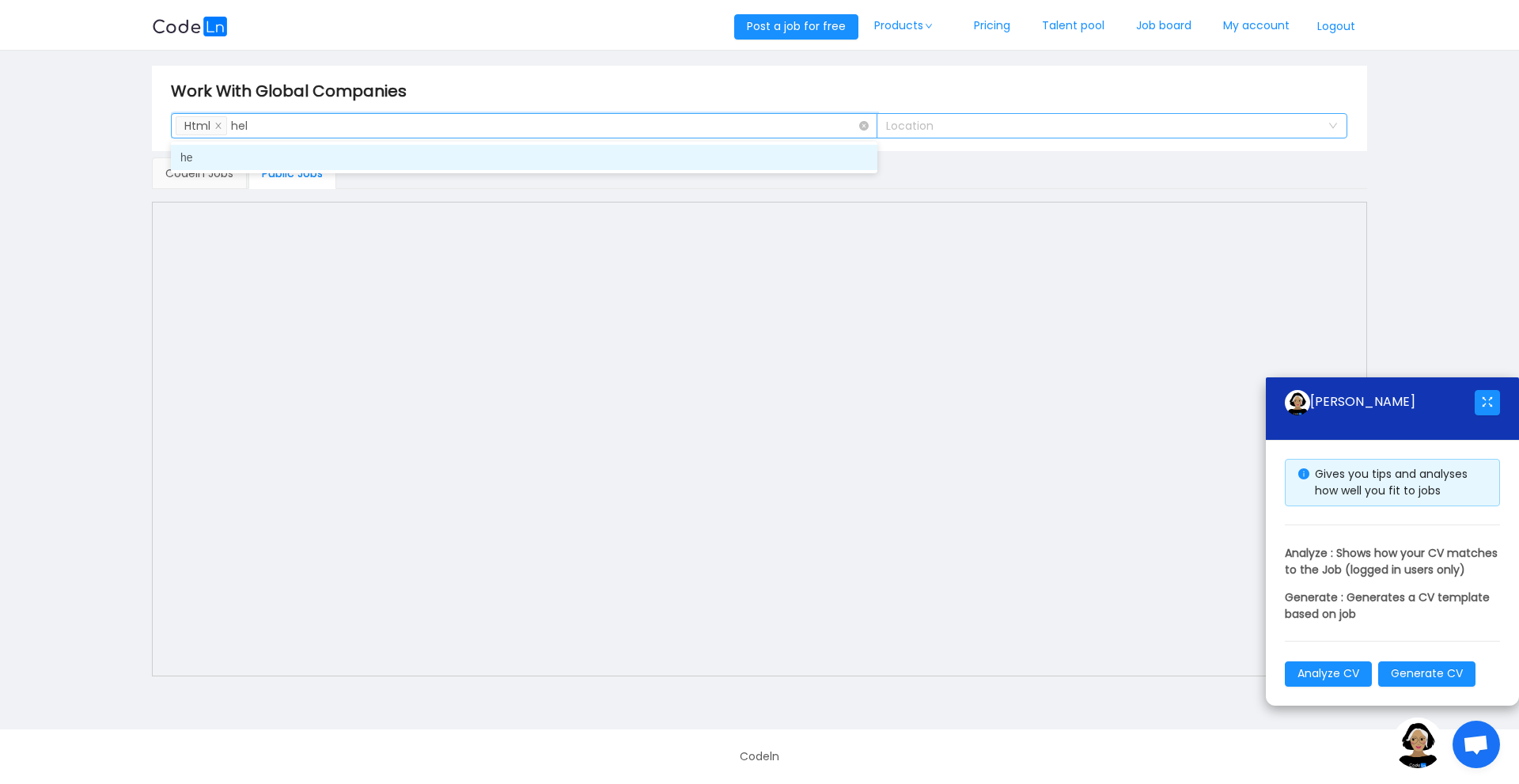
type input "help"
drag, startPoint x: 259, startPoint y: 123, endPoint x: 93, endPoint y: 131, distance: 166.2
click at [93, 131] on main "Work With Global Companies Search Skills Html help help Location Codeln Jobs Pu…" at bounding box center [760, 390] width 1519 height 679
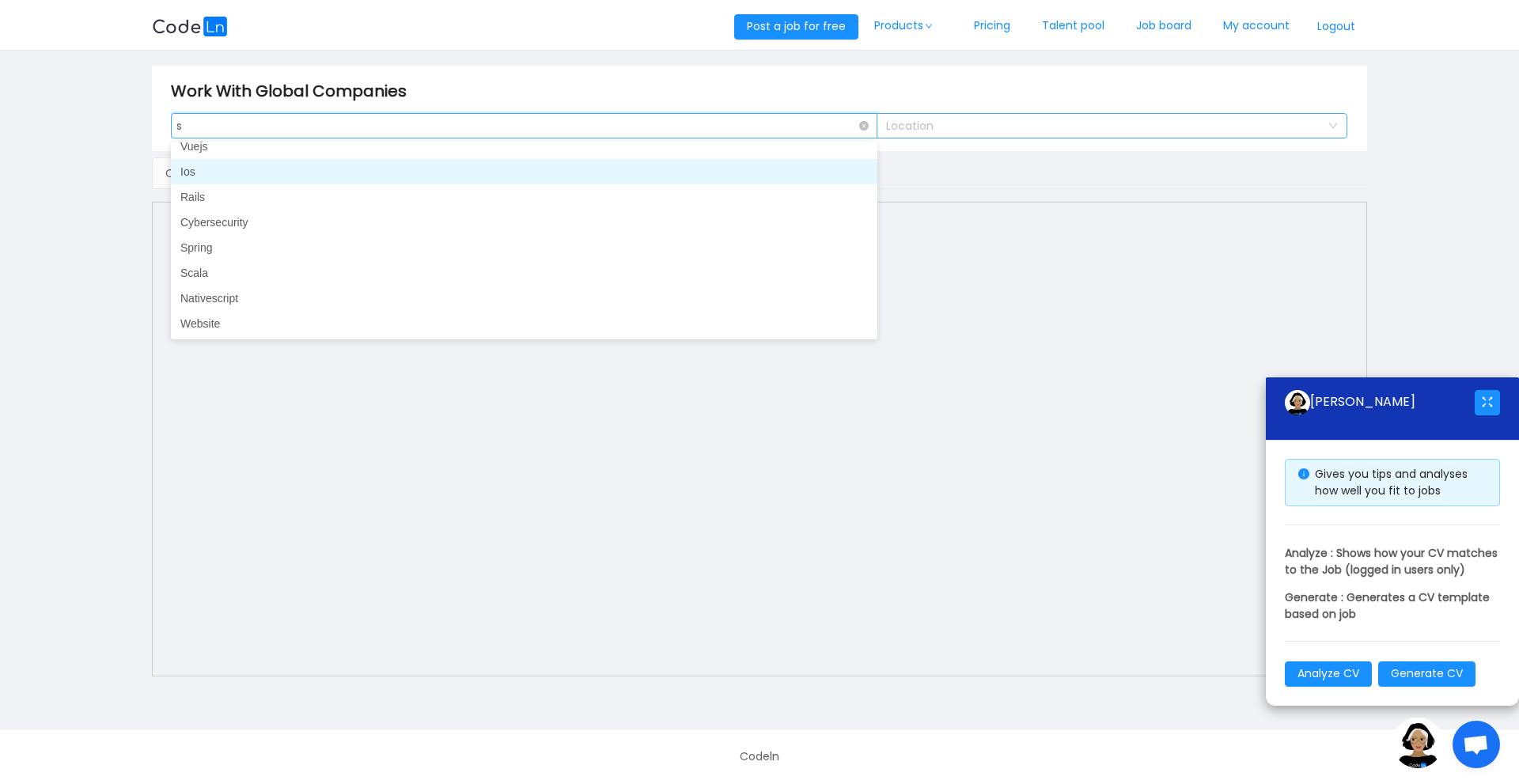
scroll to position [206, 0]
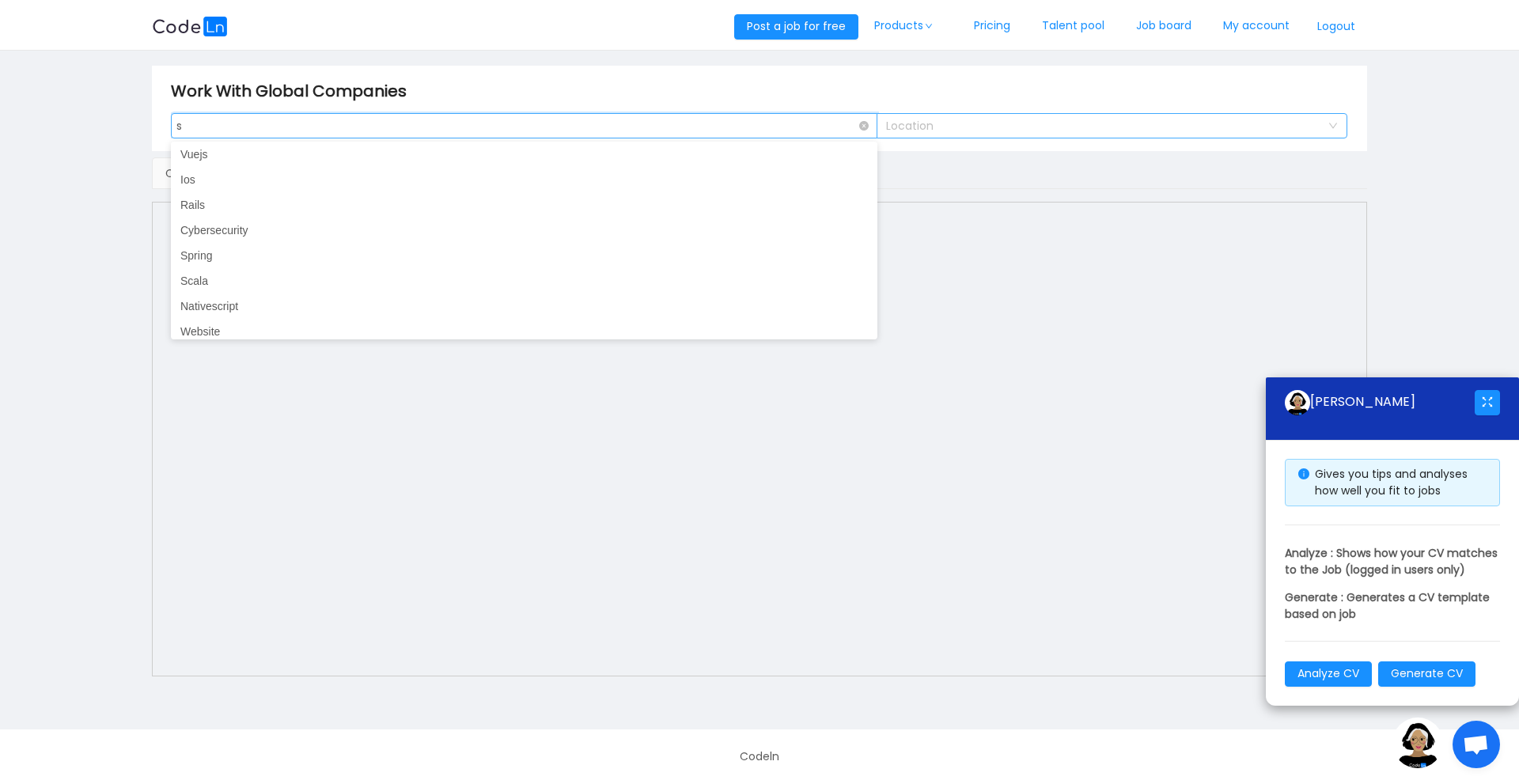
type input "s"
click at [227, 134] on div "Search Skills s s" at bounding box center [518, 126] width 685 height 24
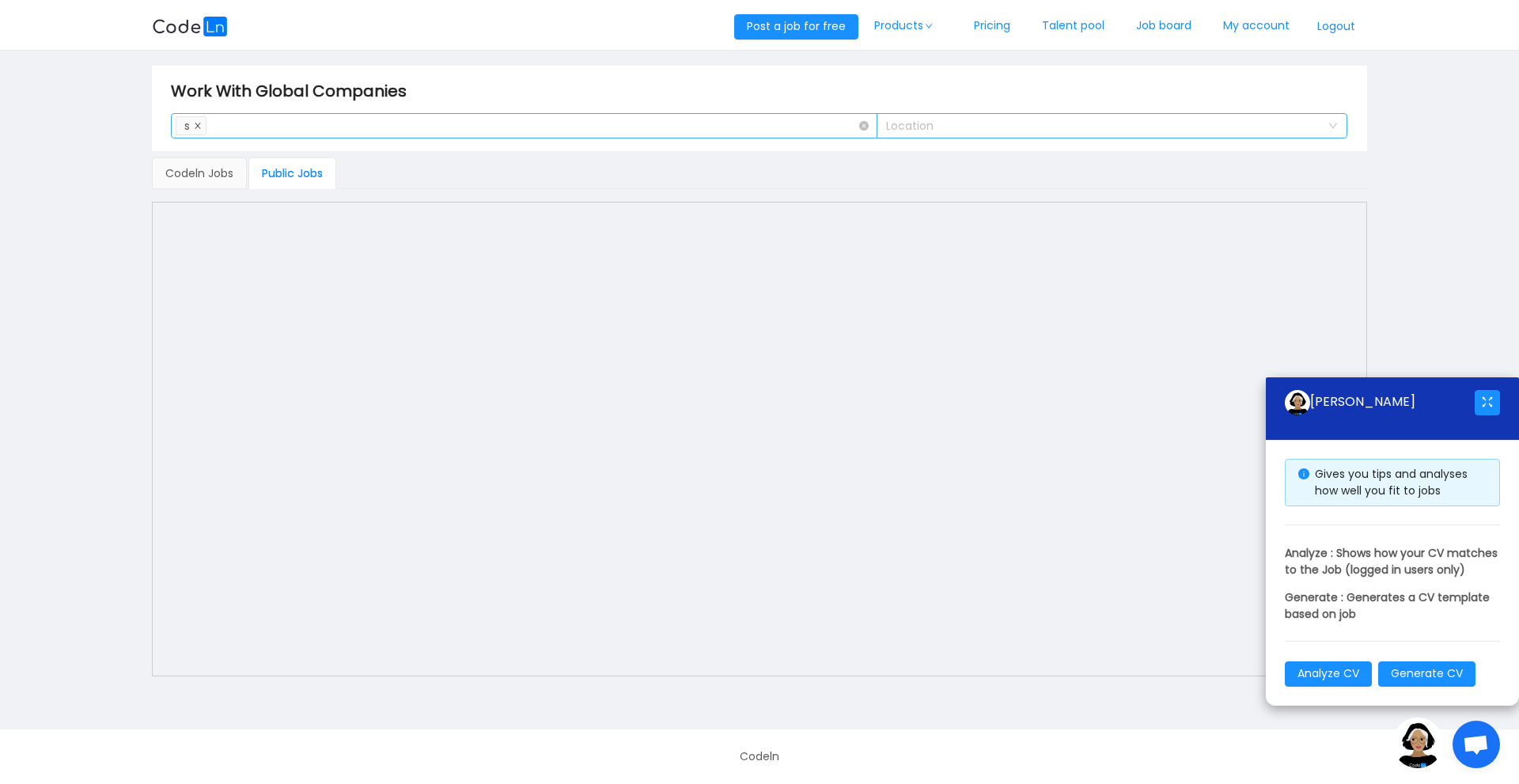
click at [196, 126] on icon "icon: close" at bounding box center [198, 126] width 8 height 8
click at [196, 126] on div "Search Skills" at bounding box center [517, 126] width 673 height 16
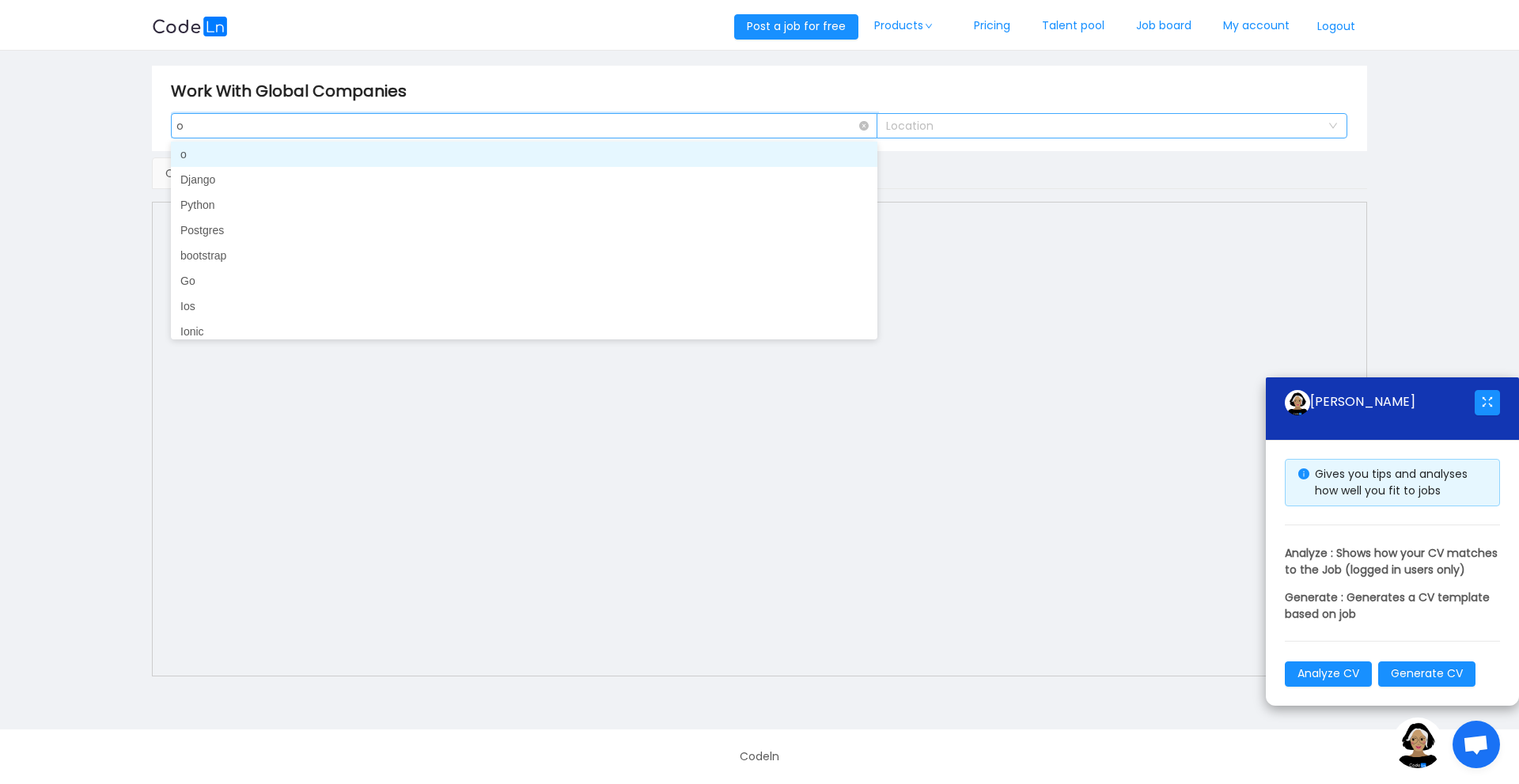
type input "os"
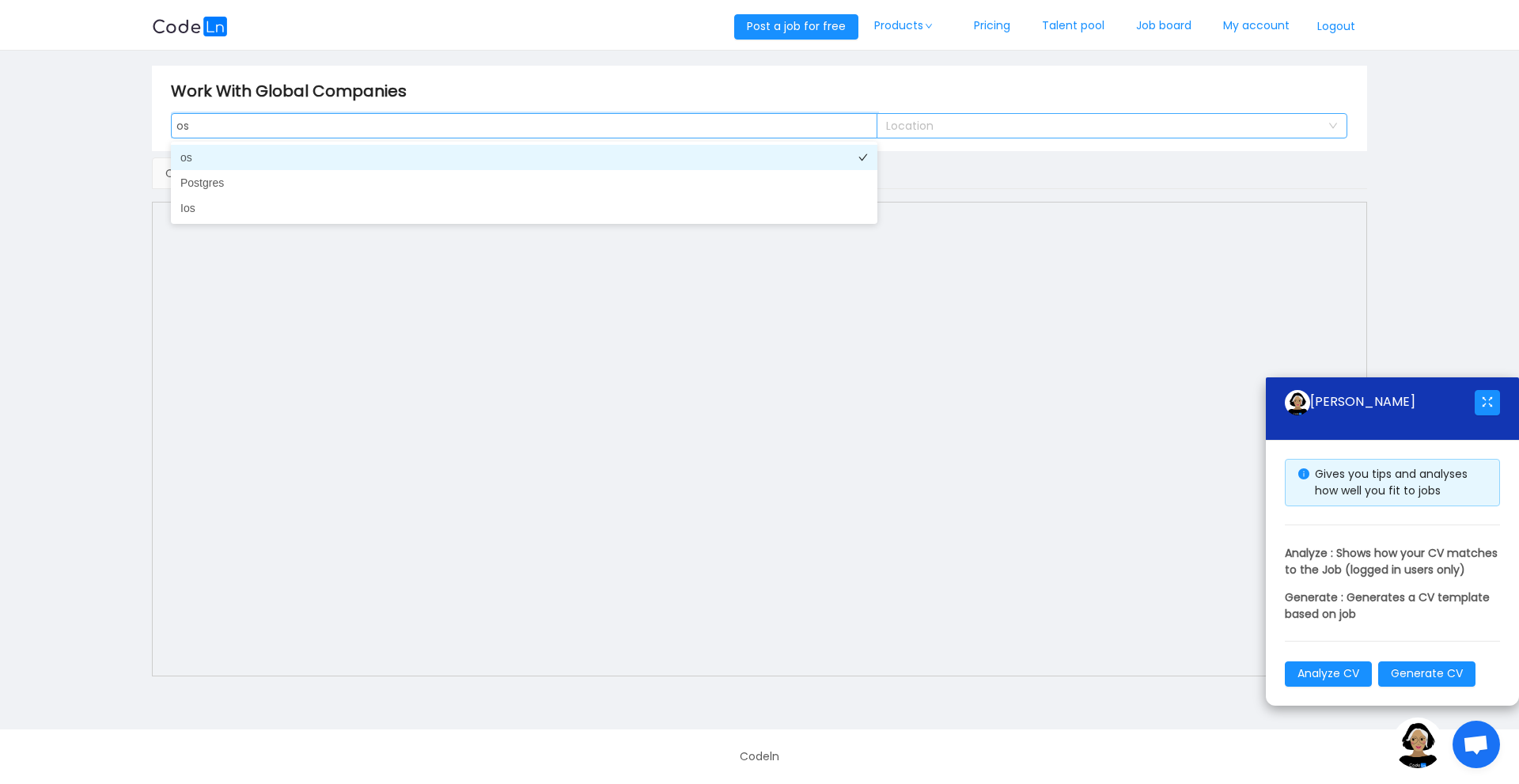
click at [240, 160] on li "os" at bounding box center [524, 157] width 706 height 25
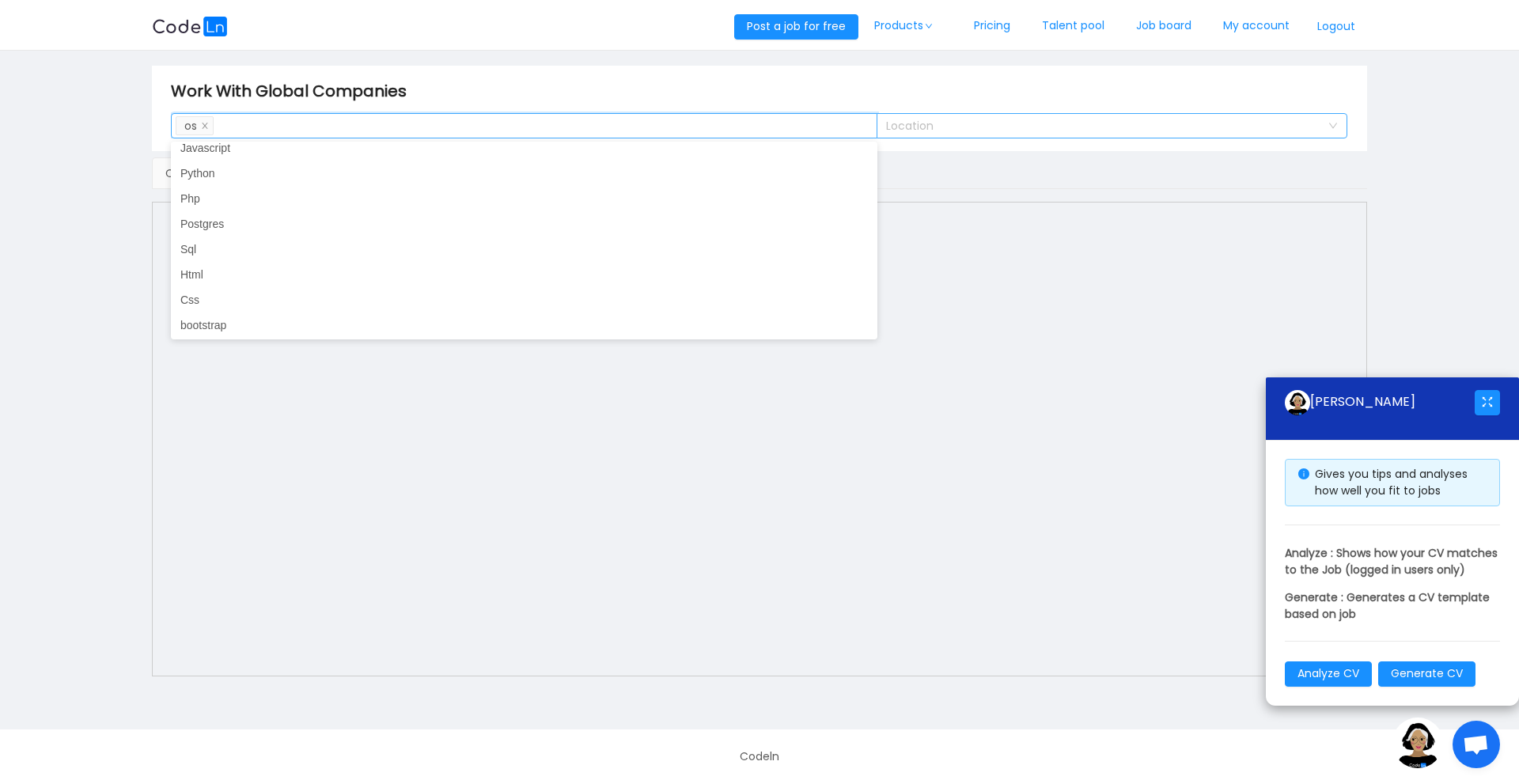
scroll to position [0, 0]
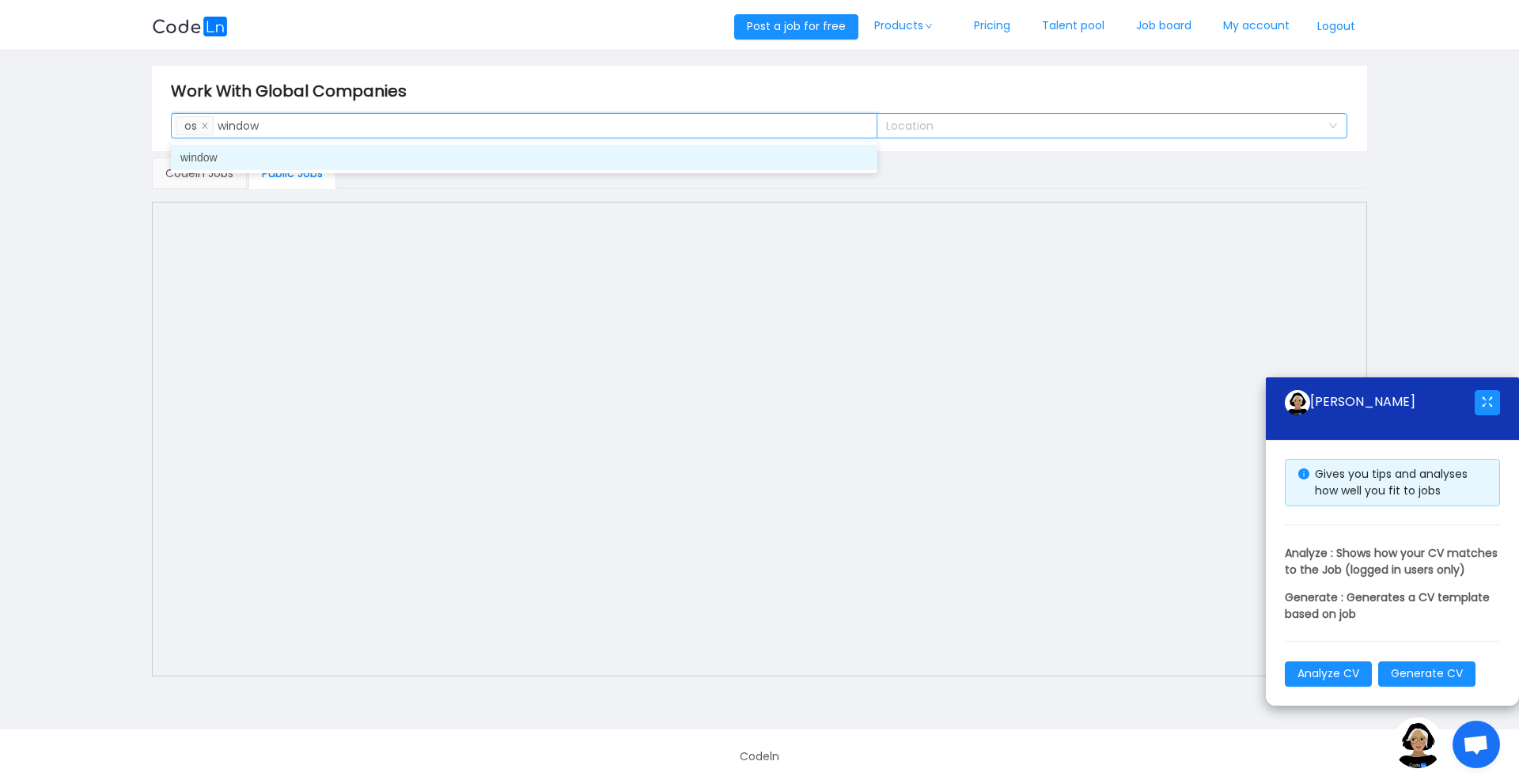
type input "windows"
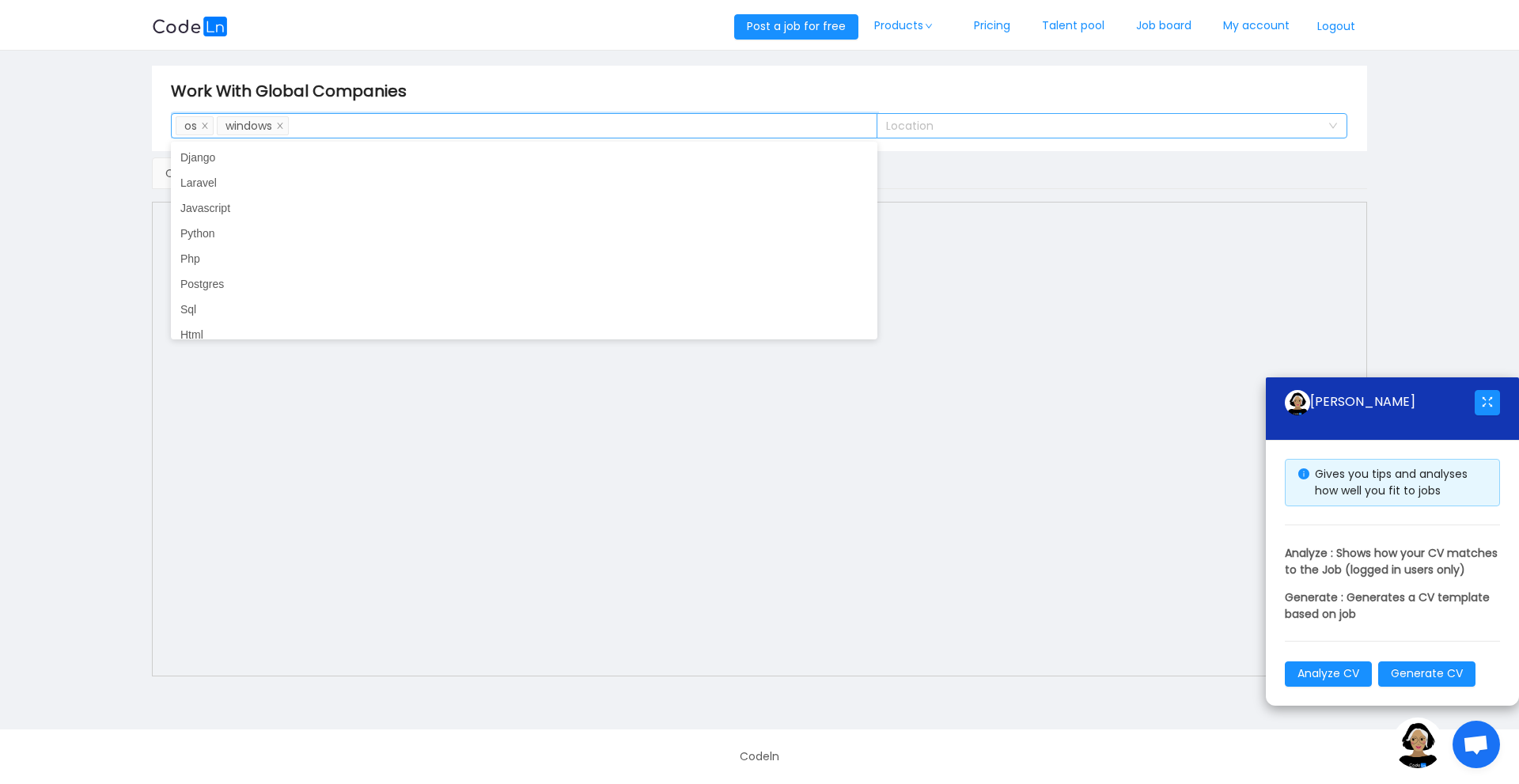
click at [472, 94] on div "Work With Global Companies" at bounding box center [760, 91] width 1177 height 25
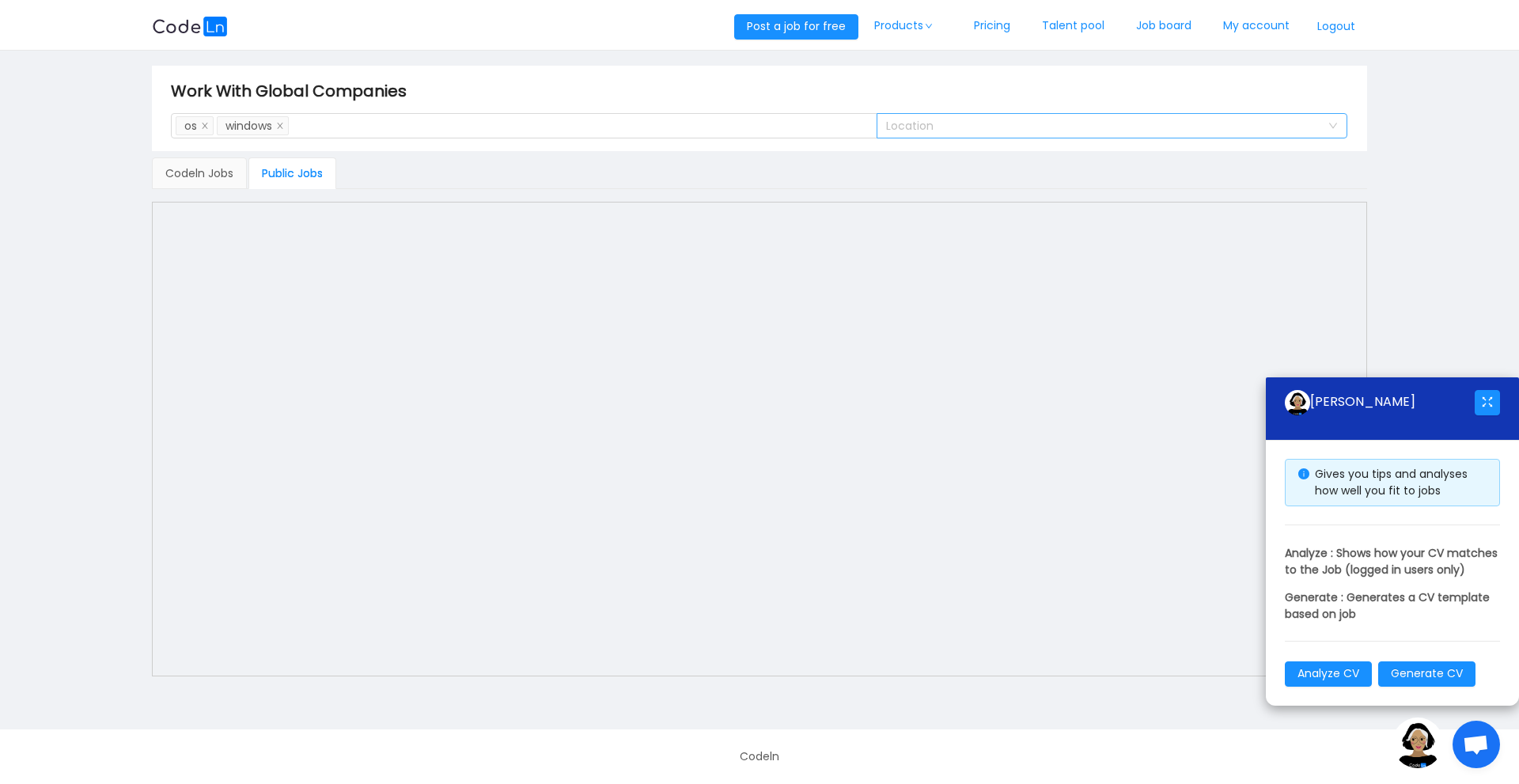
click at [291, 165] on div "Public Jobs" at bounding box center [292, 173] width 88 height 32
click at [217, 181] on div "Codeln Jobs" at bounding box center [199, 173] width 95 height 32
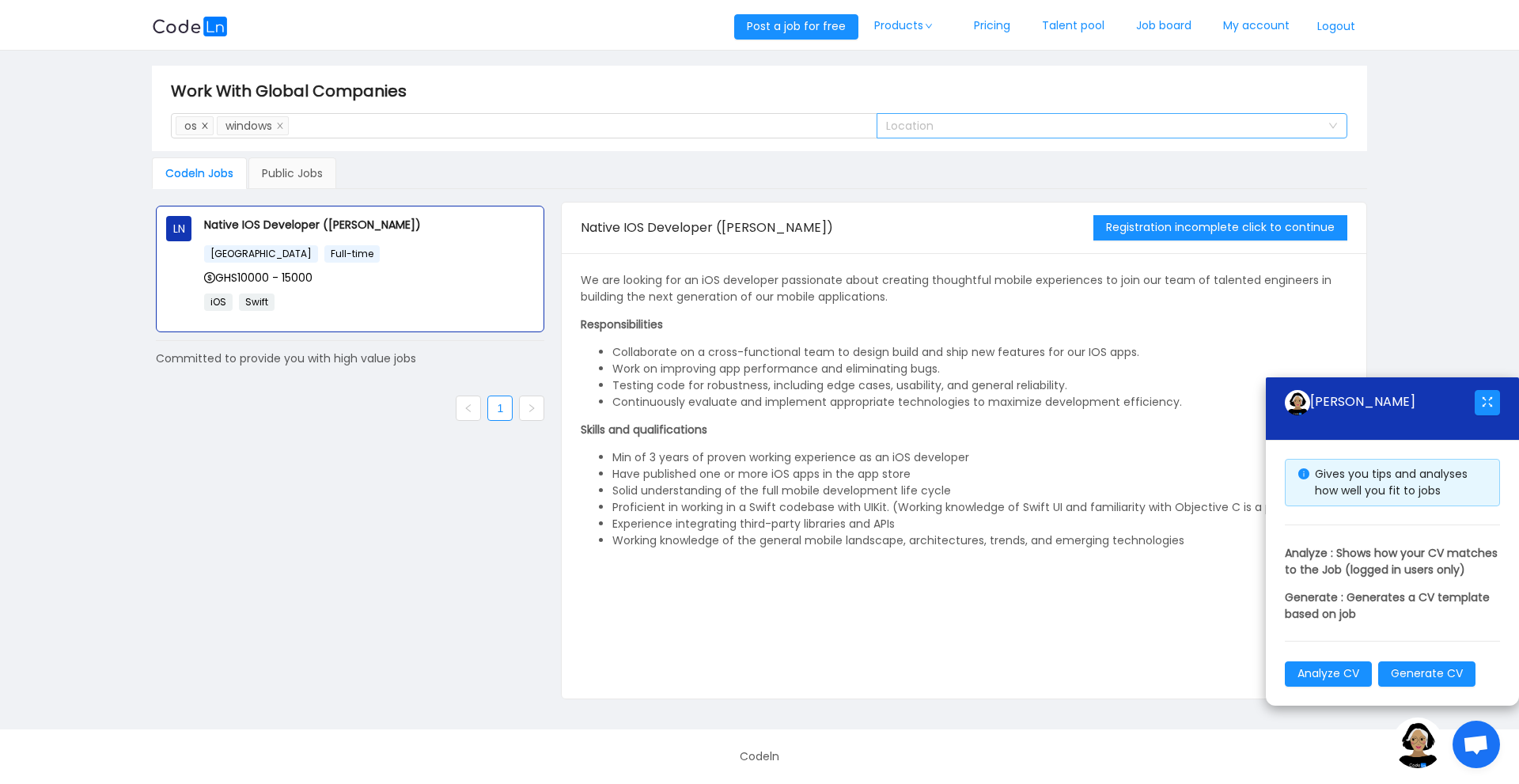
click at [204, 127] on icon "icon: close" at bounding box center [205, 126] width 8 height 8
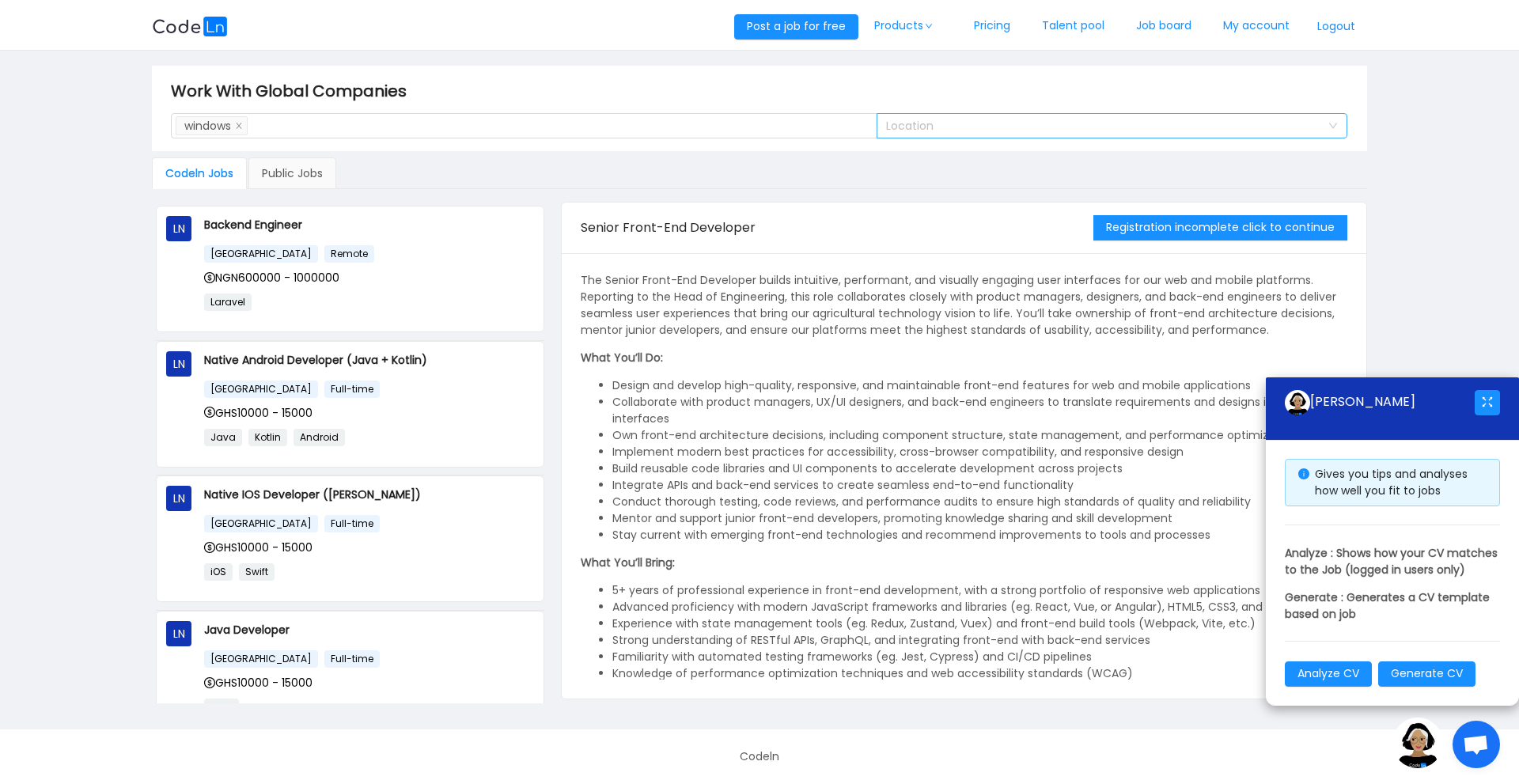
click at [245, 131] on li "windows" at bounding box center [211, 126] width 72 height 19
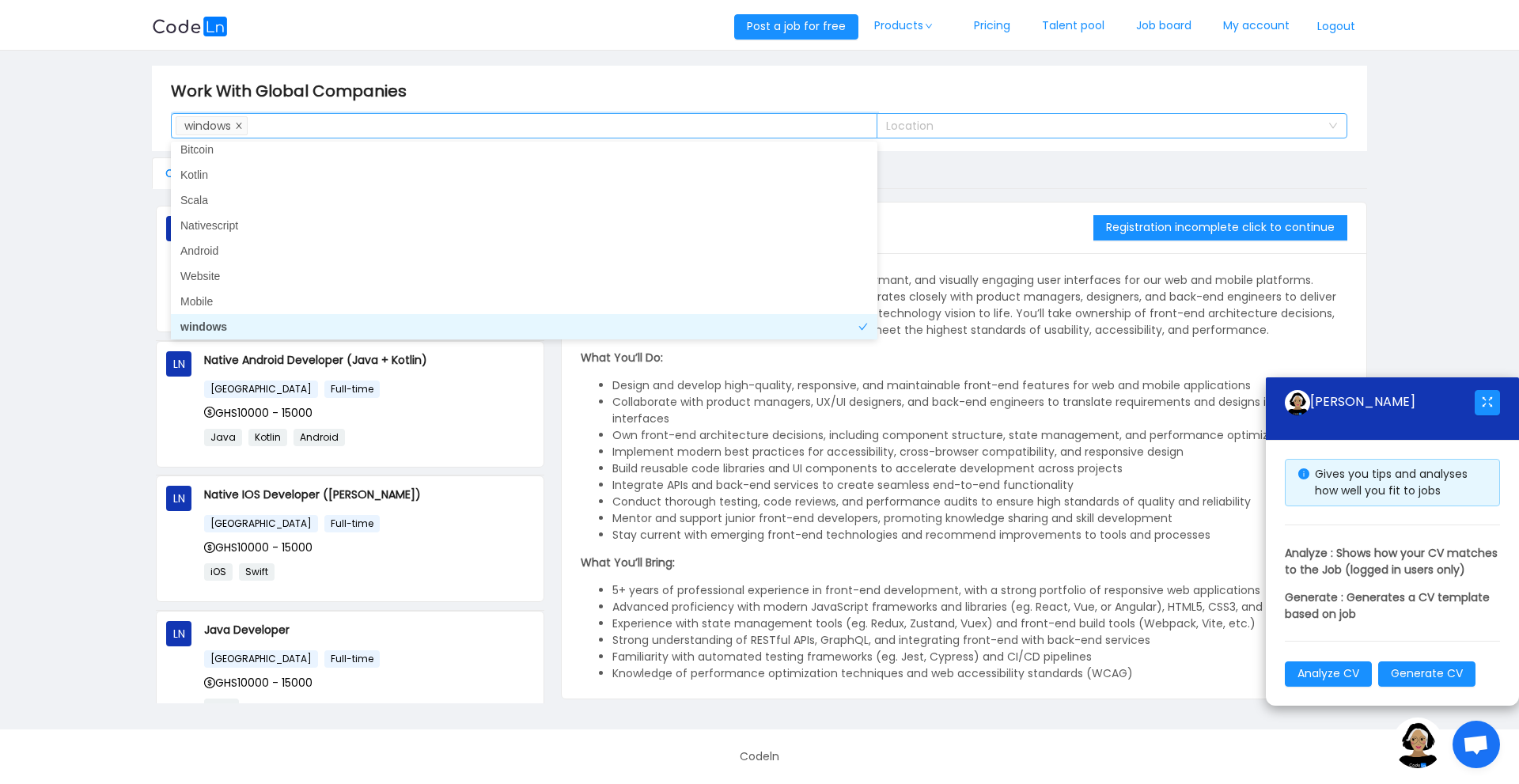
click at [242, 120] on span at bounding box center [239, 126] width 8 height 14
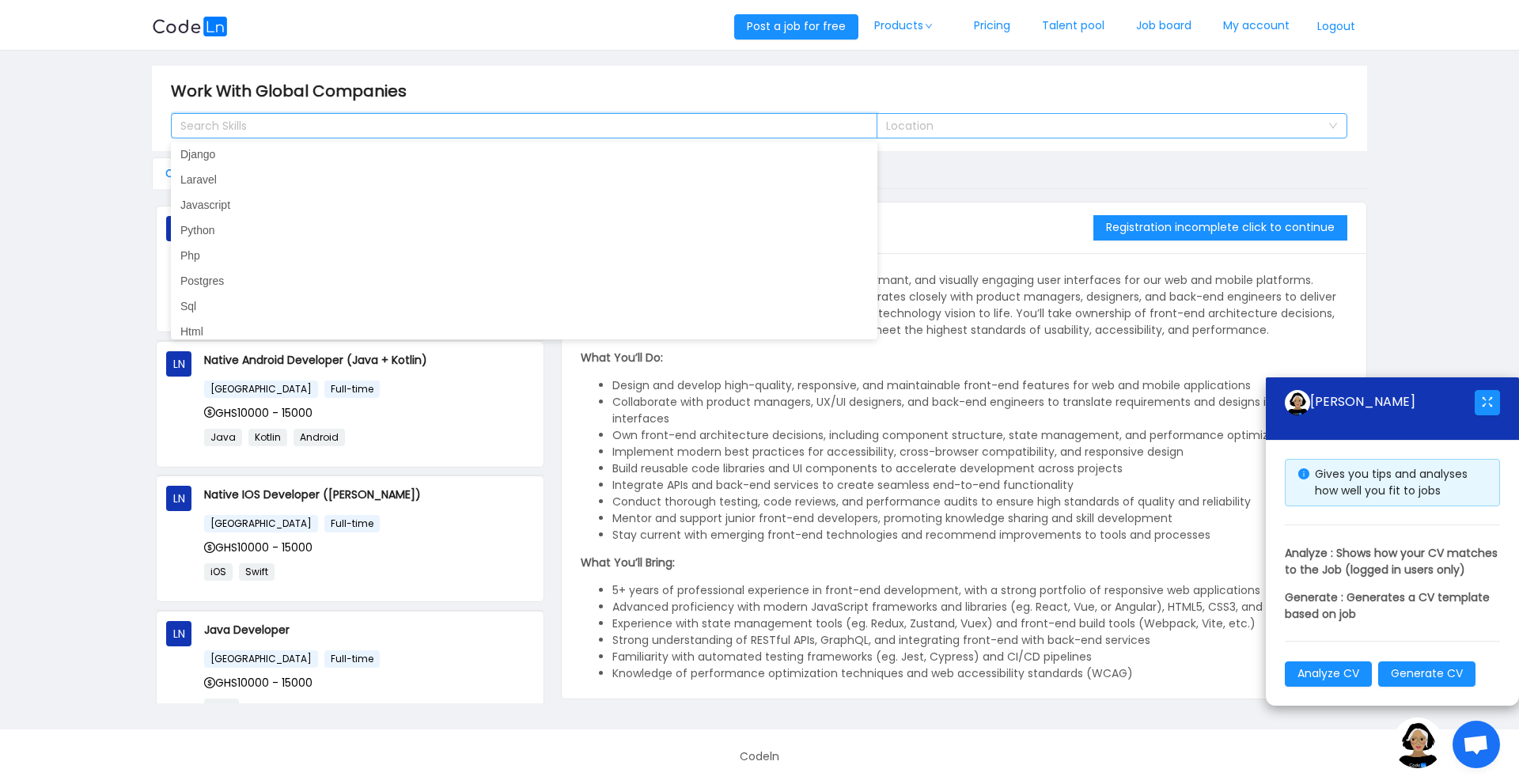
click at [127, 214] on main "Work With Global Companies Search Skills Location Codeln Jobs Public Jobs LN Ba…" at bounding box center [760, 390] width 1519 height 679
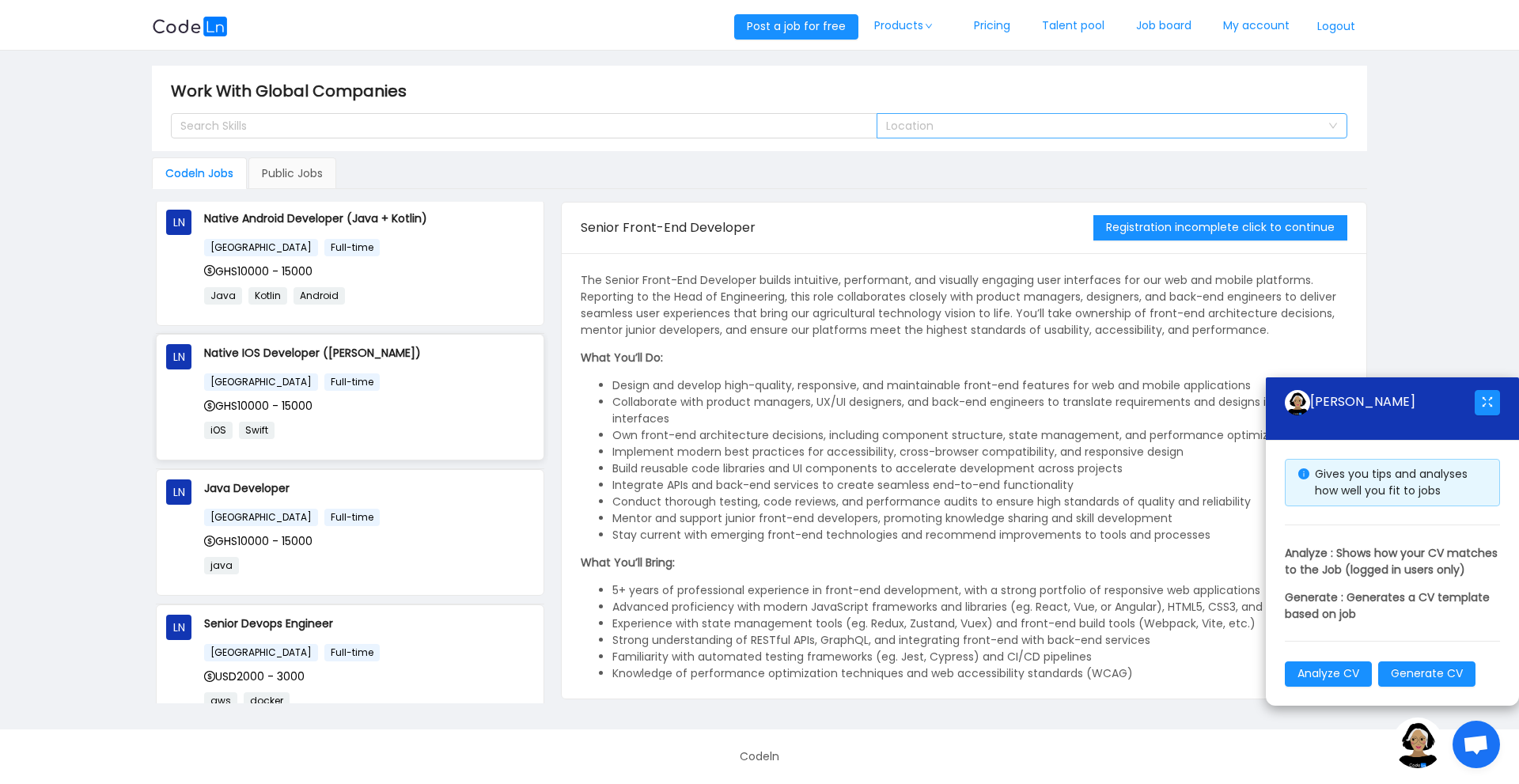
scroll to position [261, 0]
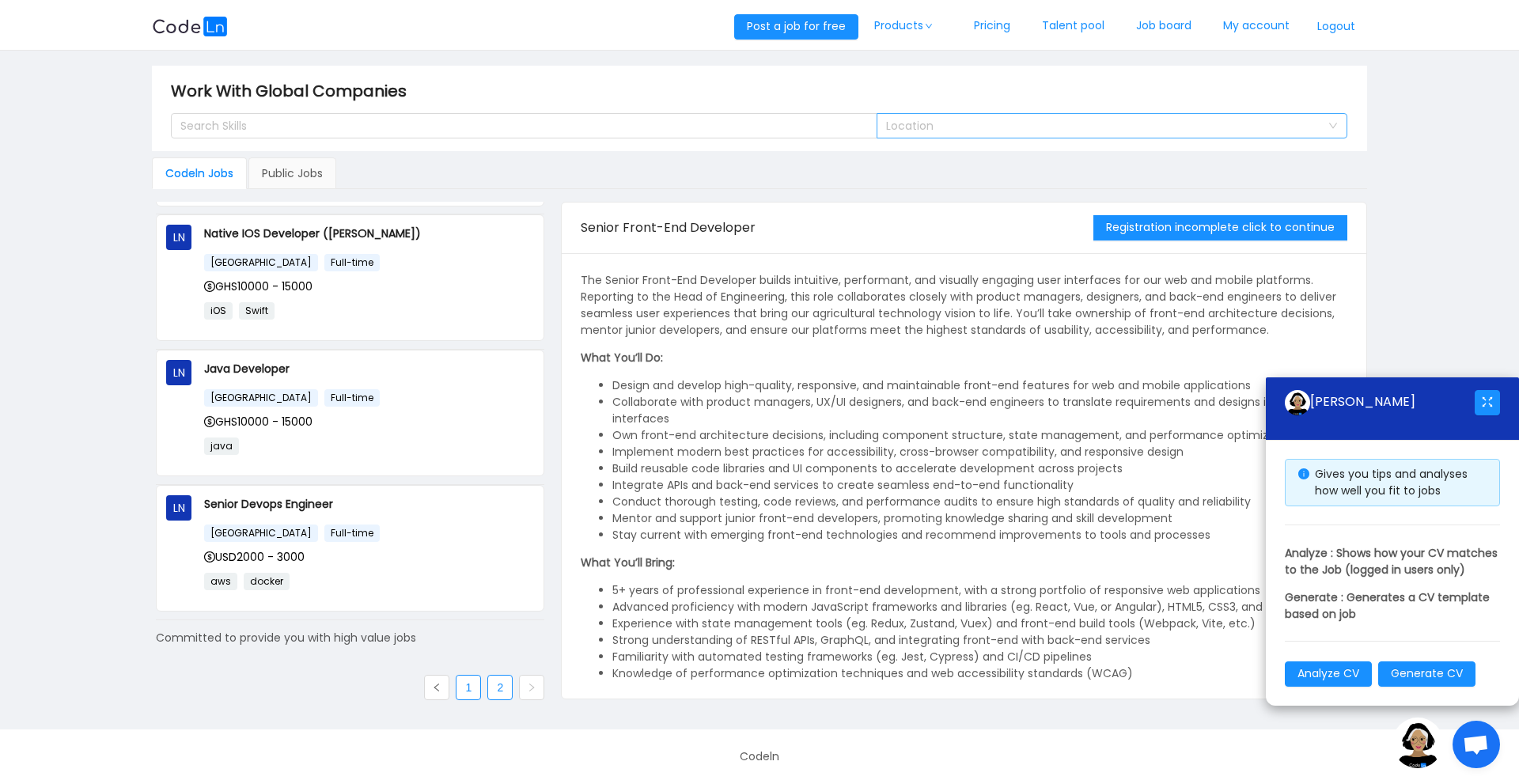
click at [464, 687] on link "1" at bounding box center [468, 687] width 24 height 24
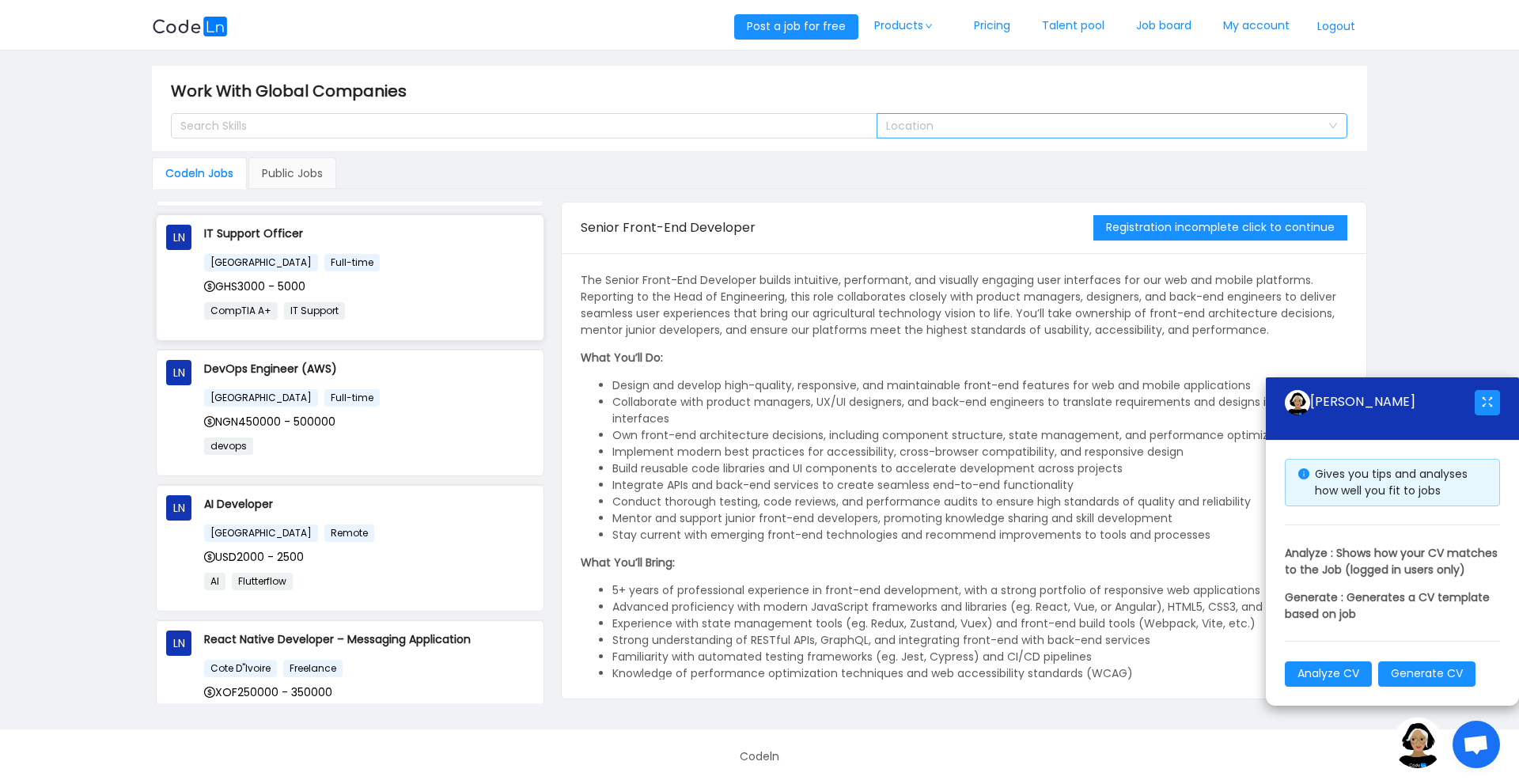
click at [255, 275] on div "[GEOGRAPHIC_DATA] Full-time GHS3000 - 5000 CompTIA A+ IT Support" at bounding box center [369, 292] width 330 height 78
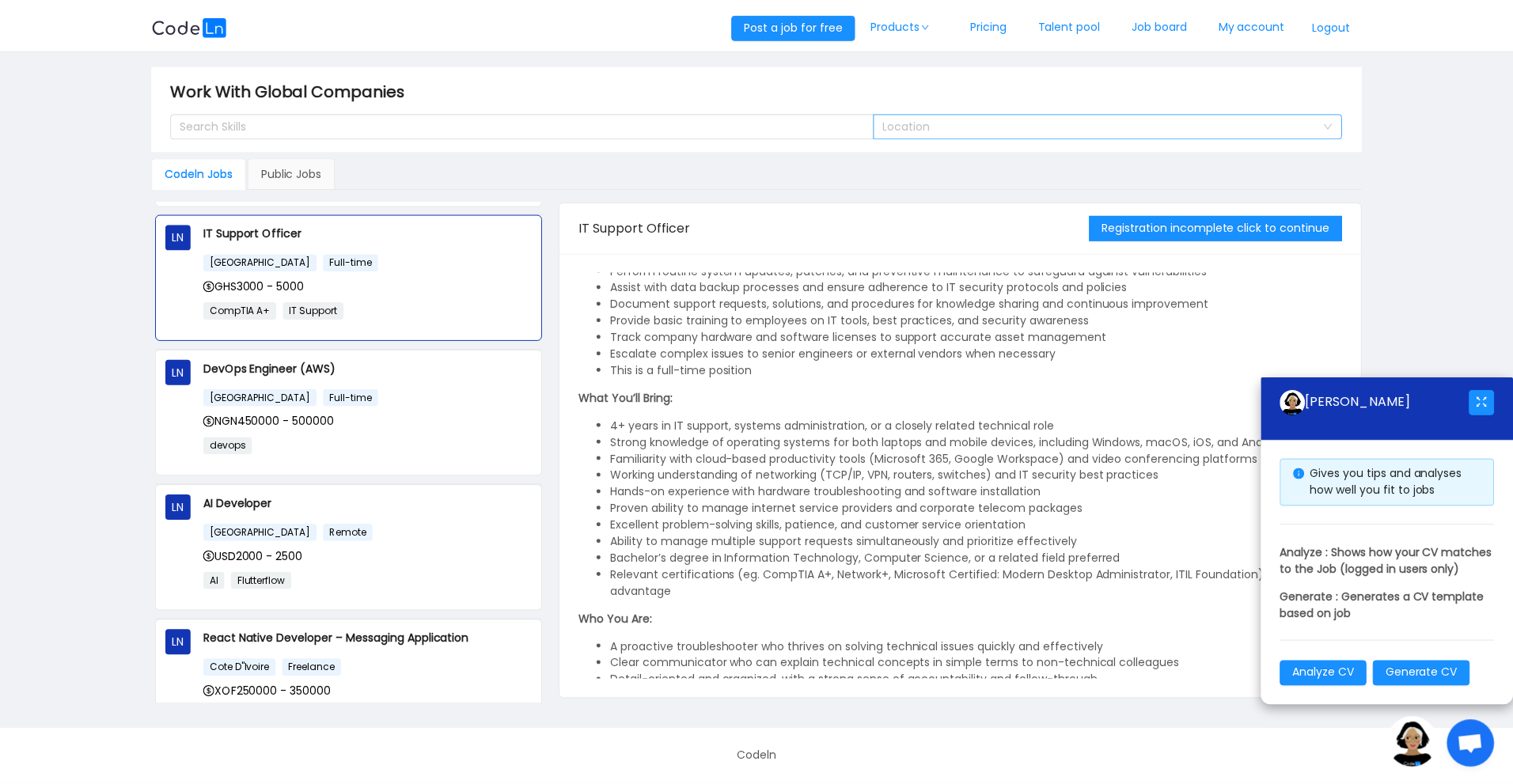
scroll to position [451, 0]
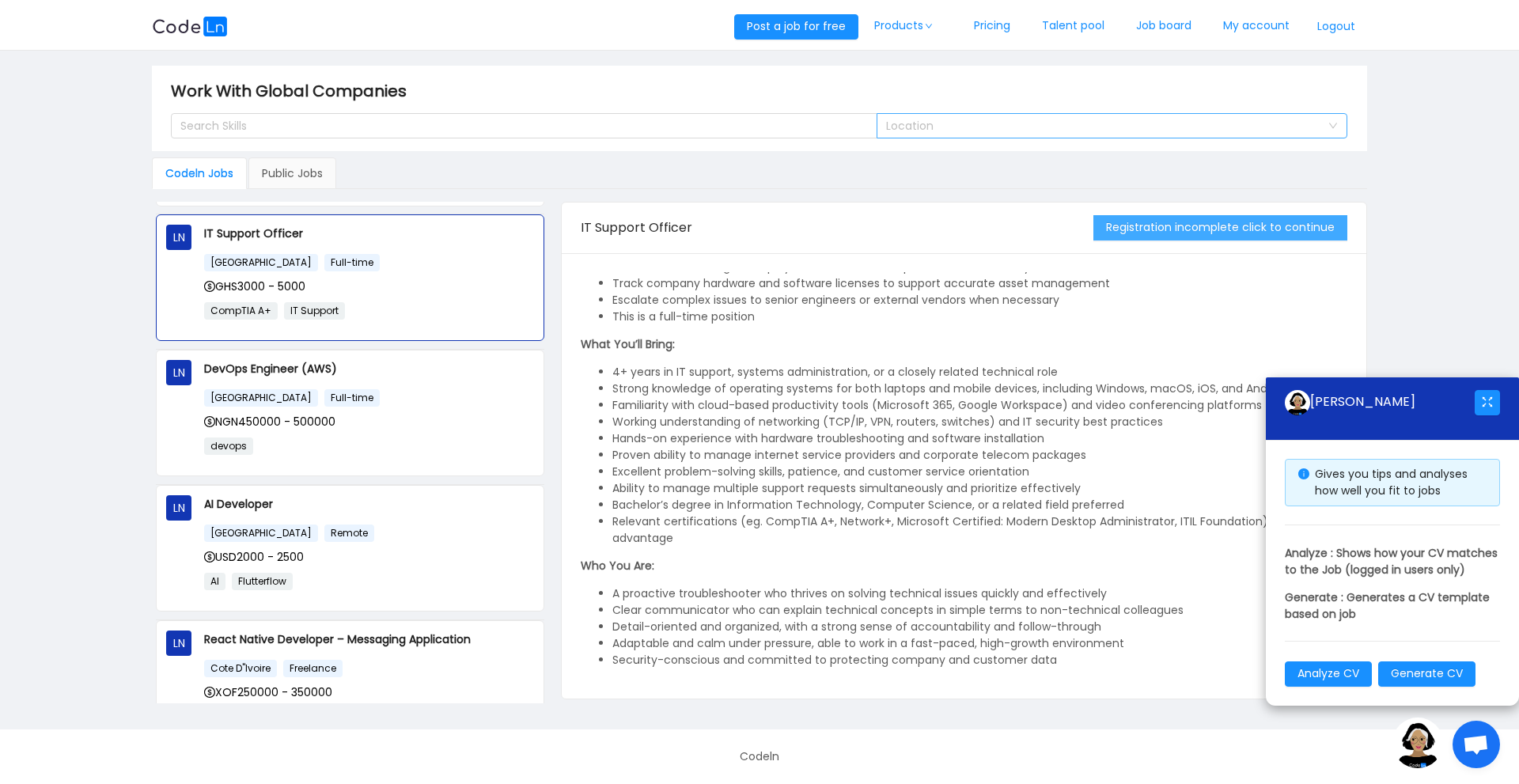
click at [1191, 227] on button "Registration incomplete click to continue" at bounding box center [1220, 228] width 254 height 25
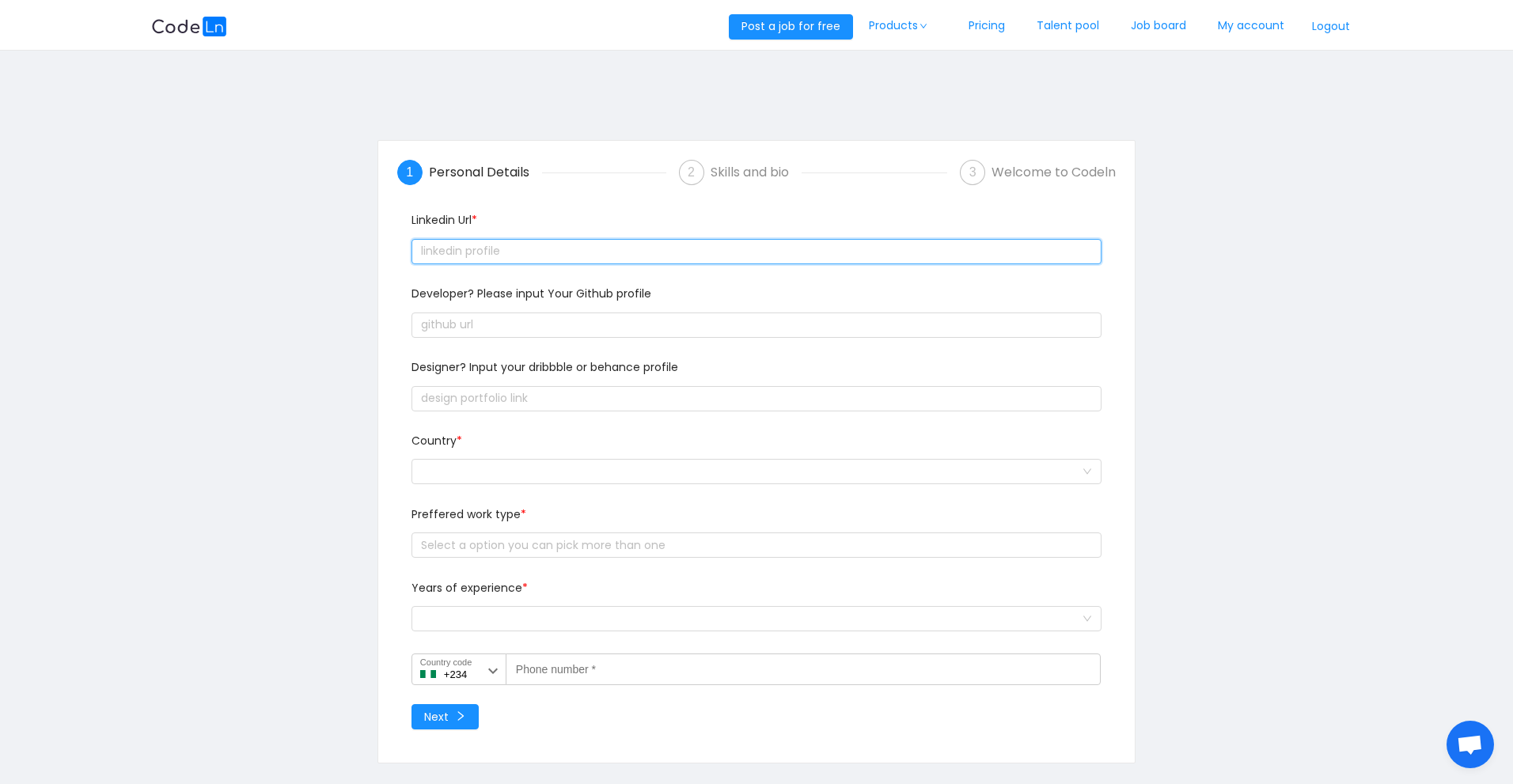
click at [509, 252] on input "text" at bounding box center [756, 252] width 690 height 25
click at [616, 248] on input "text" at bounding box center [756, 252] width 690 height 25
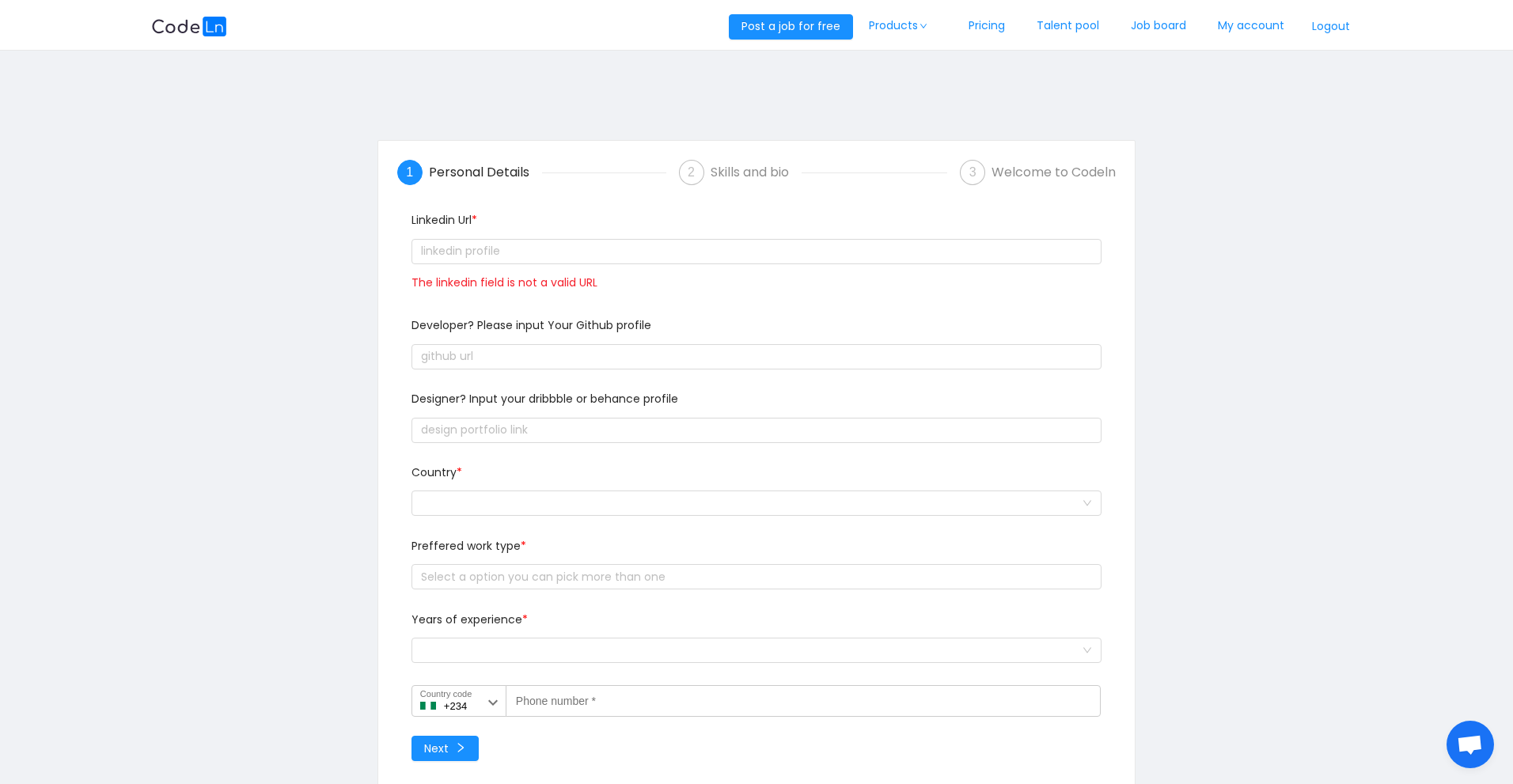
click at [190, 34] on img at bounding box center [189, 26] width 76 height 20
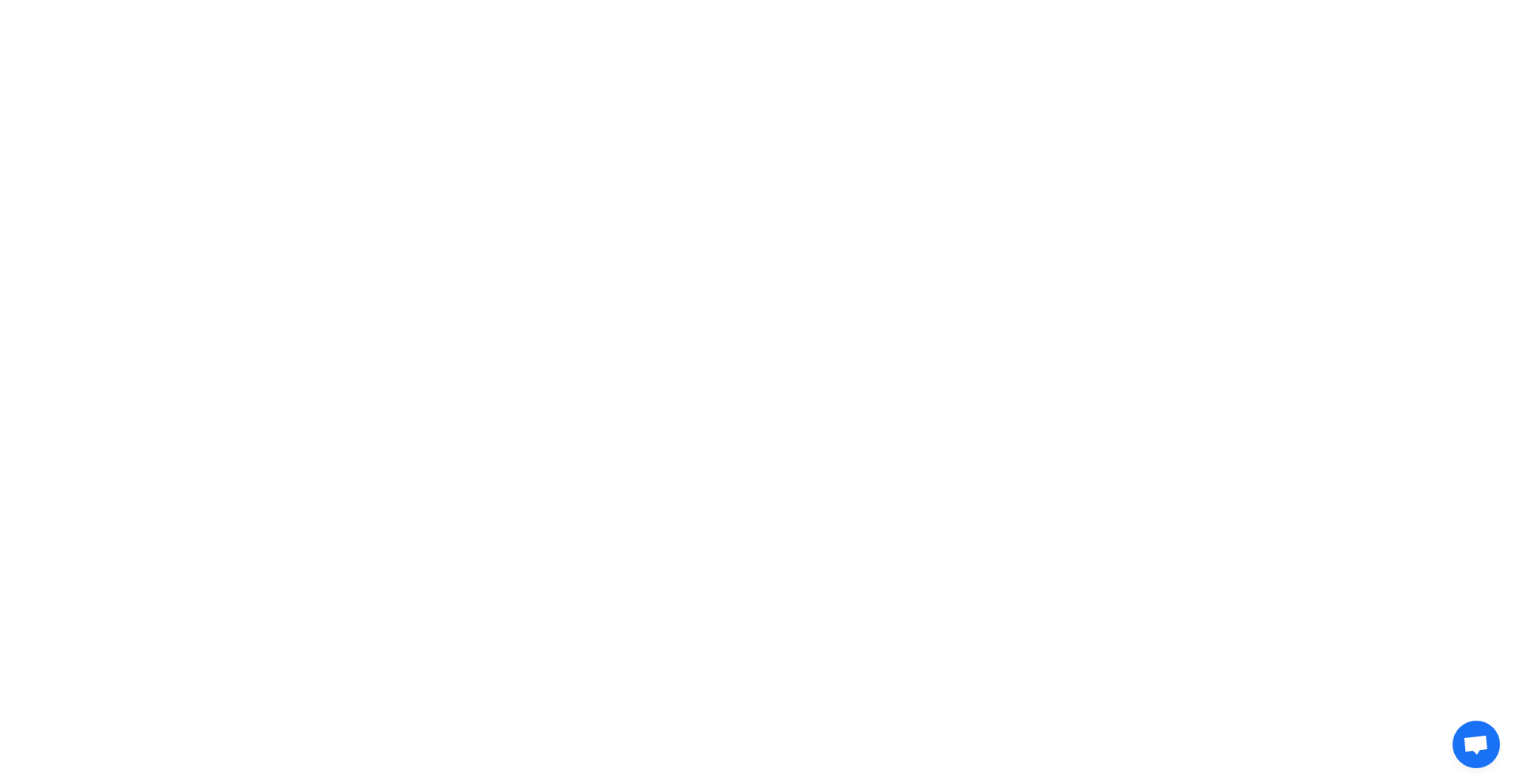
click at [191, 33] on body at bounding box center [760, 392] width 1519 height 784
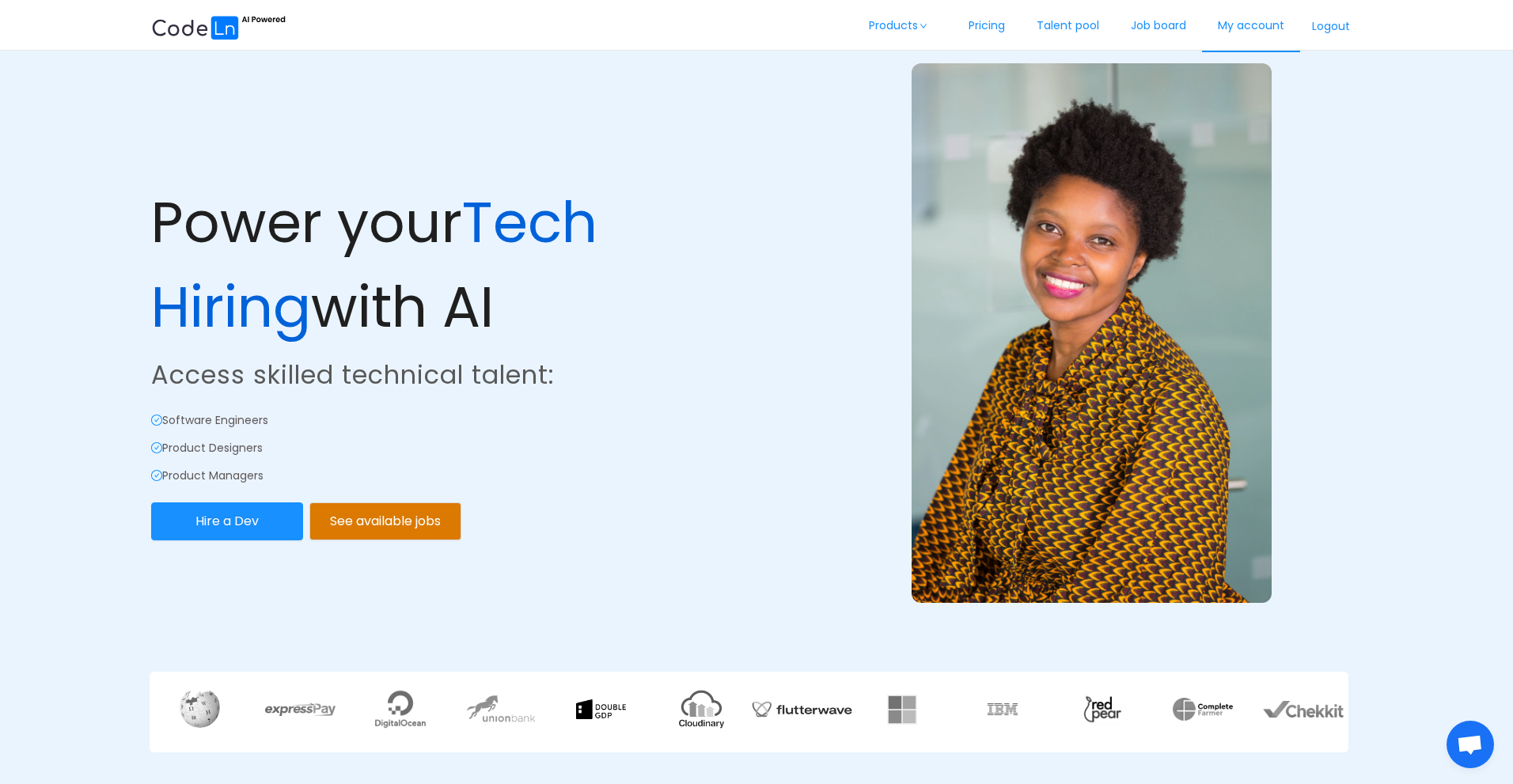
click at [1237, 31] on link "My account" at bounding box center [1251, 26] width 98 height 52
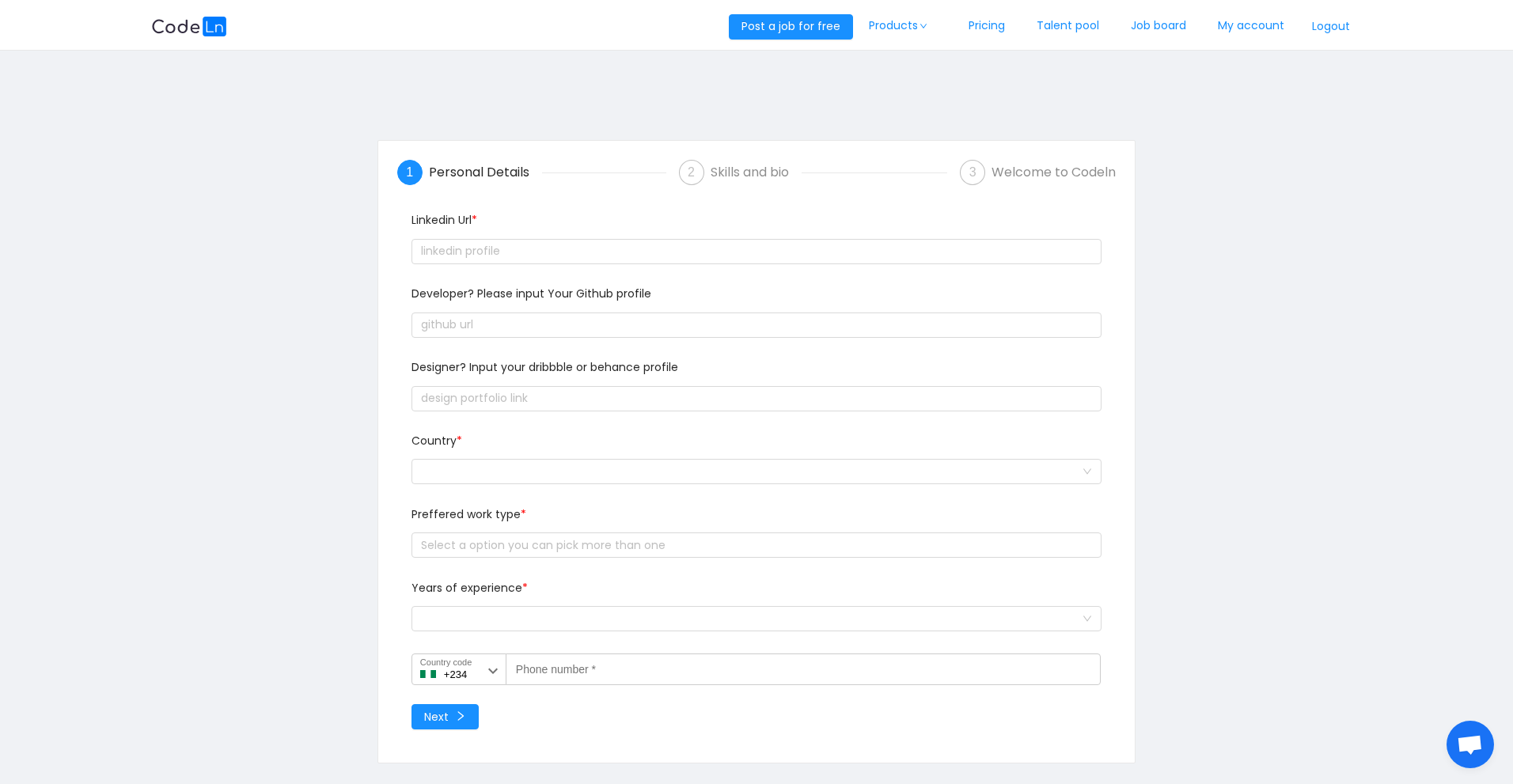
click at [1319, 22] on button "Logout" at bounding box center [1331, 27] width 62 height 25
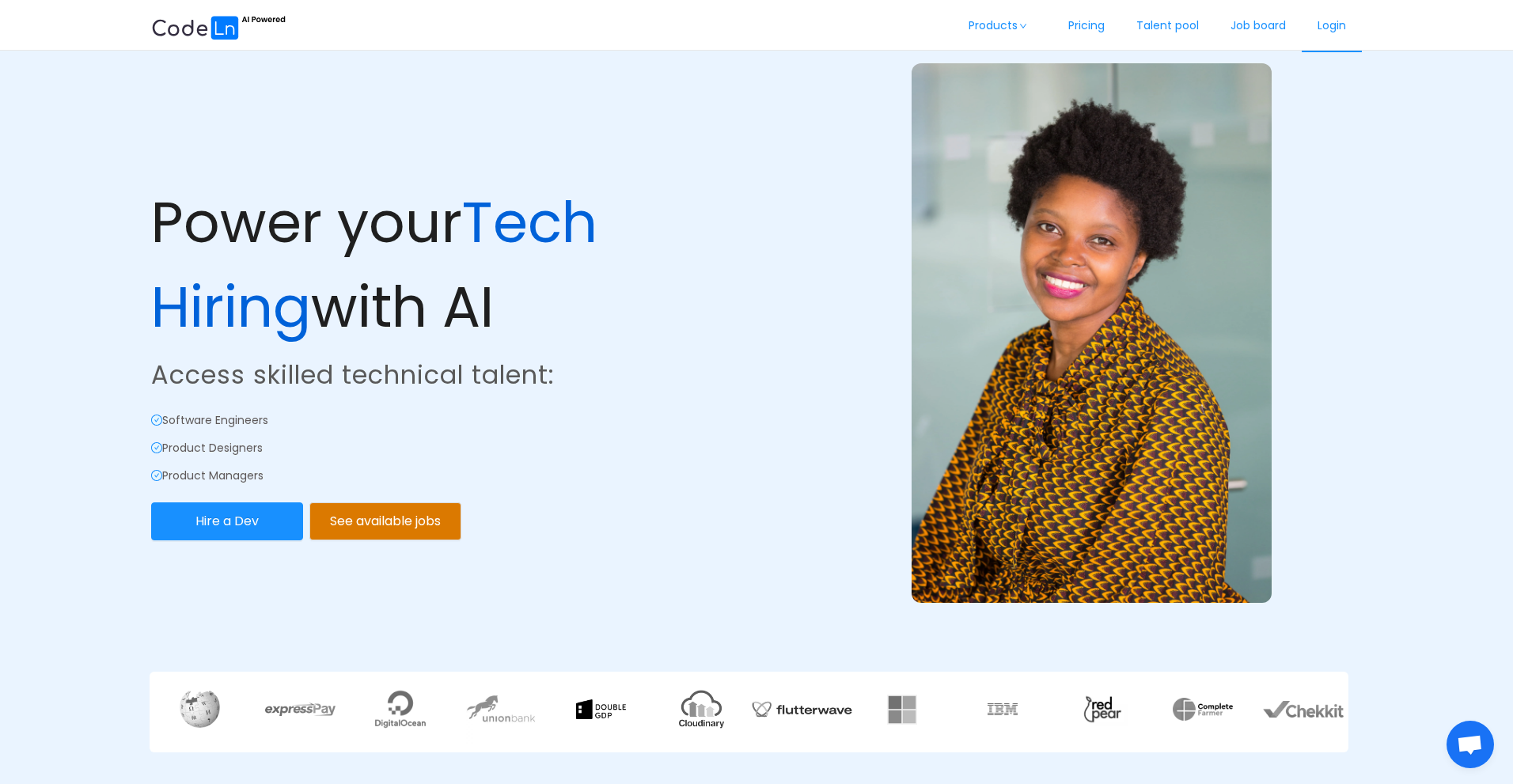
click at [1325, 21] on link "Login" at bounding box center [1332, 26] width 60 height 52
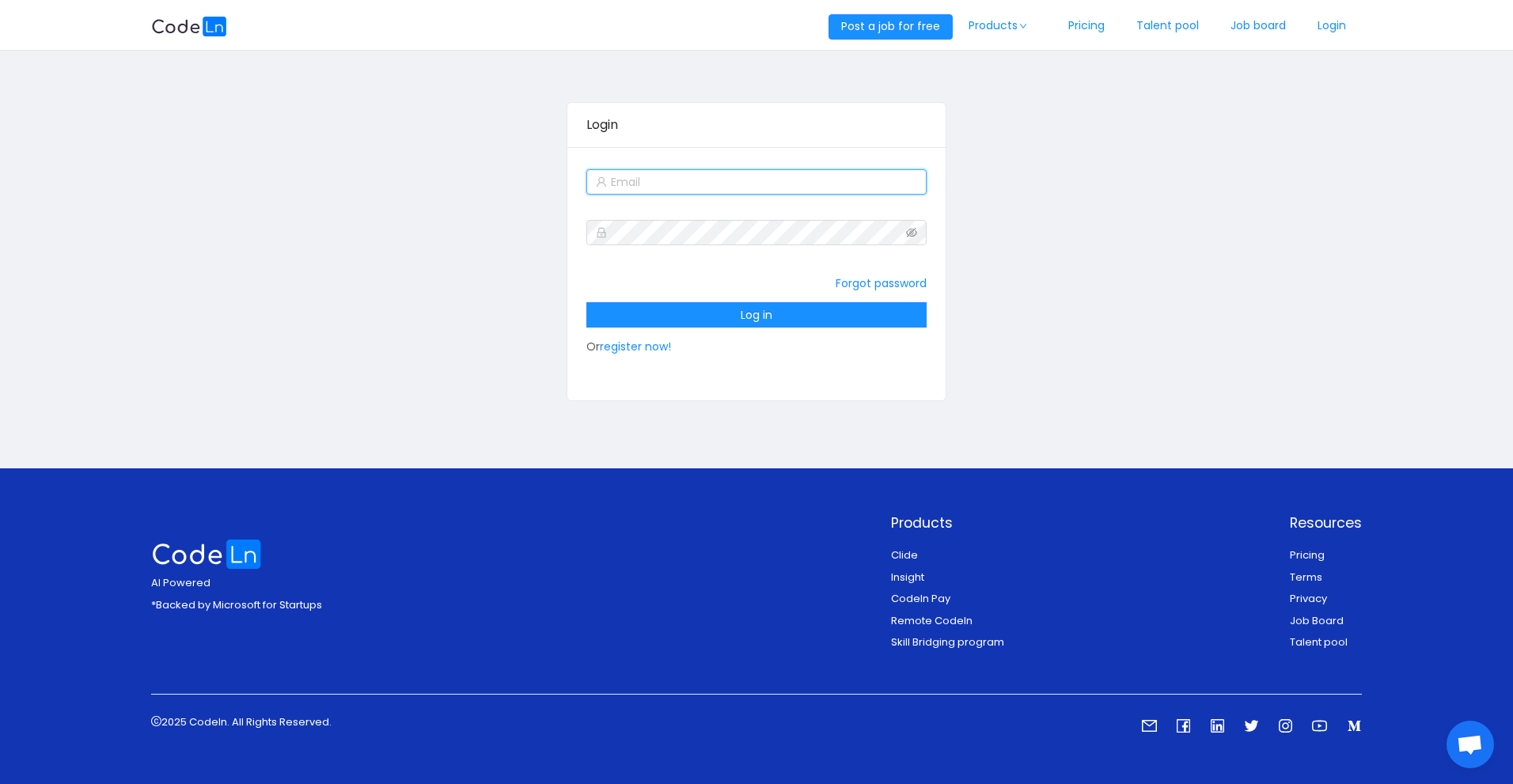
type input "elviskwawu@gmail.com"
click at [915, 237] on icon "icon: eye-invisible" at bounding box center [912, 233] width 11 height 11
click at [915, 237] on icon "icon: eye" at bounding box center [912, 233] width 11 height 11
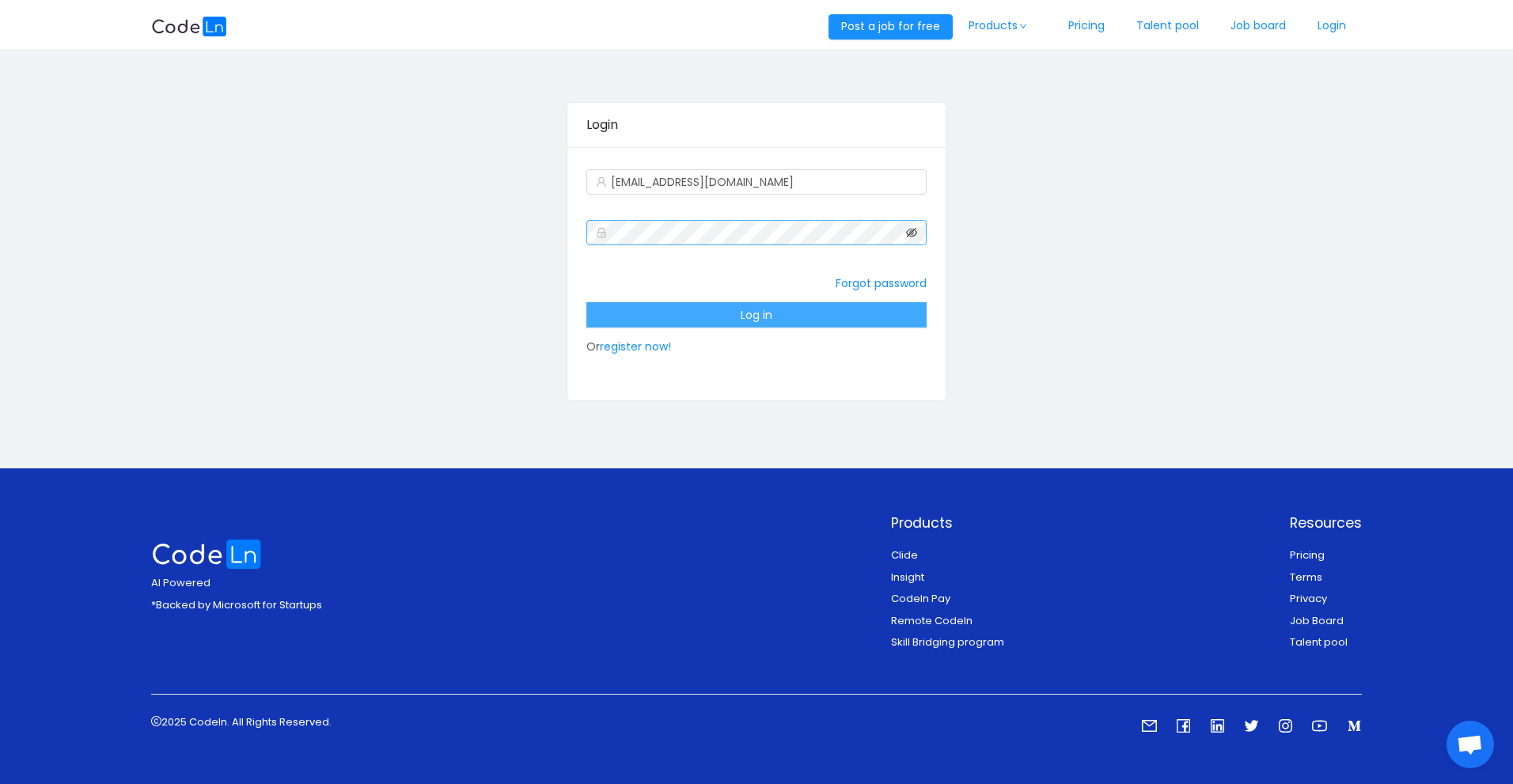
click at [803, 316] on button "Log in" at bounding box center [756, 315] width 339 height 25
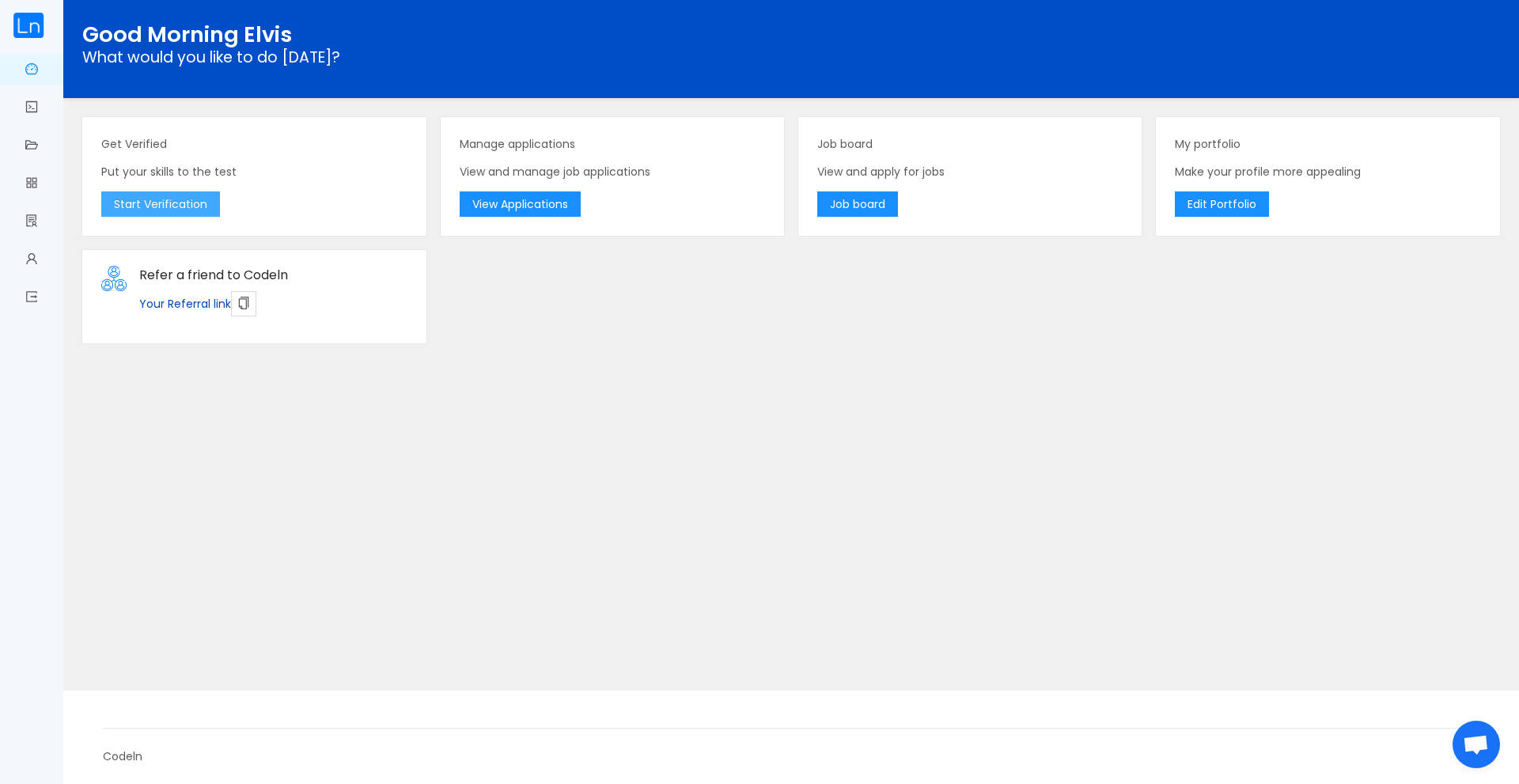
click at [164, 204] on button "Start Verification" at bounding box center [161, 204] width 119 height 25
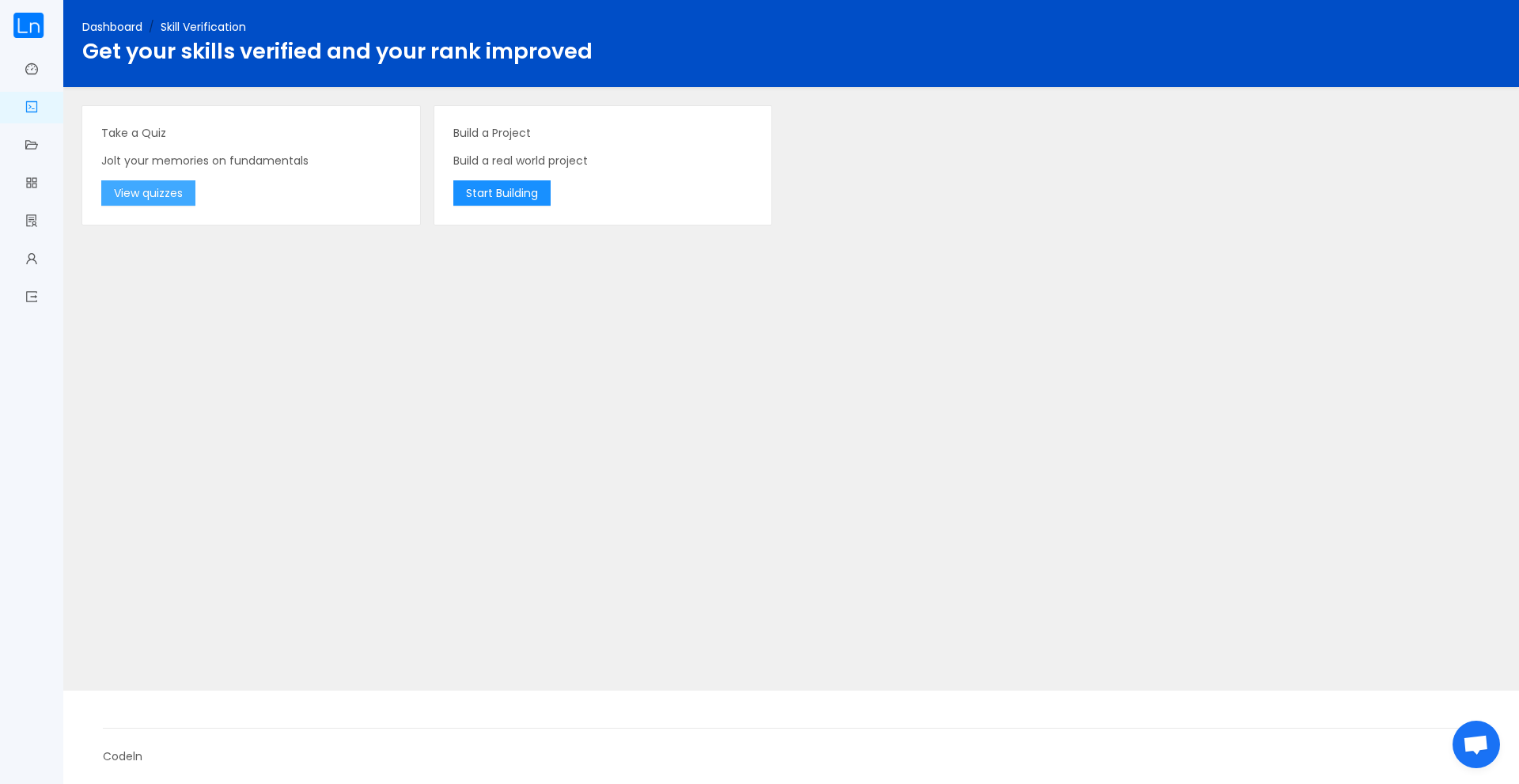
click at [165, 195] on button "View quizzes" at bounding box center [148, 193] width 94 height 25
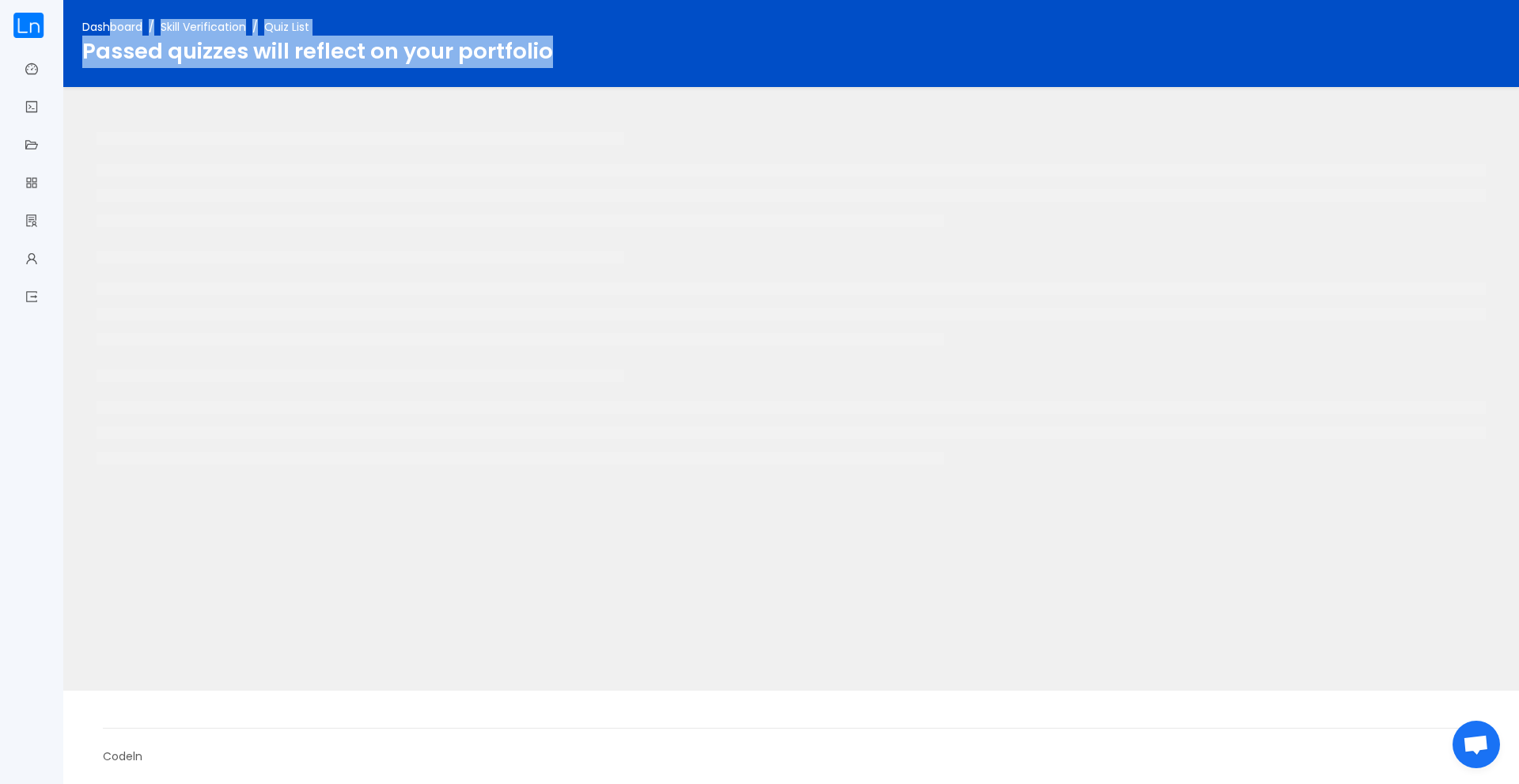
drag, startPoint x: 110, startPoint y: 21, endPoint x: 297, endPoint y: 304, distance: 339.2
click at [85, 124] on main "Dashboard / Skill Verification / Quiz List / Passed quizzes will reflect on you…" at bounding box center [791, 345] width 1456 height 691
click at [115, 25] on link "Dashboard" at bounding box center [112, 27] width 60 height 16
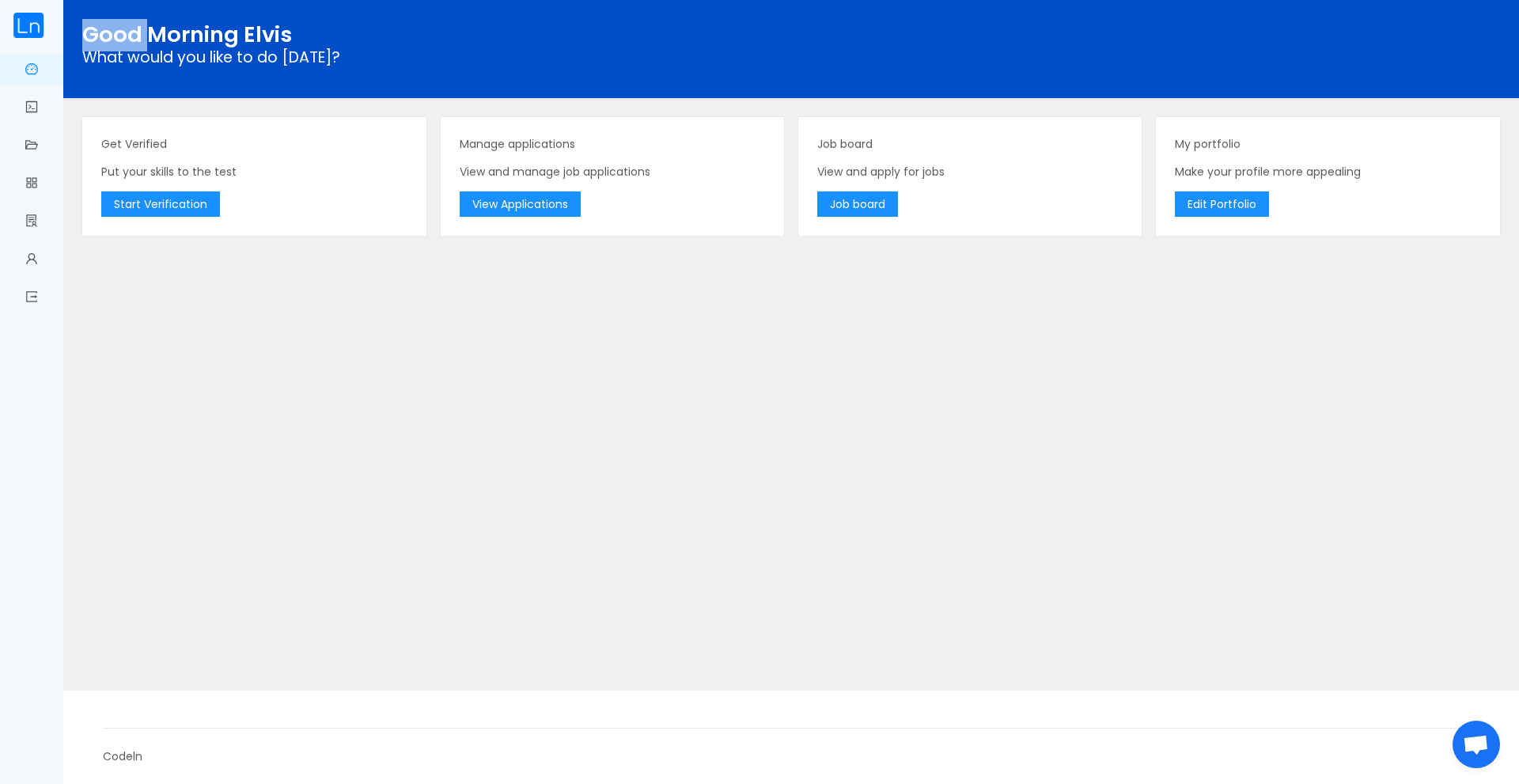
click at [115, 25] on span "Good Morning Elvis" at bounding box center [187, 34] width 210 height 31
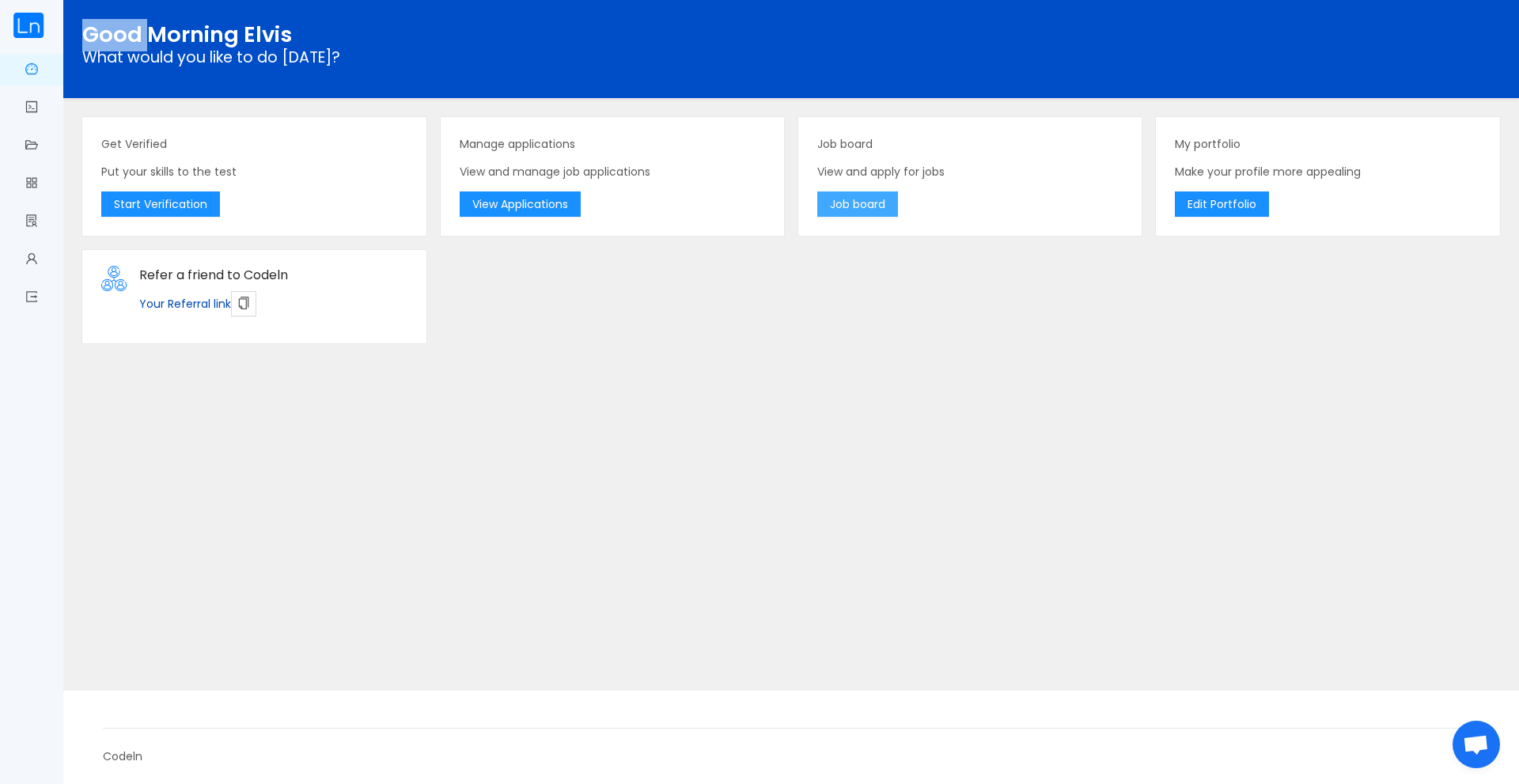
click at [864, 206] on button "Job board" at bounding box center [858, 204] width 81 height 25
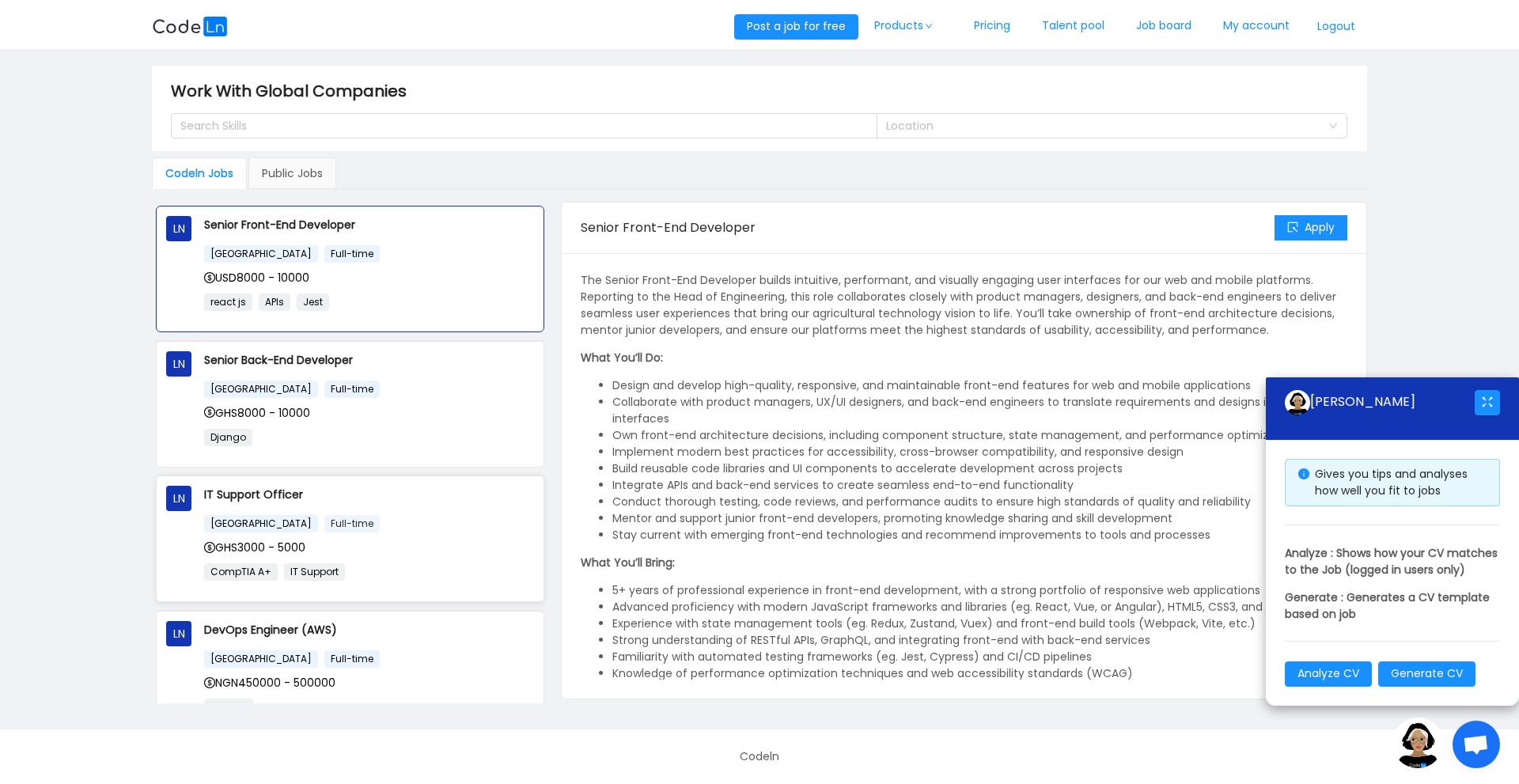
click at [324, 521] on span "Full-time" at bounding box center [352, 524] width 55 height 17
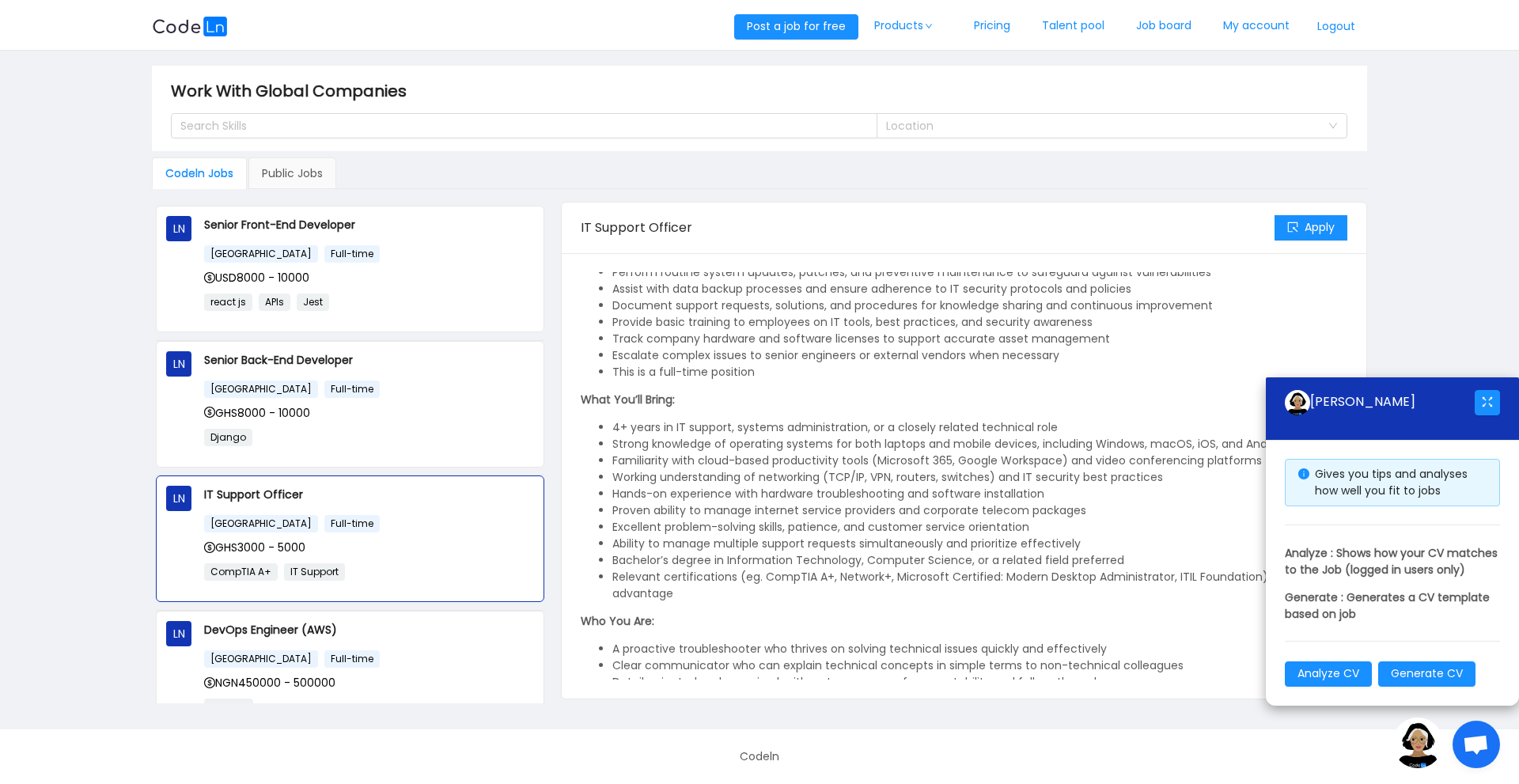
scroll to position [451, 0]
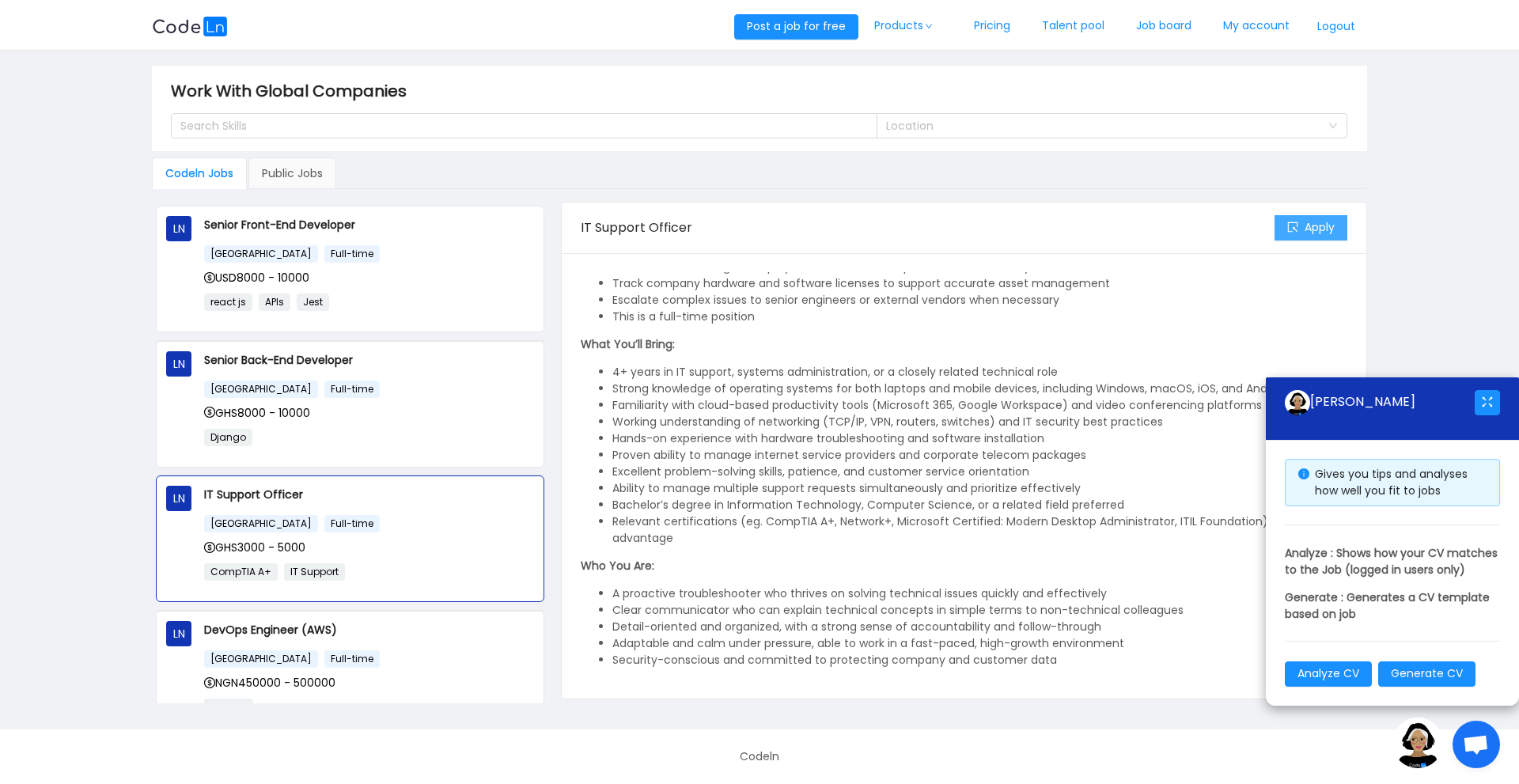
click at [1312, 233] on button "Apply" at bounding box center [1311, 228] width 73 height 25
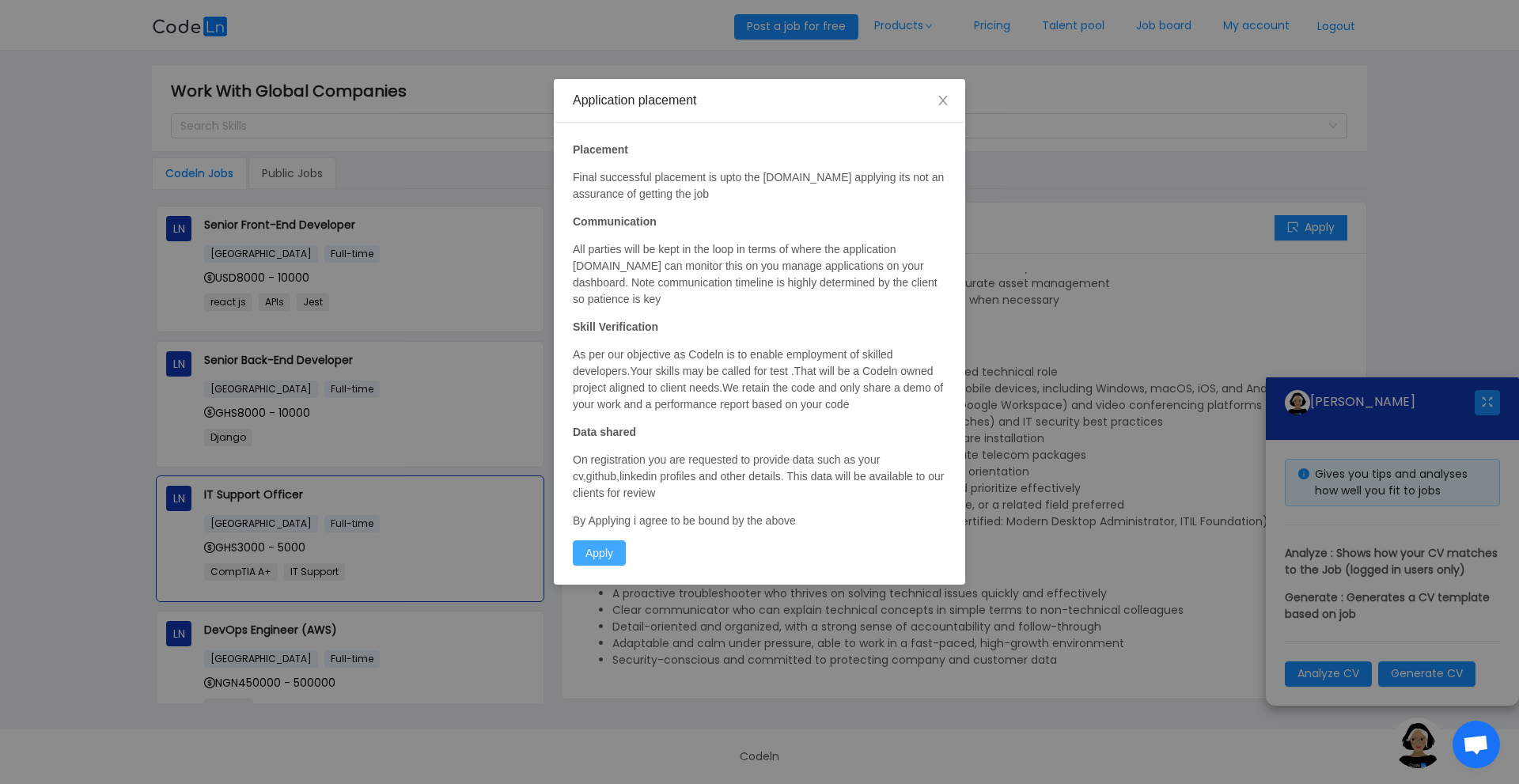
click at [600, 552] on button "Apply" at bounding box center [599, 553] width 53 height 25
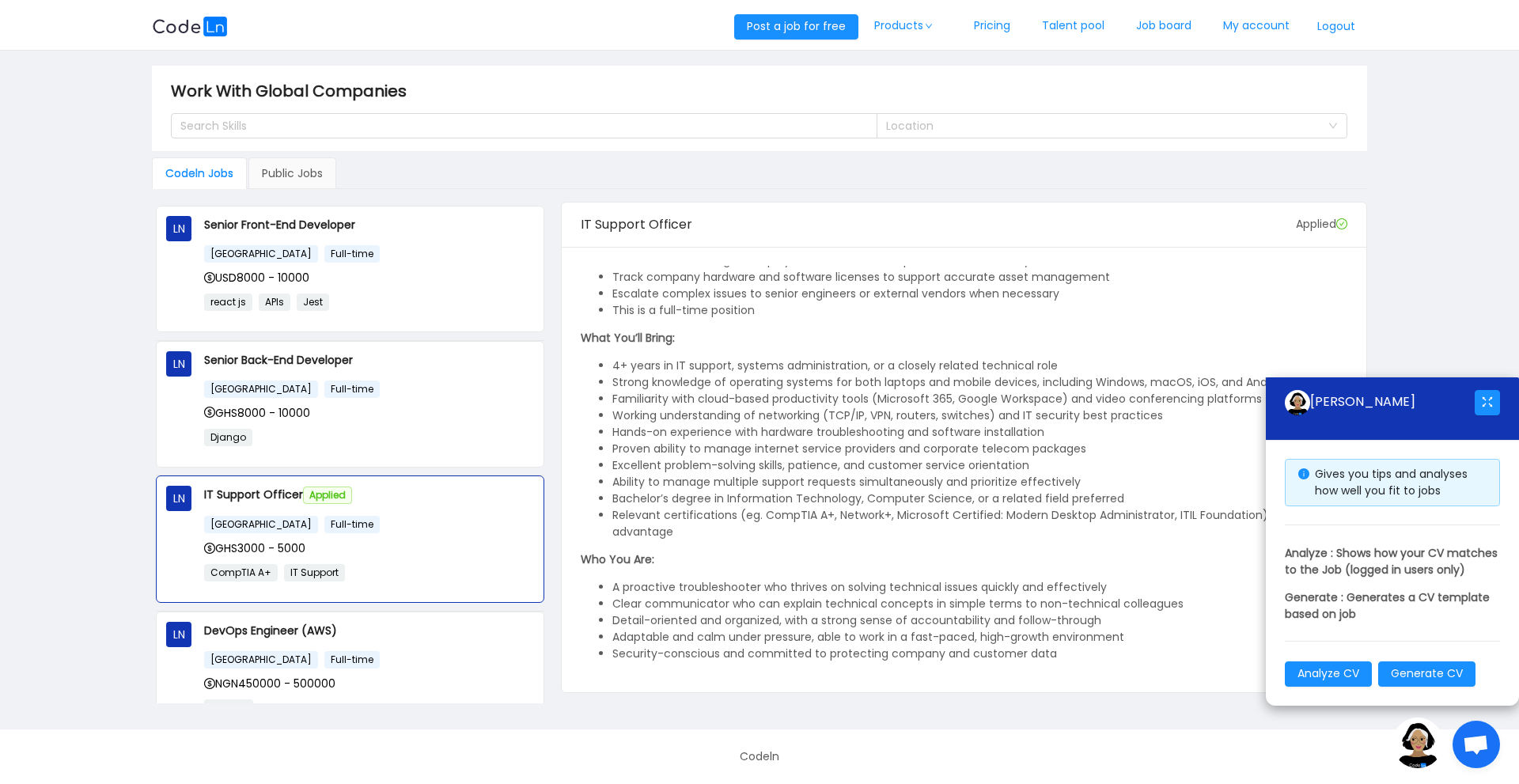
click at [1109, 406] on li "Familiarity with cloud-based productivity tools (Microsoft 365, Google Workspac…" at bounding box center [979, 399] width 735 height 17
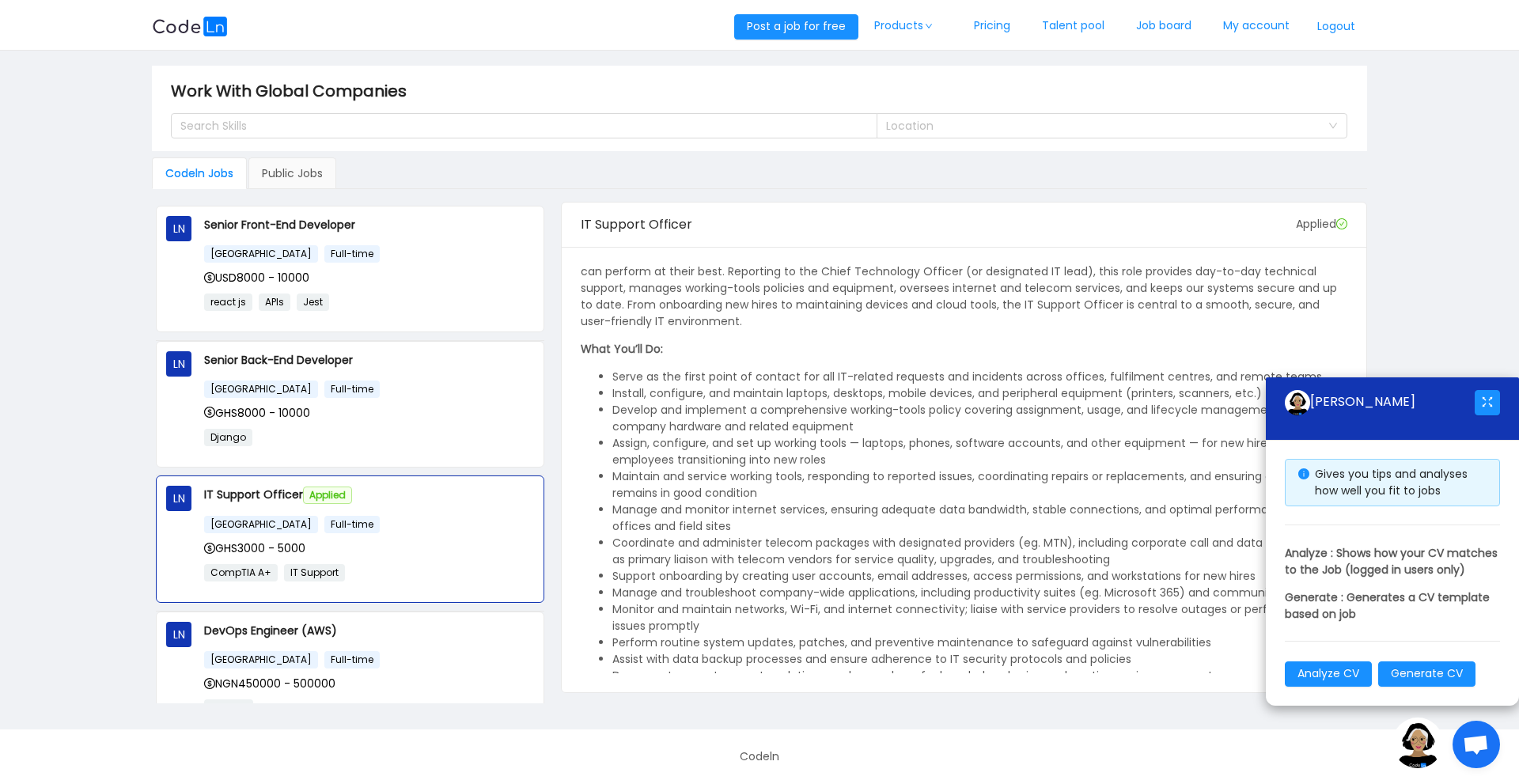
scroll to position [0, 0]
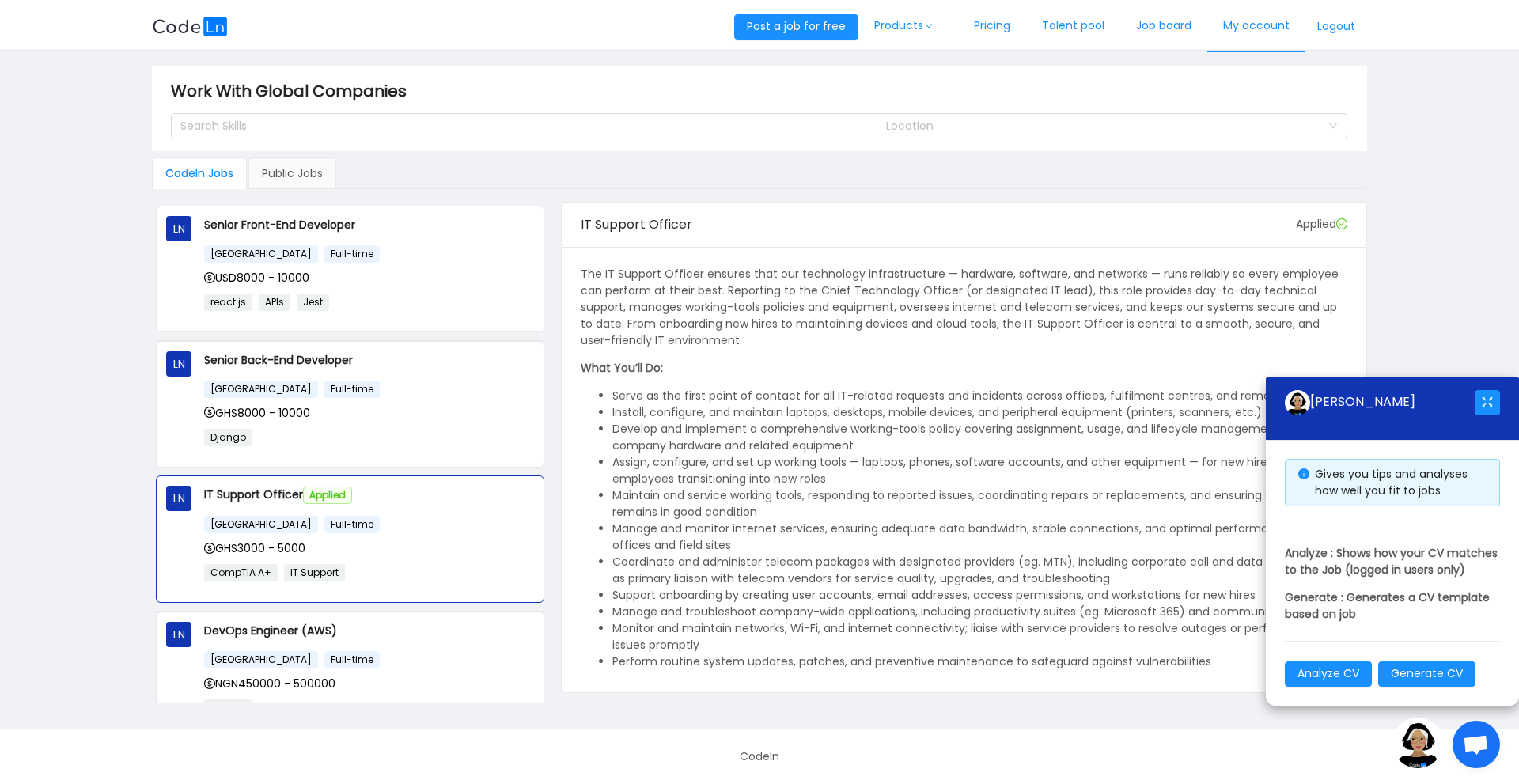
click at [1274, 28] on link "My account" at bounding box center [1256, 26] width 98 height 52
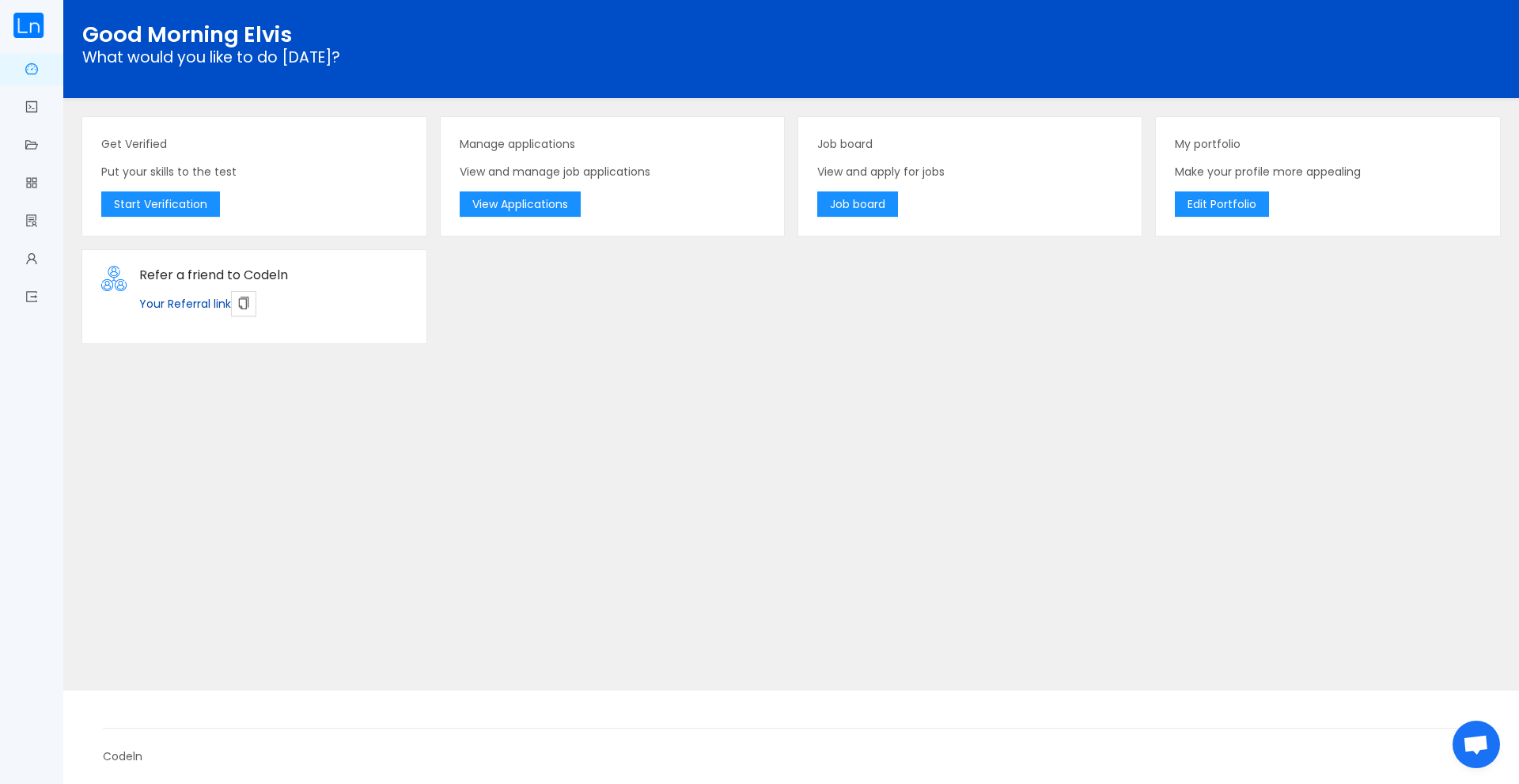
click at [1197, 145] on p "My portfolio" at bounding box center [1328, 144] width 305 height 17
click at [1206, 208] on button "Edit Portfolio" at bounding box center [1222, 204] width 94 height 25
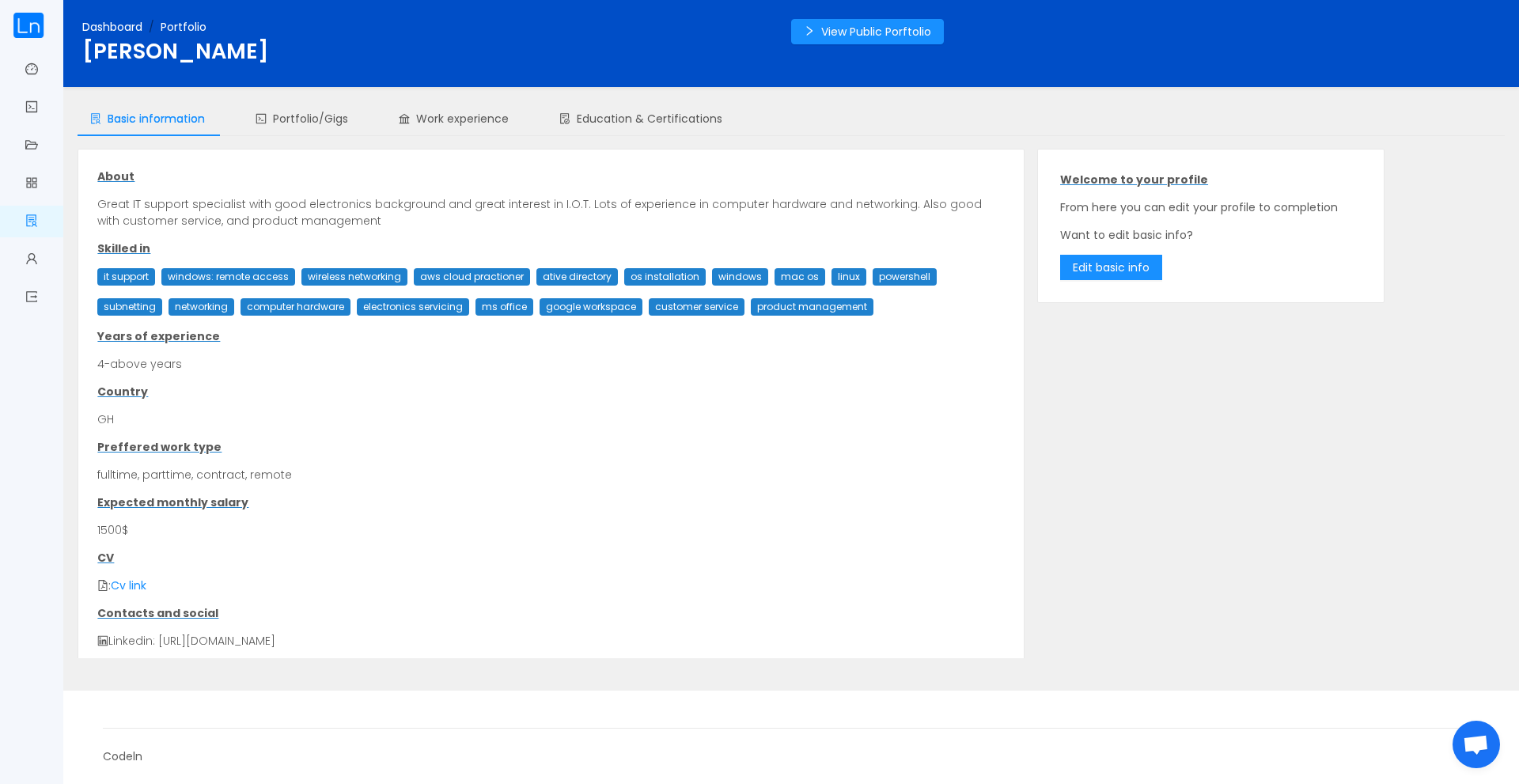
drag, startPoint x: 357, startPoint y: 222, endPoint x: 85, endPoint y: 203, distance: 272.7
click at [85, 203] on div "About Great IT support specialist with good electronics background and great in…" at bounding box center [551, 442] width 945 height 585
copy p "Great IT support specialist with good electronics background and great interest…"
click at [93, 30] on link "Dashboard" at bounding box center [112, 27] width 60 height 16
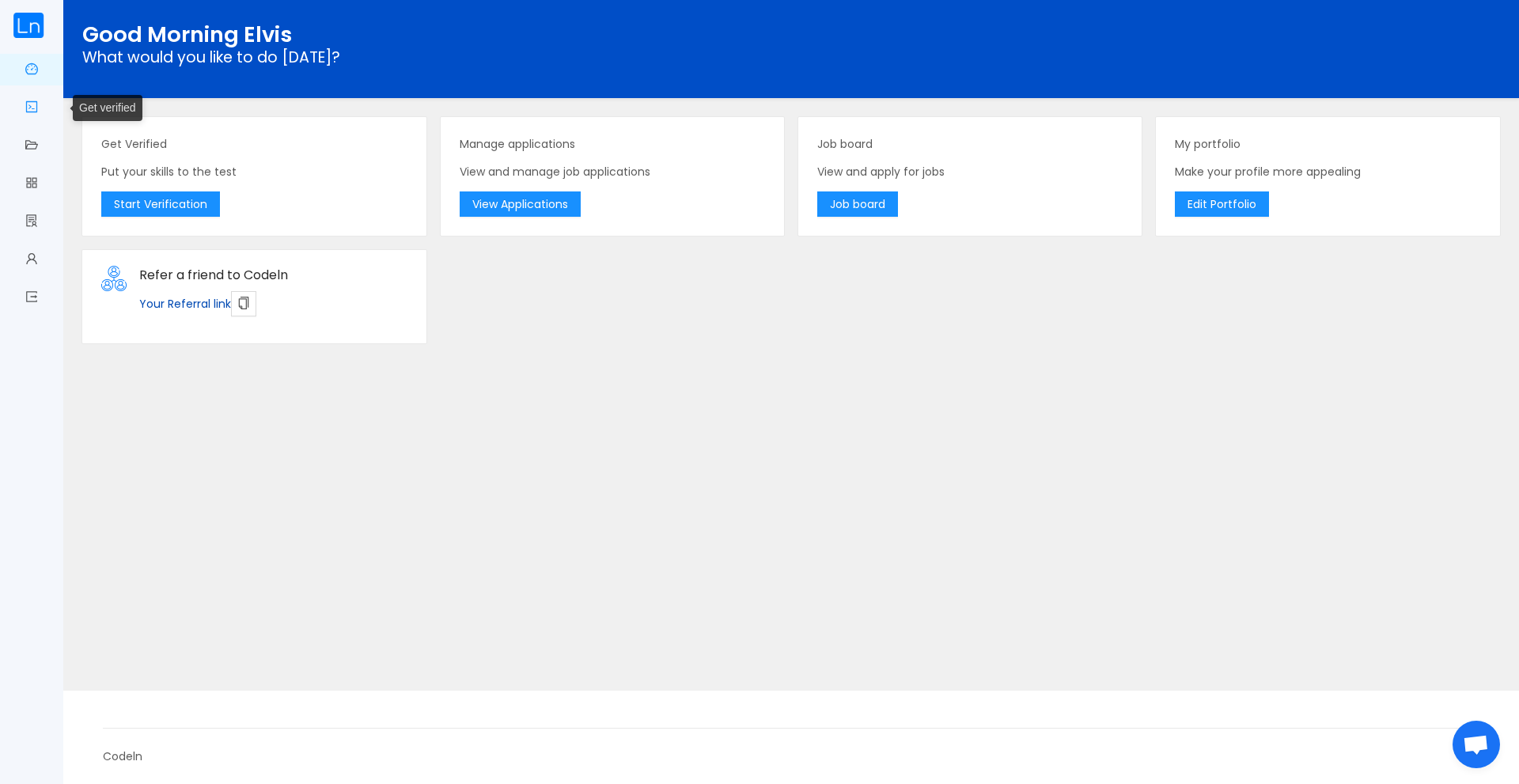
click at [28, 102] on link "Get verified" at bounding box center [32, 108] width 13 height 33
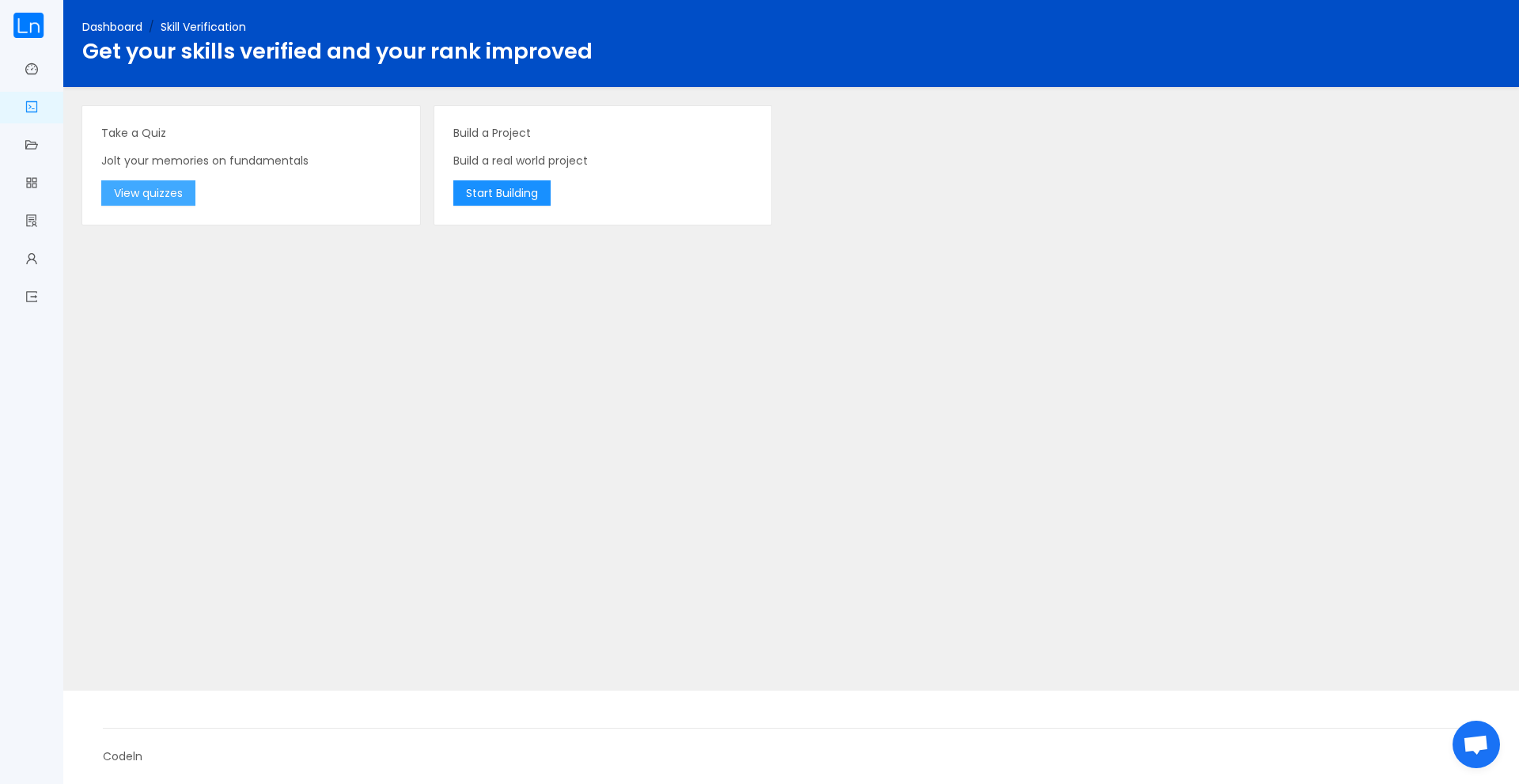
click at [169, 193] on button "View quizzes" at bounding box center [148, 193] width 94 height 25
